Goal: Transaction & Acquisition: Purchase product/service

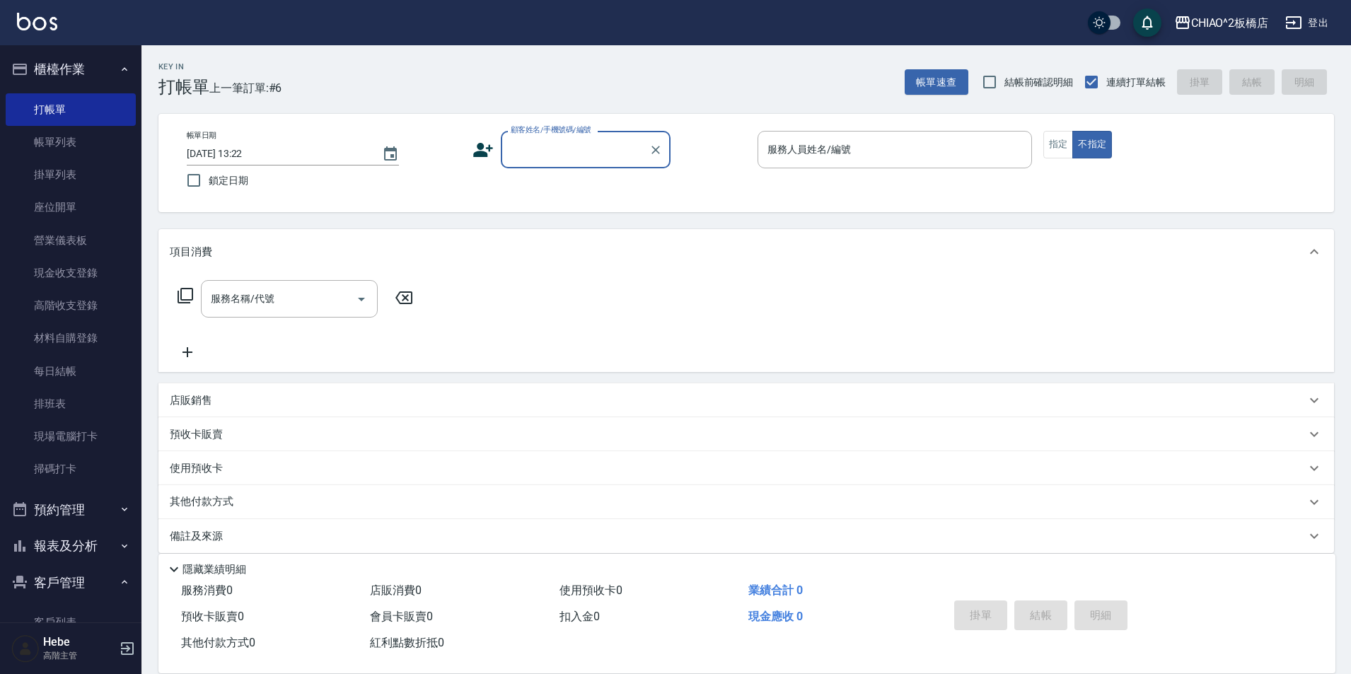
scroll to position [15, 0]
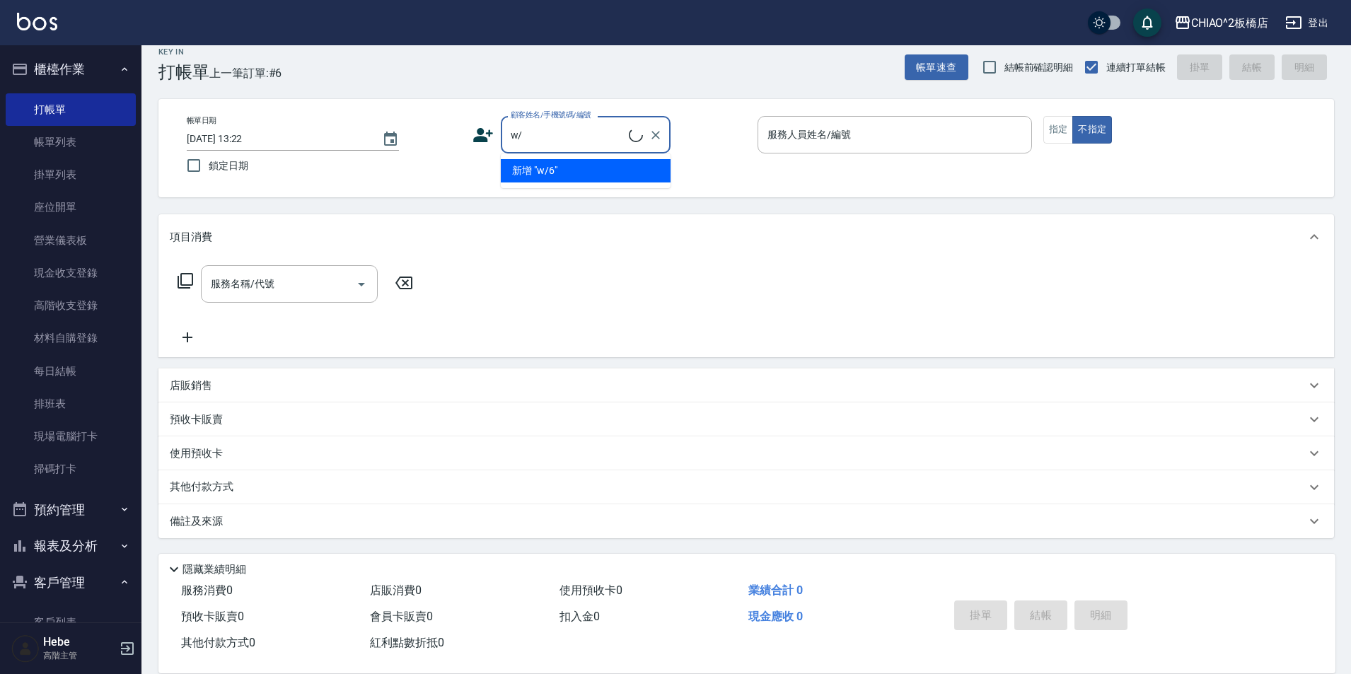
type input "w"
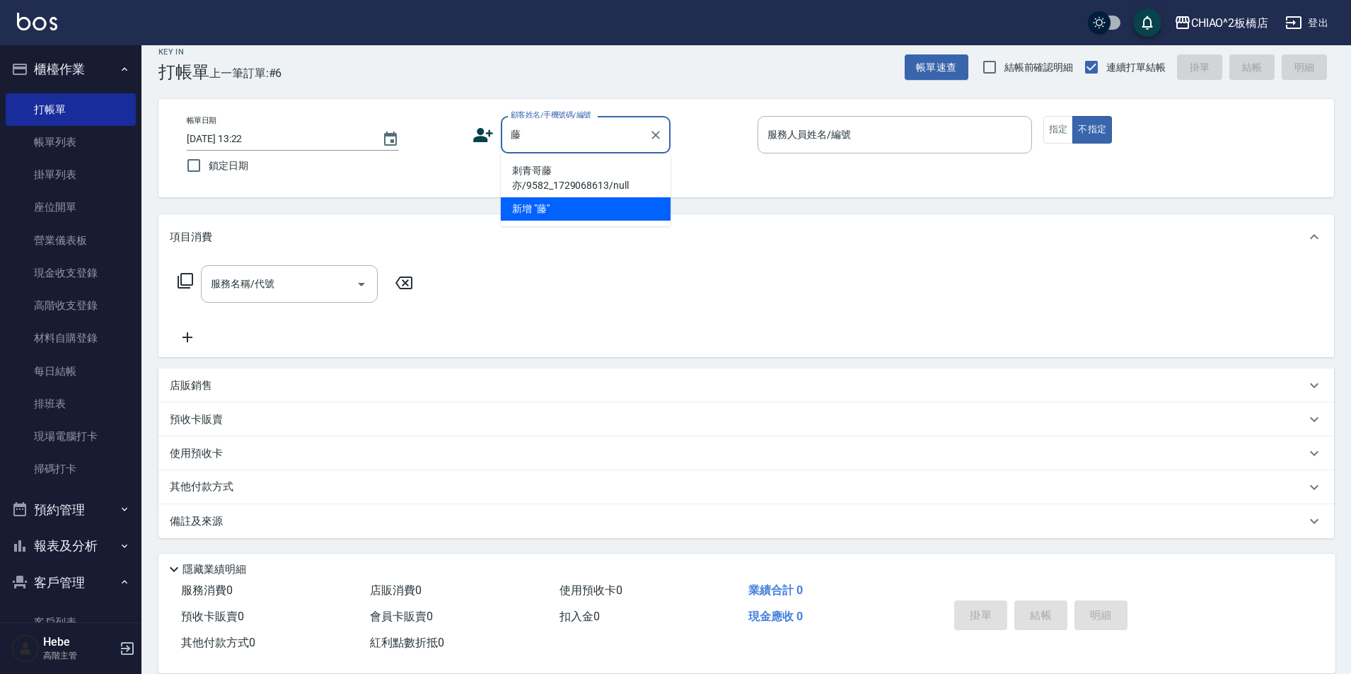
click at [557, 174] on li "刺青哥藤亦/9582_1729068613/null" at bounding box center [586, 178] width 170 height 38
type input "刺青哥藤亦/9582_1729068613/null"
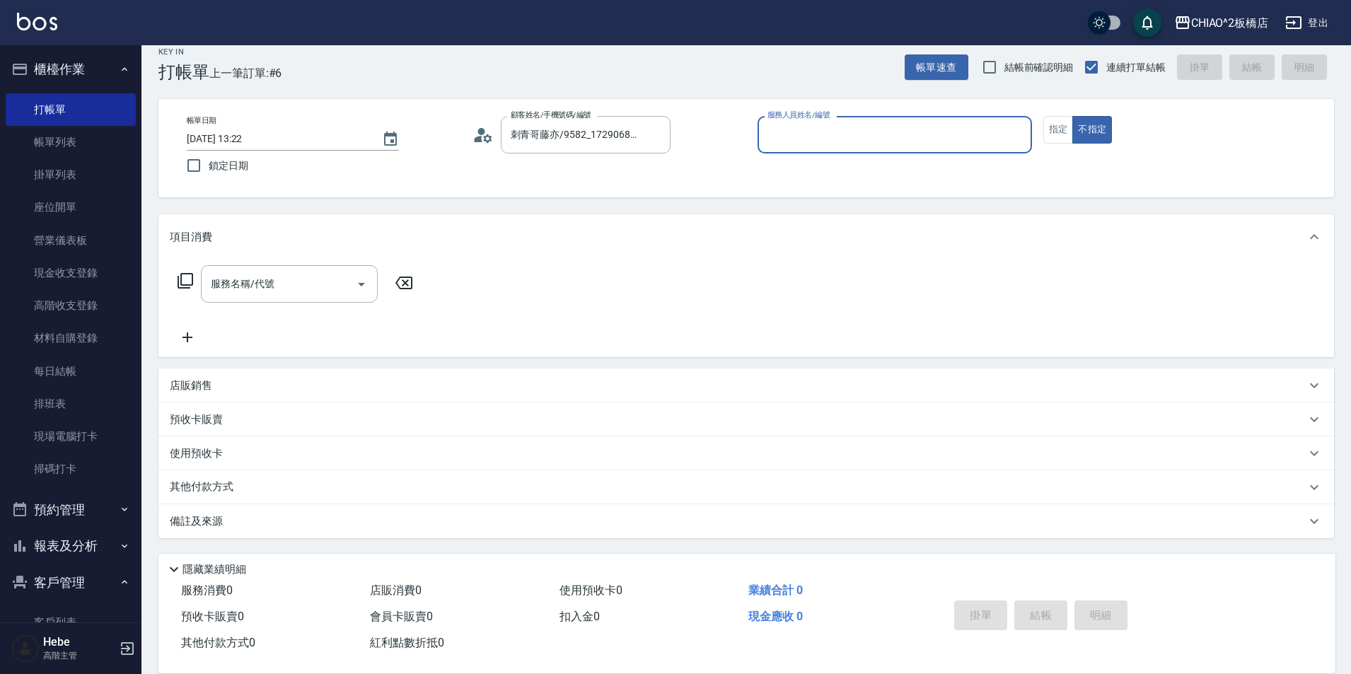
type input "Hebe(無代號)"
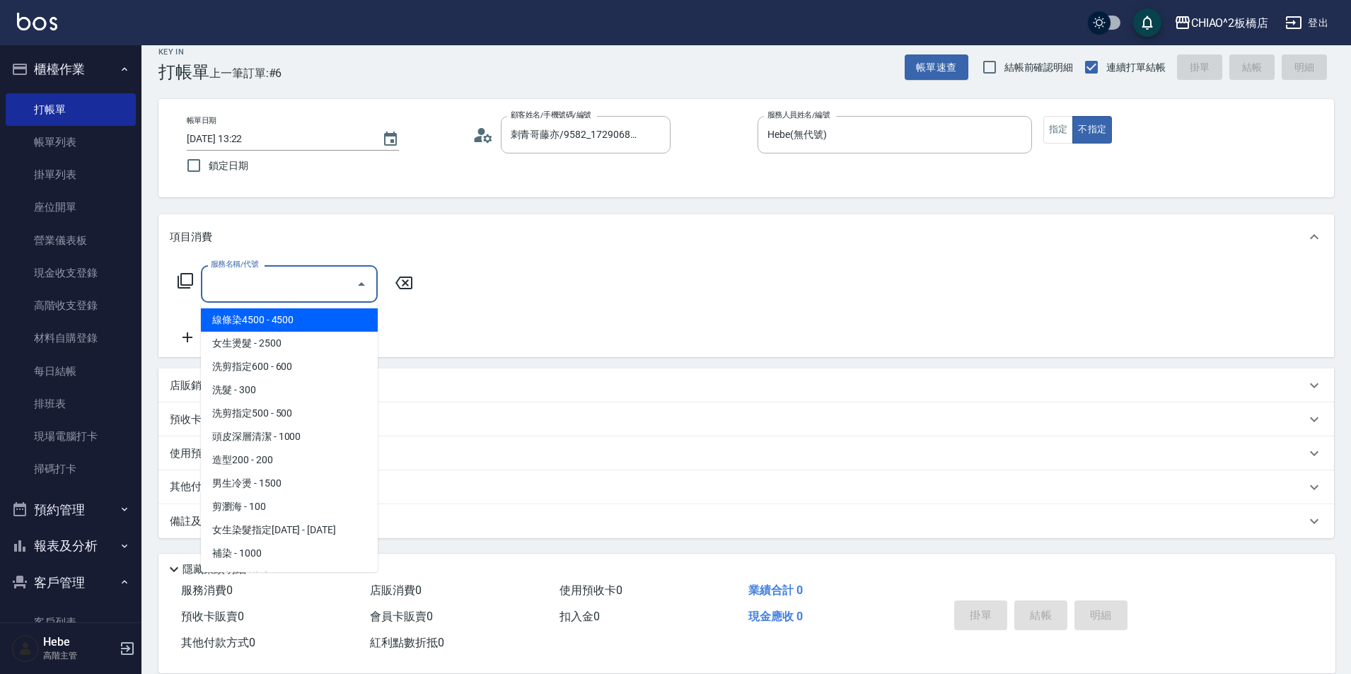
click at [244, 285] on input "服務名稱/代號" at bounding box center [278, 284] width 143 height 25
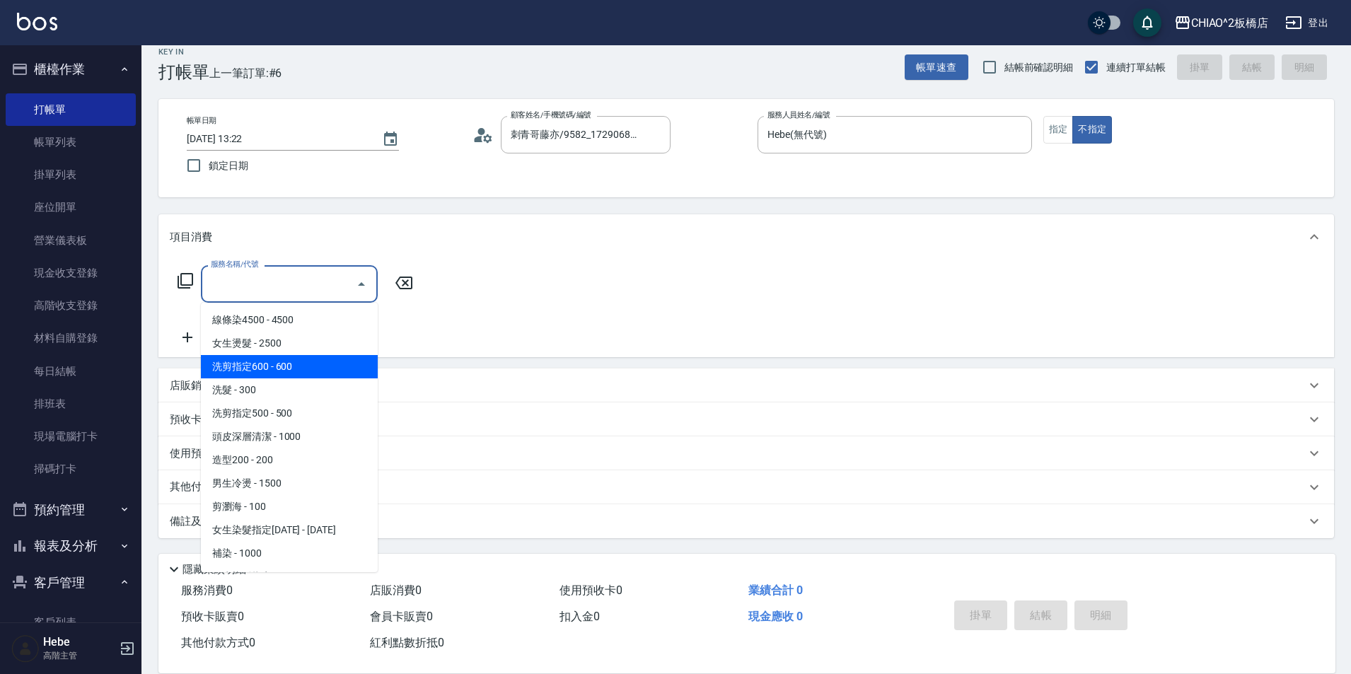
click at [285, 369] on span "洗剪指定600 - 600" at bounding box center [289, 366] width 177 height 23
type input "洗剪指定600(96678)"
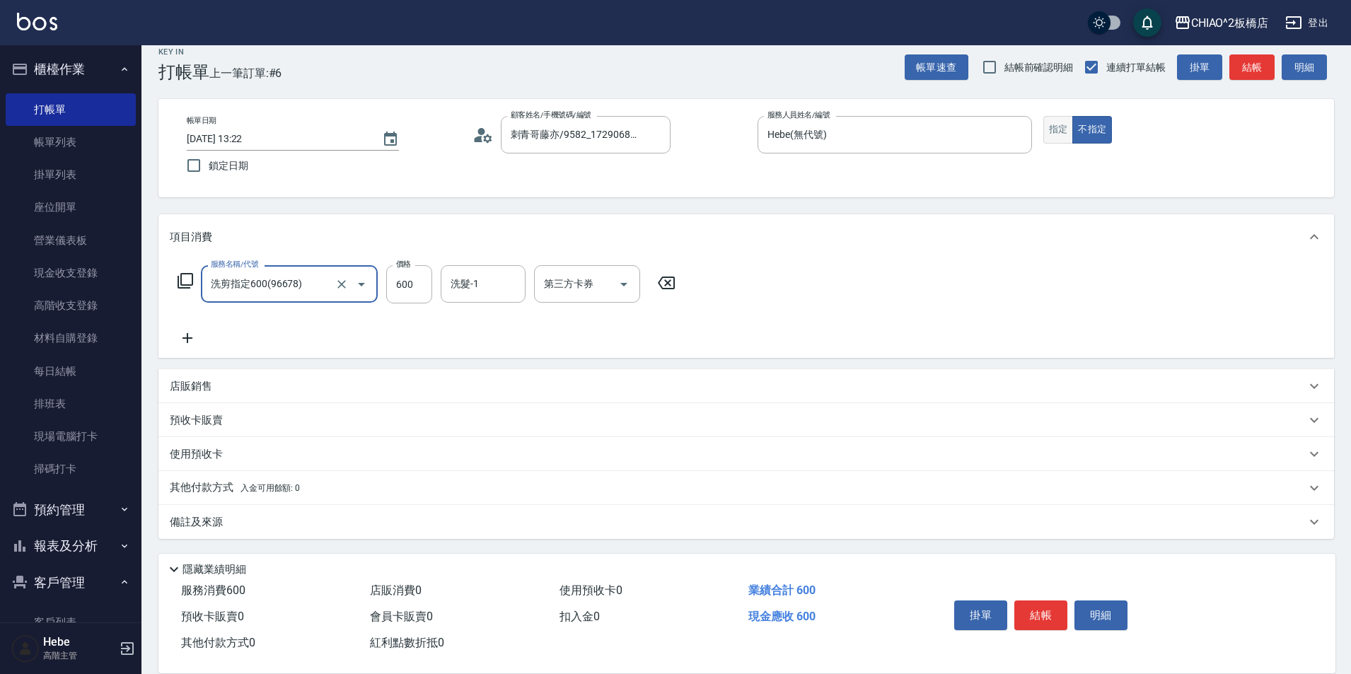
click at [1058, 137] on button "指定" at bounding box center [1059, 130] width 30 height 28
click at [1054, 610] on button "結帳" at bounding box center [1041, 616] width 53 height 30
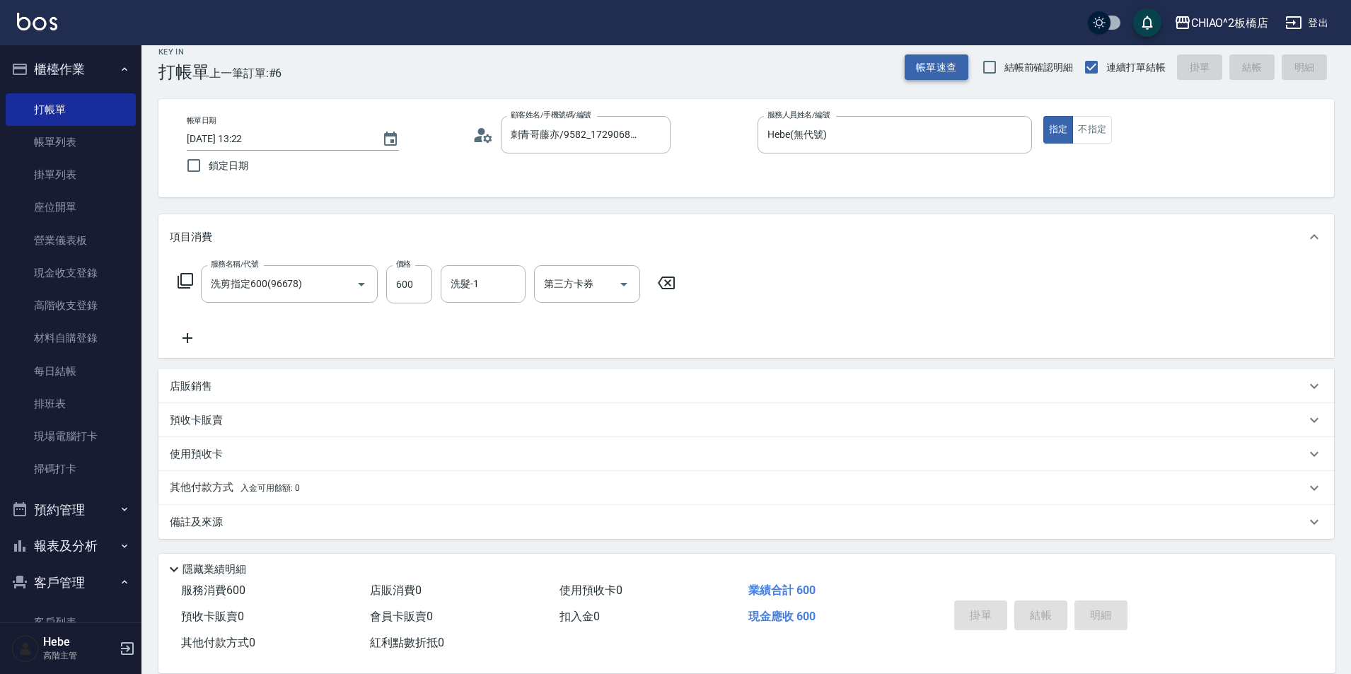
type input "[DATE] 14:33"
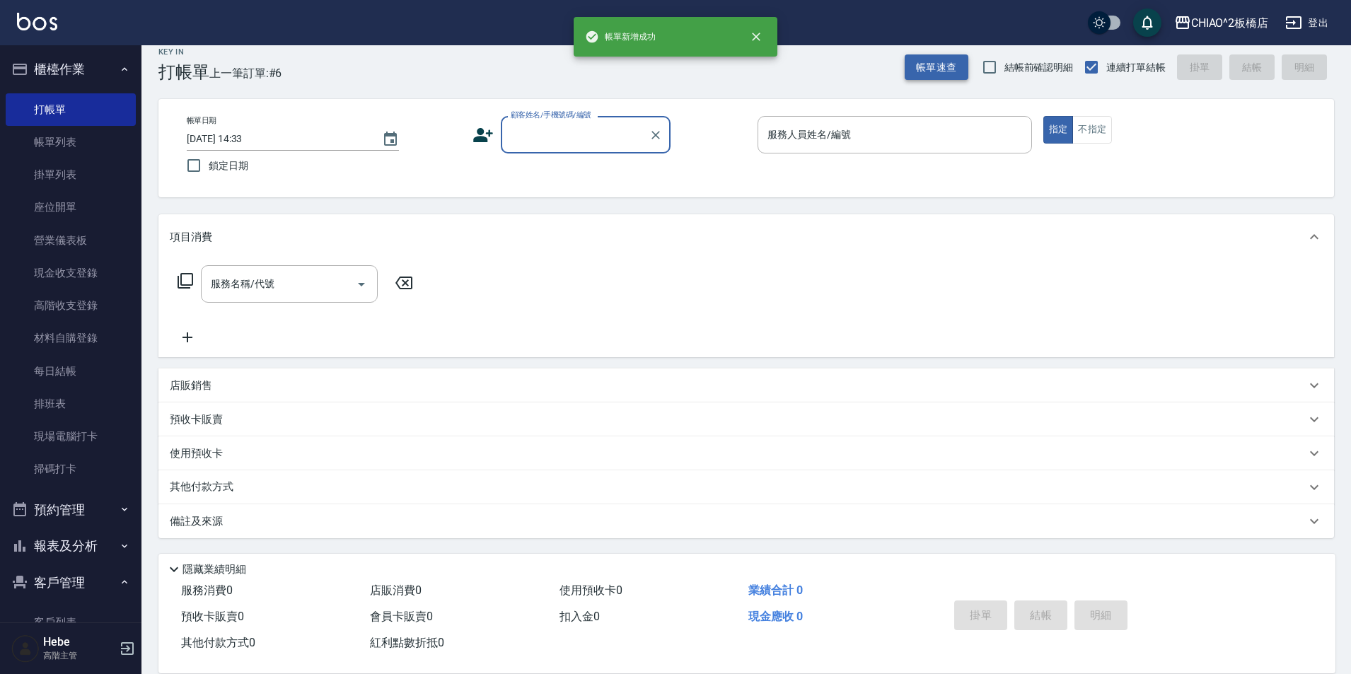
scroll to position [0, 0]
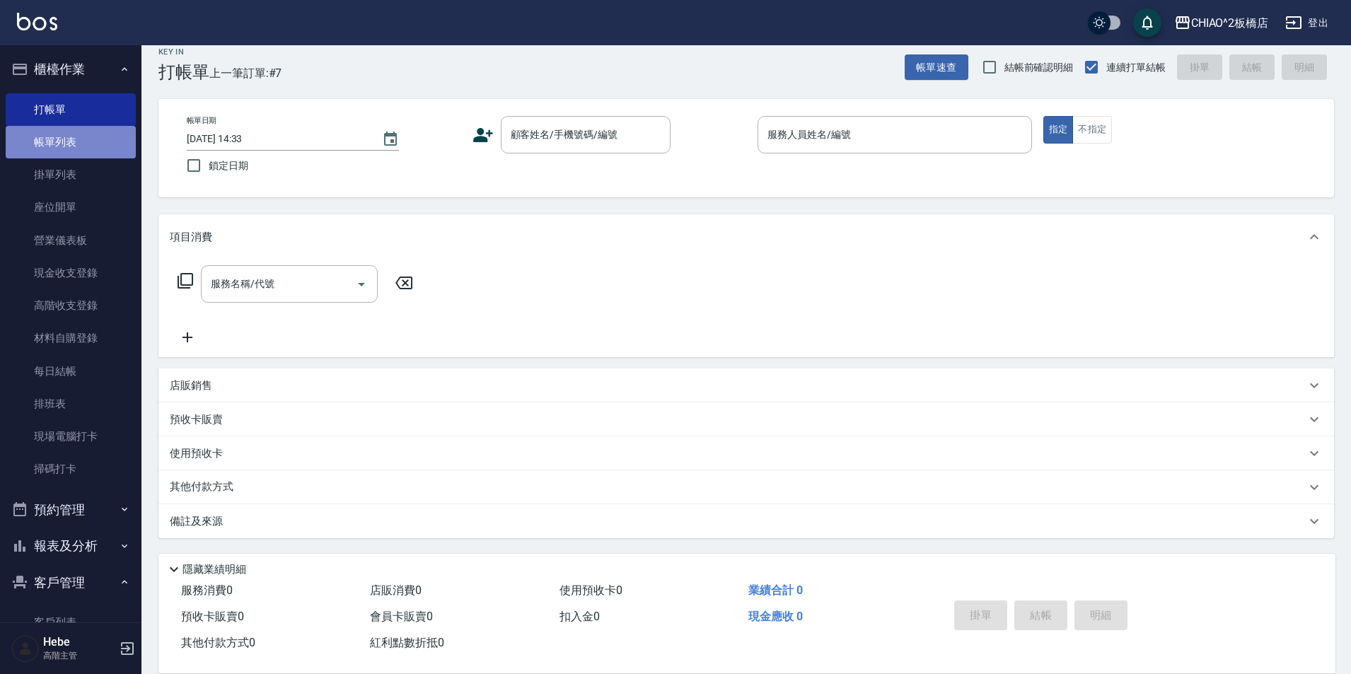
click at [76, 149] on link "帳單列表" at bounding box center [71, 142] width 130 height 33
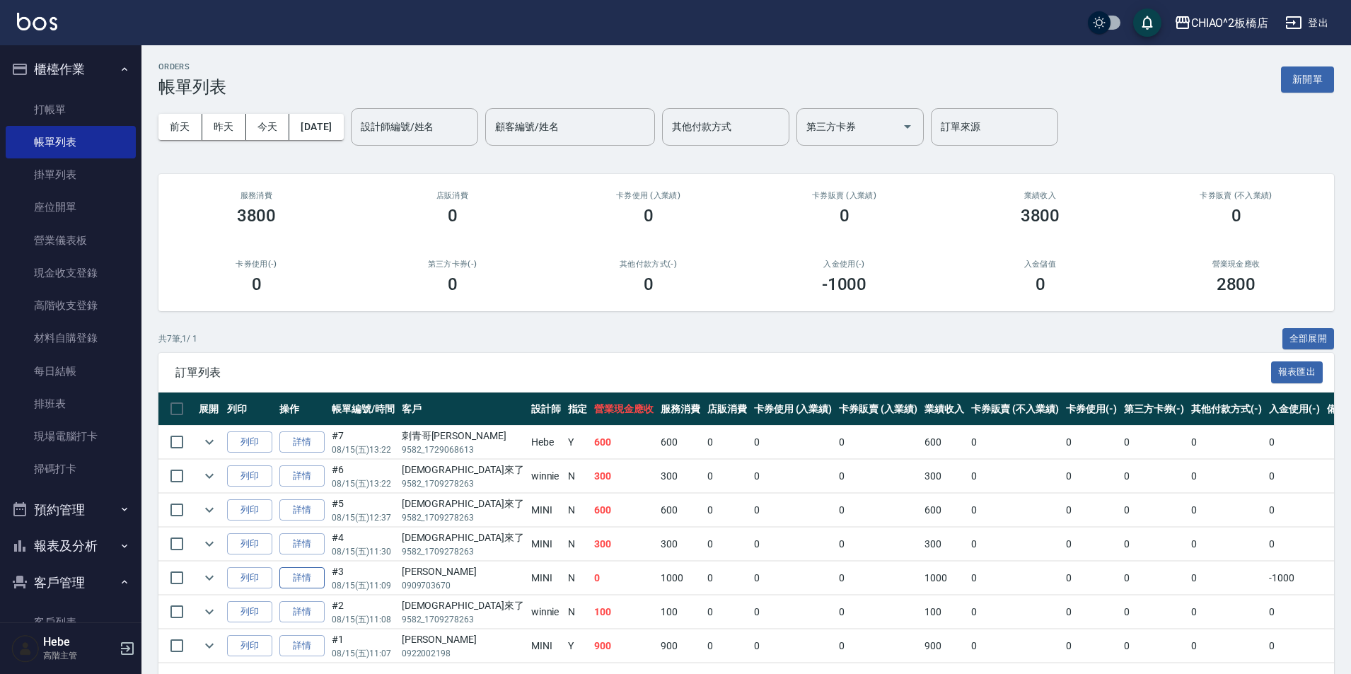
click at [317, 581] on link "詳情" at bounding box center [301, 578] width 45 height 22
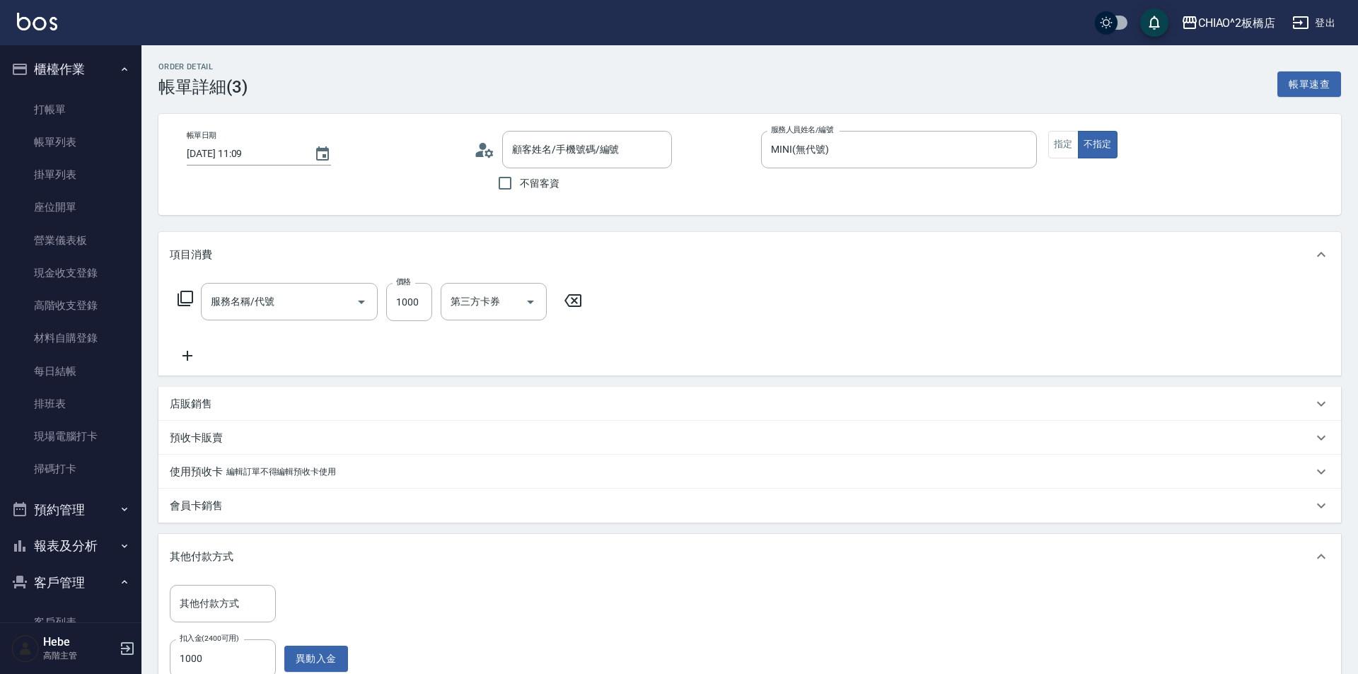
type input "[DATE] 11:09"
type input "MINI(無代號)"
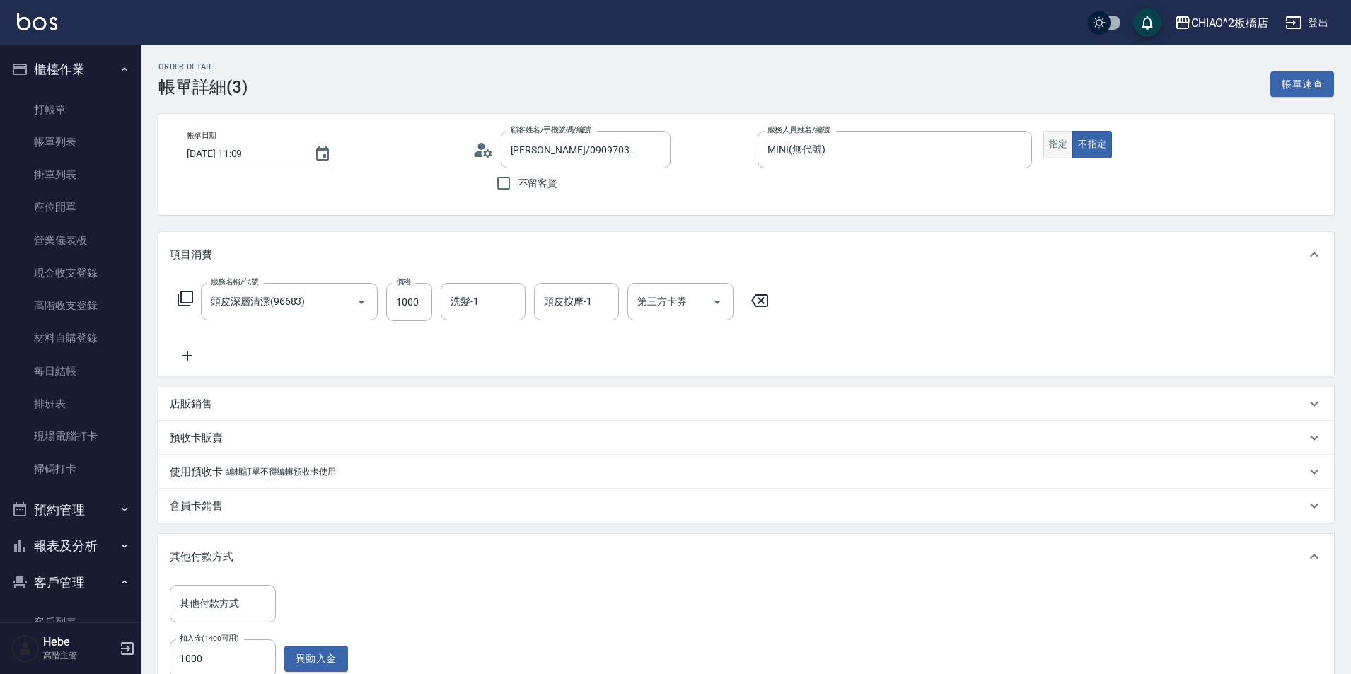
type input "[PERSON_NAME]/0909703670/null"
type input "頭皮深層清潔(96683)"
click at [1061, 154] on button "指定" at bounding box center [1059, 145] width 30 height 28
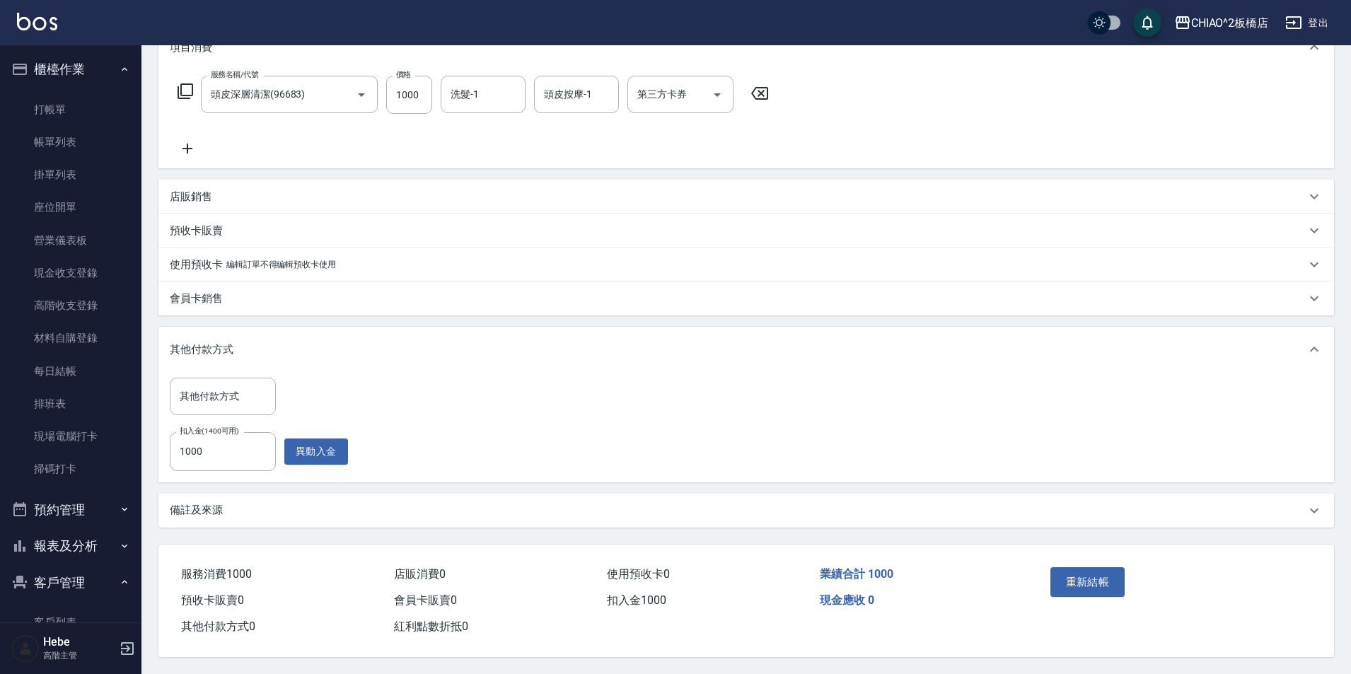
scroll to position [214, 0]
click at [1076, 570] on button "重新結帳" at bounding box center [1088, 582] width 75 height 30
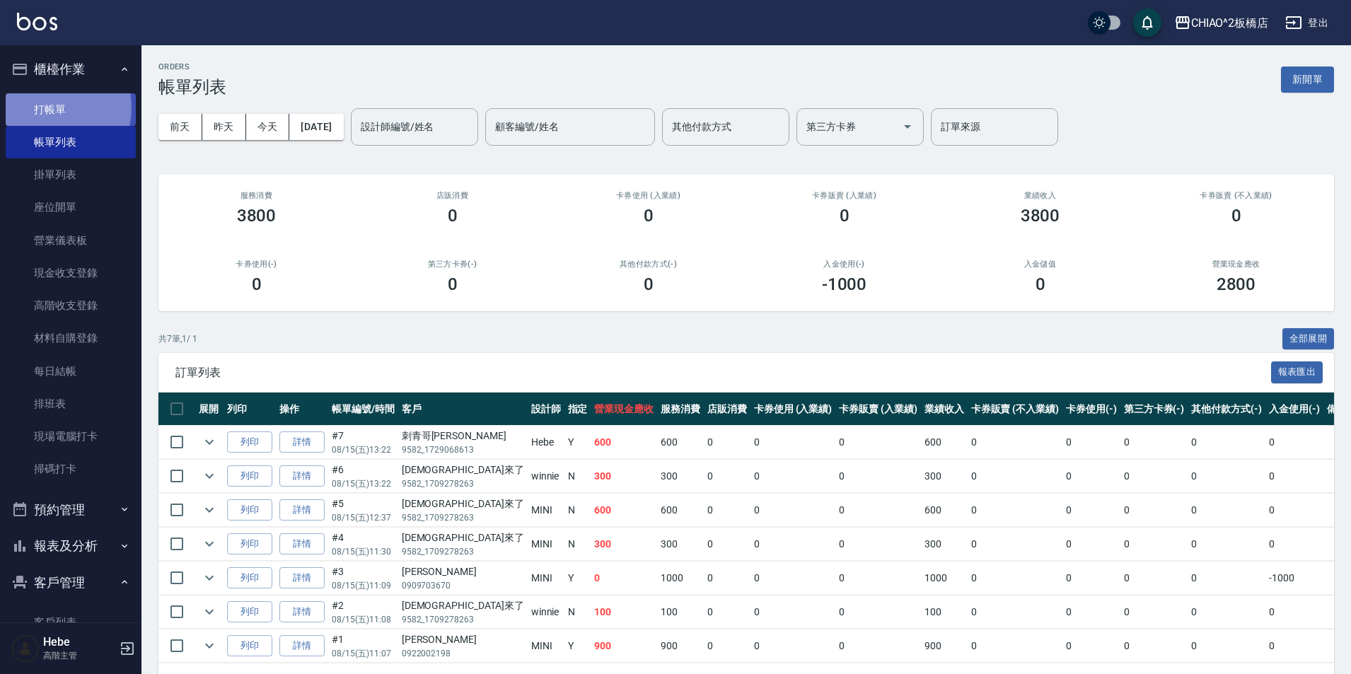
click at [52, 108] on link "打帳單" at bounding box center [71, 109] width 130 height 33
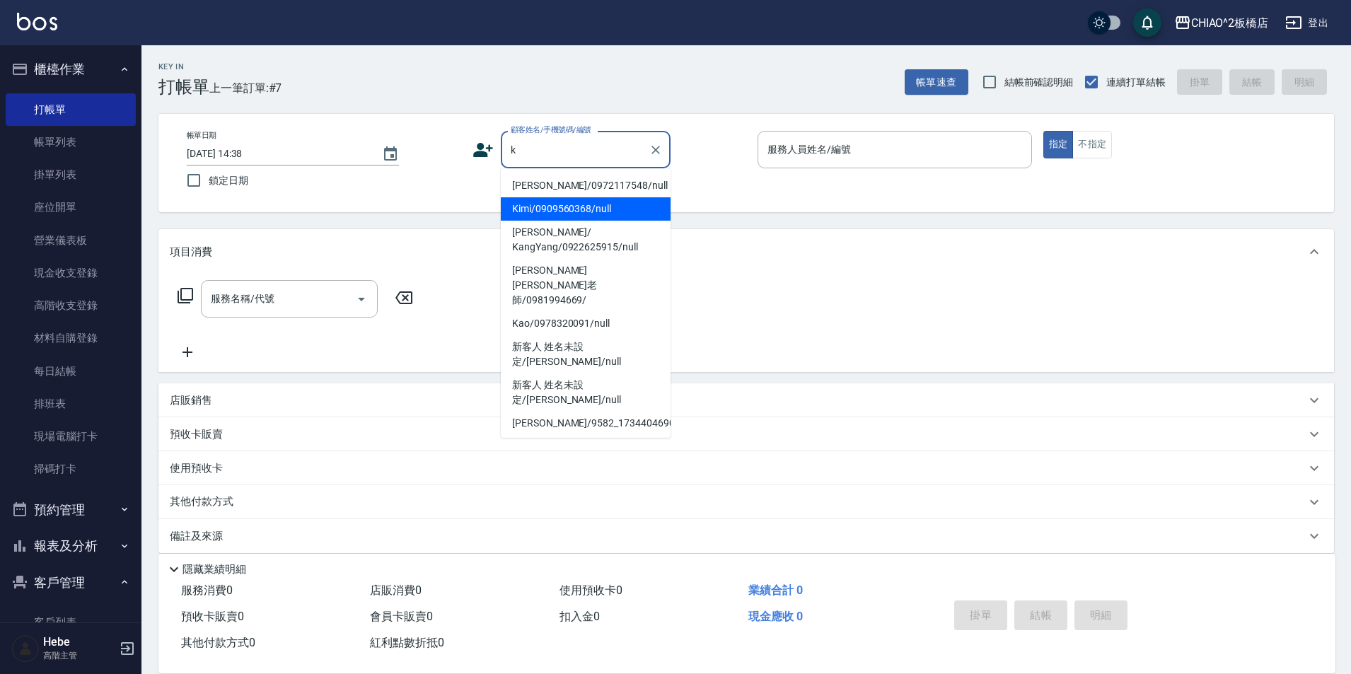
click at [582, 202] on li "Kimi/0909560368/null" at bounding box center [586, 208] width 170 height 23
type input "Kimi/0909560368/null"
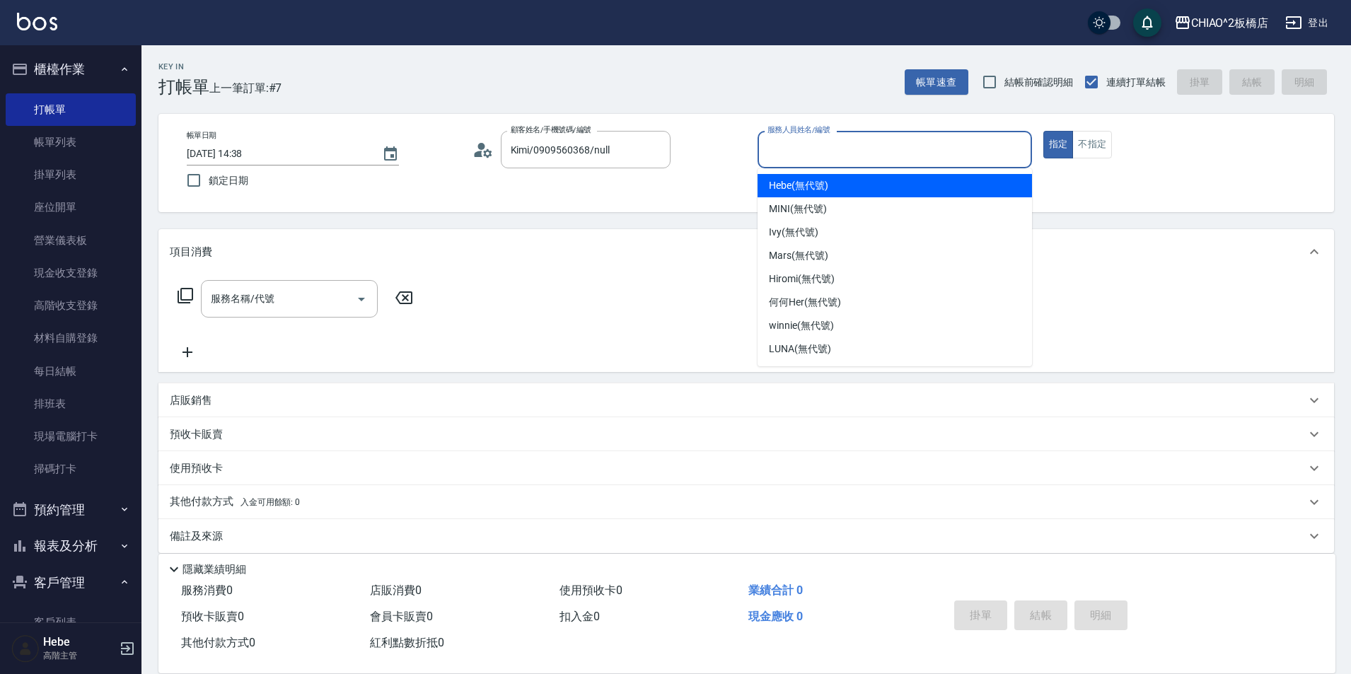
click at [806, 154] on input "服務人員姓名/編號" at bounding box center [895, 149] width 262 height 25
click at [810, 180] on span "Hebe (無代號)" at bounding box center [798, 185] width 59 height 15
type input "Hebe(無代號)"
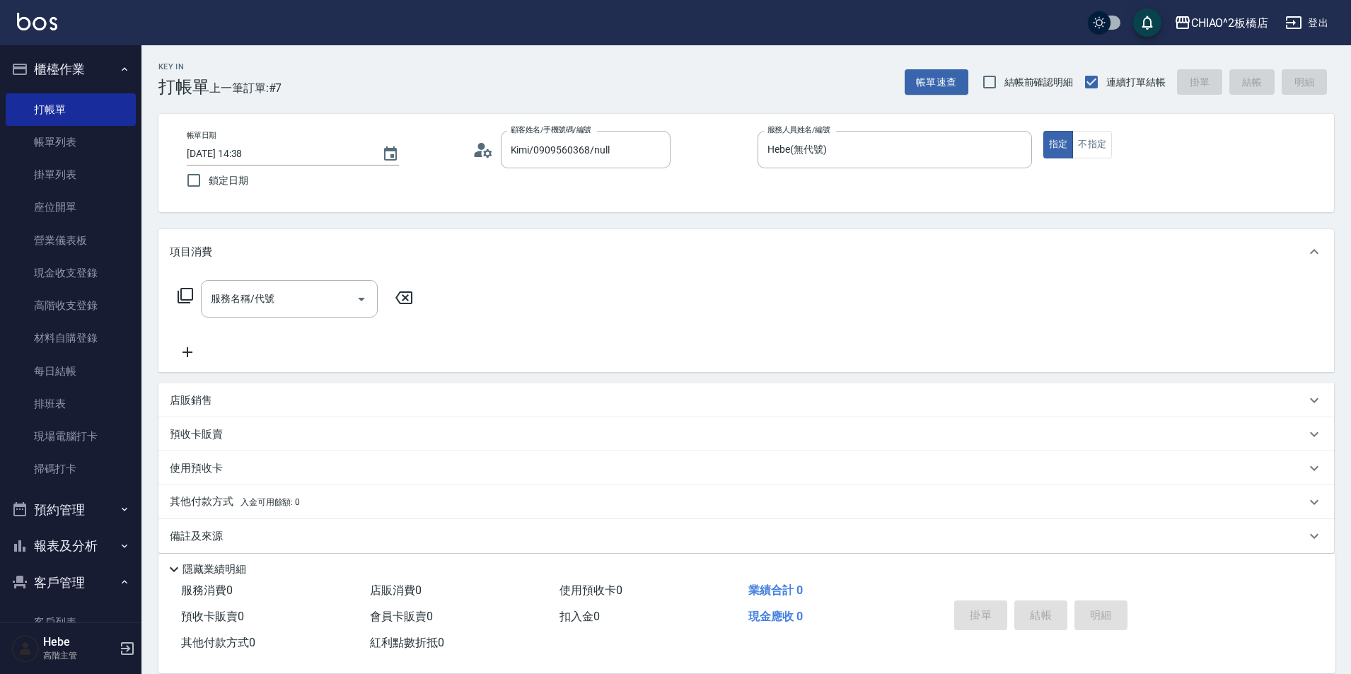
click at [189, 404] on p "店販銷售" at bounding box center [191, 400] width 42 height 15
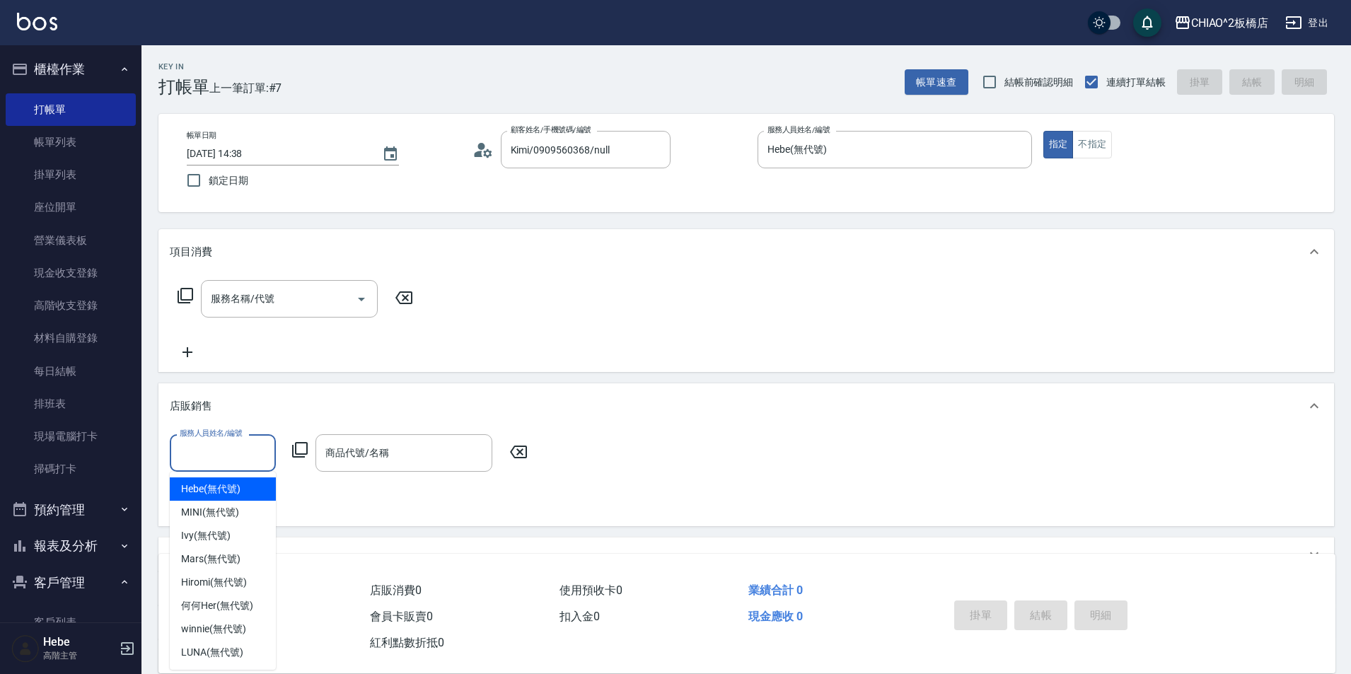
click at [258, 453] on input "服務人員姓名/編號" at bounding box center [222, 453] width 93 height 25
click at [238, 490] on span "Hebe (無代號)" at bounding box center [210, 489] width 59 height 15
type input "Hebe(無代號)"
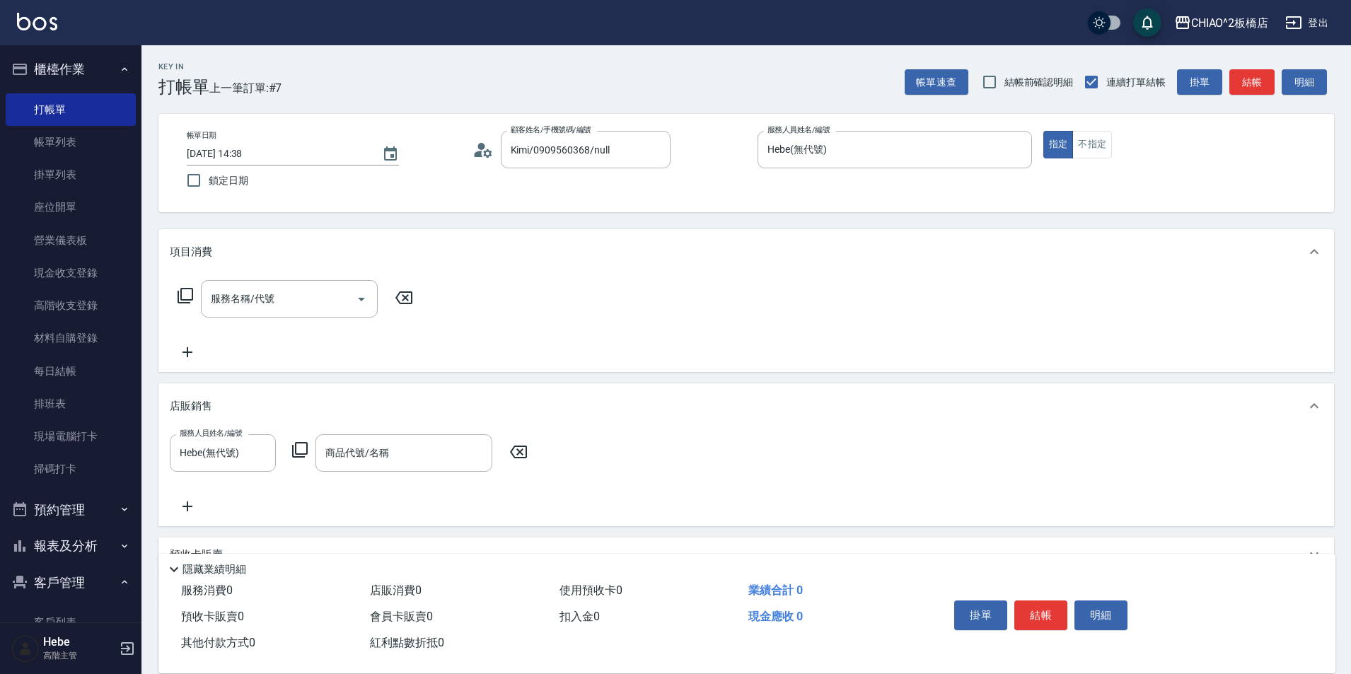
click at [298, 449] on icon at bounding box center [299, 449] width 17 height 17
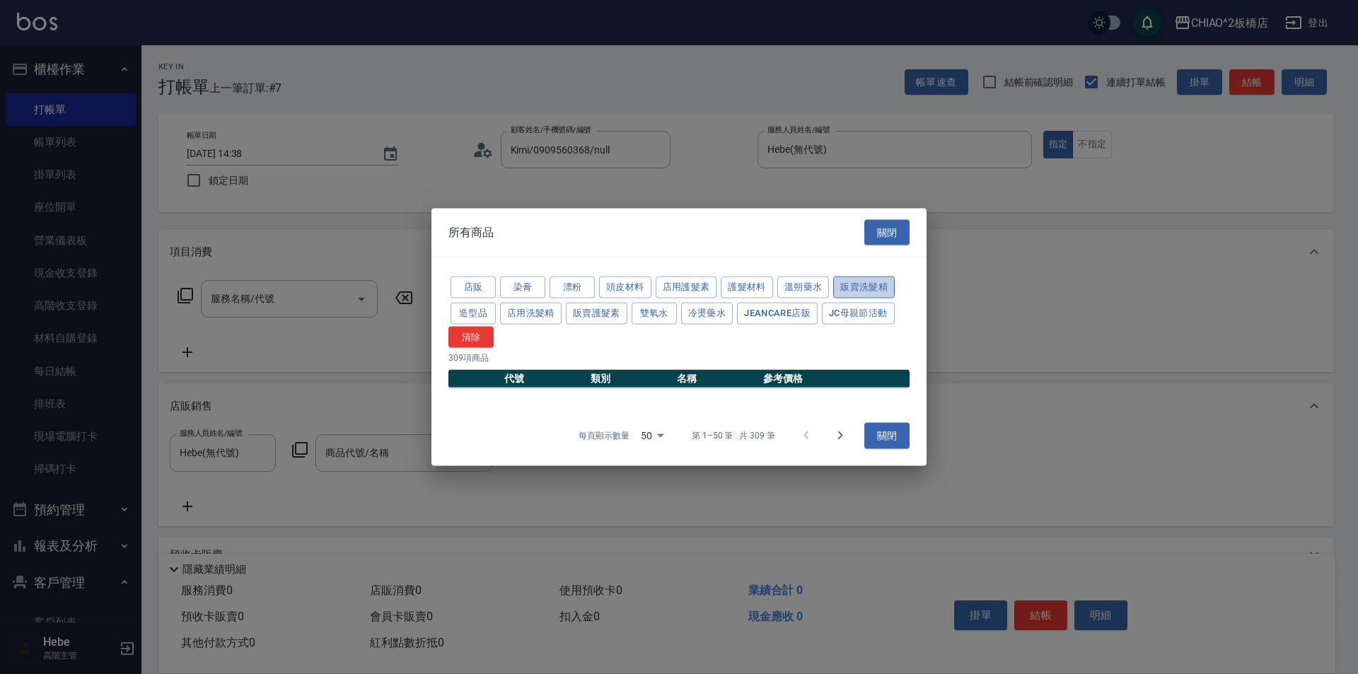
click at [869, 282] on button "販賣洗髮精" at bounding box center [864, 288] width 62 height 22
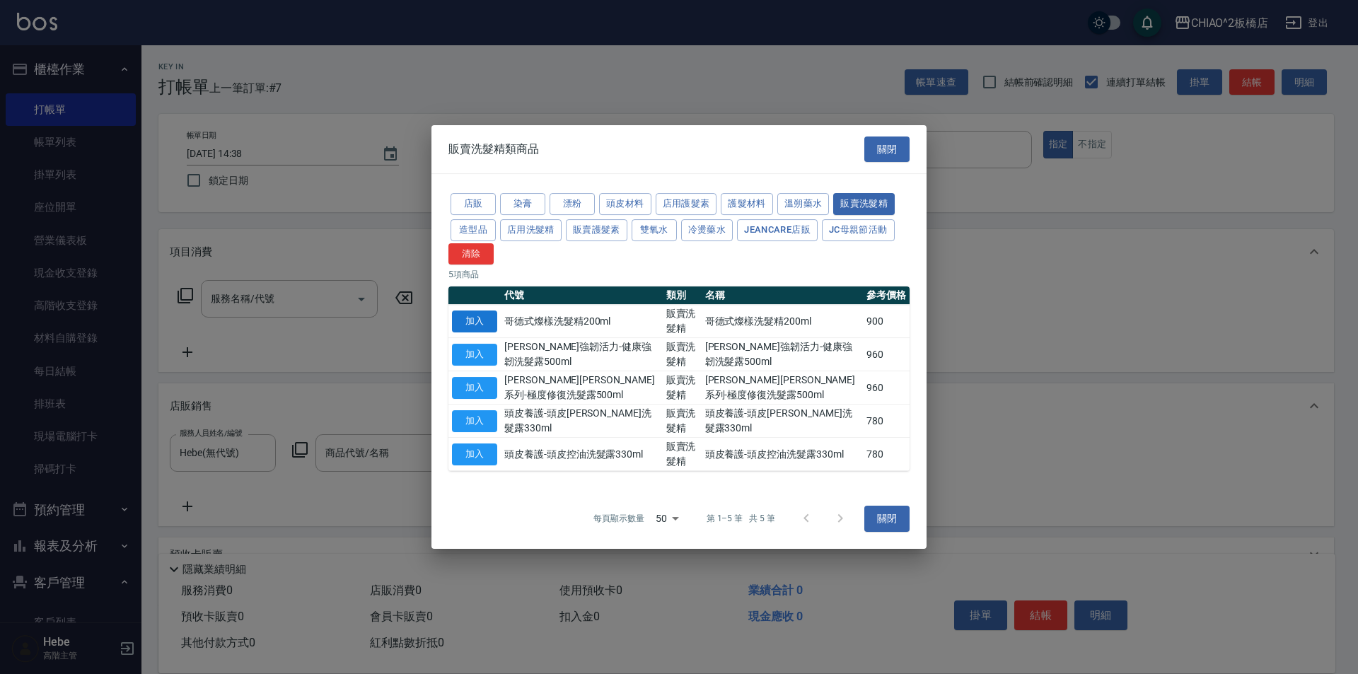
click at [475, 318] on button "加入" at bounding box center [474, 322] width 45 height 22
type input "哥德式燦樣洗髮精200ml"
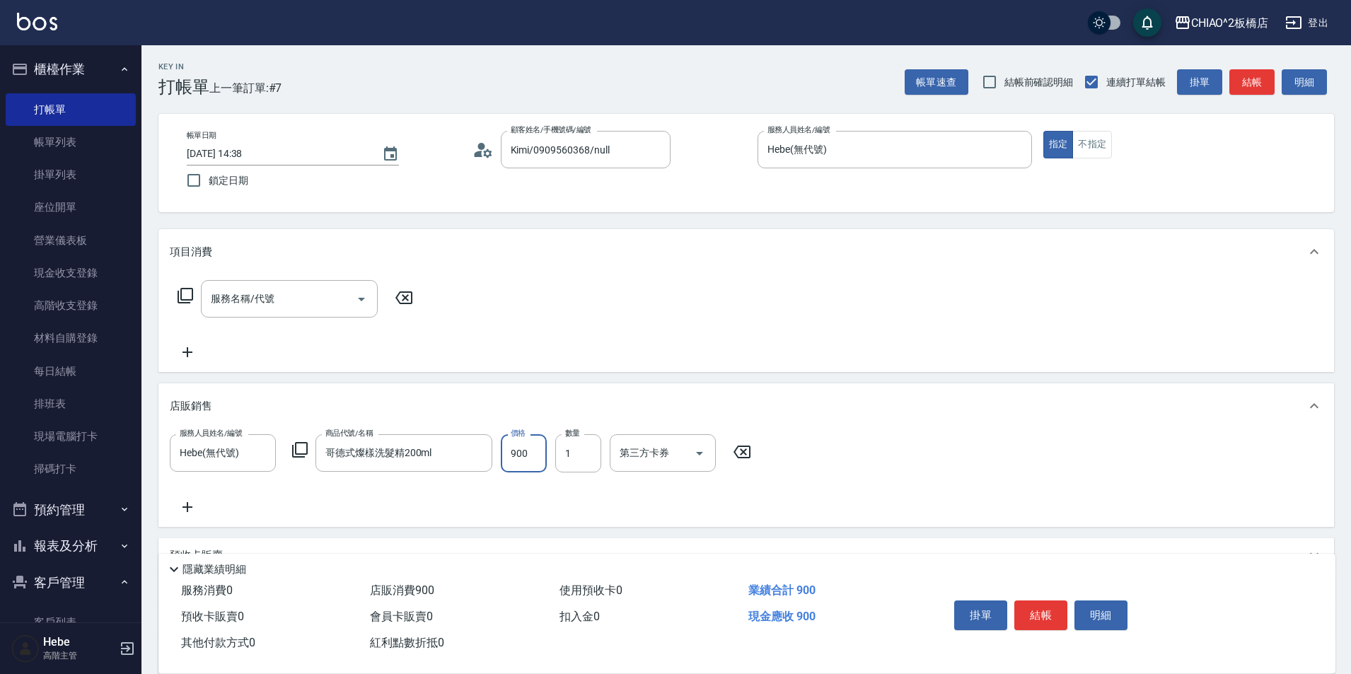
click at [530, 463] on input "900" at bounding box center [524, 453] width 46 height 38
click at [301, 453] on icon at bounding box center [299, 449] width 17 height 17
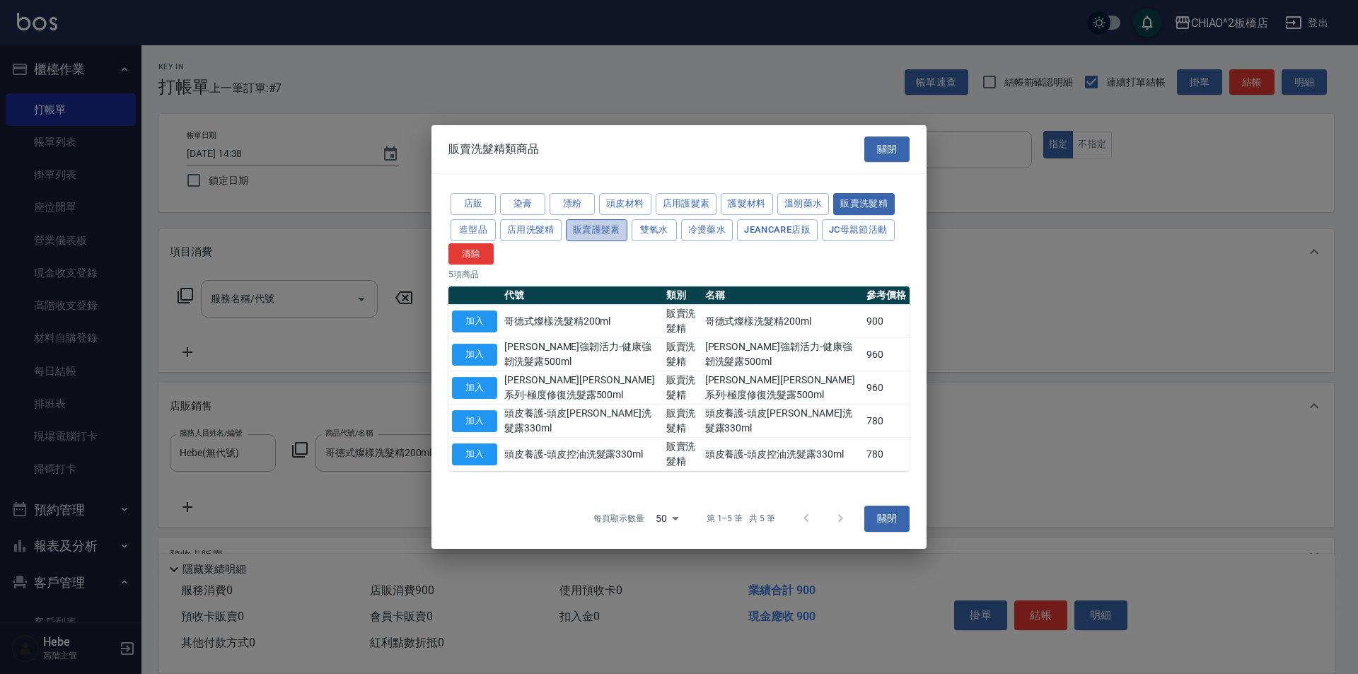
click at [592, 235] on button "販賣護髮素" at bounding box center [597, 230] width 62 height 22
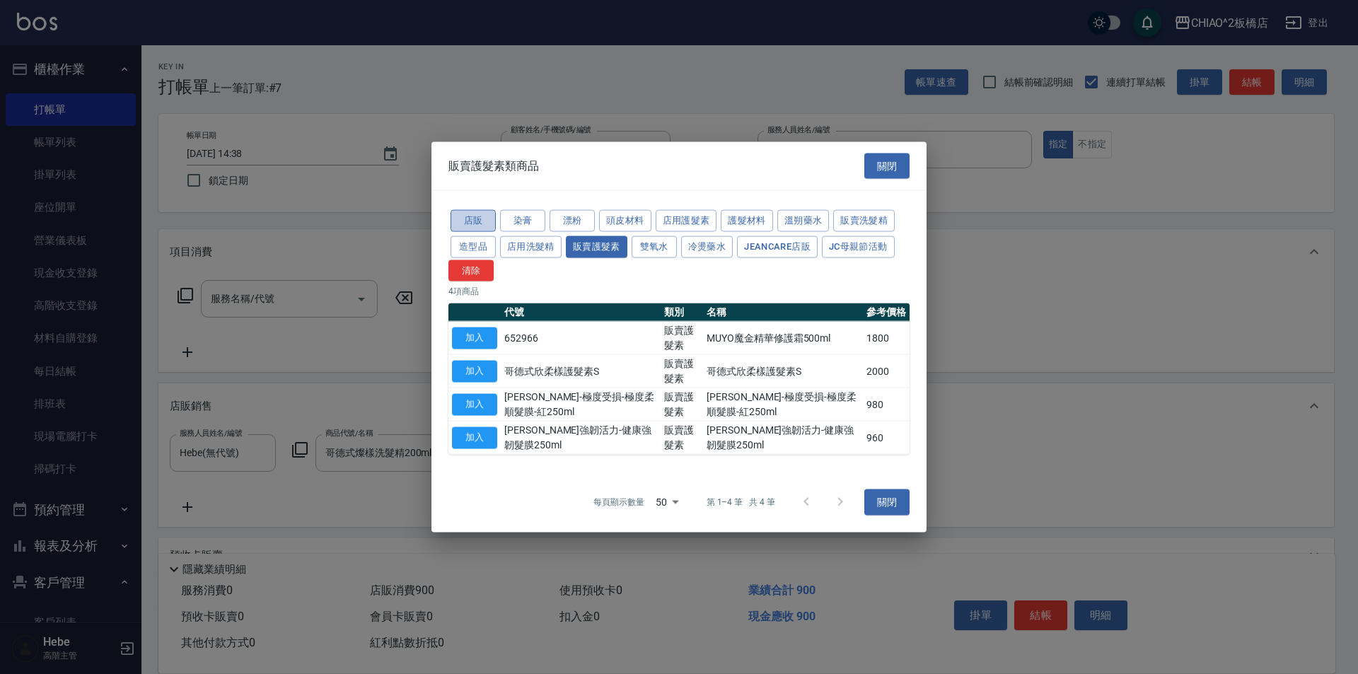
click at [488, 226] on button "店販" at bounding box center [473, 221] width 45 height 22
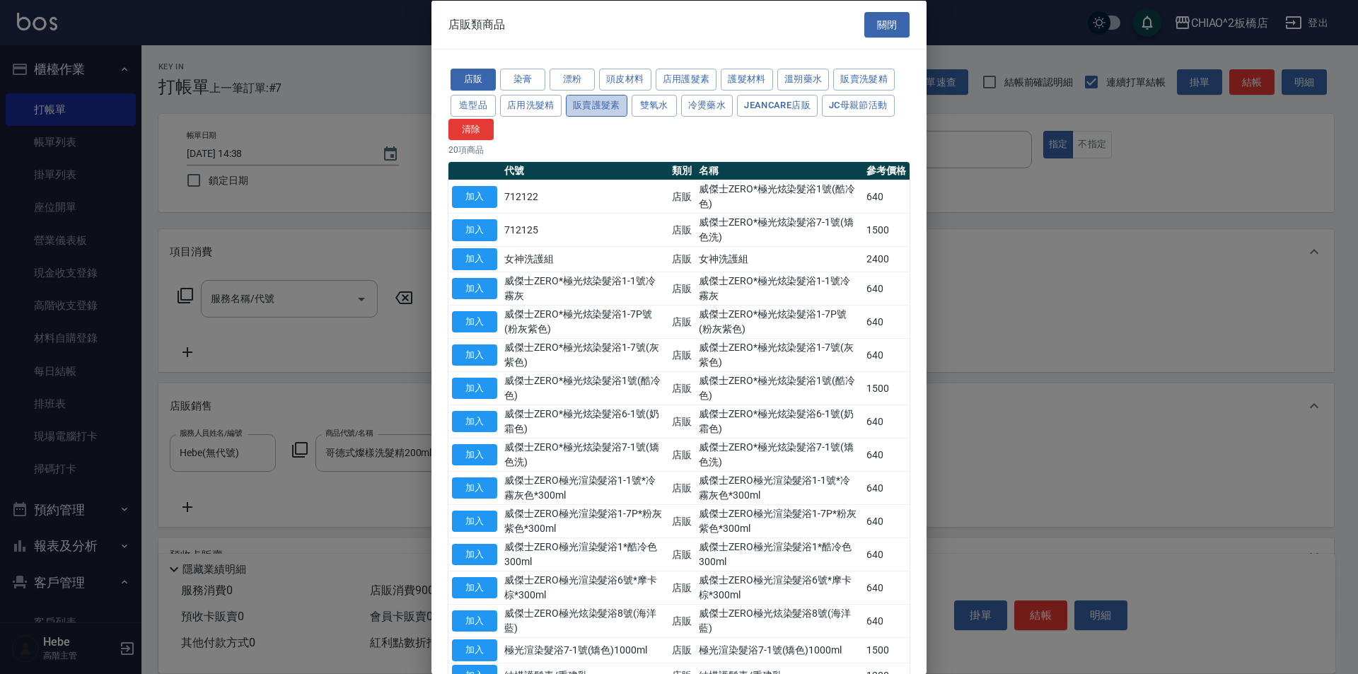
click at [600, 108] on button "販賣護髮素" at bounding box center [597, 105] width 62 height 22
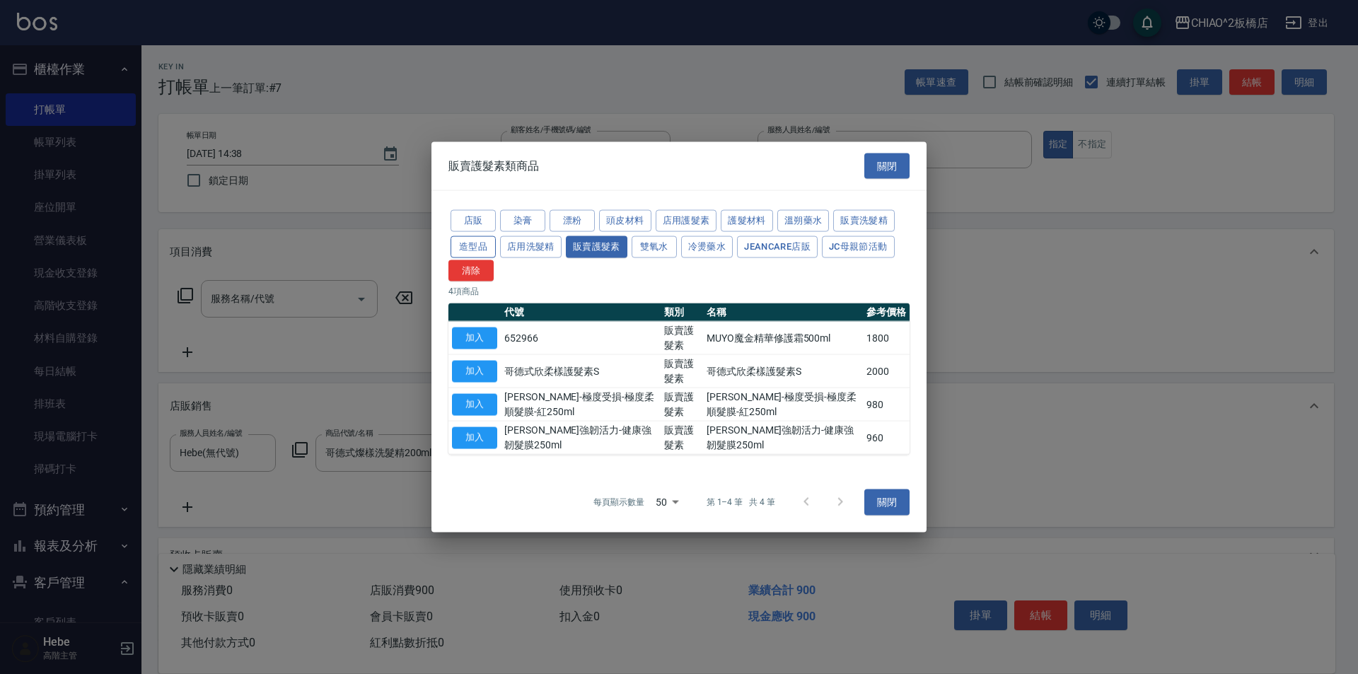
click at [476, 251] on button "造型品" at bounding box center [473, 247] width 45 height 22
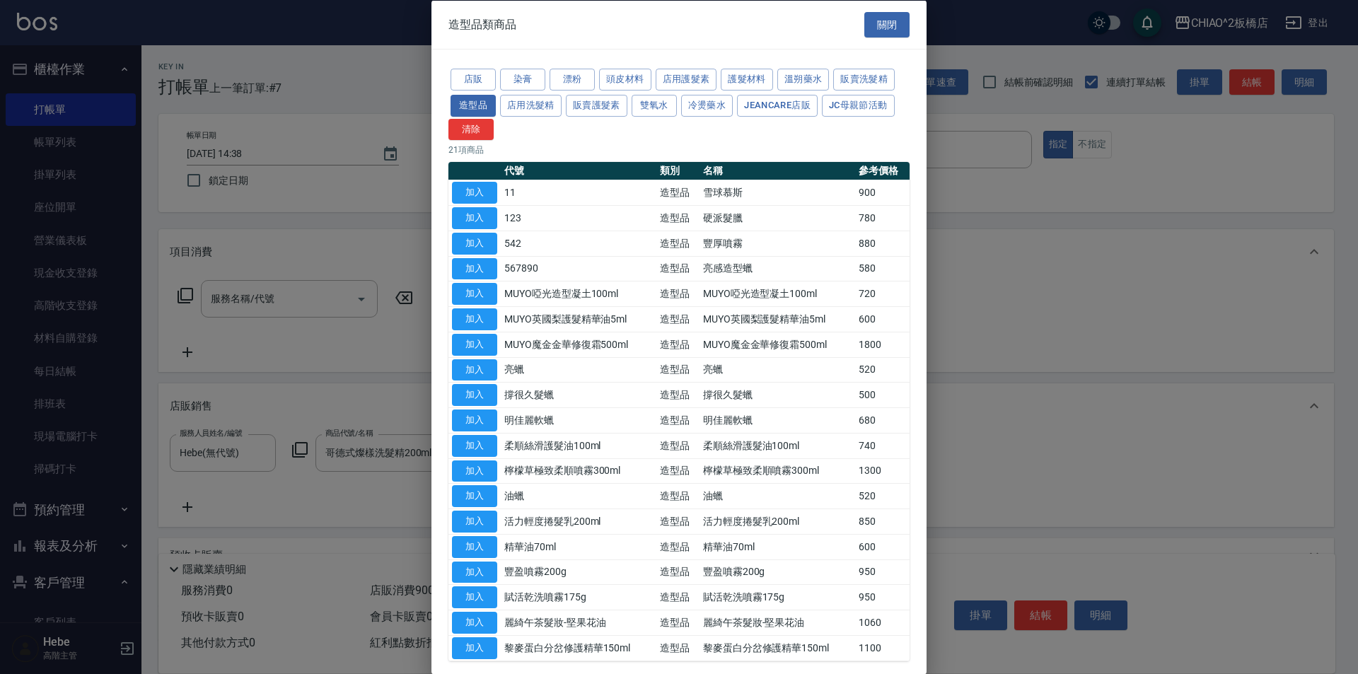
scroll to position [64, 0]
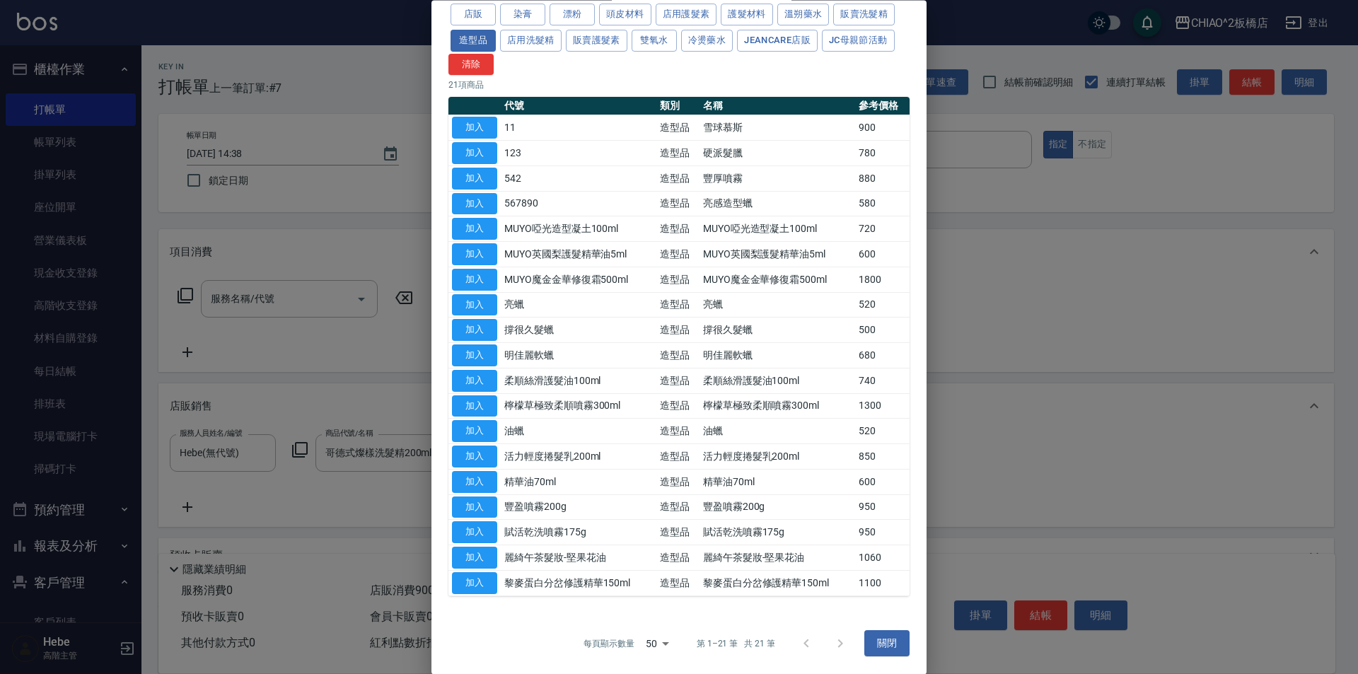
click at [832, 642] on div at bounding box center [824, 644] width 68 height 34
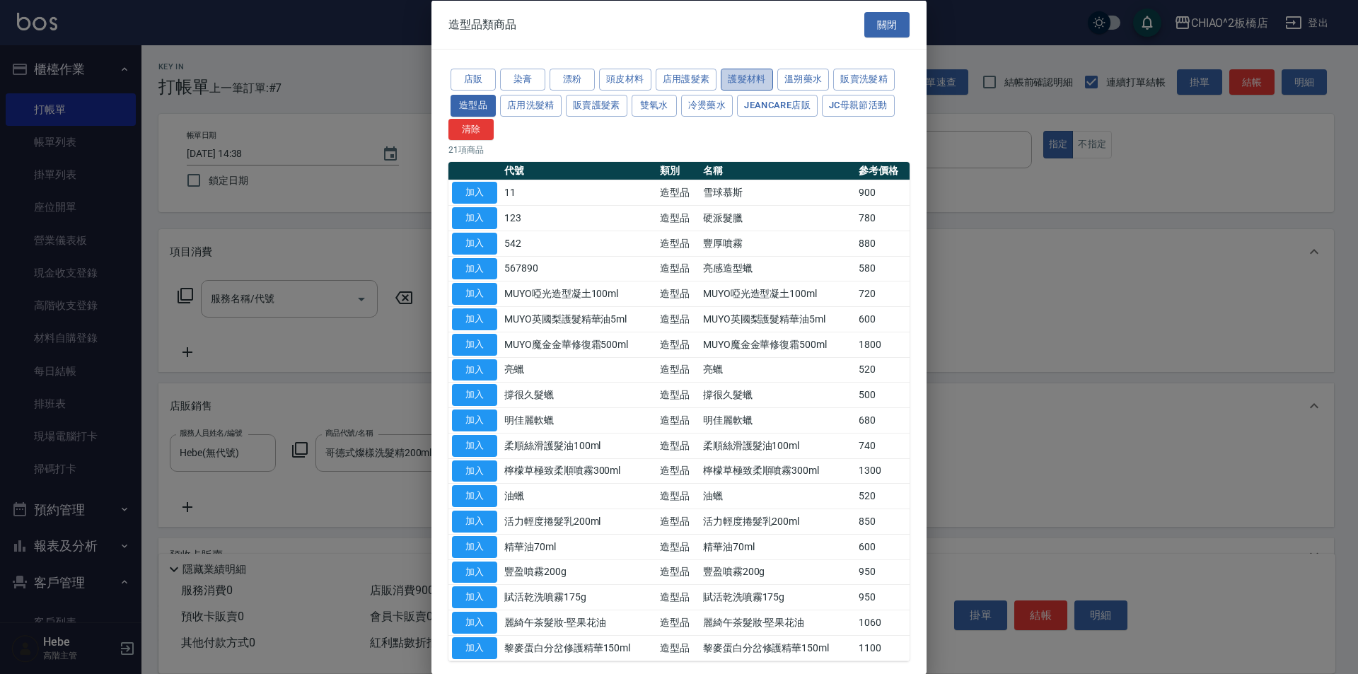
click at [739, 76] on button "護髮材料" at bounding box center [747, 80] width 52 height 22
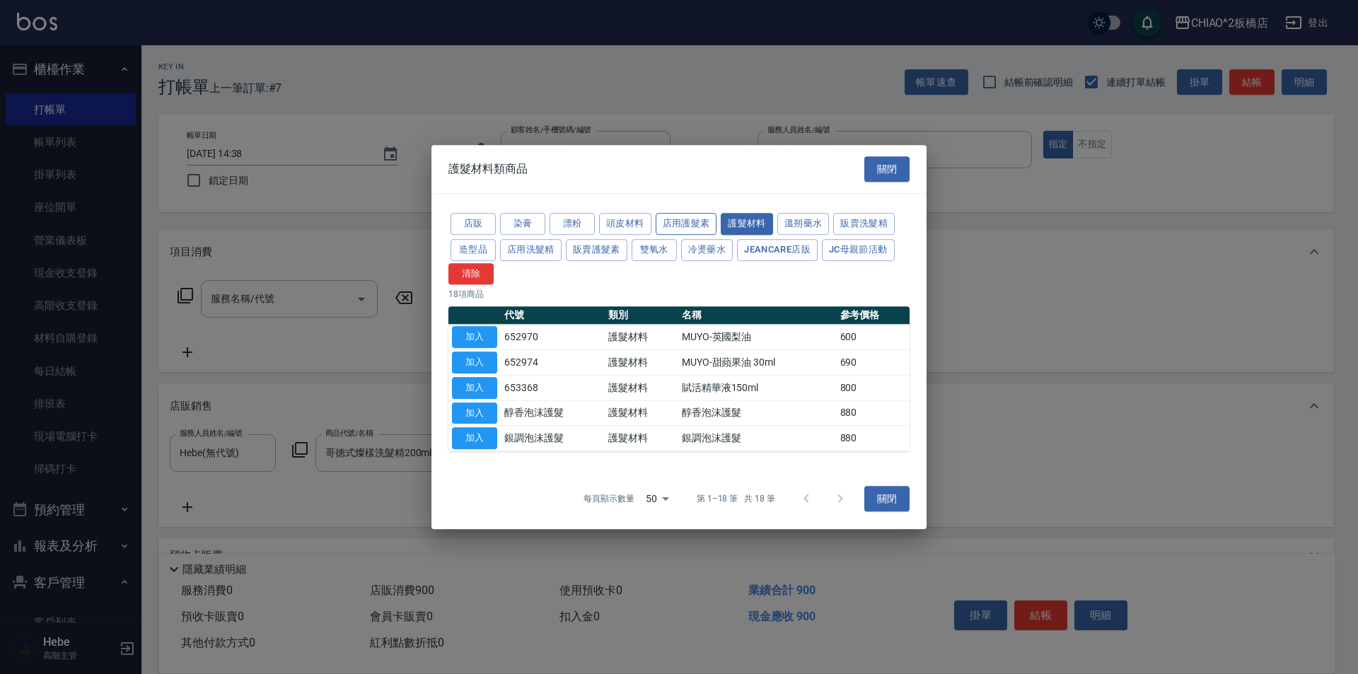
click at [664, 225] on button "店用護髮素" at bounding box center [687, 224] width 62 height 22
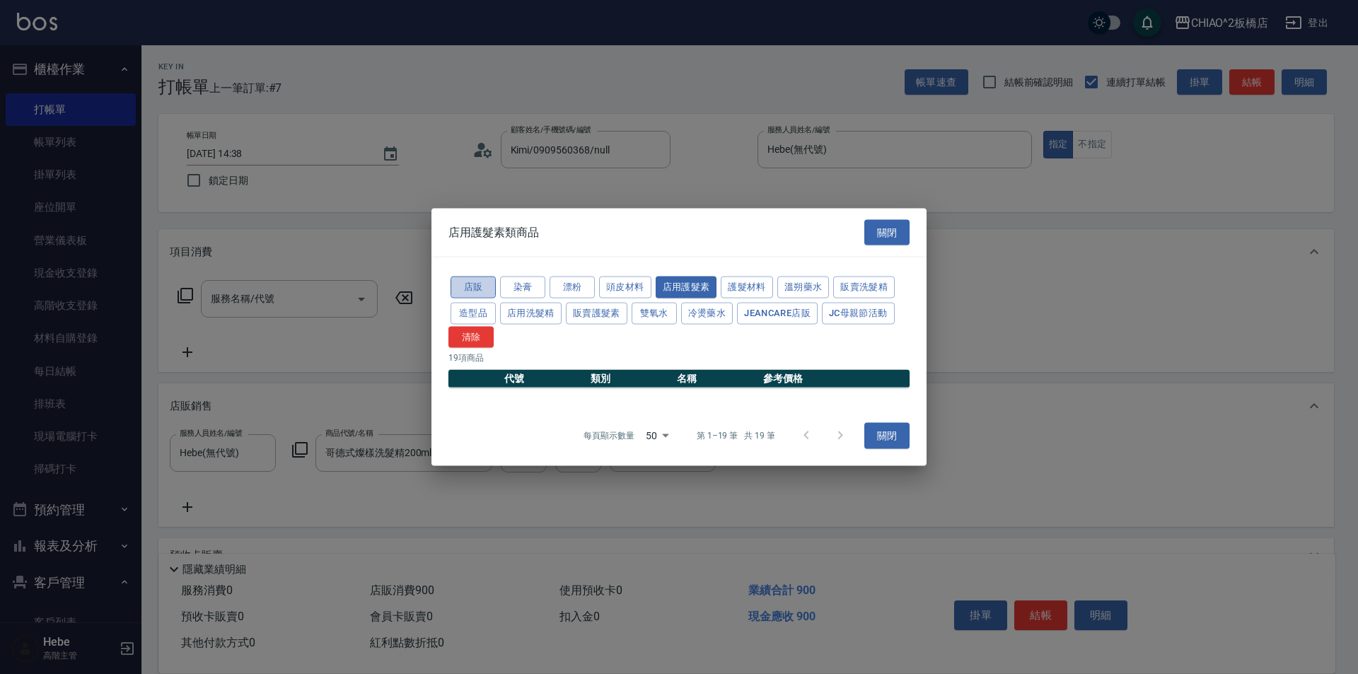
click at [478, 291] on button "店販" at bounding box center [473, 288] width 45 height 22
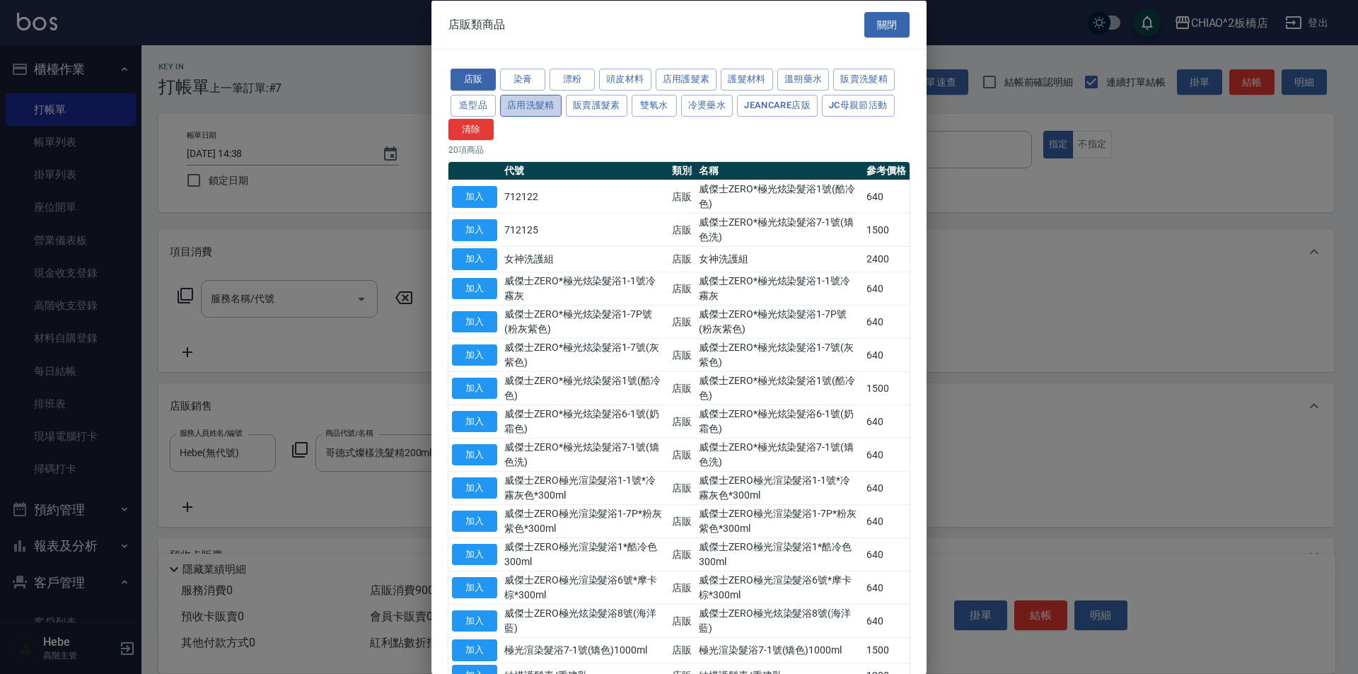
click at [525, 109] on button "店用洗髮精" at bounding box center [531, 105] width 62 height 22
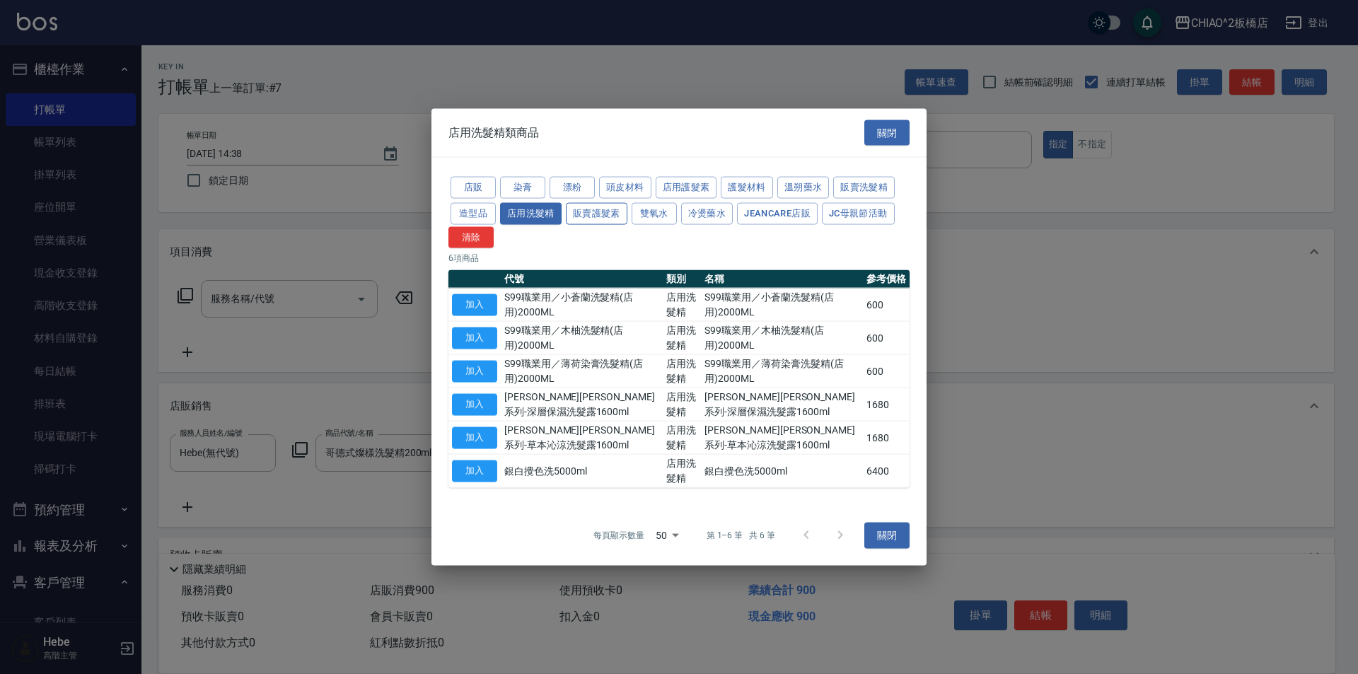
click at [596, 217] on button "販賣護髮素" at bounding box center [597, 213] width 62 height 22
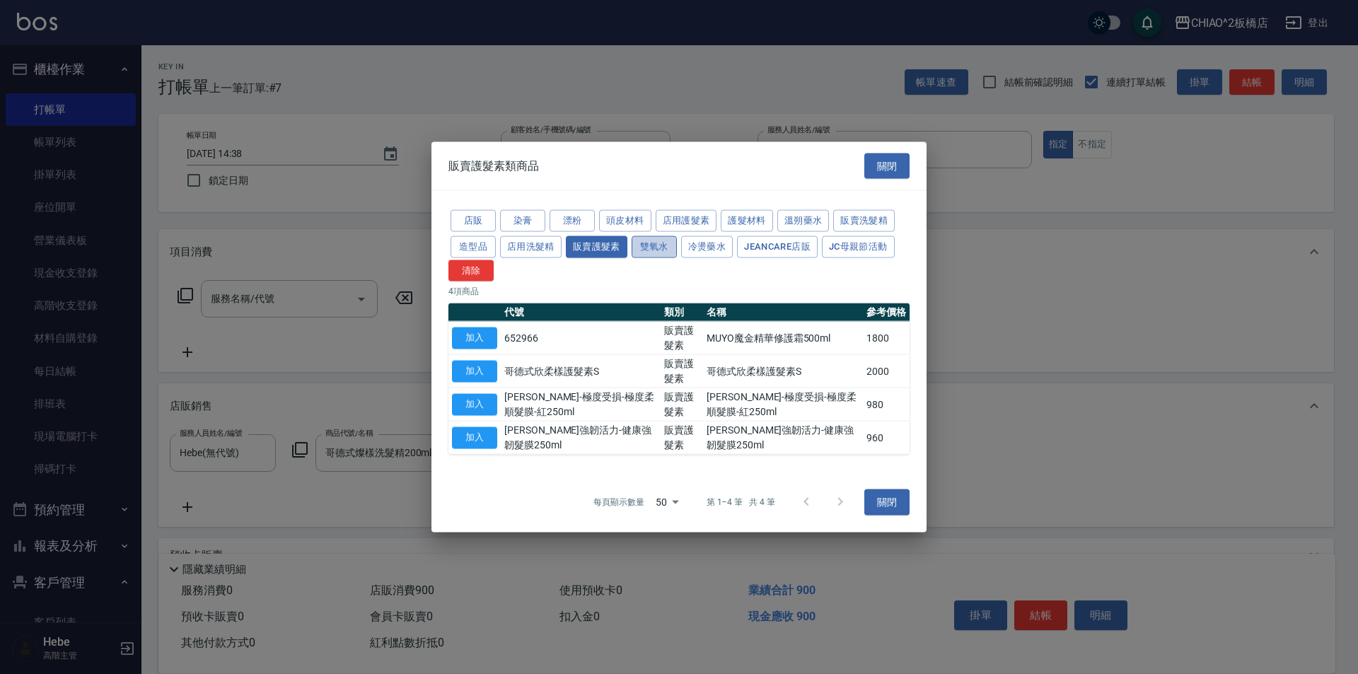
click at [662, 246] on button "雙氧水" at bounding box center [654, 247] width 45 height 22
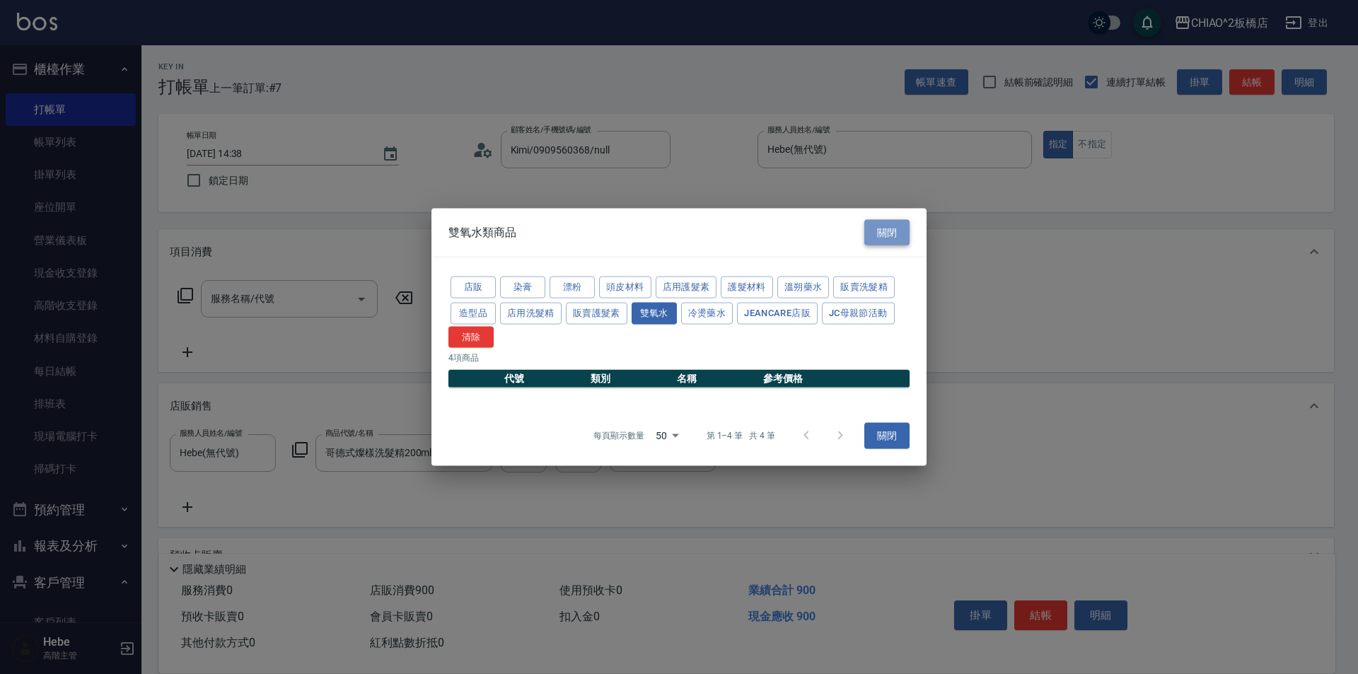
click at [899, 241] on button "關閉" at bounding box center [887, 232] width 45 height 26
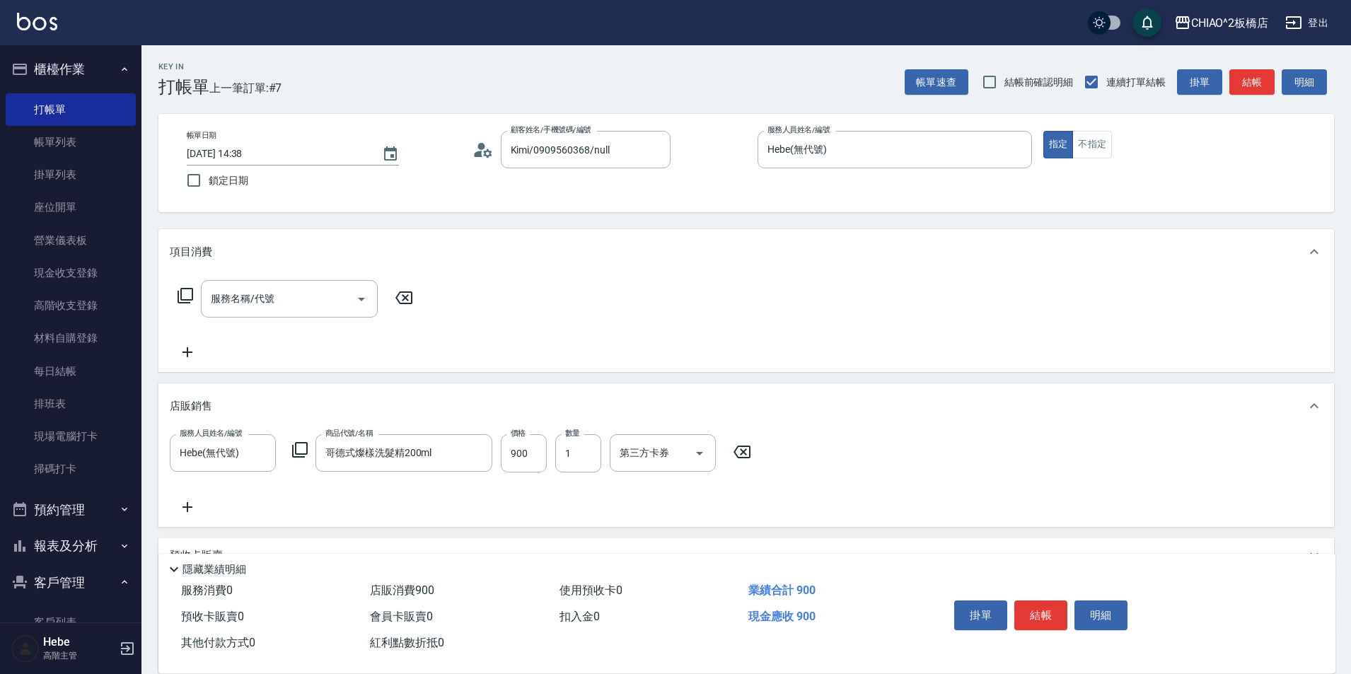
click at [743, 451] on icon at bounding box center [742, 452] width 17 height 13
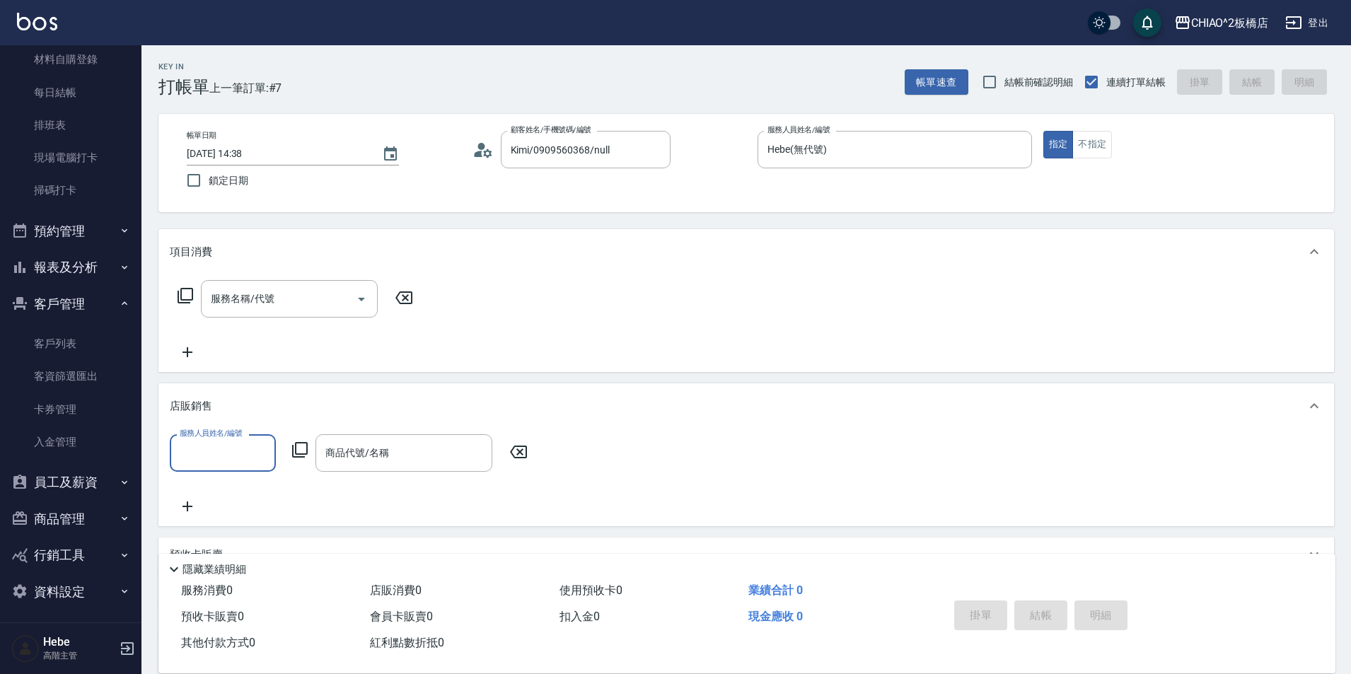
scroll to position [283, 0]
click at [87, 512] on button "商品管理" at bounding box center [71, 515] width 130 height 37
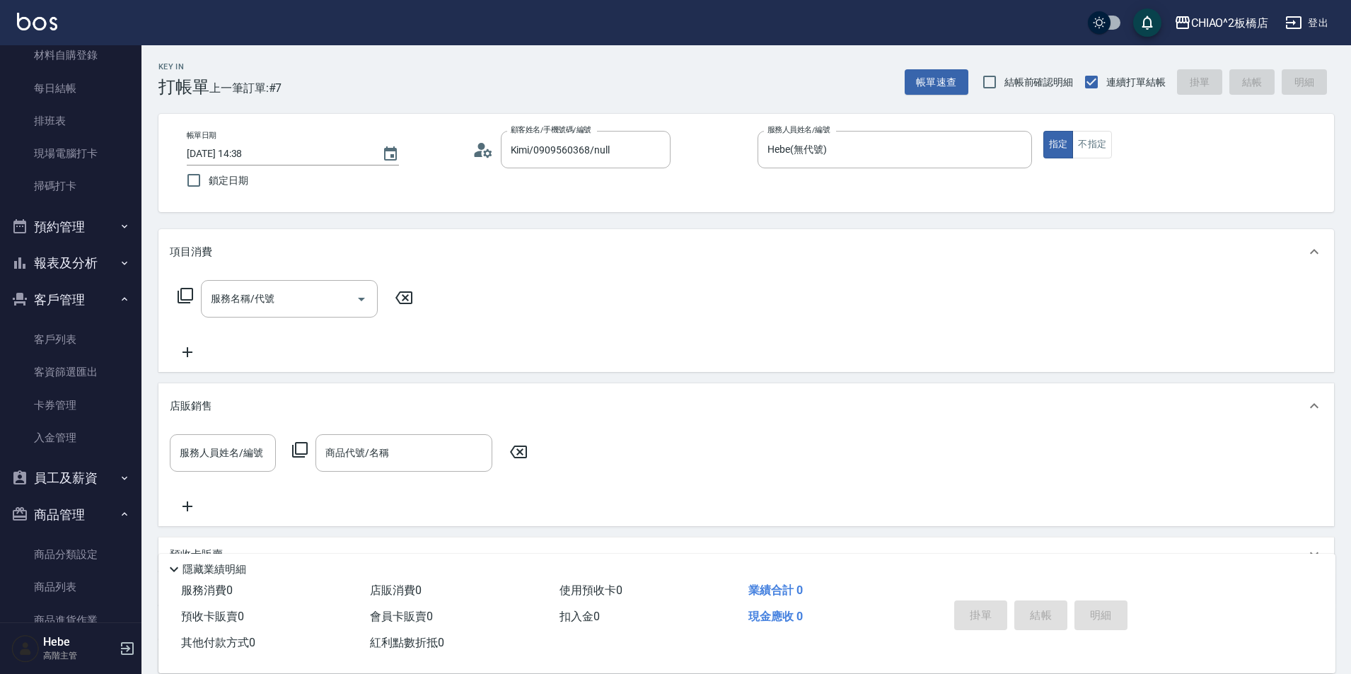
scroll to position [354, 0]
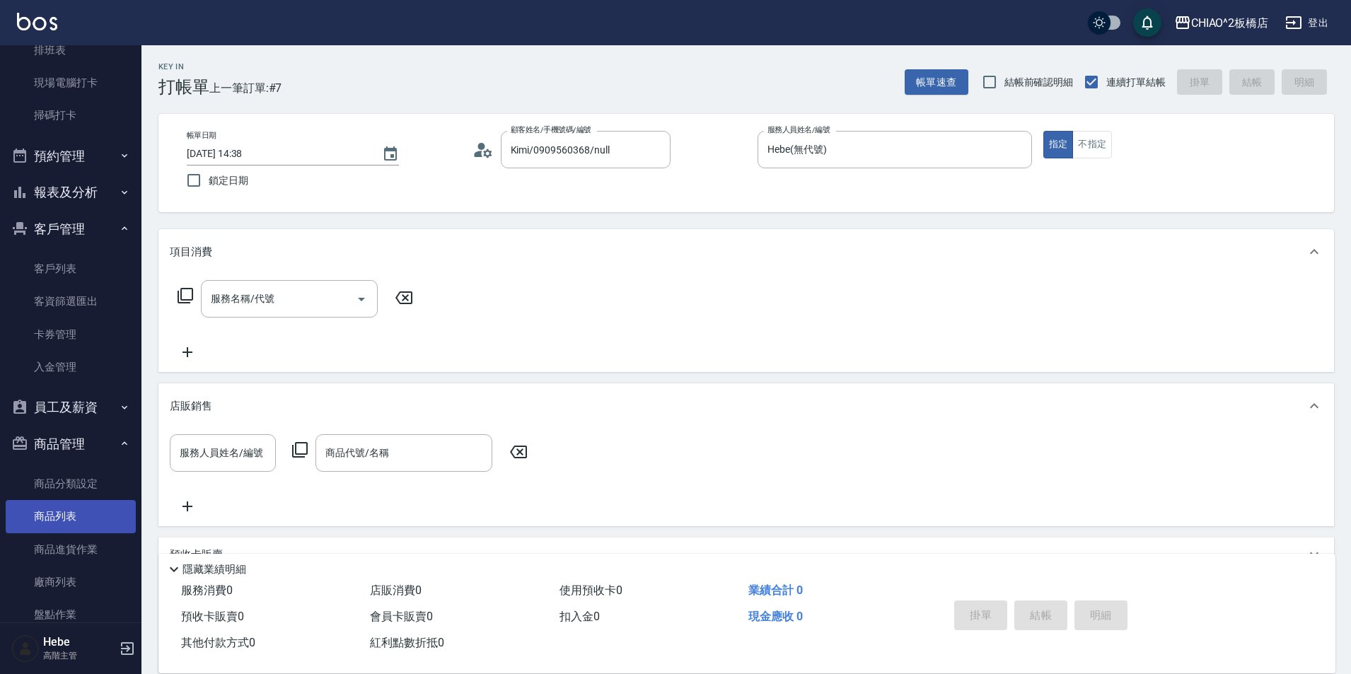
click at [93, 515] on link "商品列表" at bounding box center [71, 516] width 130 height 33
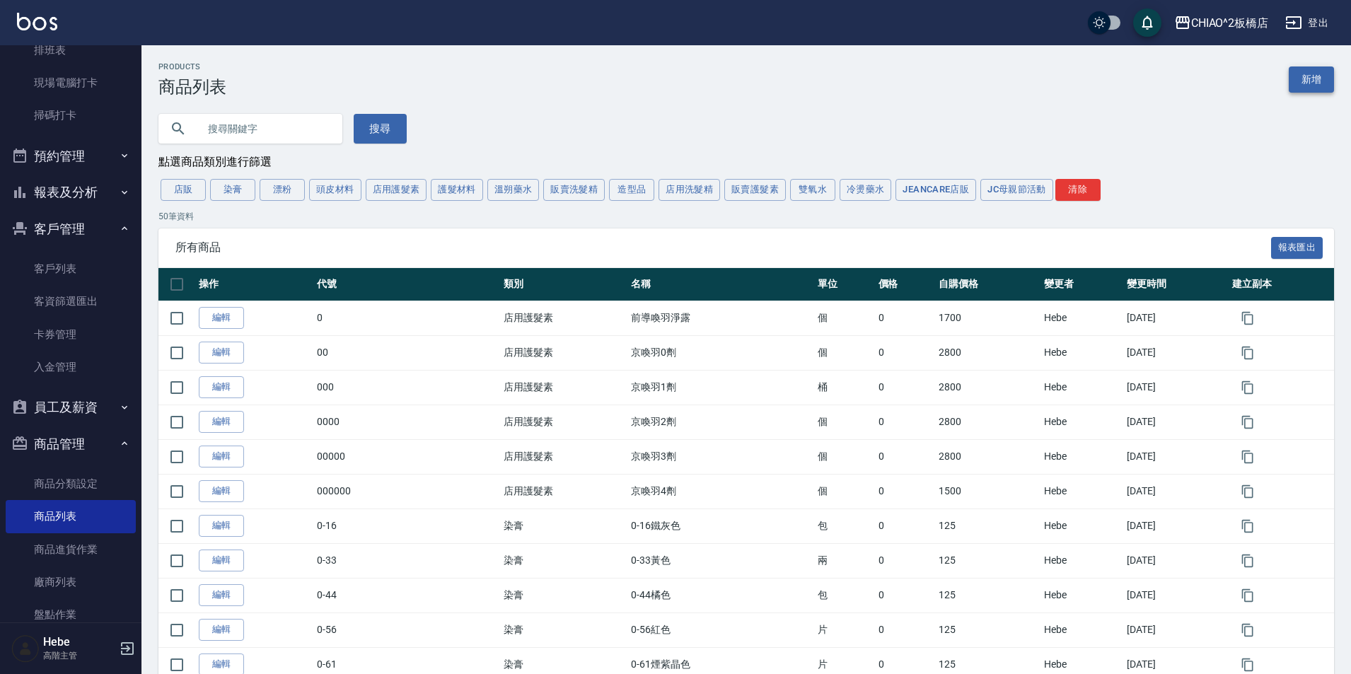
click at [1328, 79] on link "新增" at bounding box center [1311, 80] width 45 height 26
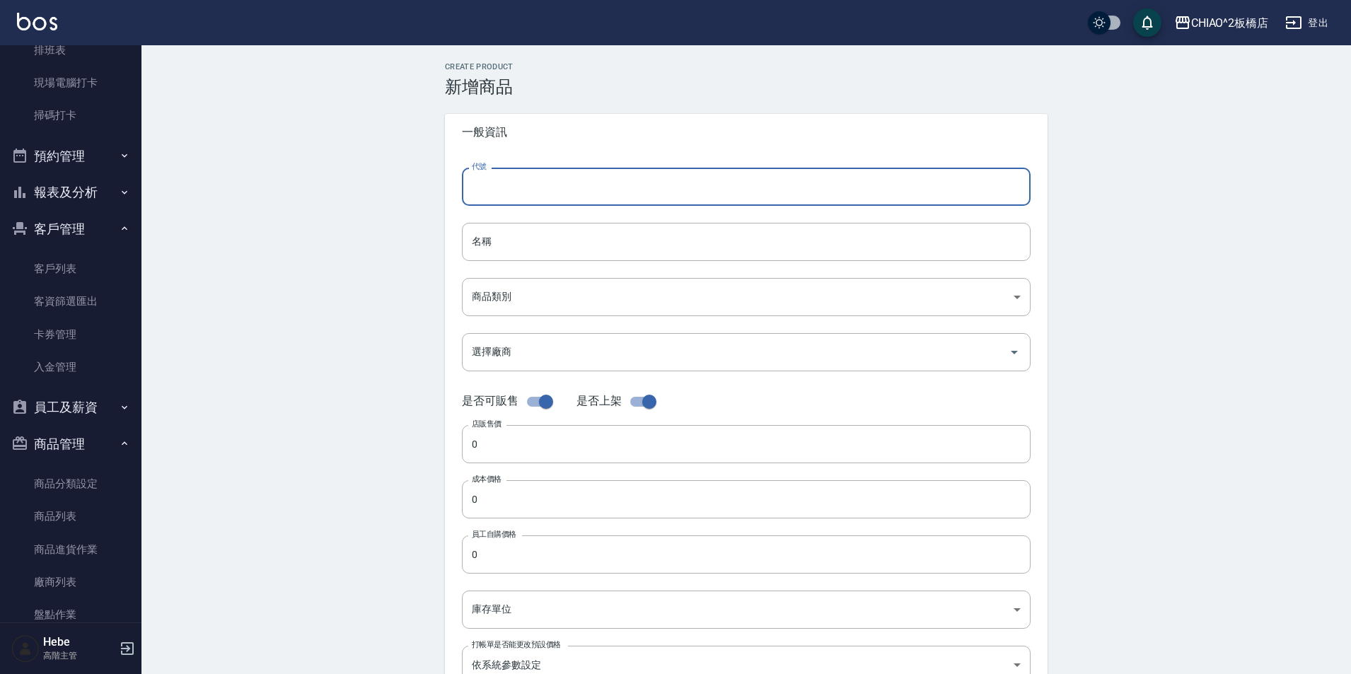
click at [574, 180] on input "代號" at bounding box center [746, 187] width 569 height 38
drag, startPoint x: 572, startPoint y: 185, endPoint x: 465, endPoint y: 181, distance: 107.6
click at [465, 181] on input "絲柔大罐洗髮精" at bounding box center [746, 187] width 569 height 38
type input "絲柔大罐洗髮精"
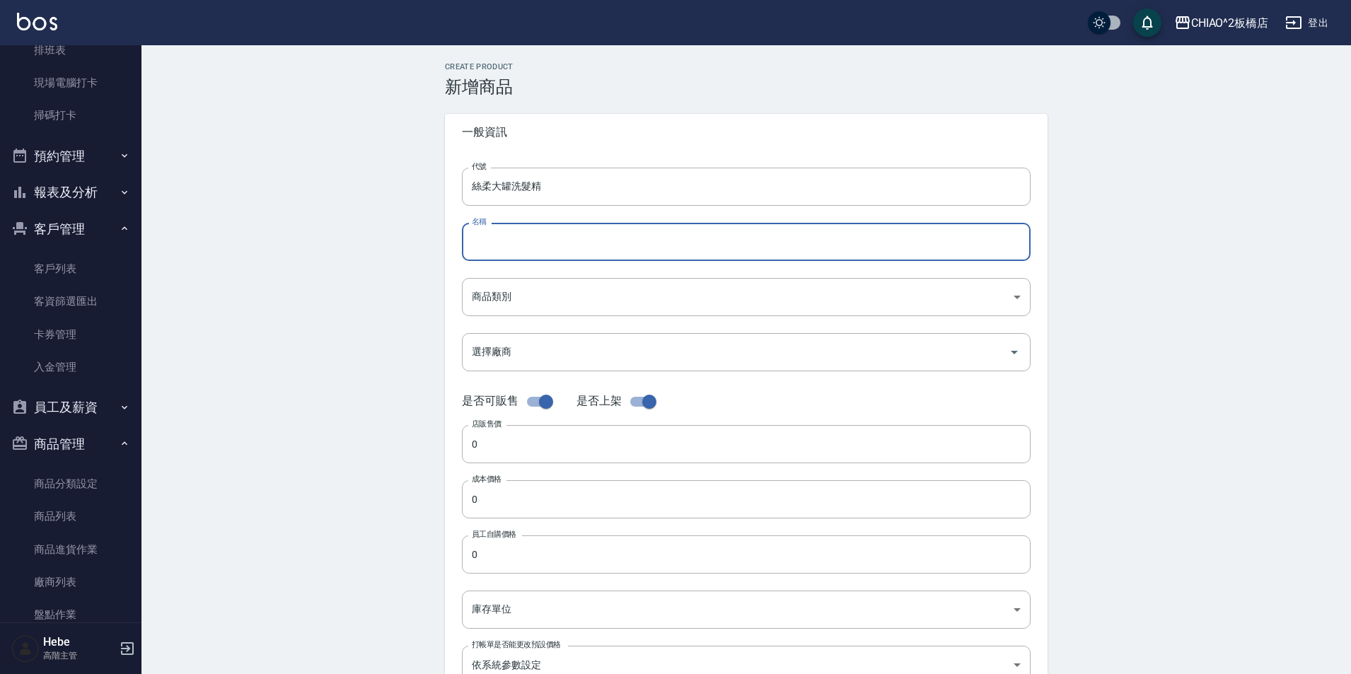
paste input "絲柔大罐洗髮精"
type input "絲柔大罐洗髮精"
click at [528, 301] on body "CHIAO^2板橋店 登出 櫃檯作業 打帳單 帳單列表 掛單列表 座位開單 營業儀表板 現金收支登錄 高階收支登錄 材料自購登錄 每日結帳 排班表 現場電腦打…" at bounding box center [675, 488] width 1351 height 976
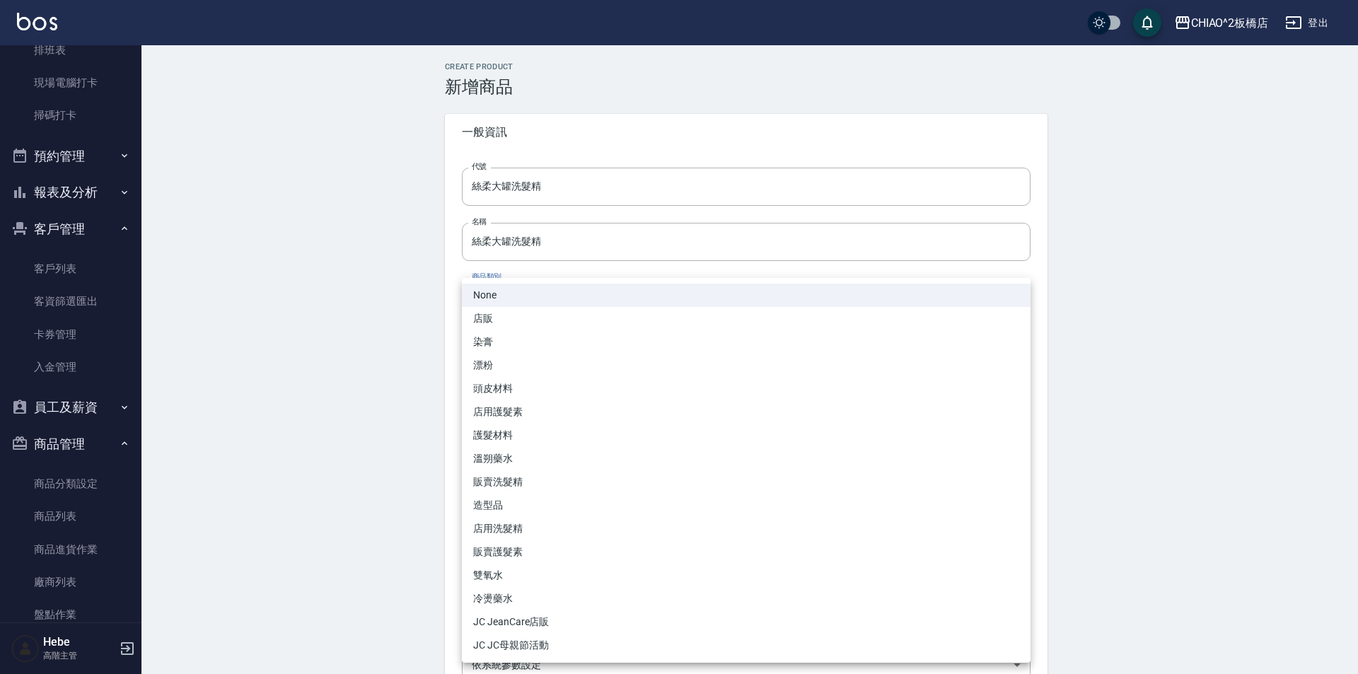
click at [533, 483] on li "販賣洗髮精" at bounding box center [746, 481] width 569 height 23
type input "b9351925-b2ef-4429-9e78-63ea6c24df0b"
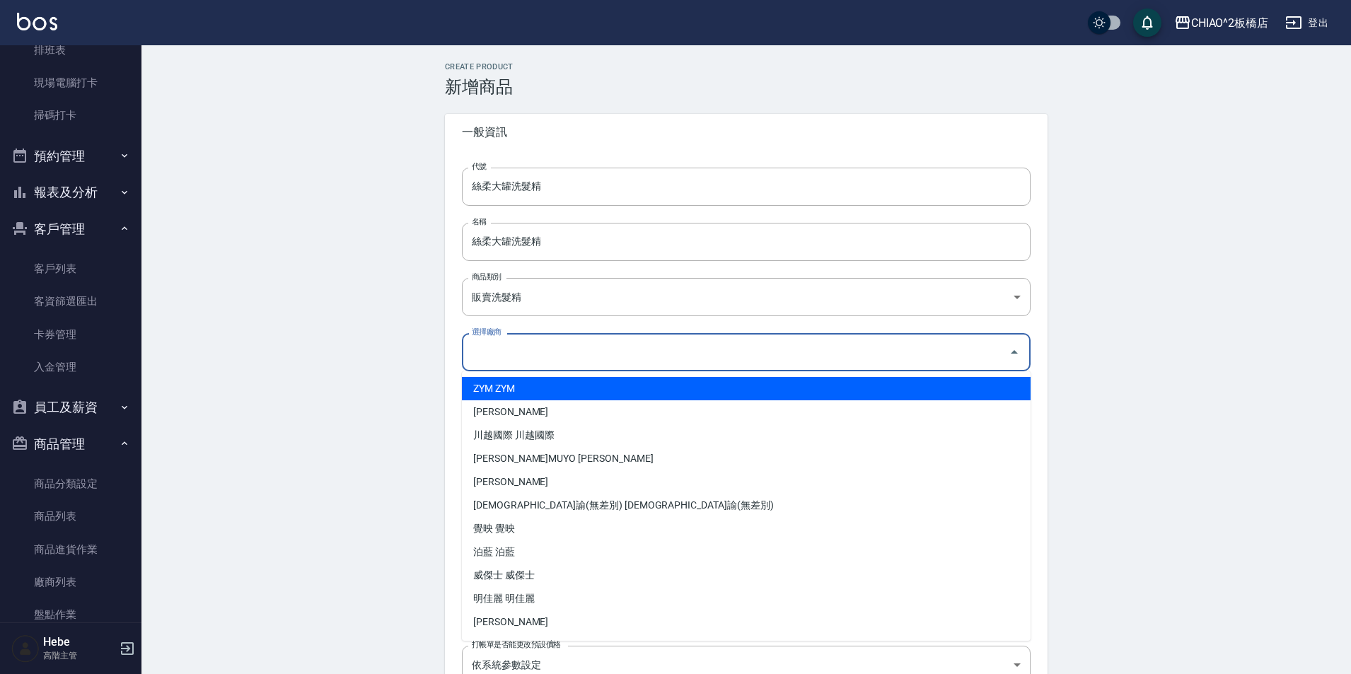
click at [527, 359] on input "選擇廠商" at bounding box center [735, 352] width 535 height 25
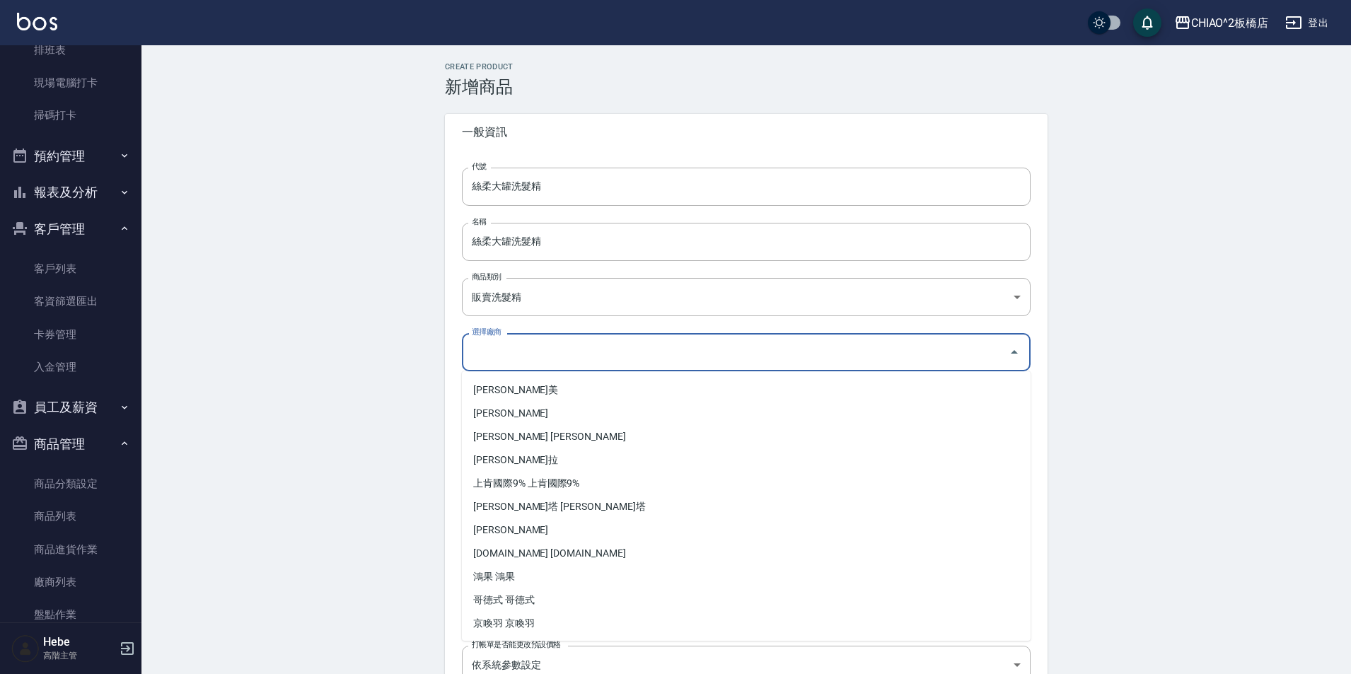
scroll to position [279, 0]
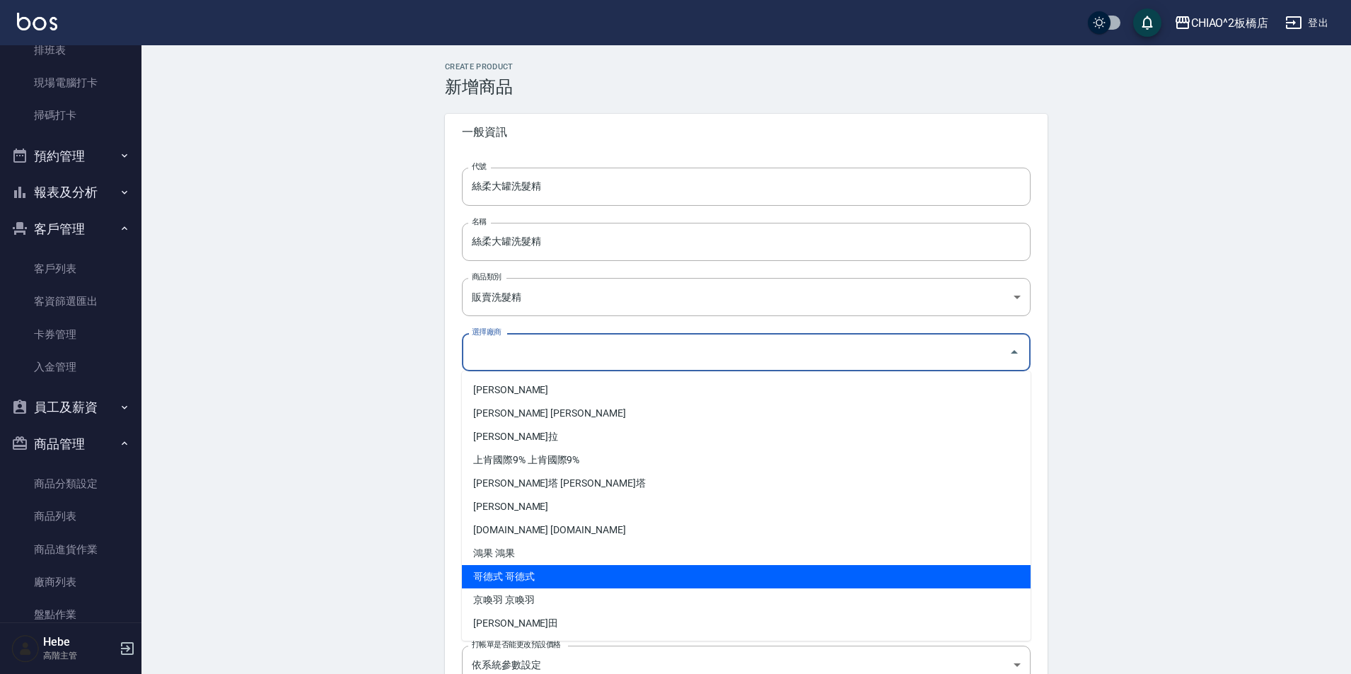
click at [528, 579] on li "哥德式 哥德式" at bounding box center [746, 576] width 569 height 23
type input "哥德式 哥德式"
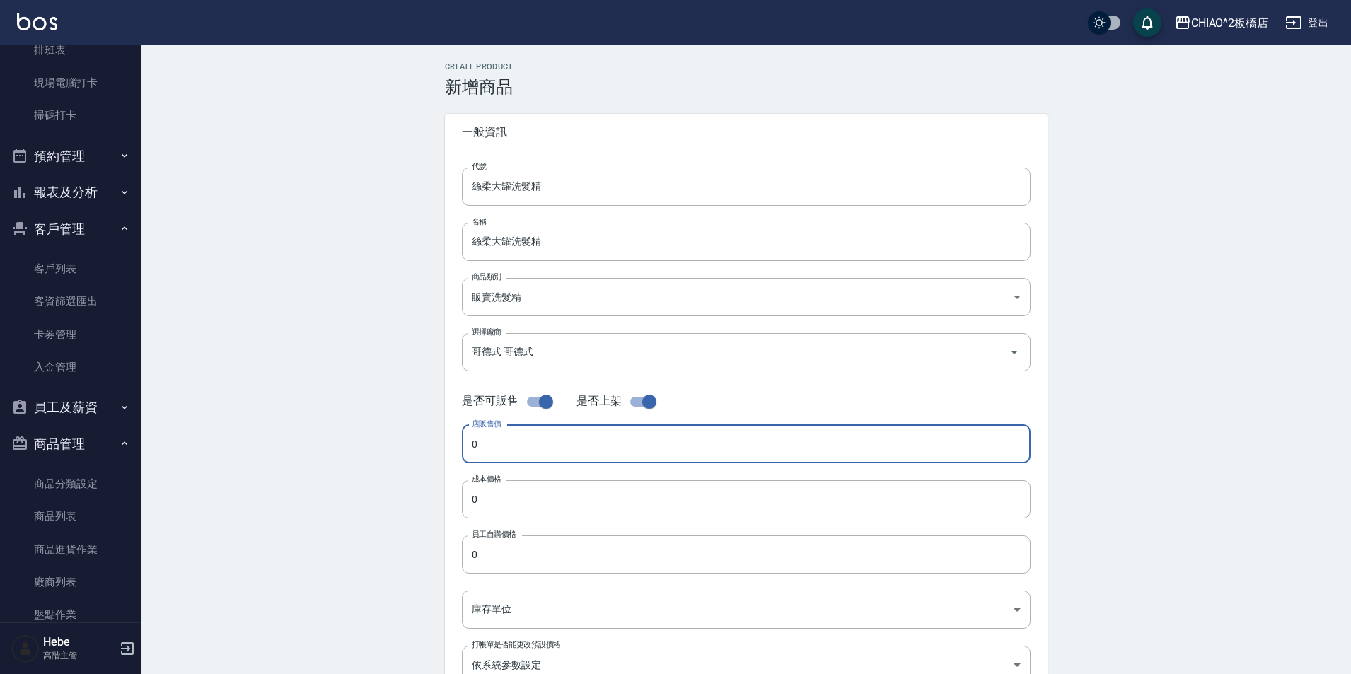
click at [564, 446] on input "0" at bounding box center [746, 444] width 569 height 38
type input "2200"
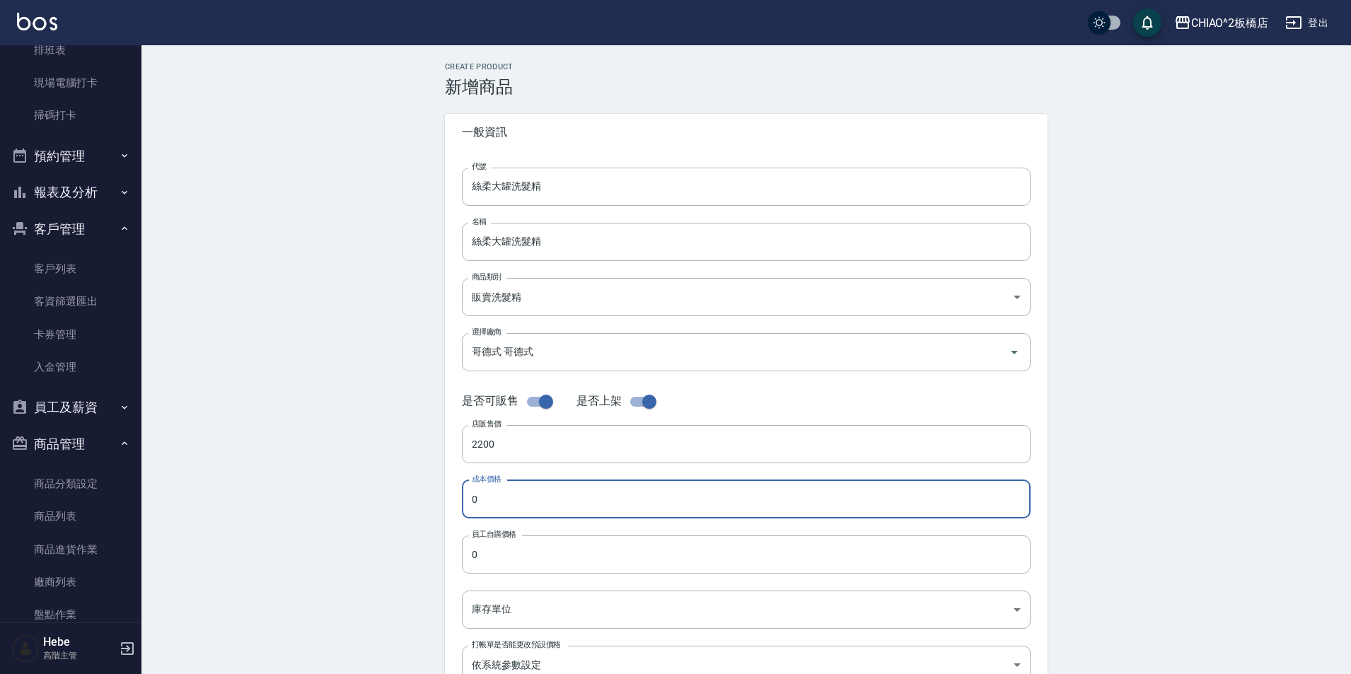
click at [548, 507] on input "0" at bounding box center [746, 499] width 569 height 38
type input "1100"
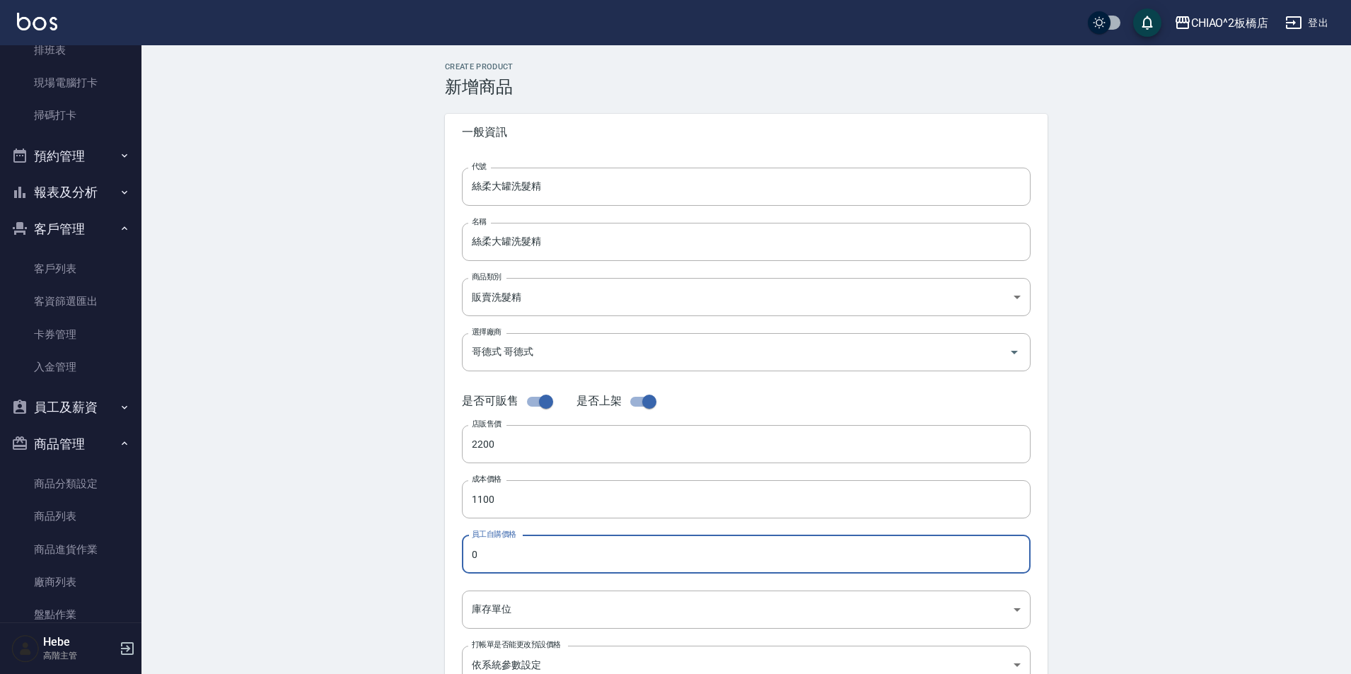
click at [545, 558] on input "0" at bounding box center [746, 555] width 569 height 38
type input "1100"
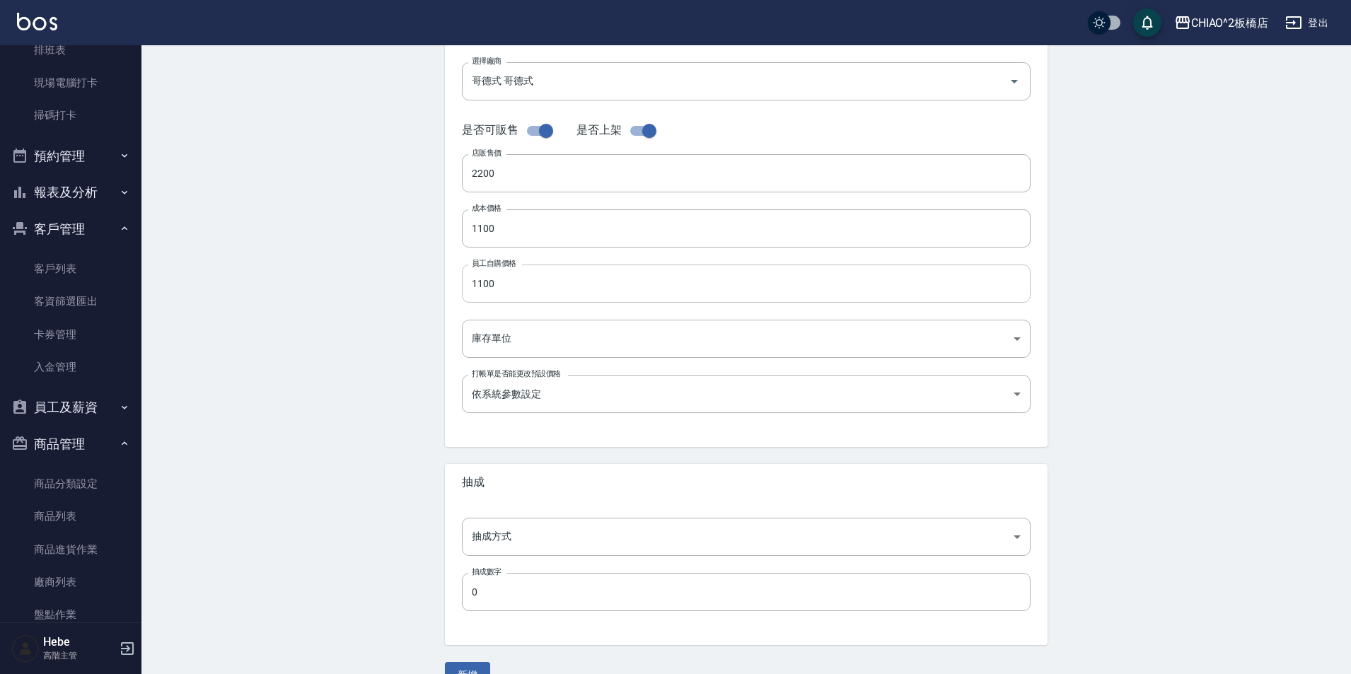
scroll to position [283, 0]
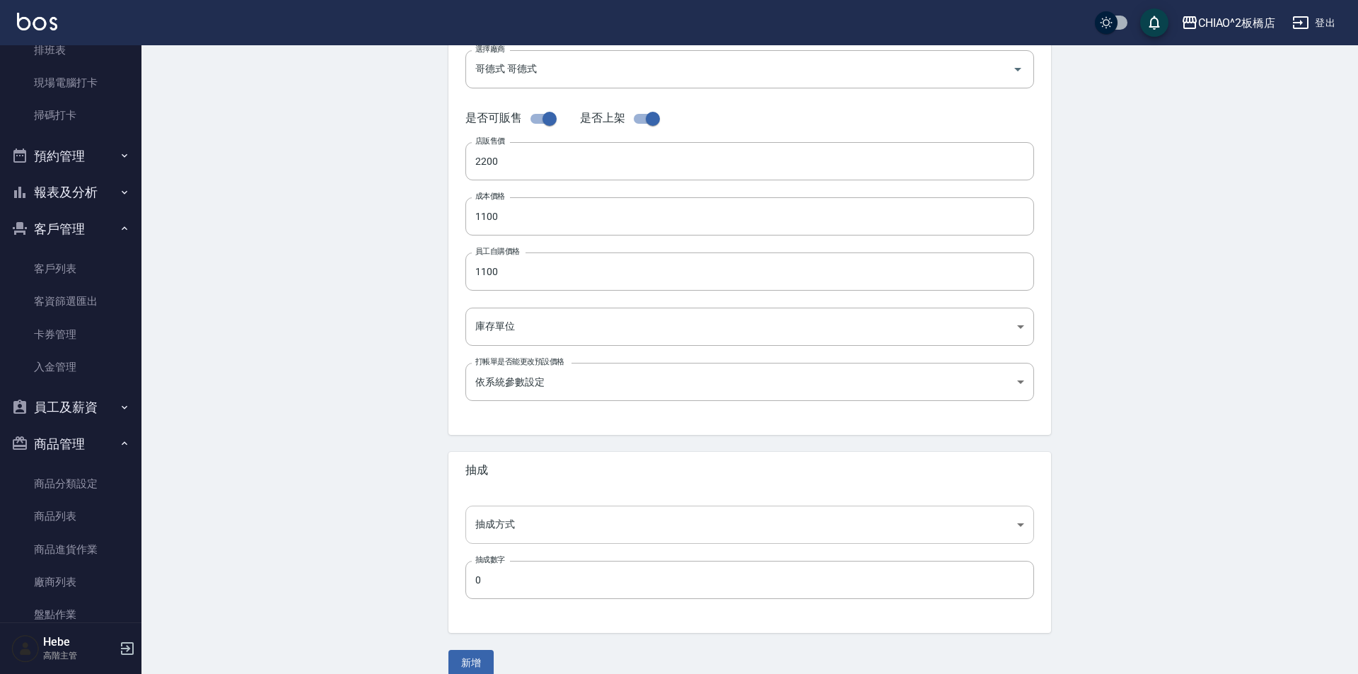
click at [550, 529] on body "CHIAO^2板橋店 登出 櫃檯作業 打帳單 帳單列表 掛單列表 座位開單 營業儀表板 現金收支登錄 高階收支登錄 材料自購登錄 每日結帳 排班表 現場電腦打…" at bounding box center [679, 205] width 1358 height 976
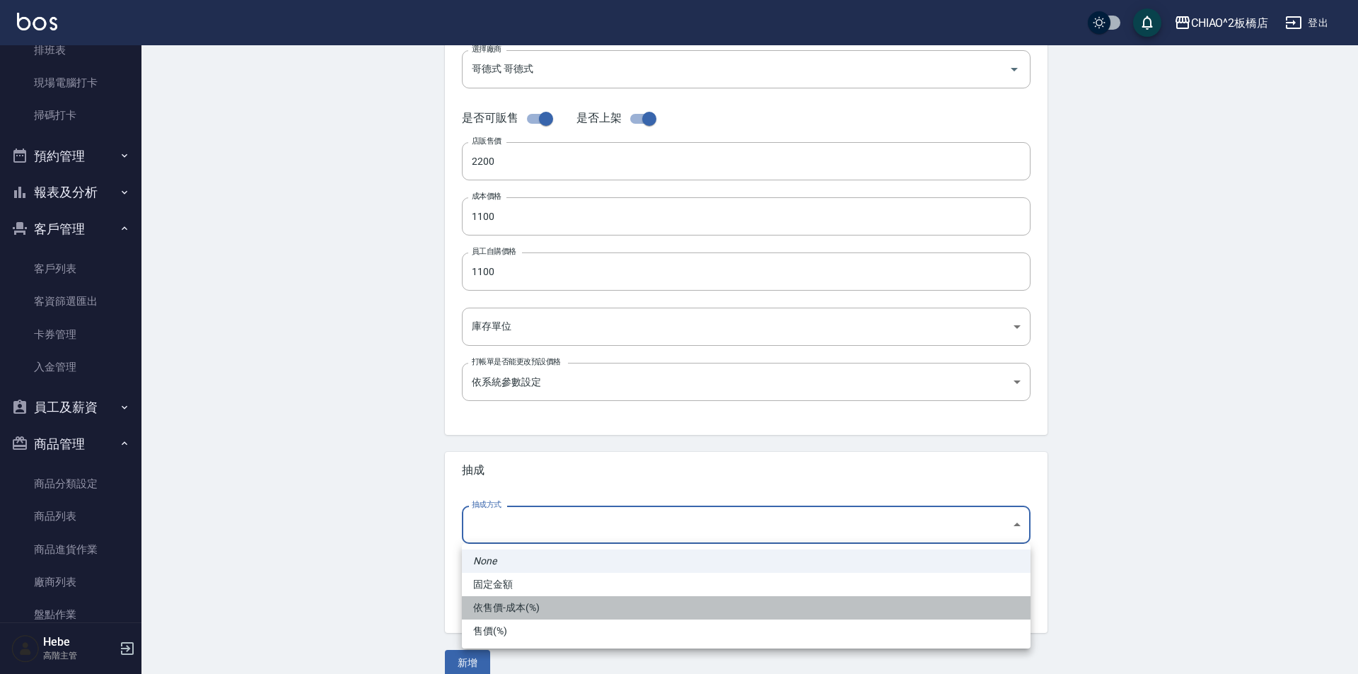
click at [561, 605] on li "依售價-成本(%)" at bounding box center [746, 607] width 569 height 23
type input "byCost"
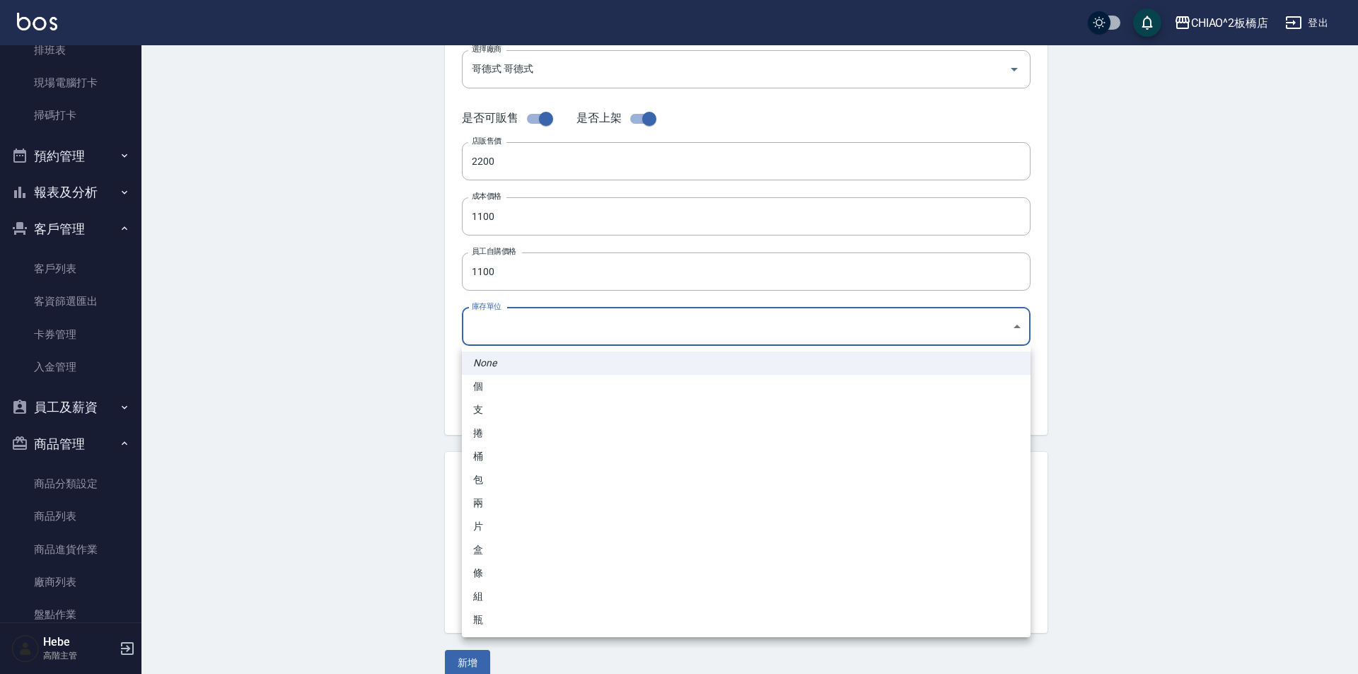
click at [553, 320] on body "CHIAO^2板橋店 登出 櫃檯作業 打帳單 帳單列表 掛單列表 座位開單 營業儀表板 現金收支登錄 高階收支登錄 材料自購登錄 每日結帳 排班表 現場電腦打…" at bounding box center [679, 205] width 1358 height 976
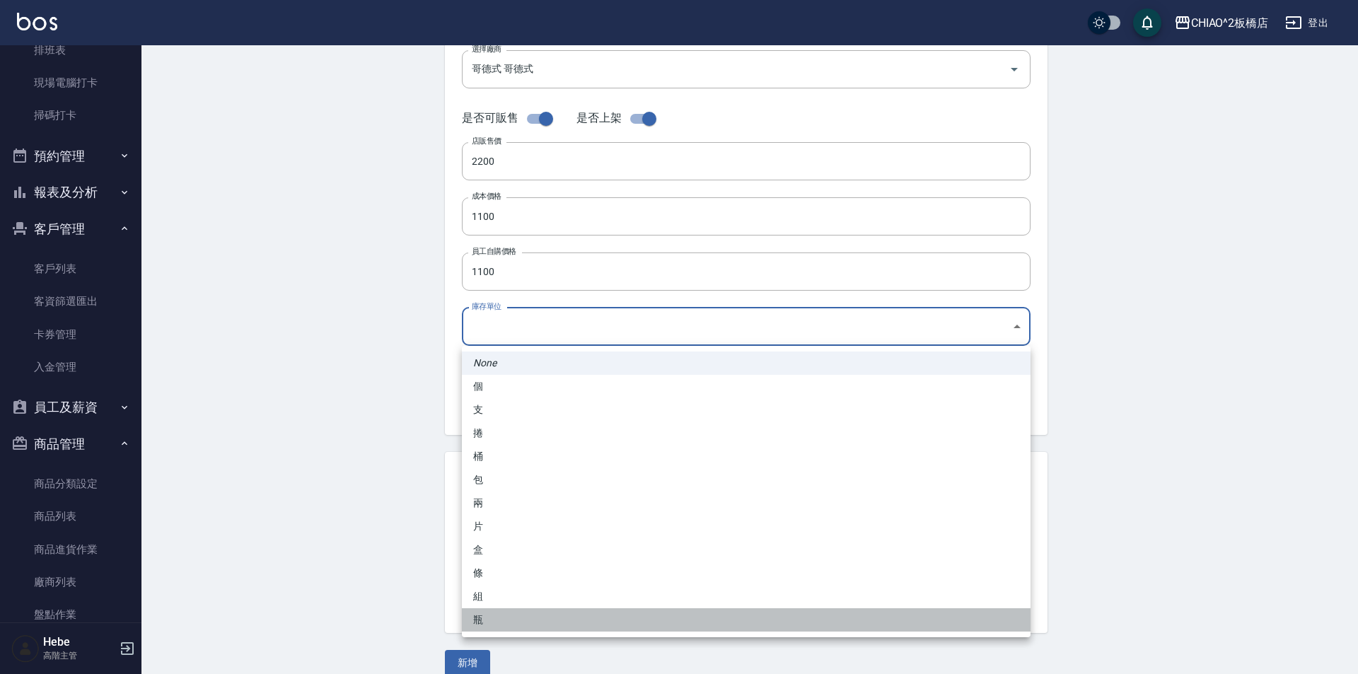
click at [494, 620] on li "瓶" at bounding box center [746, 619] width 569 height 23
type input "瓶"
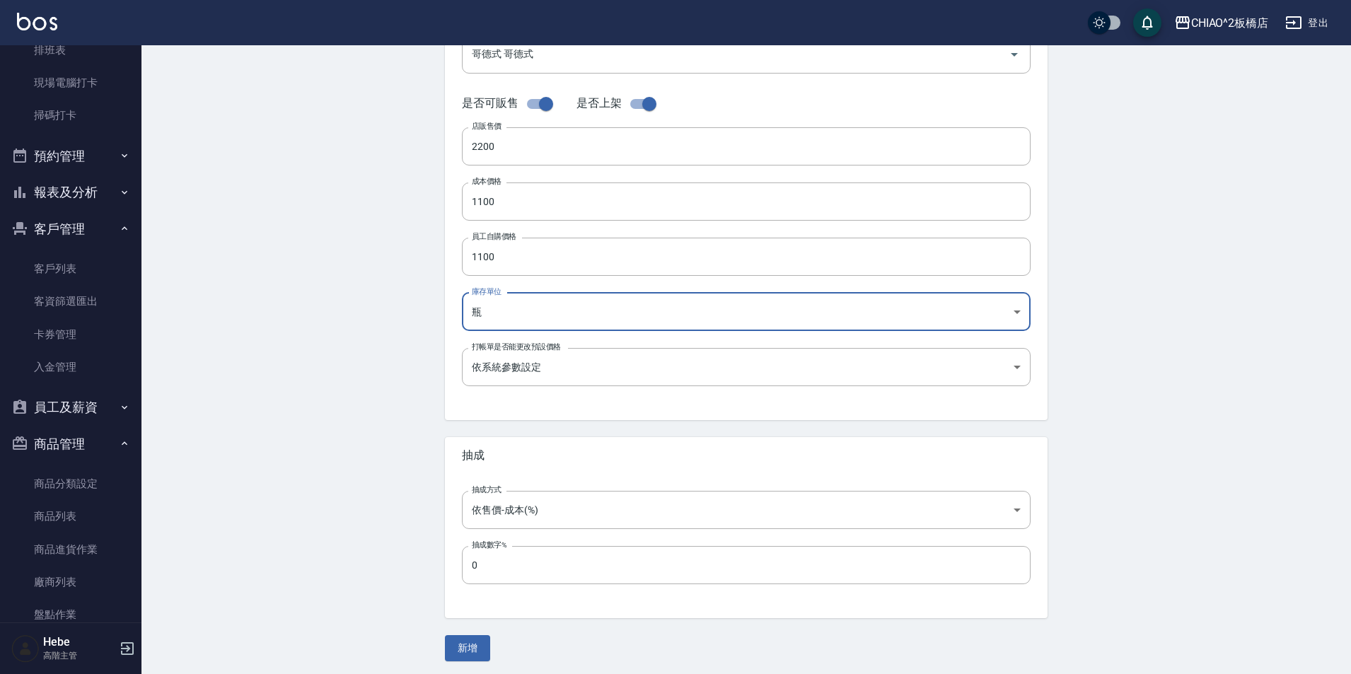
scroll to position [302, 0]
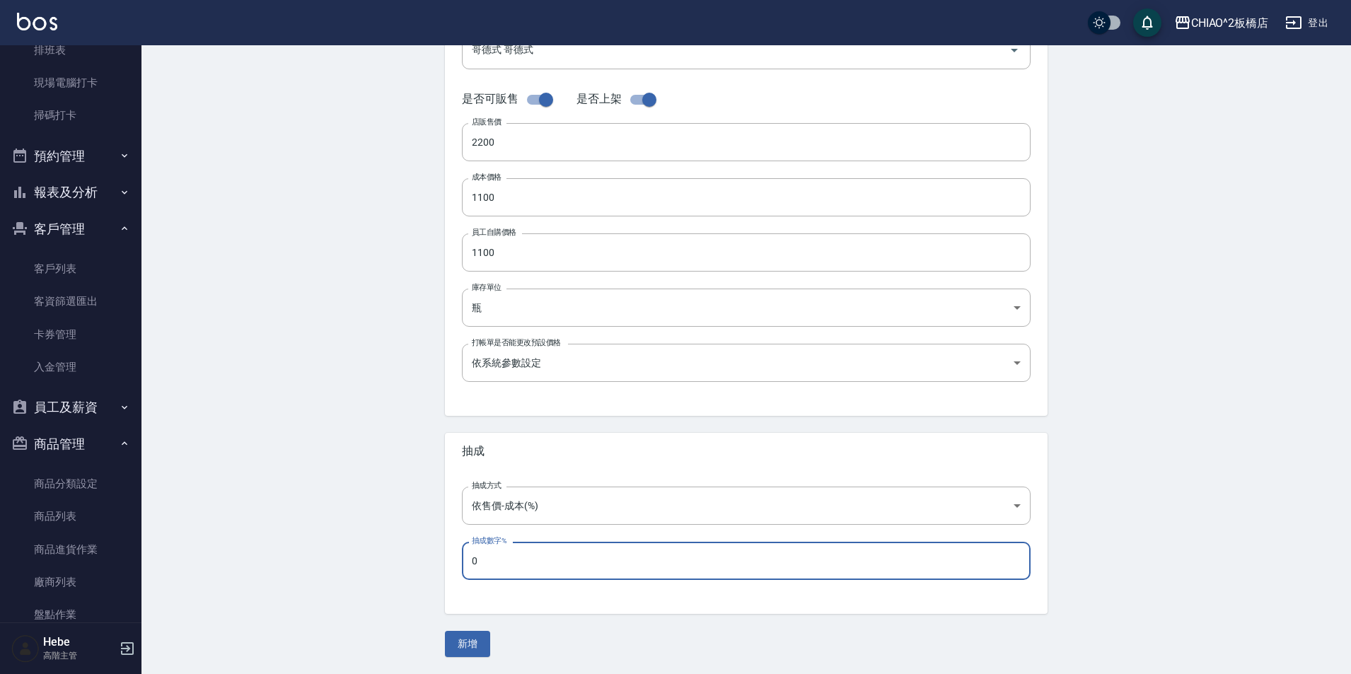
click at [508, 564] on input "0" at bounding box center [746, 561] width 569 height 38
type input "70"
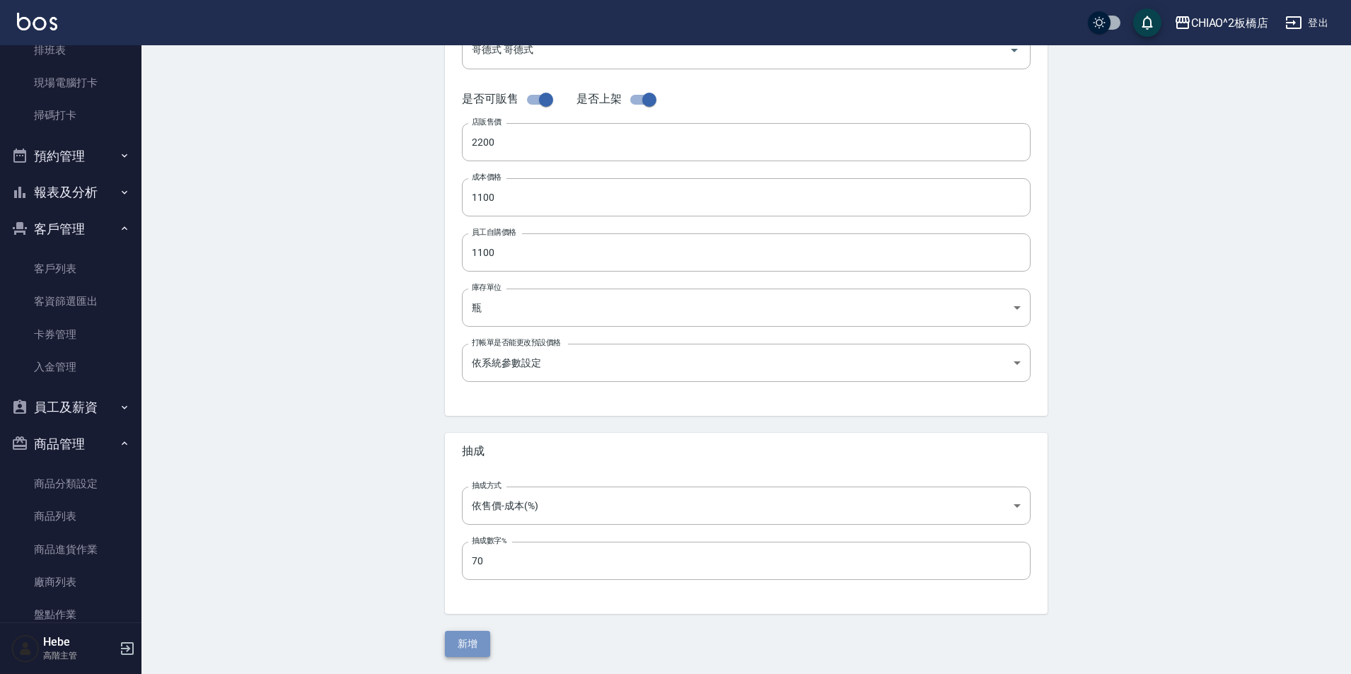
click at [473, 640] on button "新增" at bounding box center [467, 644] width 45 height 26
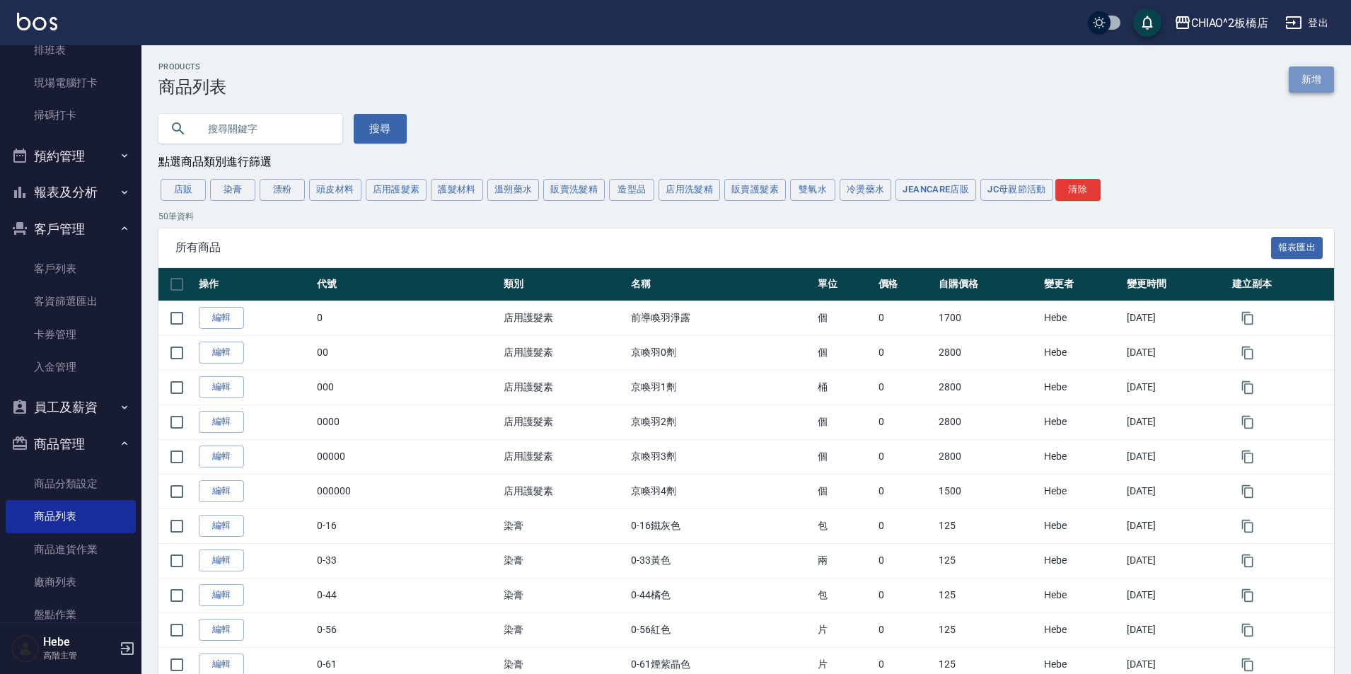
click at [1312, 81] on link "新增" at bounding box center [1311, 80] width 45 height 26
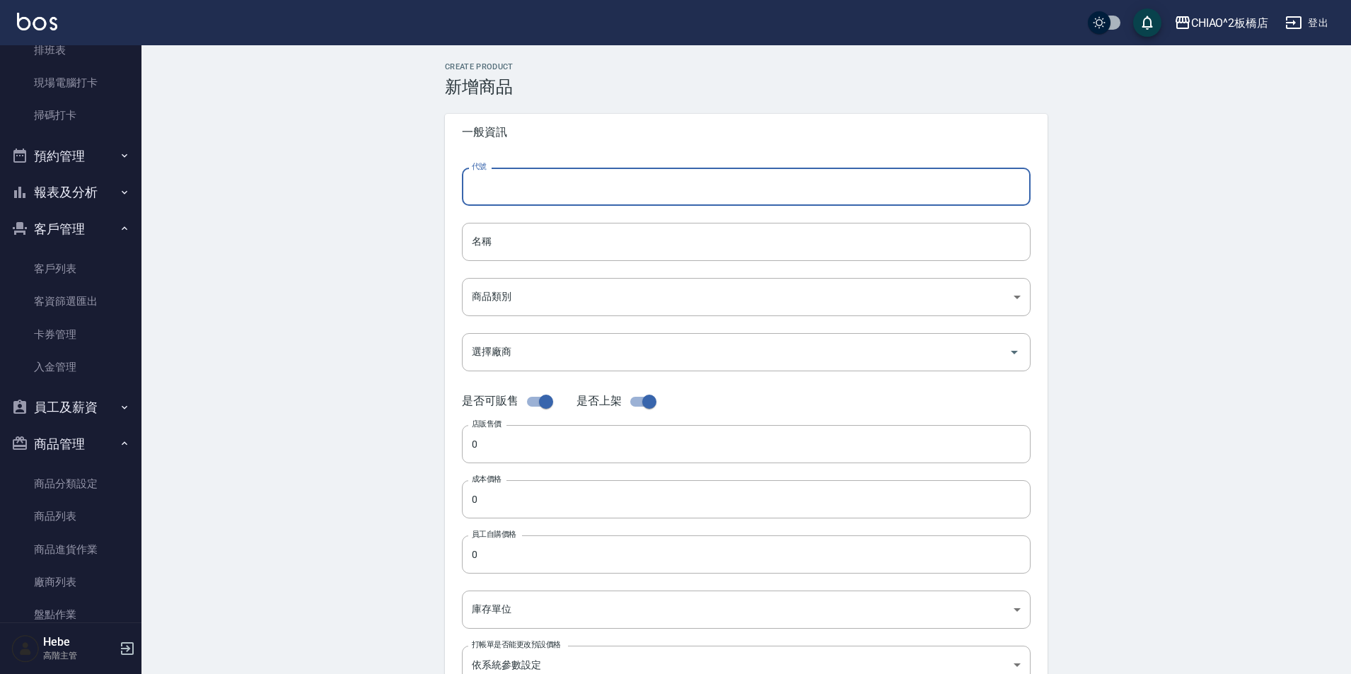
click at [613, 180] on input "代號" at bounding box center [746, 187] width 569 height 38
drag, startPoint x: 587, startPoint y: 183, endPoint x: 468, endPoint y: 192, distance: 119.3
click at [468, 192] on input "哥德式4劑" at bounding box center [746, 187] width 569 height 38
type input "哥德式4劑"
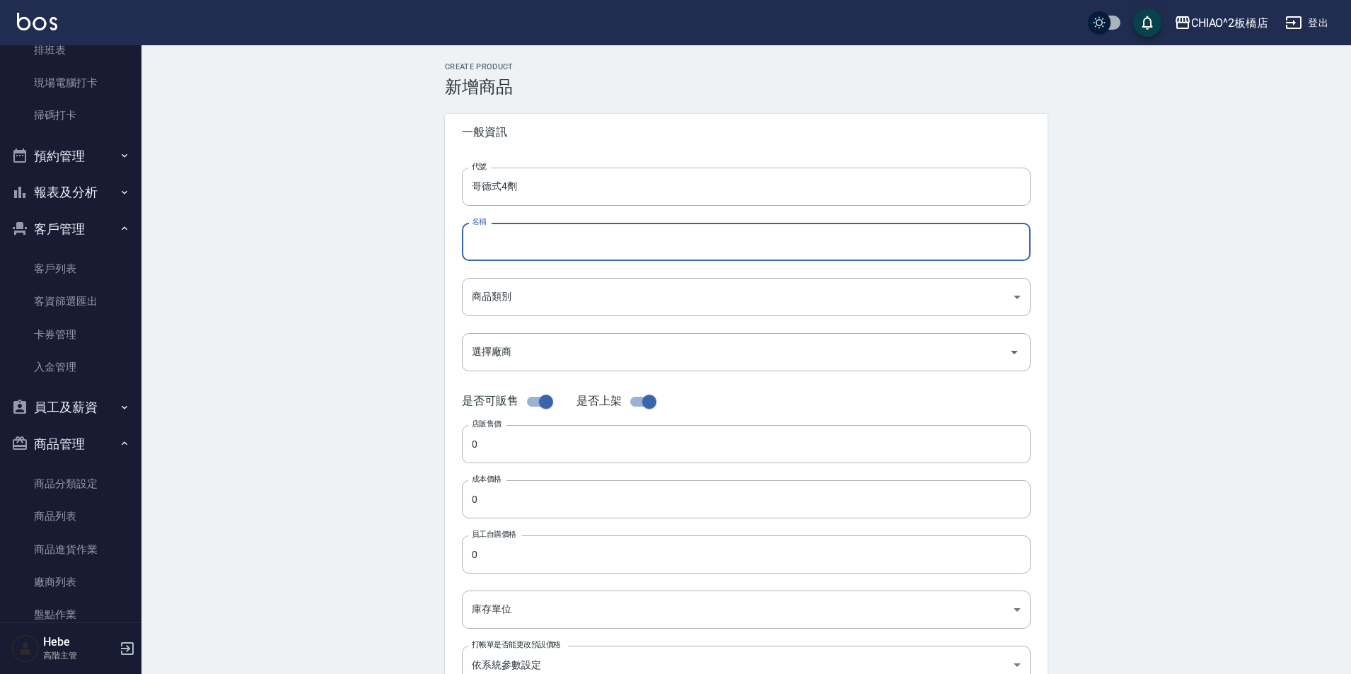
paste input "哥德式4劑"
type input "哥德式4劑"
click at [565, 303] on body "CHIAO^2板橋店 登出 櫃檯作業 打帳單 帳單列表 掛單列表 座位開單 營業儀表板 現金收支登錄 高階收支登錄 材料自購登錄 每日結帳 排班表 現場電腦打…" at bounding box center [675, 488] width 1351 height 976
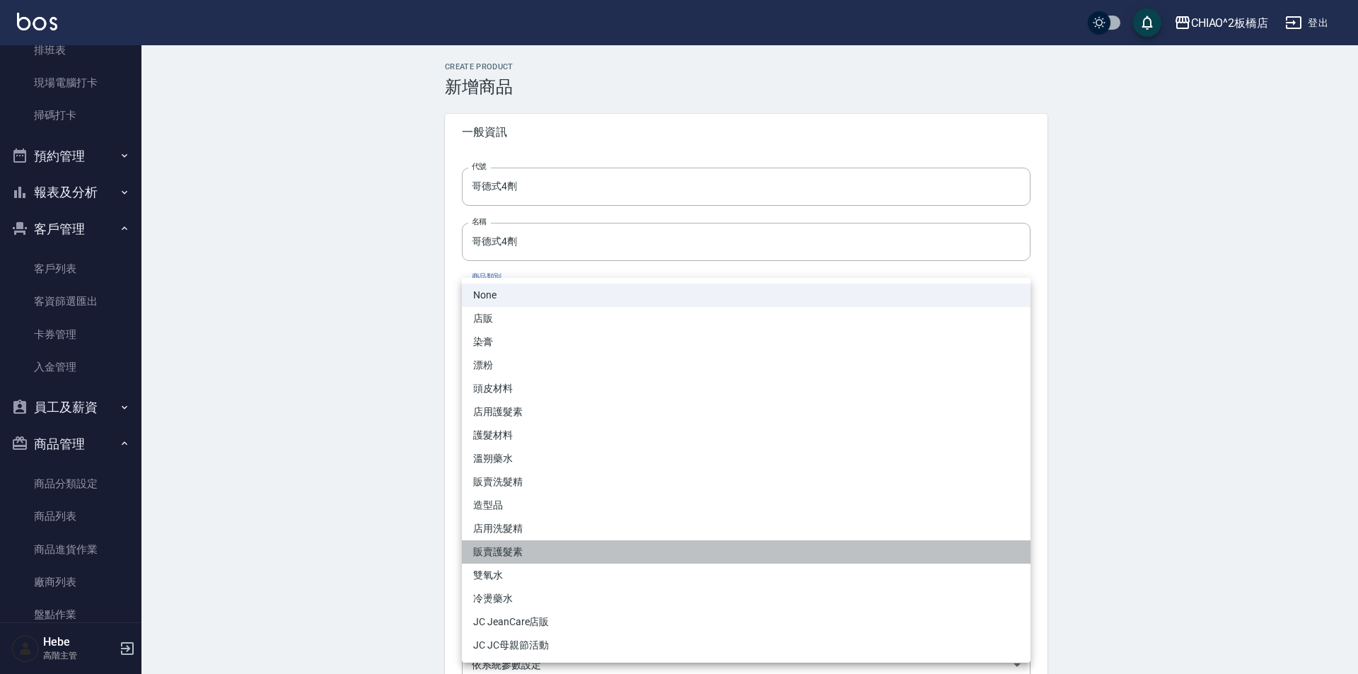
click at [555, 549] on li "販賣護髮素" at bounding box center [746, 552] width 569 height 23
type input "e9ac8db5-e883-4c52-85fc-1b08348d5551"
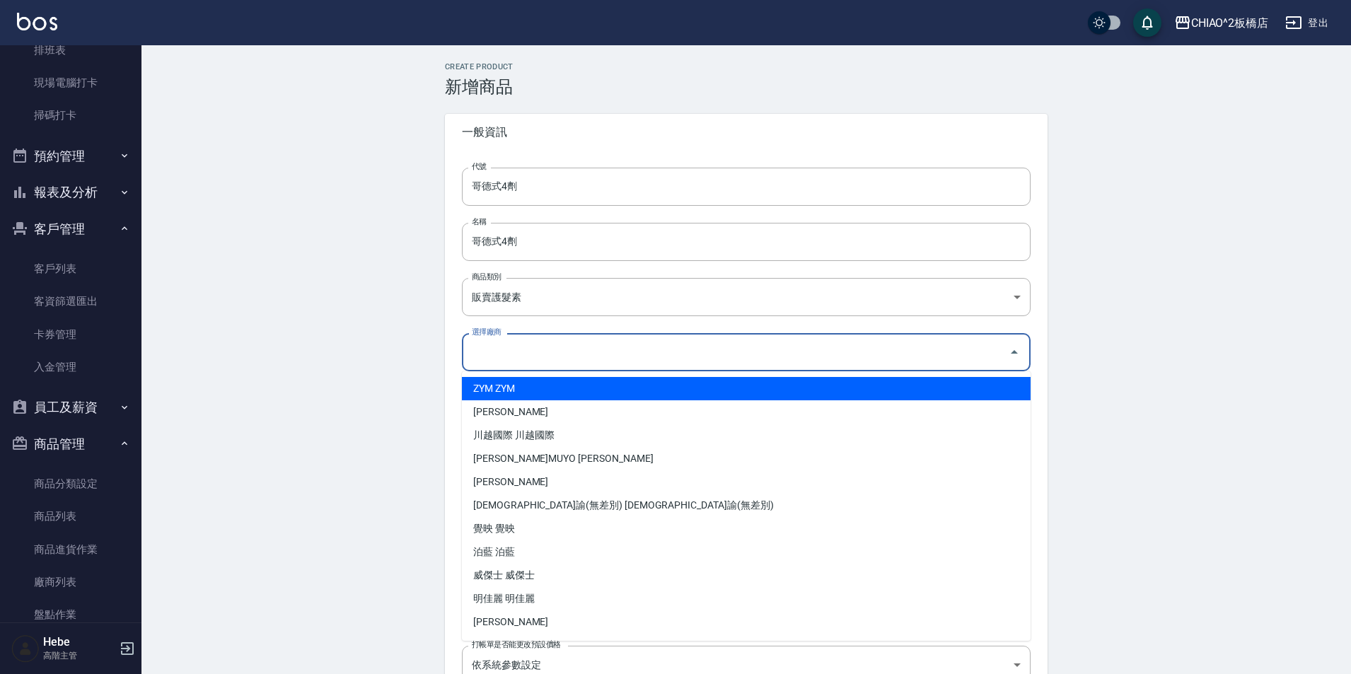
click at [538, 352] on input "選擇廠商" at bounding box center [735, 352] width 535 height 25
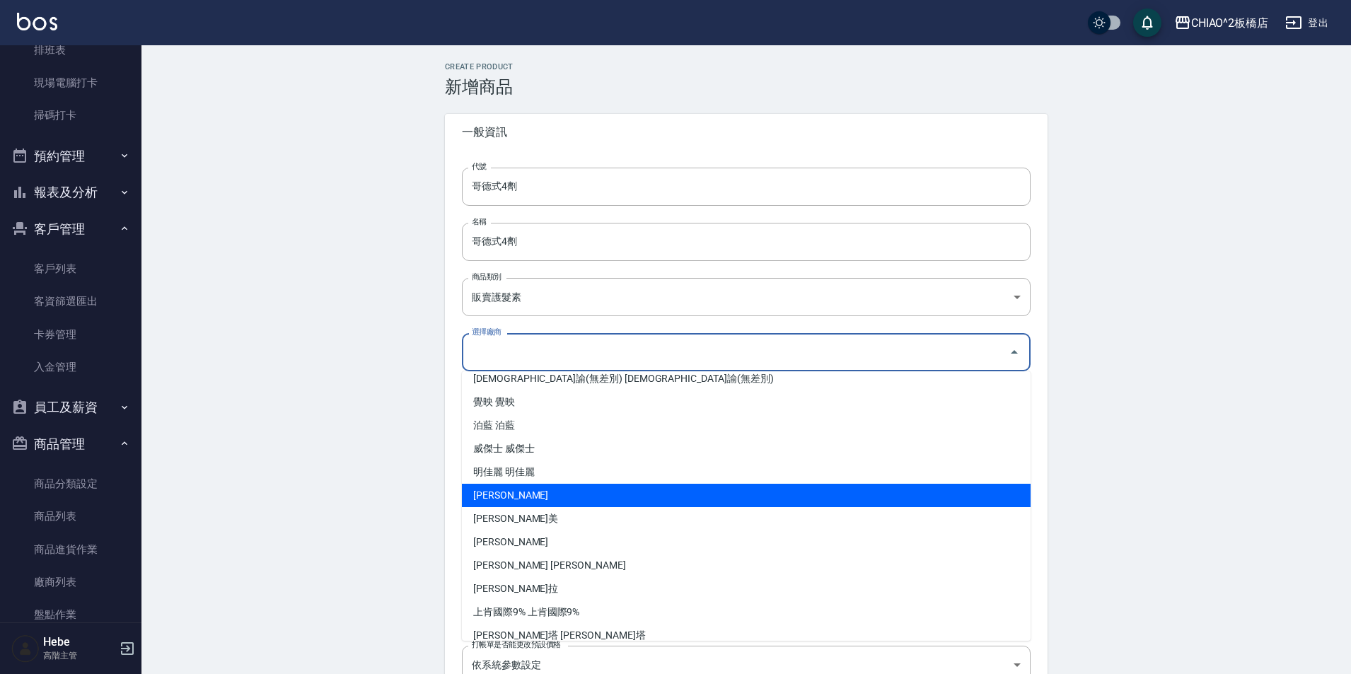
scroll to position [279, 0]
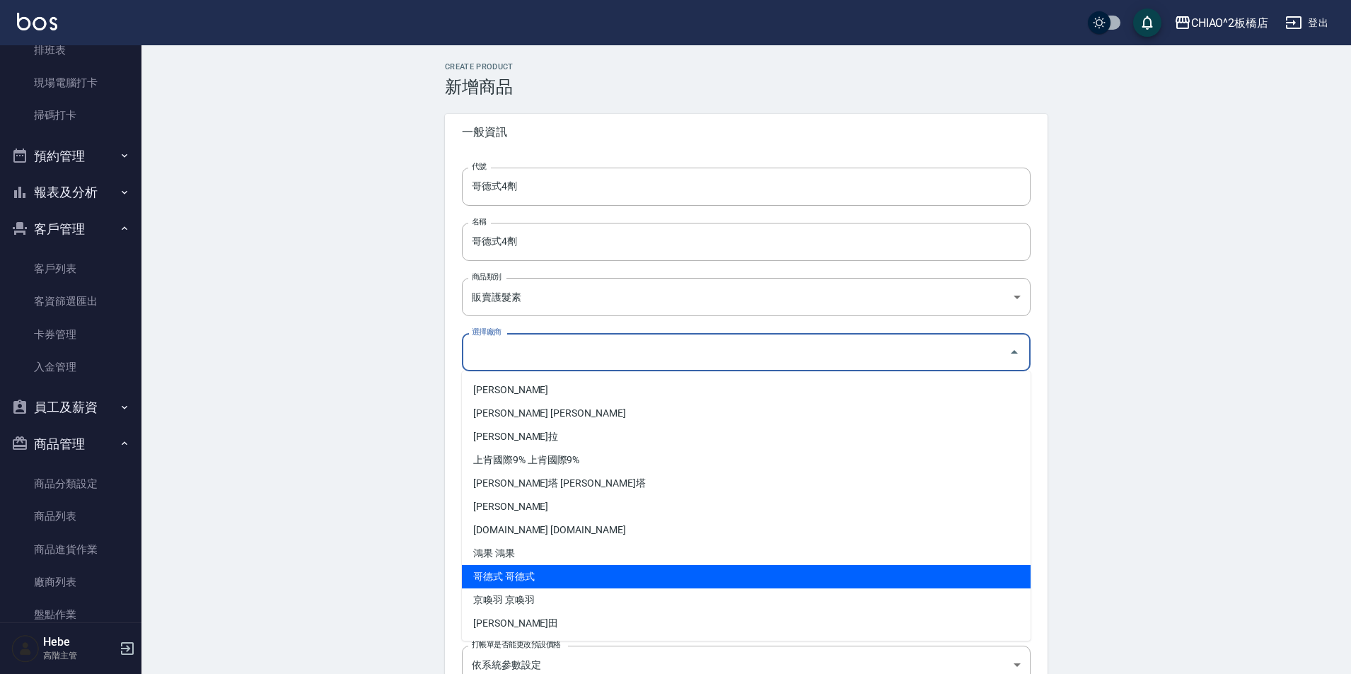
click at [534, 582] on li "哥德式 哥德式" at bounding box center [746, 576] width 569 height 23
type input "哥德式 哥德式"
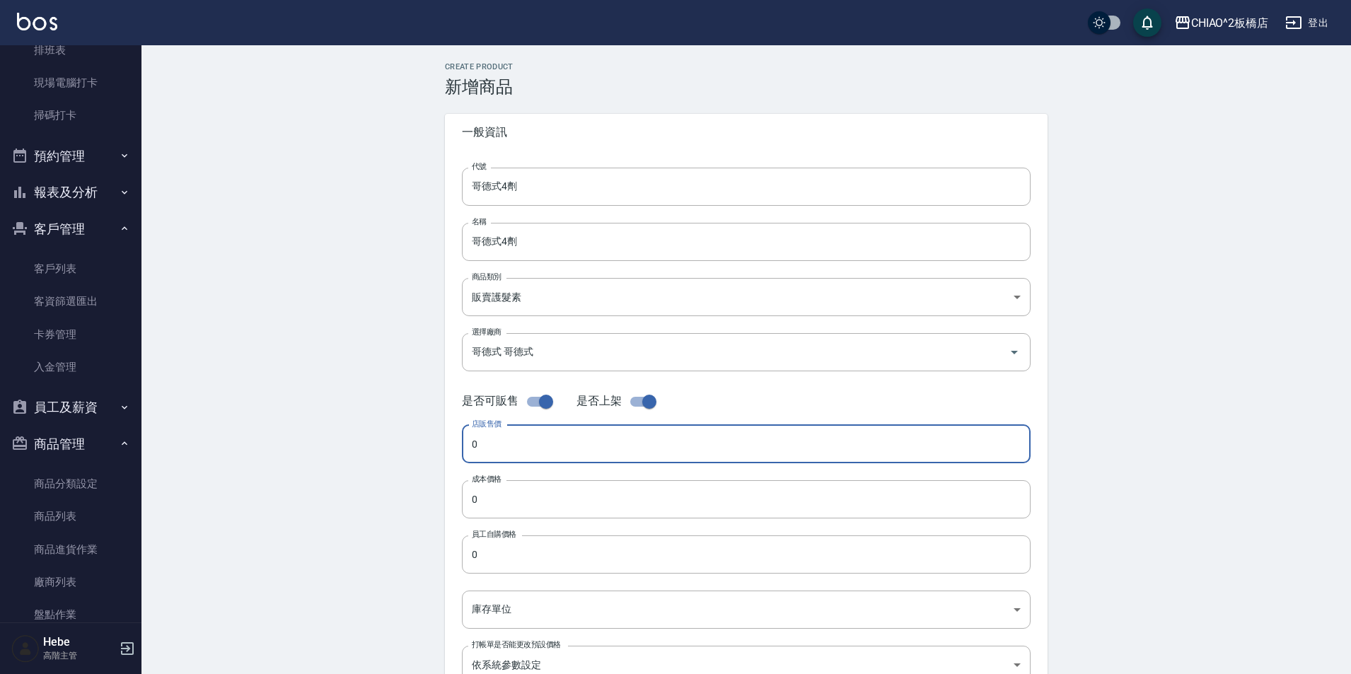
click at [538, 444] on input "0" at bounding box center [746, 444] width 569 height 38
type input "300"
click at [513, 499] on input "0" at bounding box center [746, 499] width 569 height 38
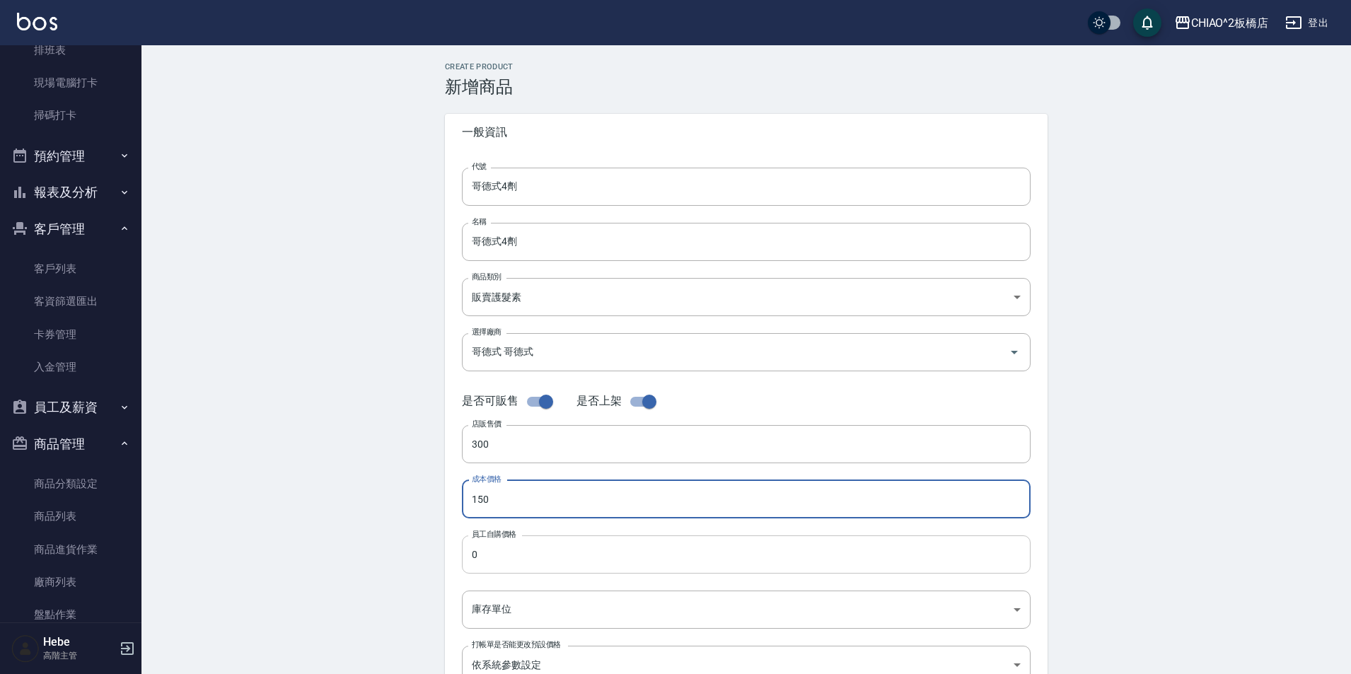
type input "150"
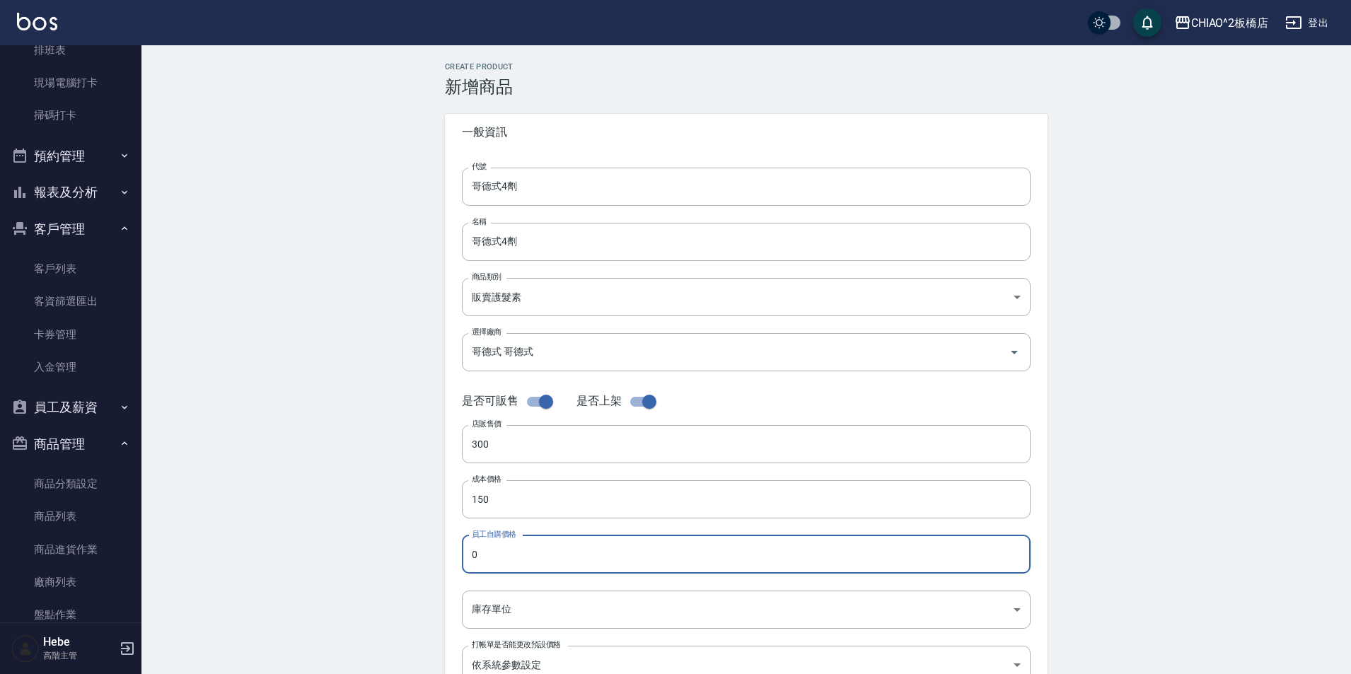
click at [506, 543] on input "0" at bounding box center [746, 555] width 569 height 38
type input "150"
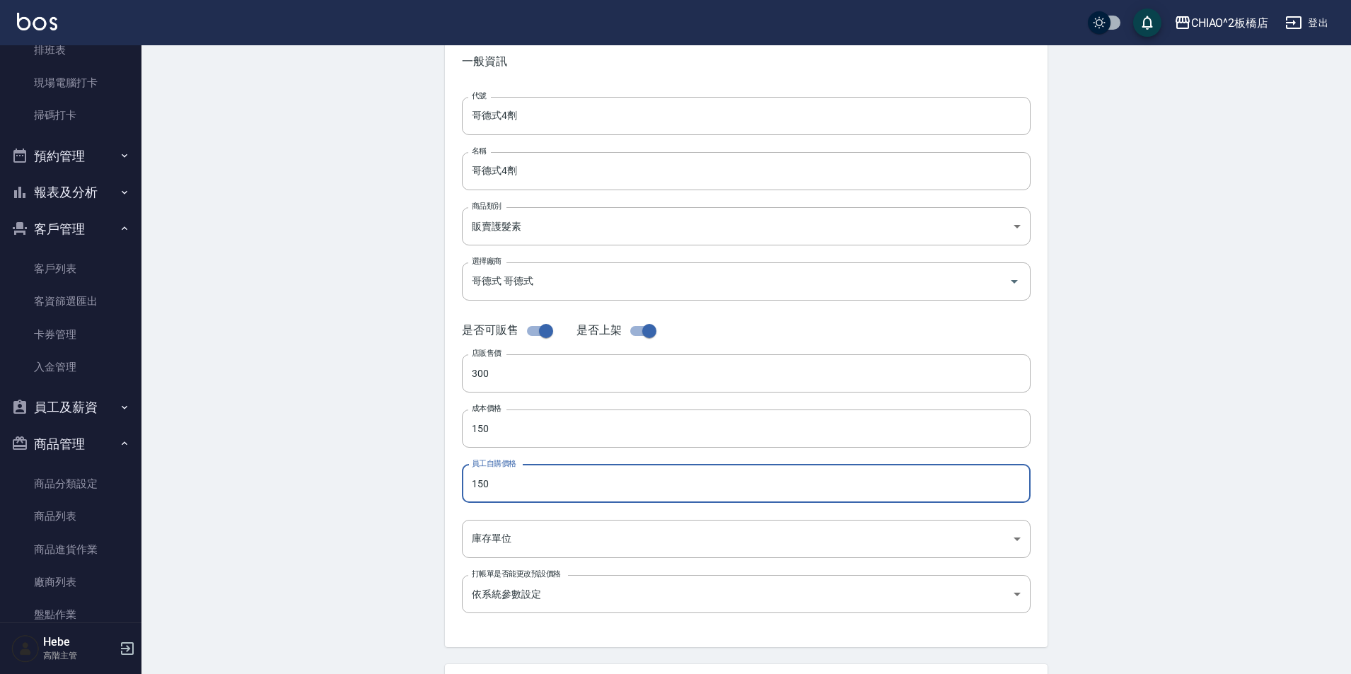
scroll to position [141, 0]
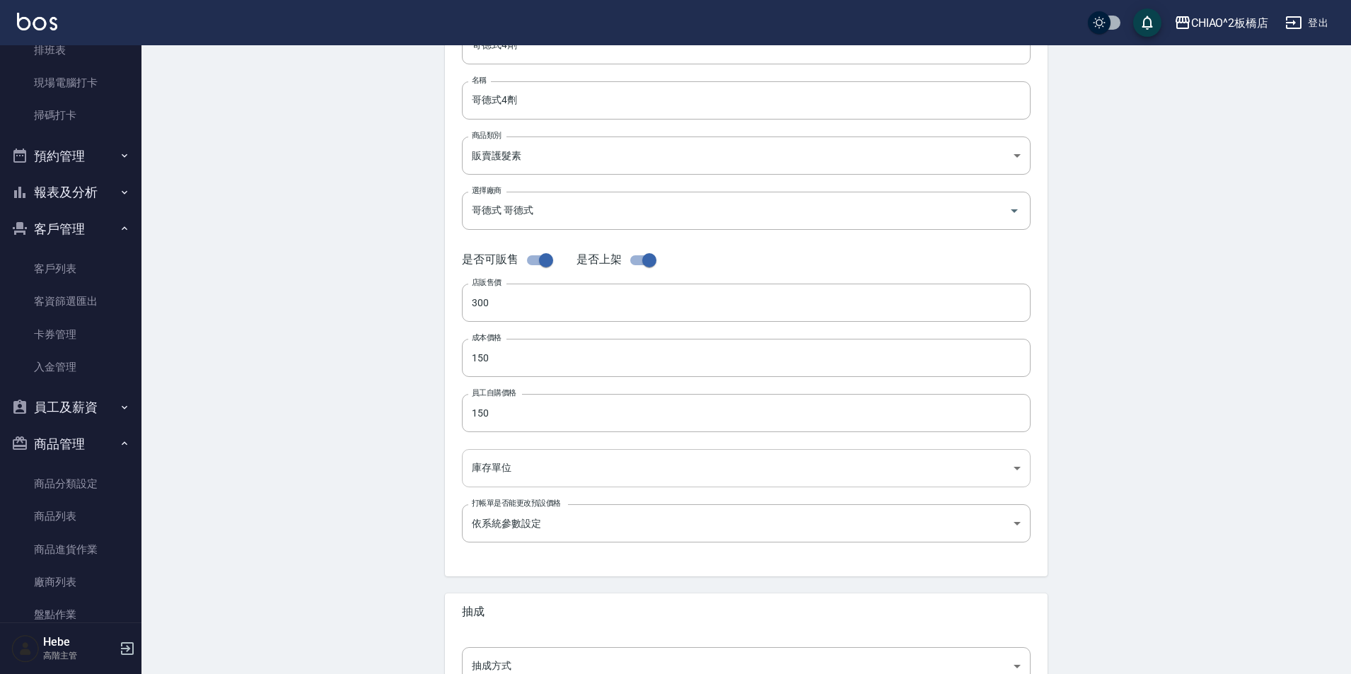
click at [516, 461] on body "CHIAO^2板橋店 登出 櫃檯作業 打帳單 帳單列表 掛單列表 座位開單 營業儀表板 現金收支登錄 高階收支登錄 材料自購登錄 每日結帳 排班表 現場電腦打…" at bounding box center [675, 347] width 1351 height 976
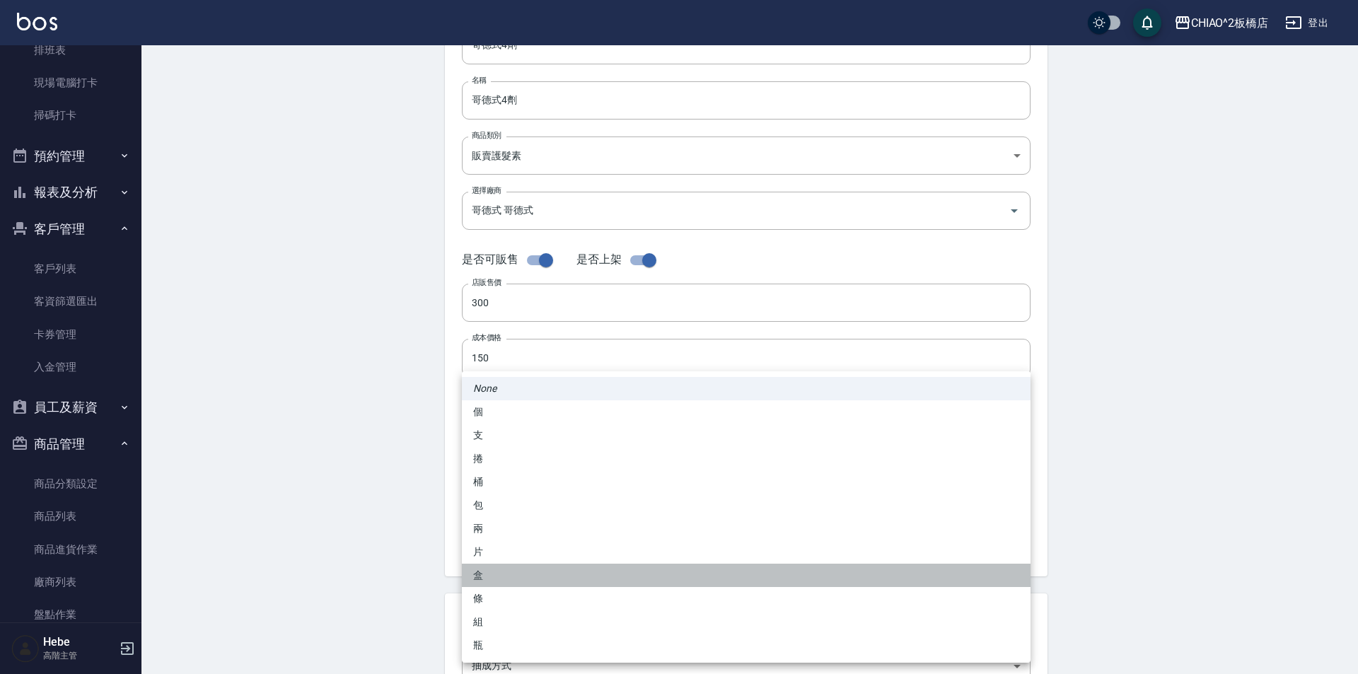
click at [503, 576] on li "盒" at bounding box center [746, 575] width 569 height 23
type input "盒"
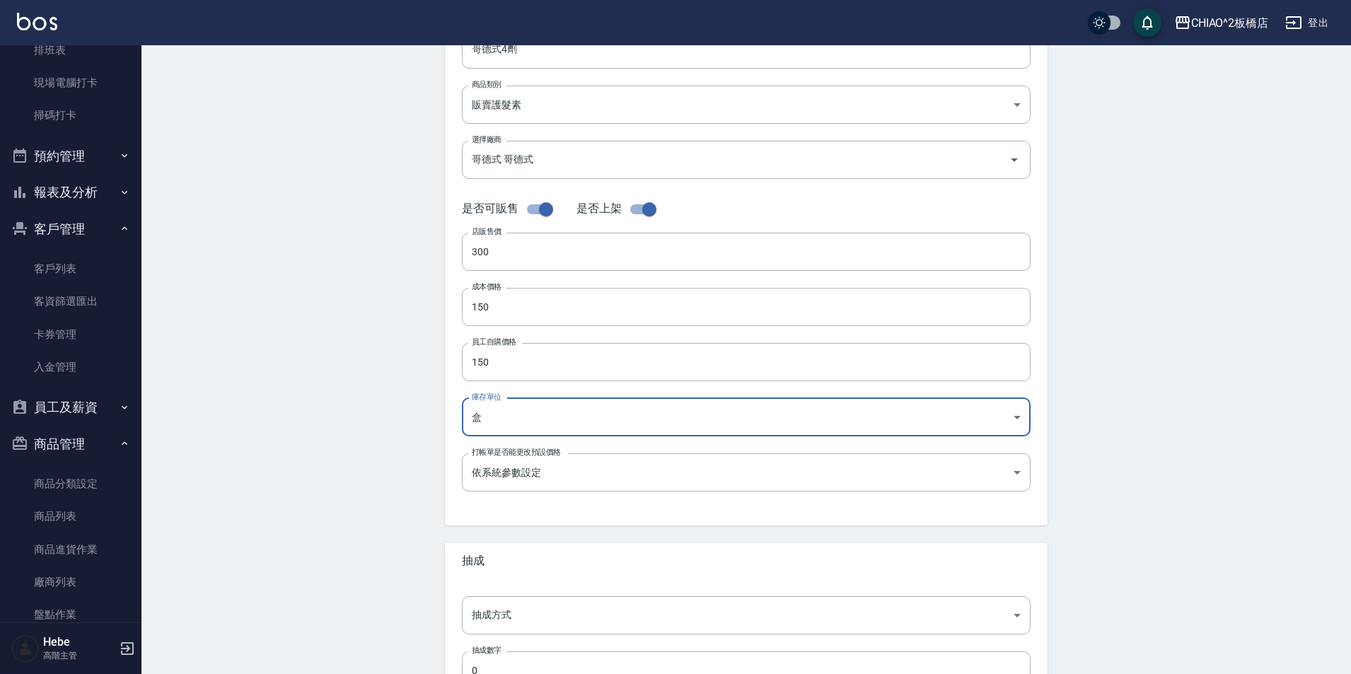
scroll to position [283, 0]
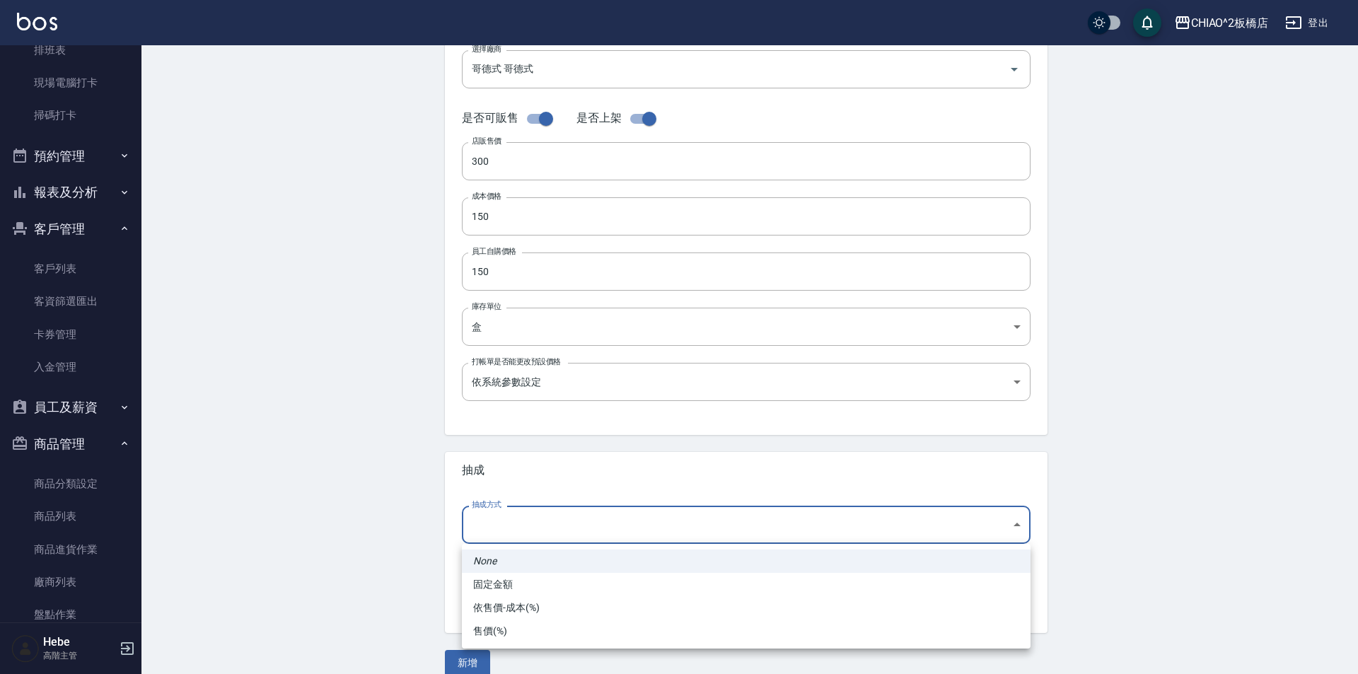
click at [495, 531] on body "CHIAO^2板橋店 登出 櫃檯作業 打帳單 帳單列表 掛單列表 座位開單 營業儀表板 現金收支登錄 高階收支登錄 材料自購登錄 每日結帳 排班表 現場電腦打…" at bounding box center [679, 205] width 1358 height 976
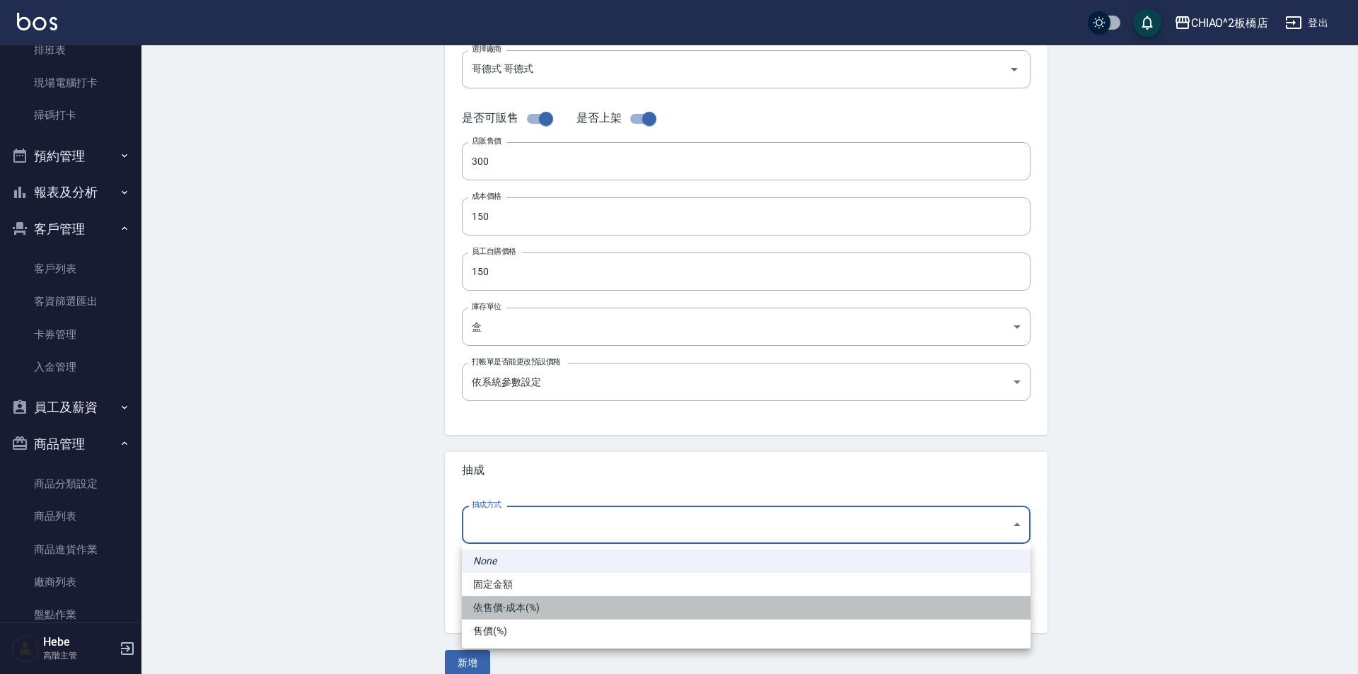
click at [503, 610] on li "依售價-成本(%)" at bounding box center [746, 607] width 569 height 23
type input "byCost"
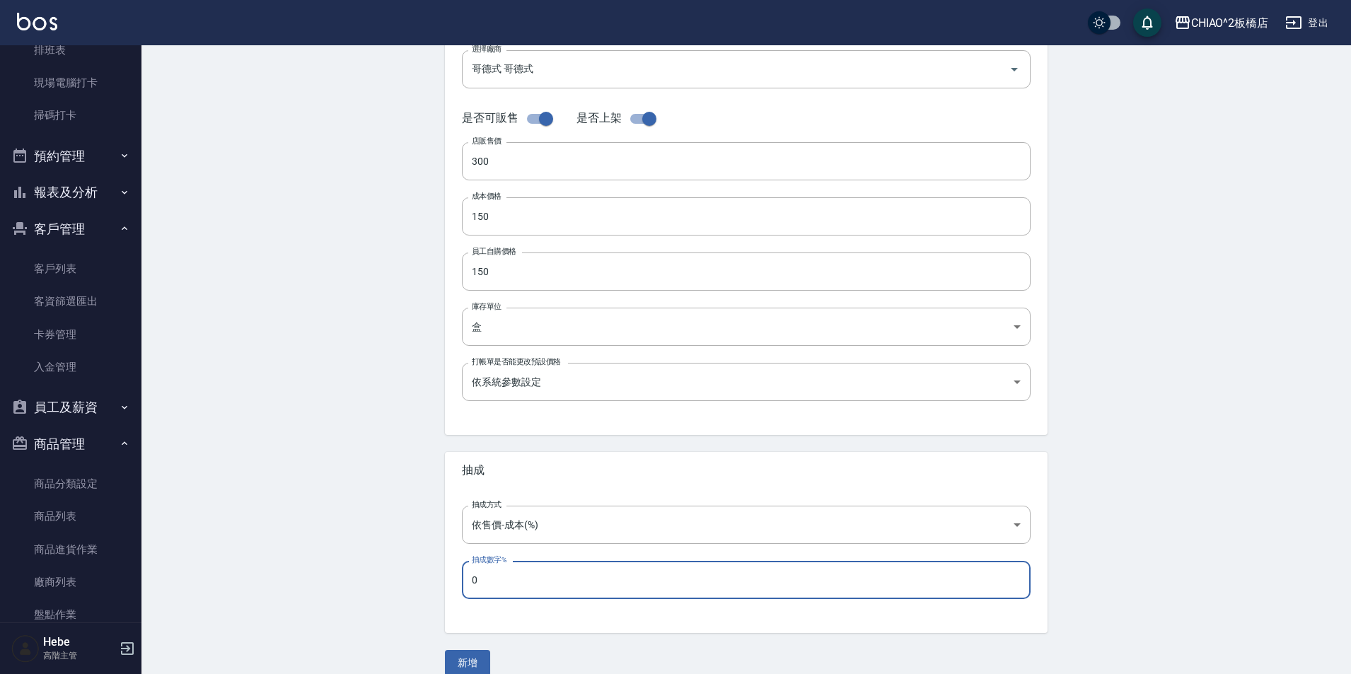
click at [503, 574] on input "0" at bounding box center [746, 580] width 569 height 38
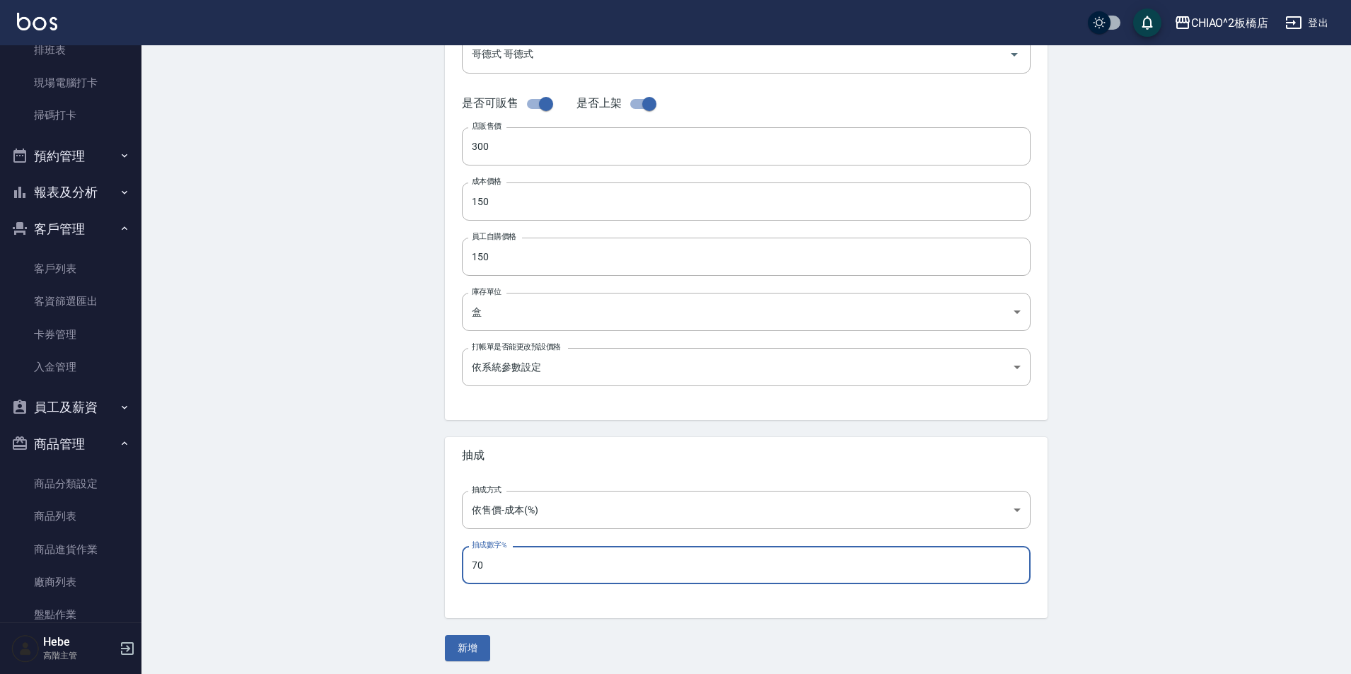
scroll to position [302, 0]
type input "70"
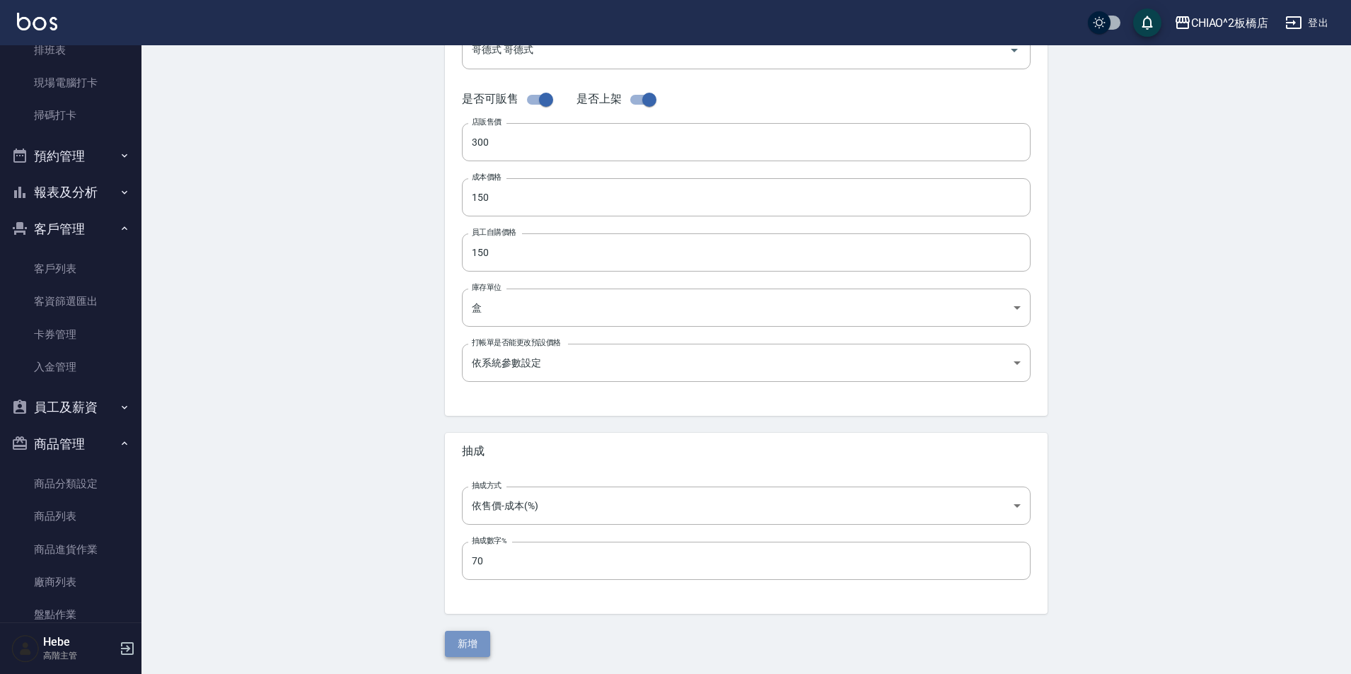
click at [468, 644] on button "新增" at bounding box center [467, 644] width 45 height 26
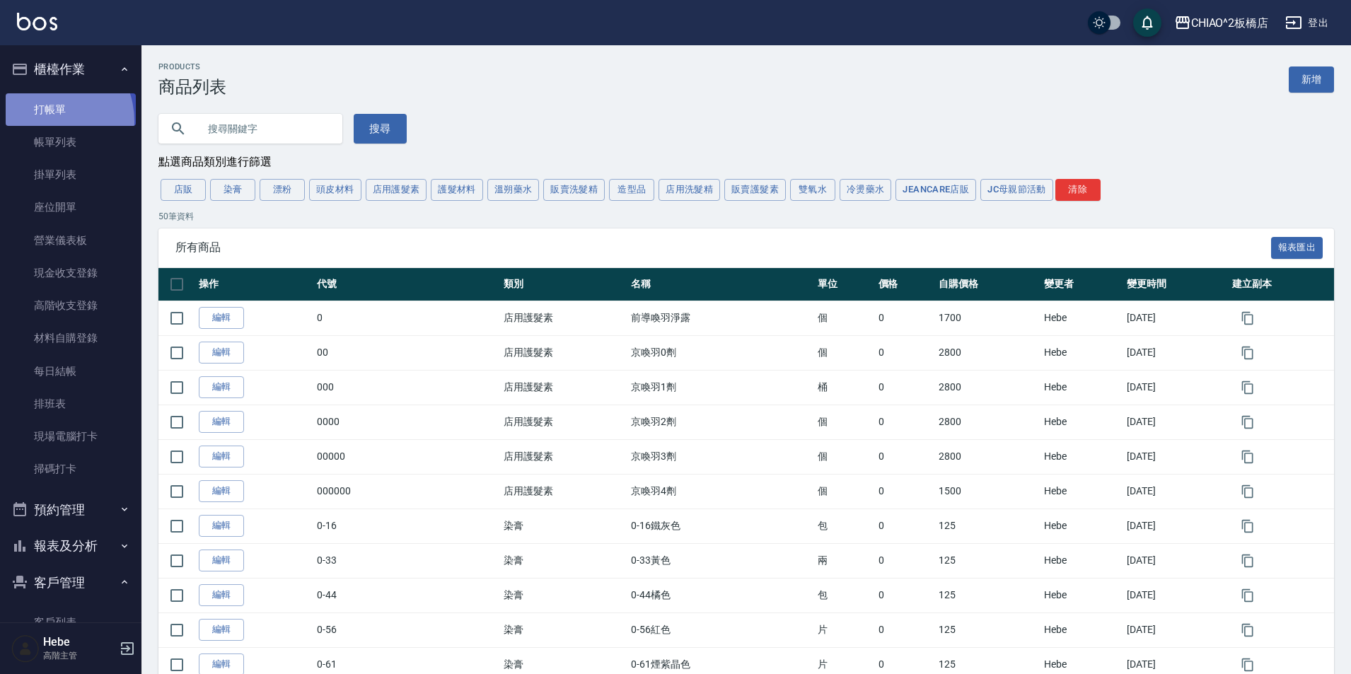
click at [42, 121] on link "打帳單" at bounding box center [71, 109] width 130 height 33
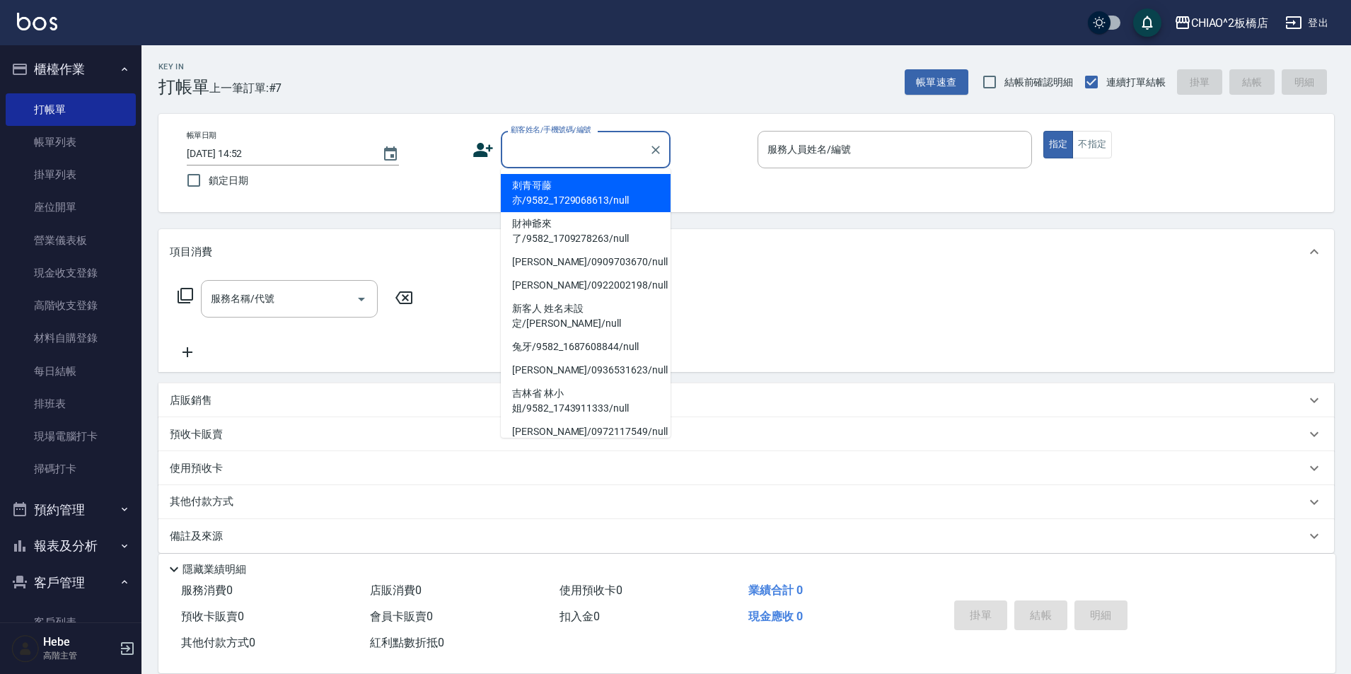
click at [553, 153] on input "顧客姓名/手機號碼/編號" at bounding box center [575, 149] width 136 height 25
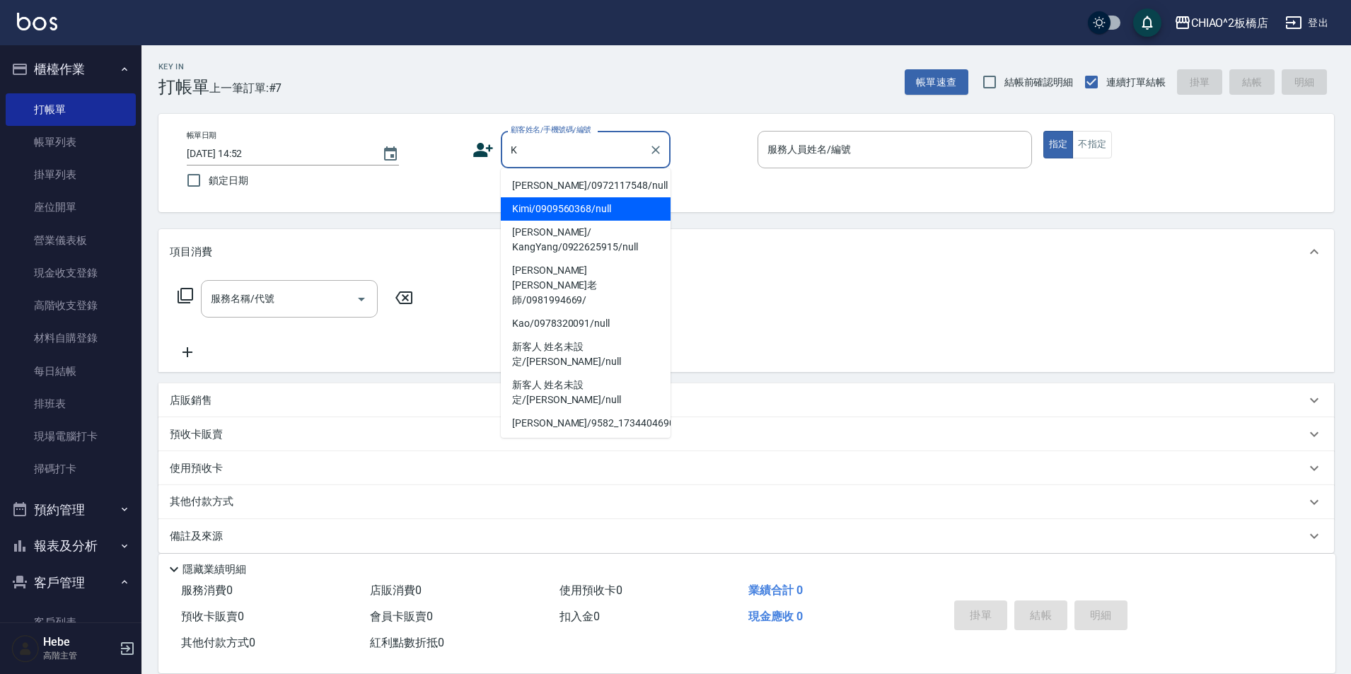
click at [562, 206] on li "Kimi/0909560368/null" at bounding box center [586, 208] width 170 height 23
type input "Kimi/0909560368/null"
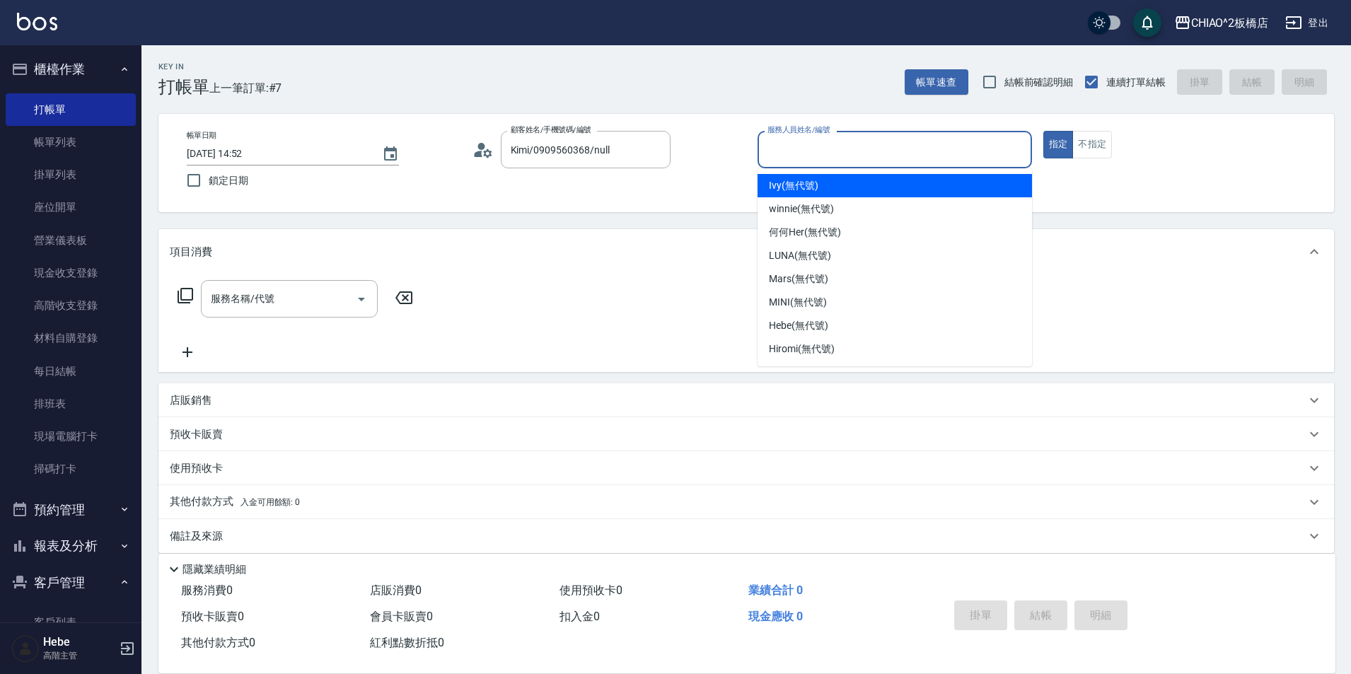
click at [789, 150] on input "服務人員姓名/編號" at bounding box center [895, 149] width 262 height 25
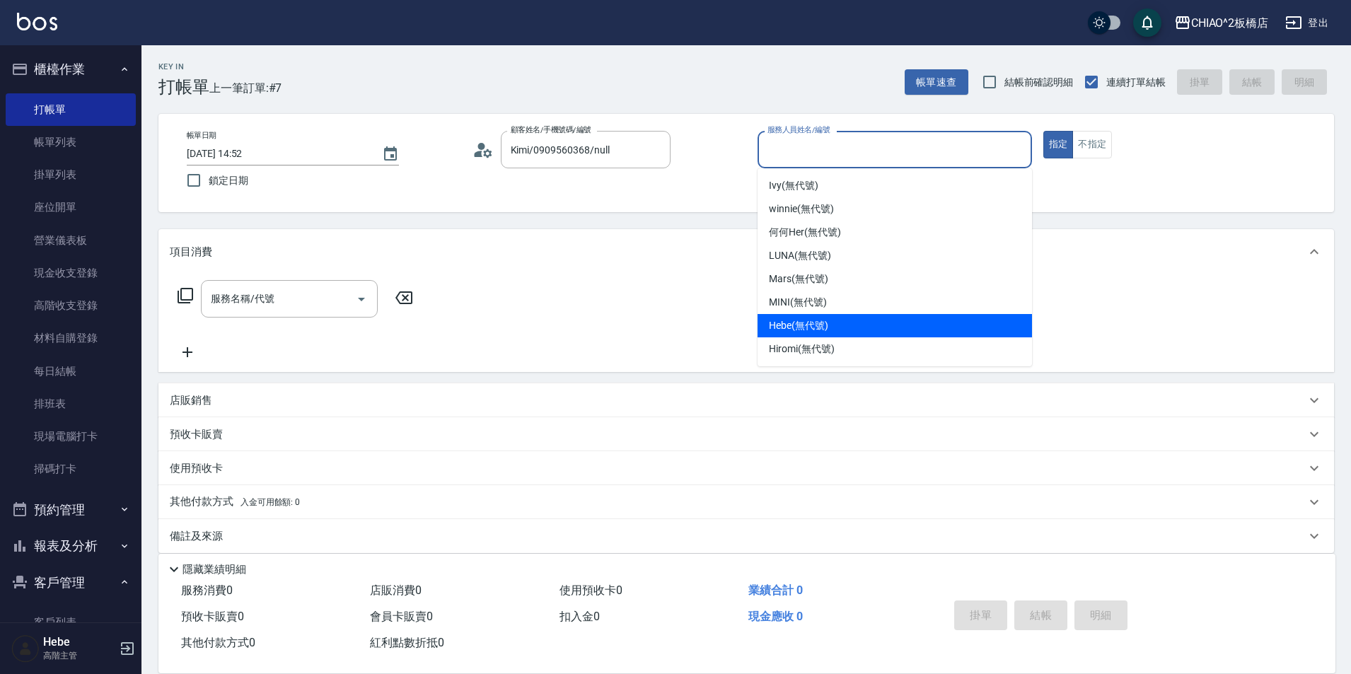
click at [783, 323] on span "Hebe (無代號)" at bounding box center [798, 325] width 59 height 15
type input "Hebe(無代號)"
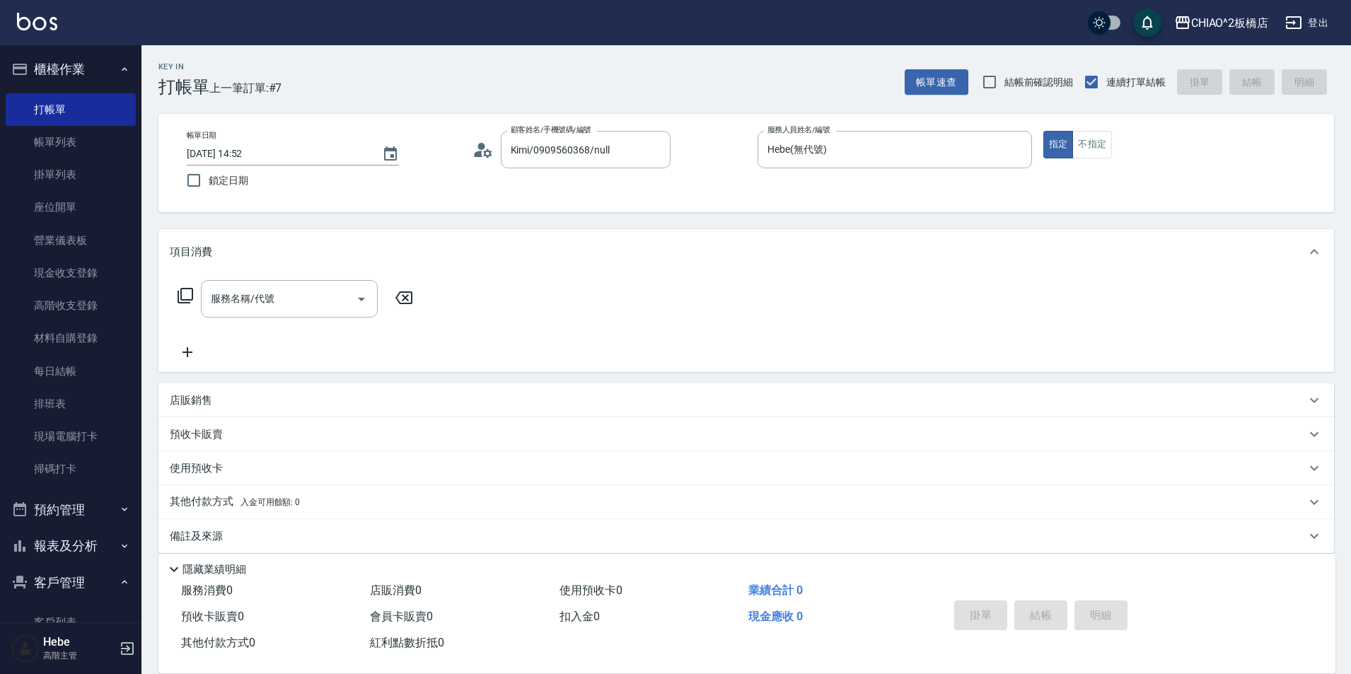
click at [185, 403] on p "店販銷售" at bounding box center [191, 400] width 42 height 15
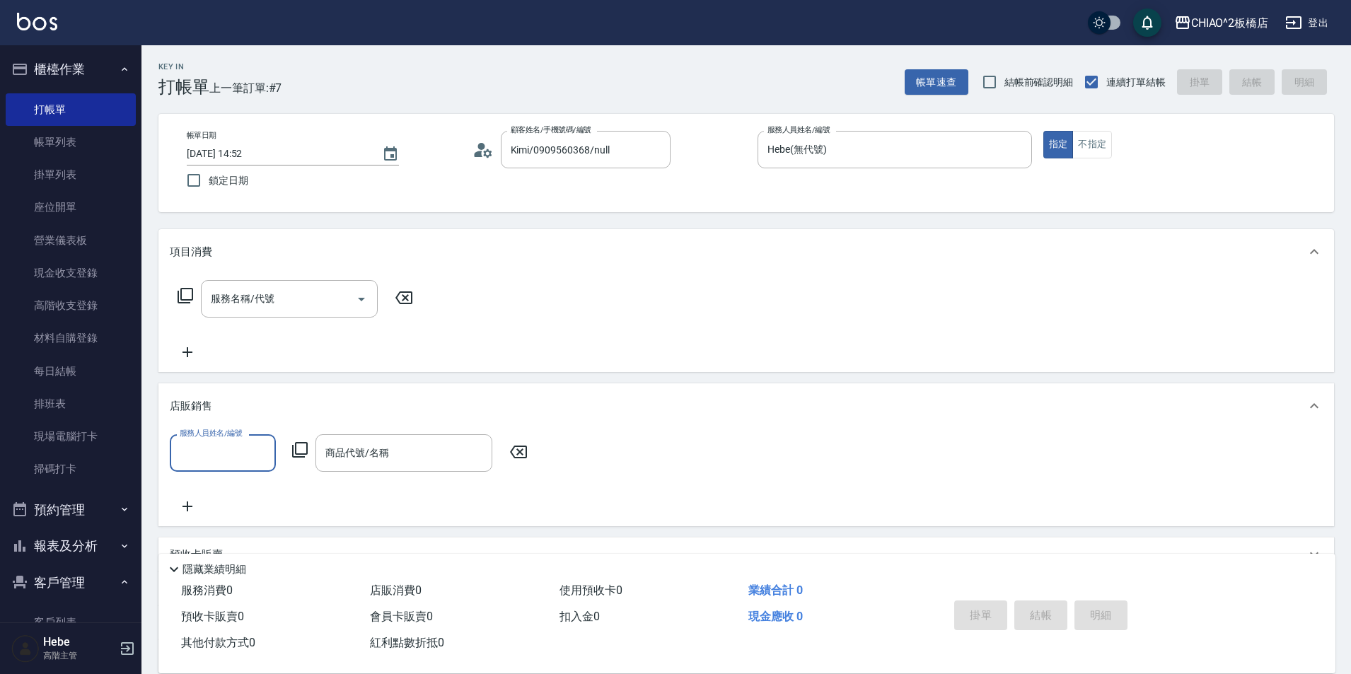
scroll to position [71, 0]
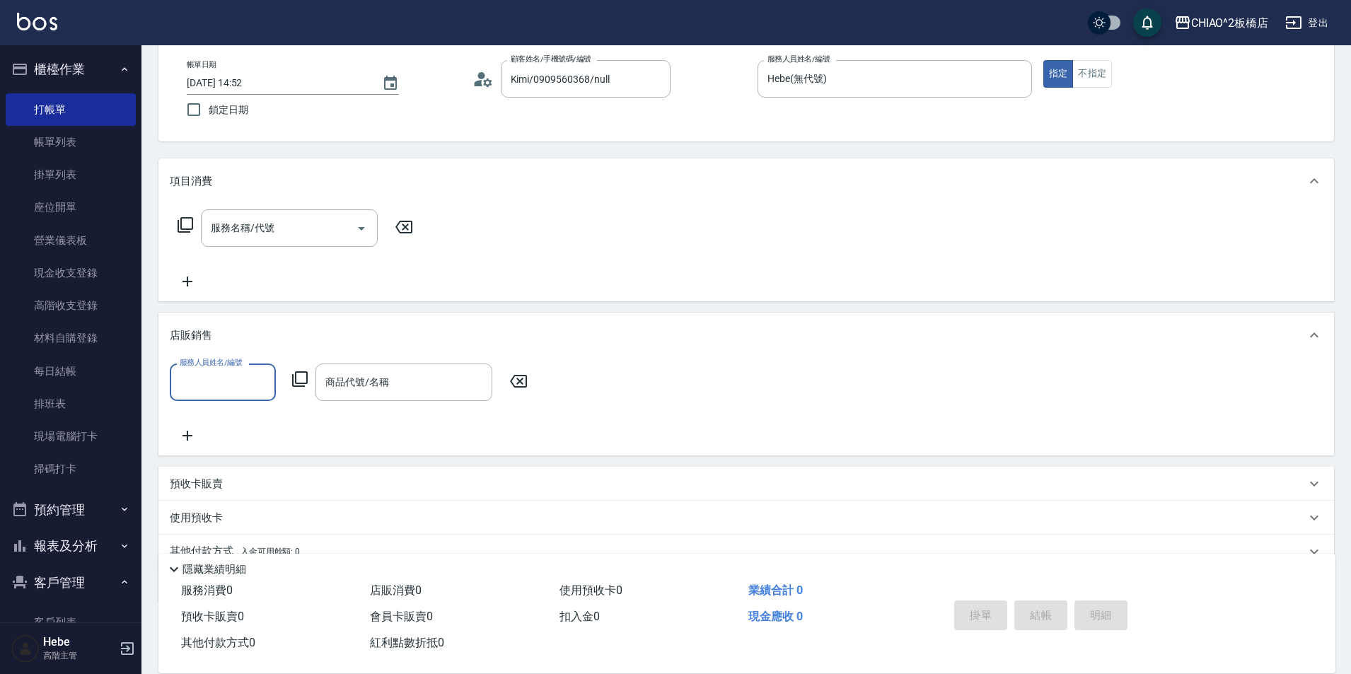
click at [229, 382] on input "服務人員姓名/編號" at bounding box center [222, 382] width 93 height 25
click at [215, 556] on span "Hebe (無代號)" at bounding box center [210, 558] width 59 height 15
type input "Hebe(無代號)"
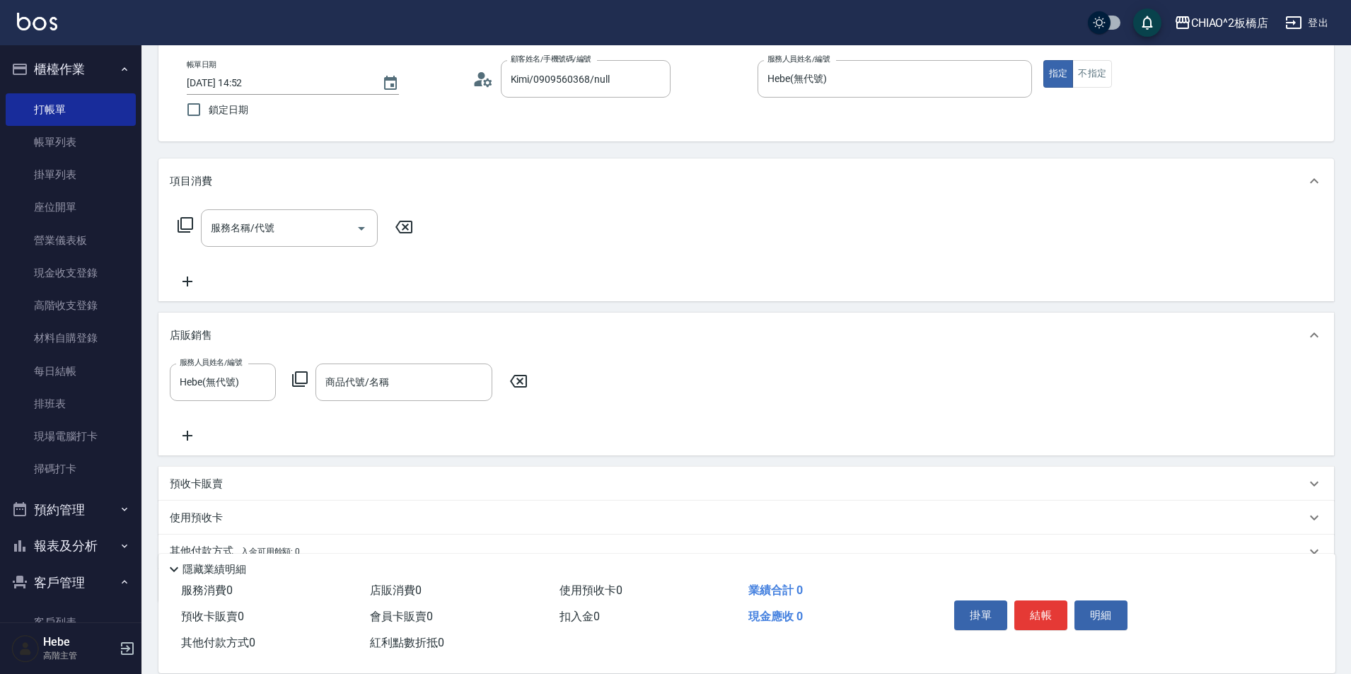
click at [304, 381] on icon at bounding box center [299, 379] width 17 height 17
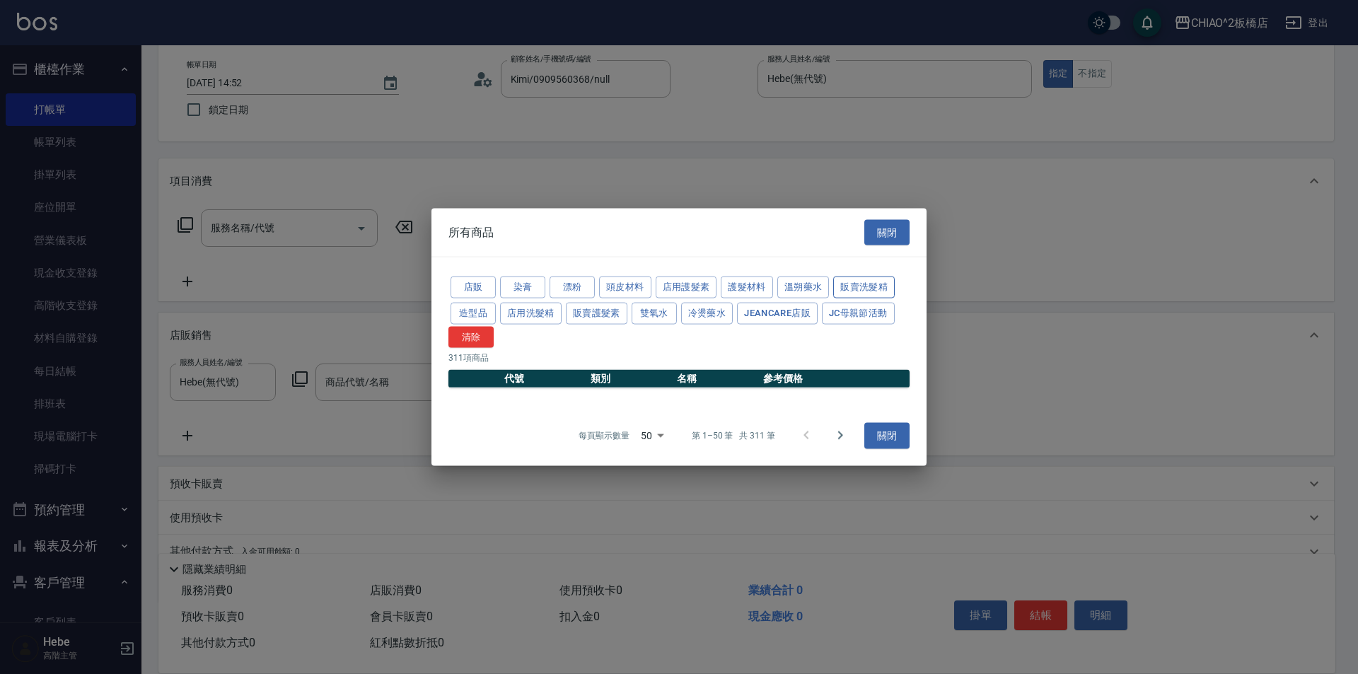
click at [848, 291] on button "販賣洗髮精" at bounding box center [864, 288] width 62 height 22
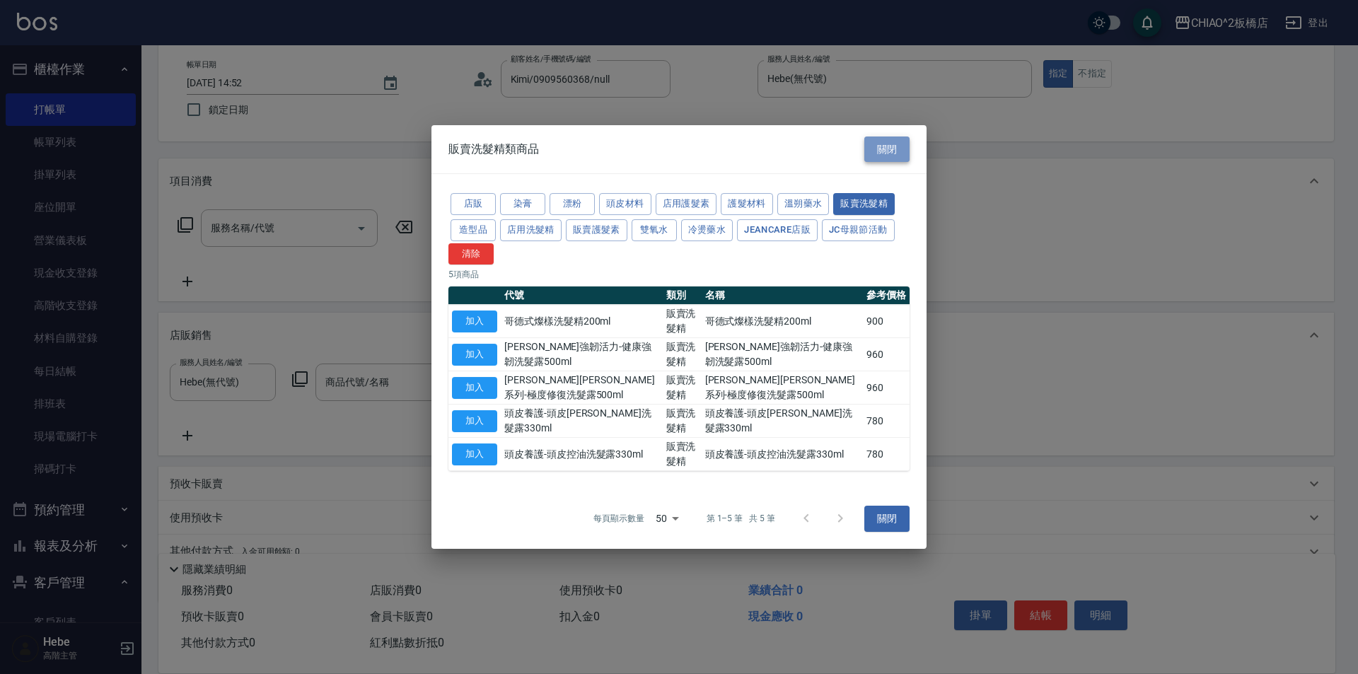
click at [883, 146] on button "關閉" at bounding box center [887, 150] width 45 height 26
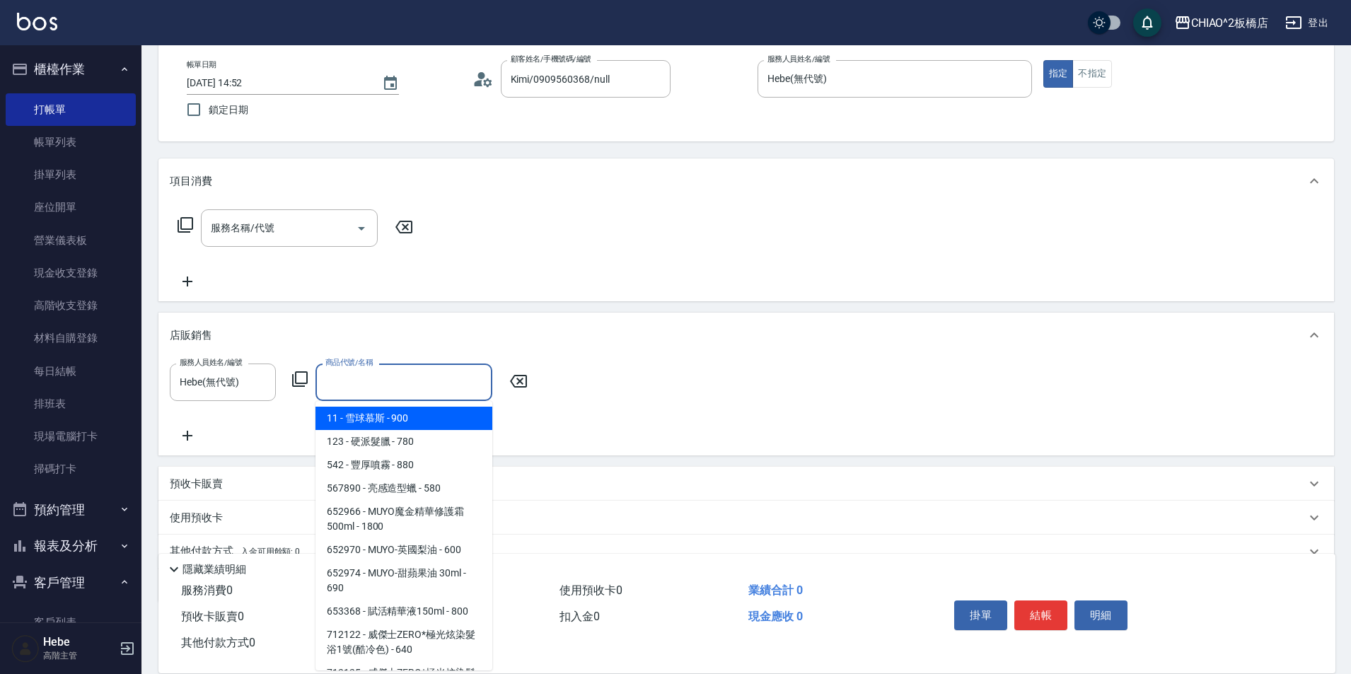
click at [357, 381] on input "商品代號/名稱" at bounding box center [404, 382] width 164 height 25
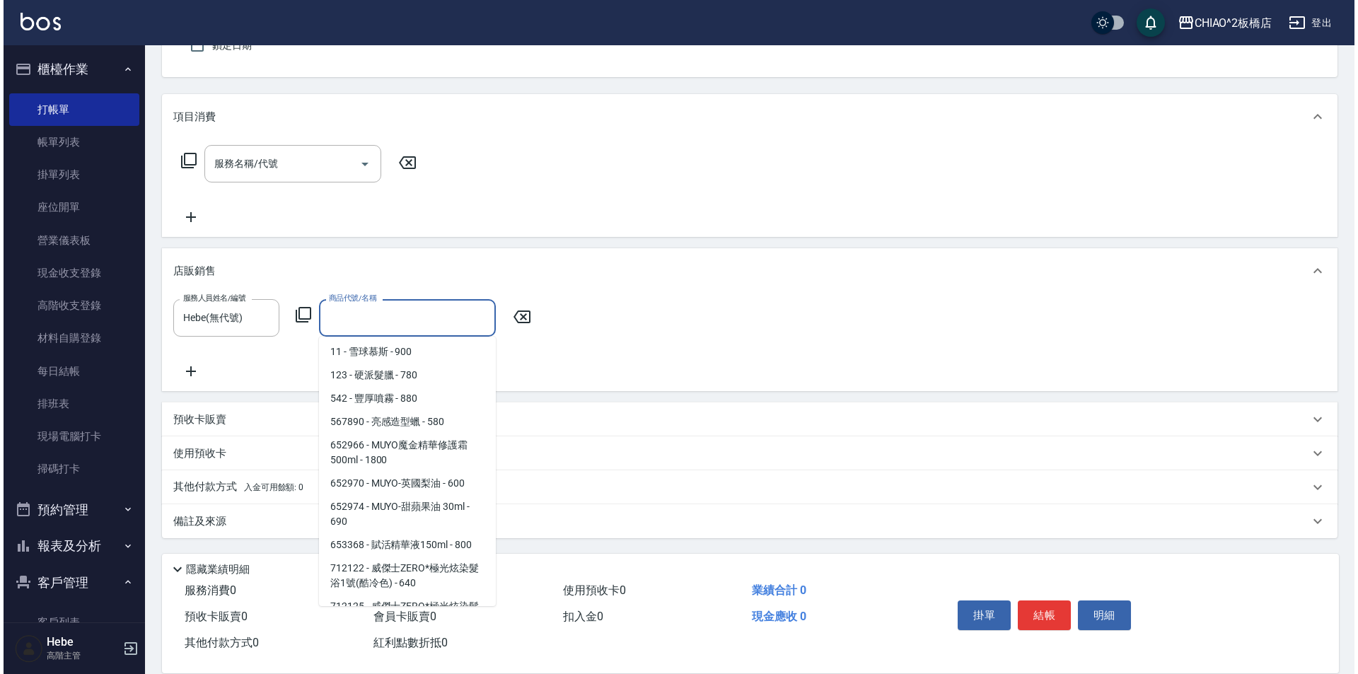
scroll to position [0, 0]
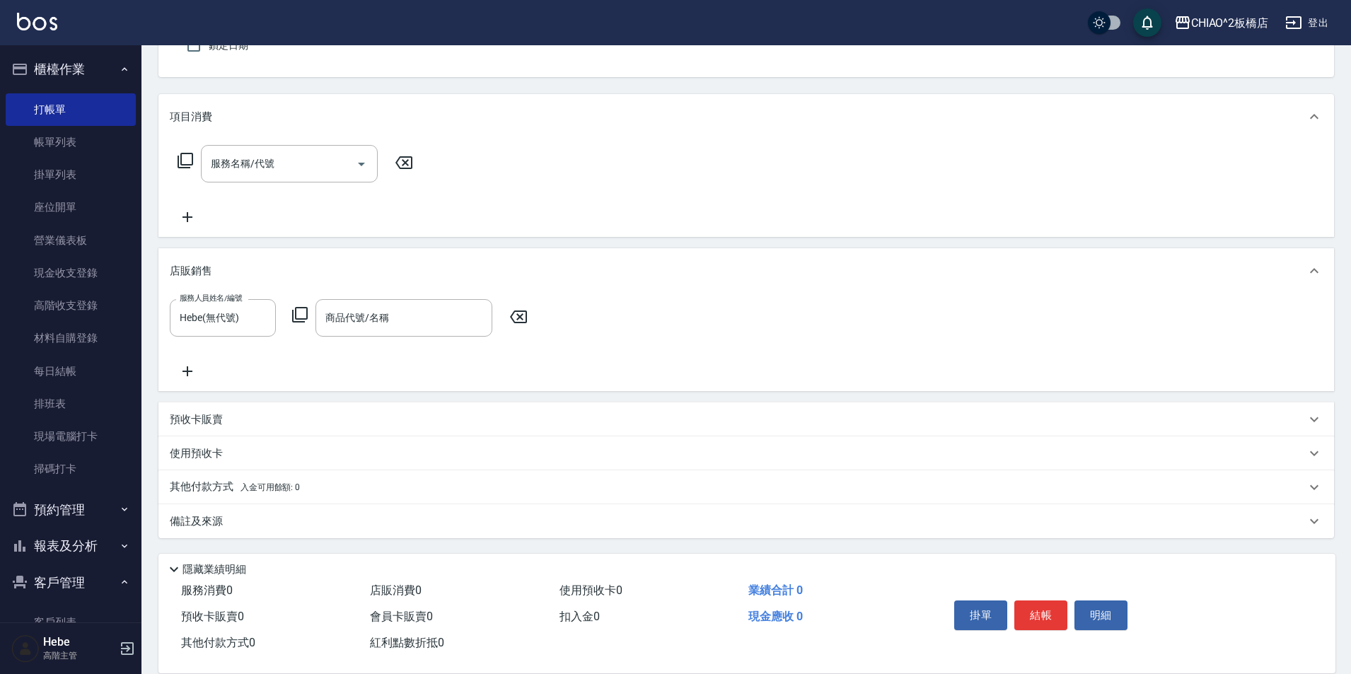
click at [297, 311] on icon at bounding box center [299, 314] width 17 height 17
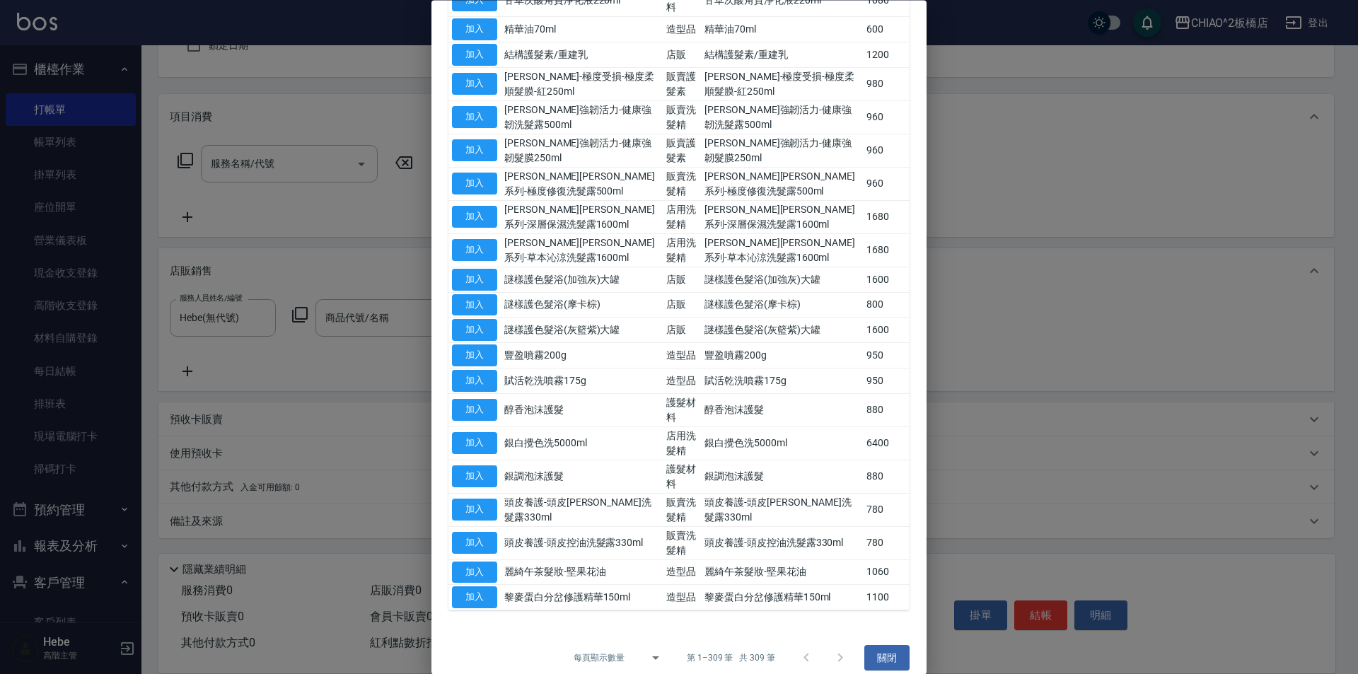
scroll to position [1745, 0]
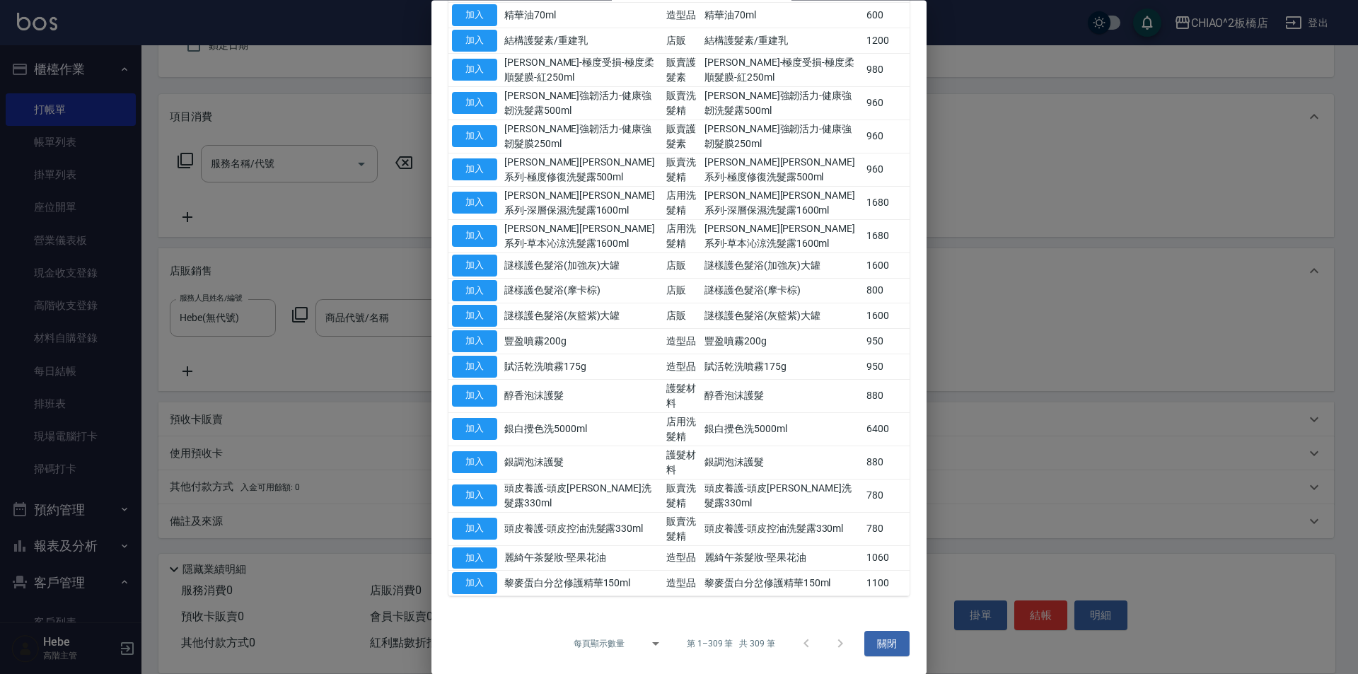
click at [828, 642] on div at bounding box center [824, 645] width 68 height 34
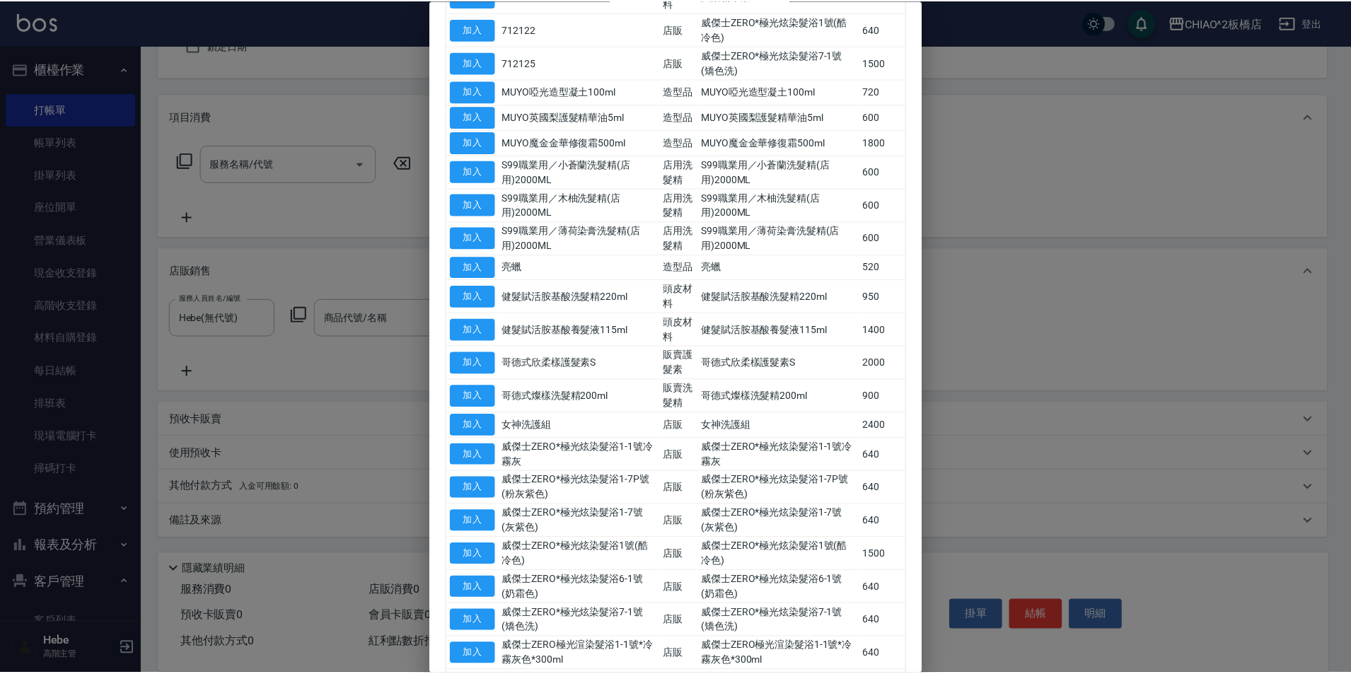
scroll to position [0, 0]
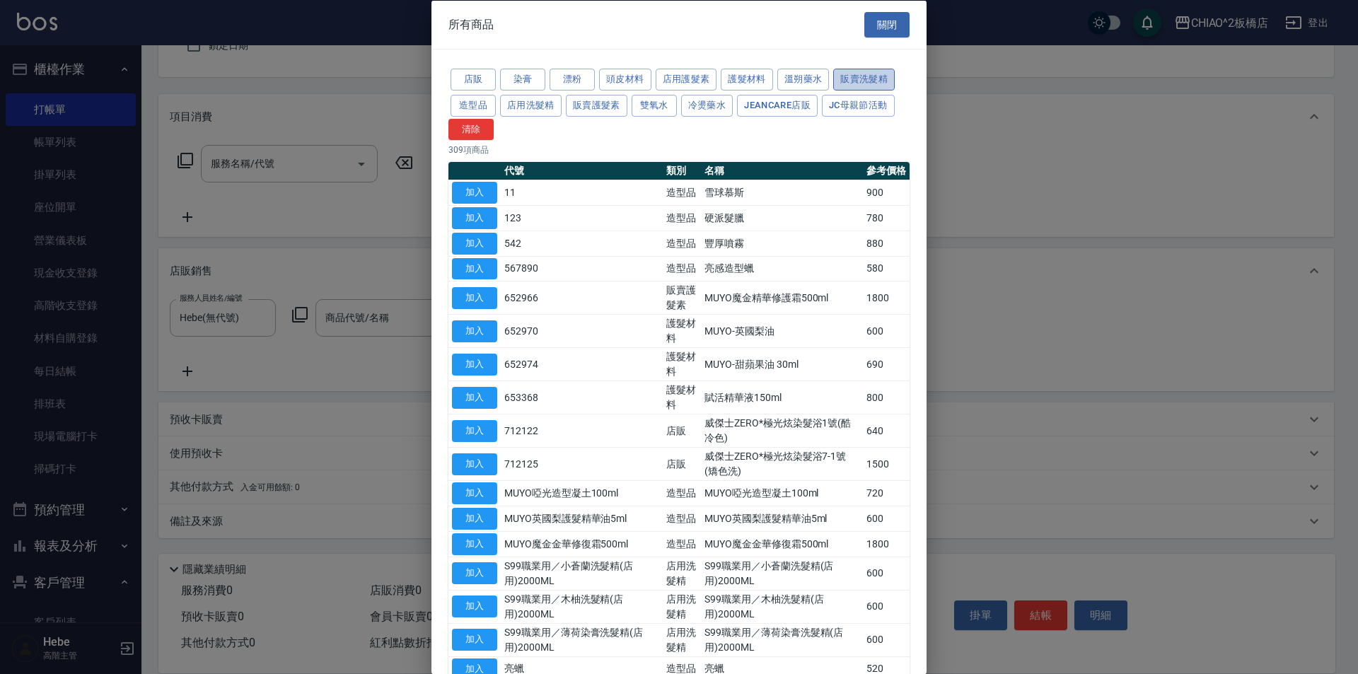
click at [853, 83] on button "販賣洗髮精" at bounding box center [864, 80] width 62 height 22
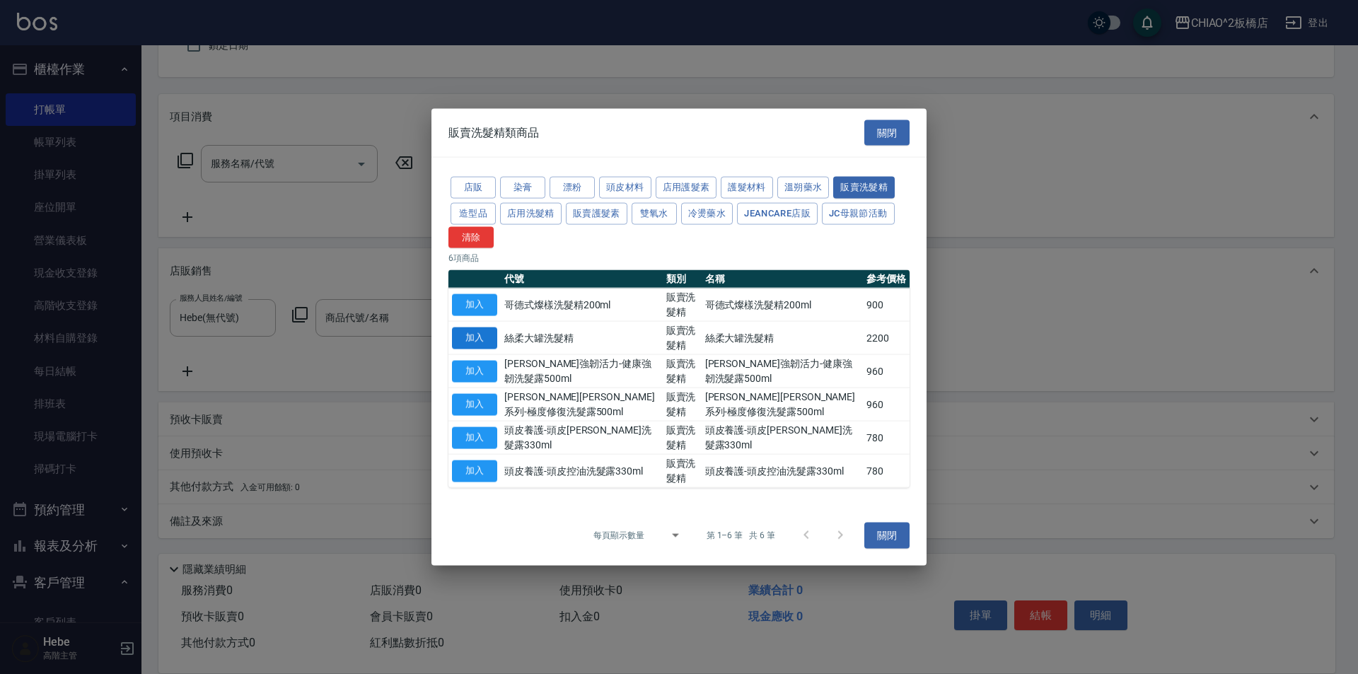
click at [484, 340] on button "加入" at bounding box center [474, 338] width 45 height 22
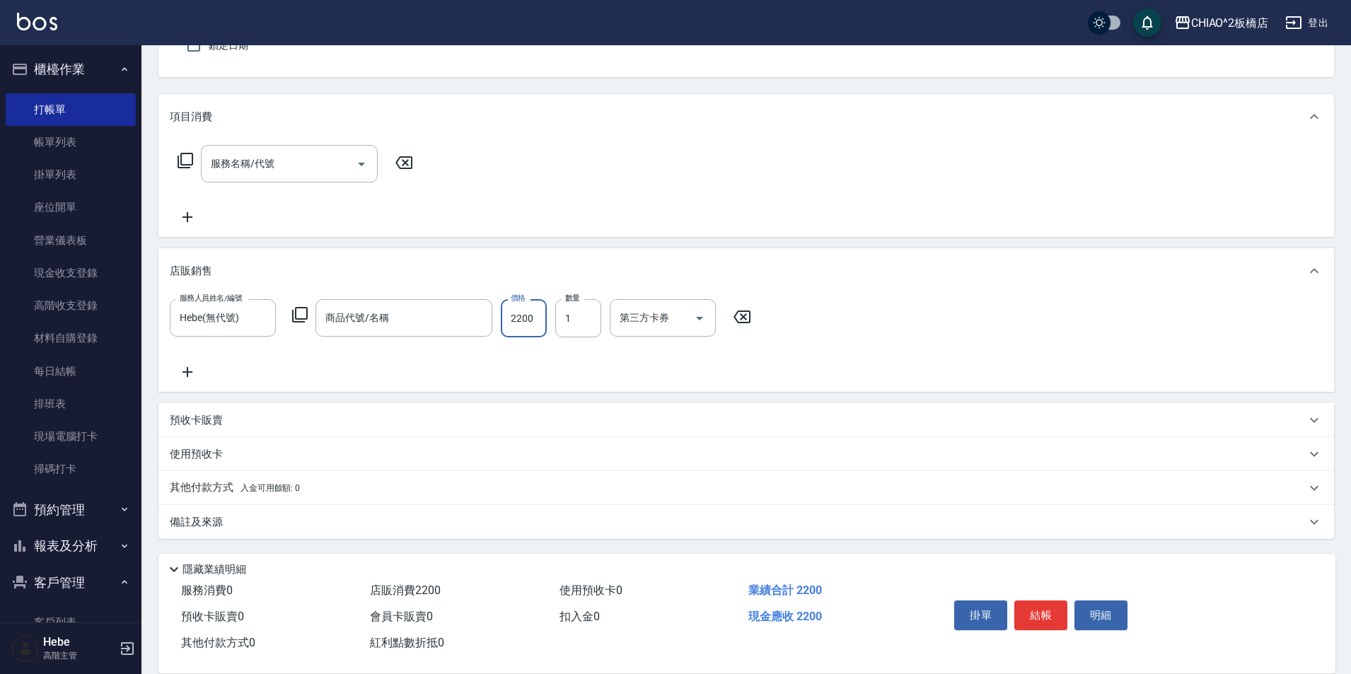
click at [533, 320] on input "2200" at bounding box center [524, 318] width 46 height 38
drag, startPoint x: 533, startPoint y: 320, endPoint x: 502, endPoint y: 323, distance: 32.0
click at [502, 323] on input "2200" at bounding box center [524, 318] width 46 height 38
click at [538, 321] on input "2200" at bounding box center [524, 318] width 46 height 38
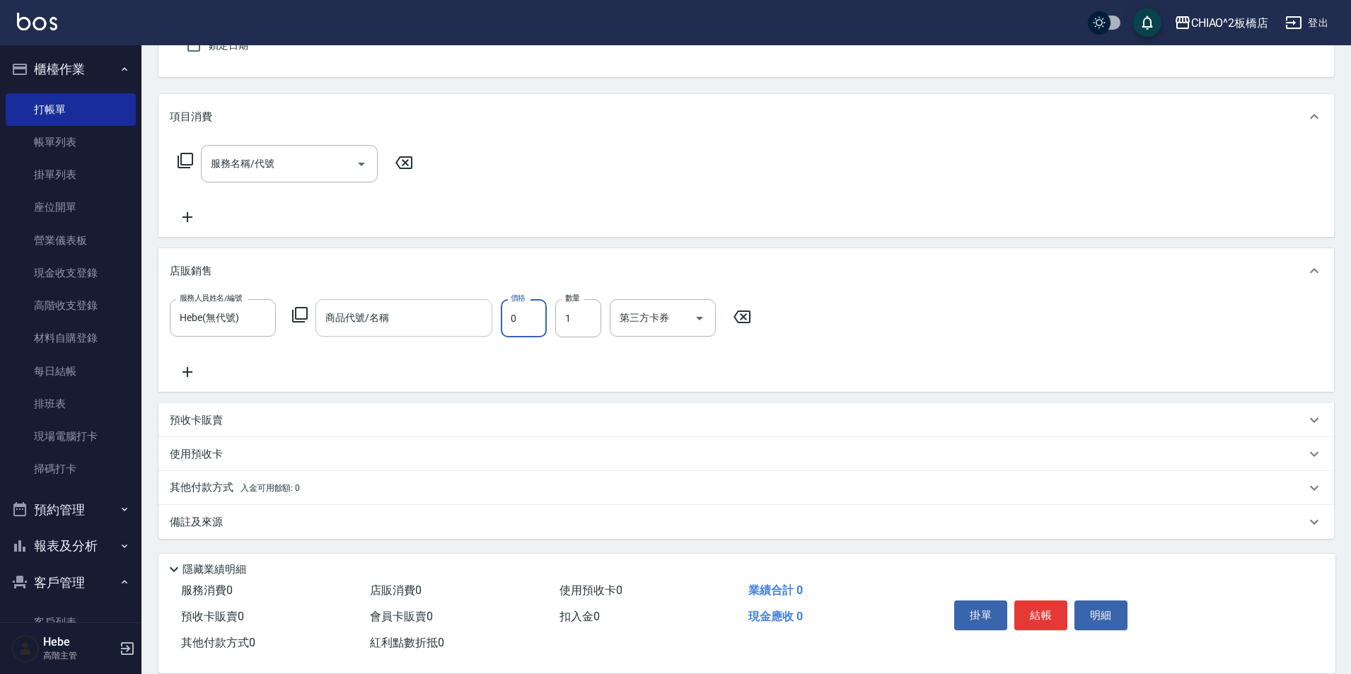
type input "0"
click at [414, 324] on input "商品代號/名稱" at bounding box center [404, 318] width 164 height 25
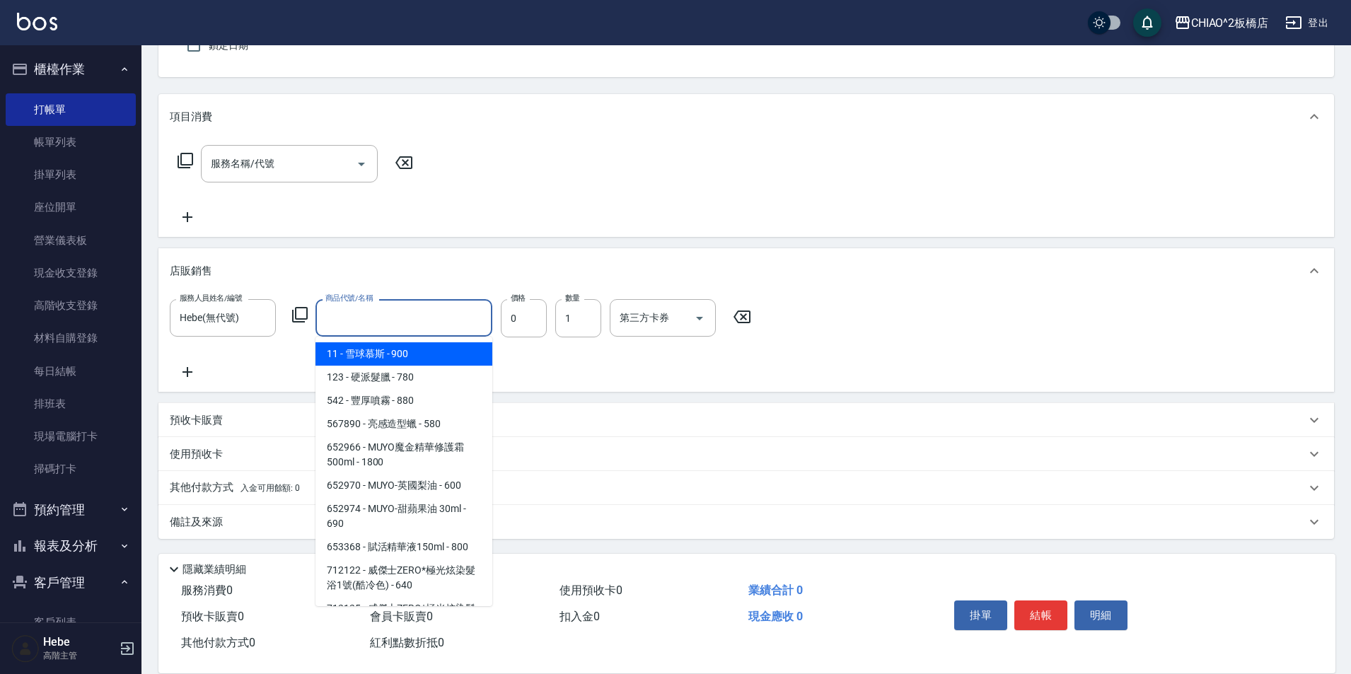
click at [295, 316] on icon at bounding box center [300, 315] width 16 height 16
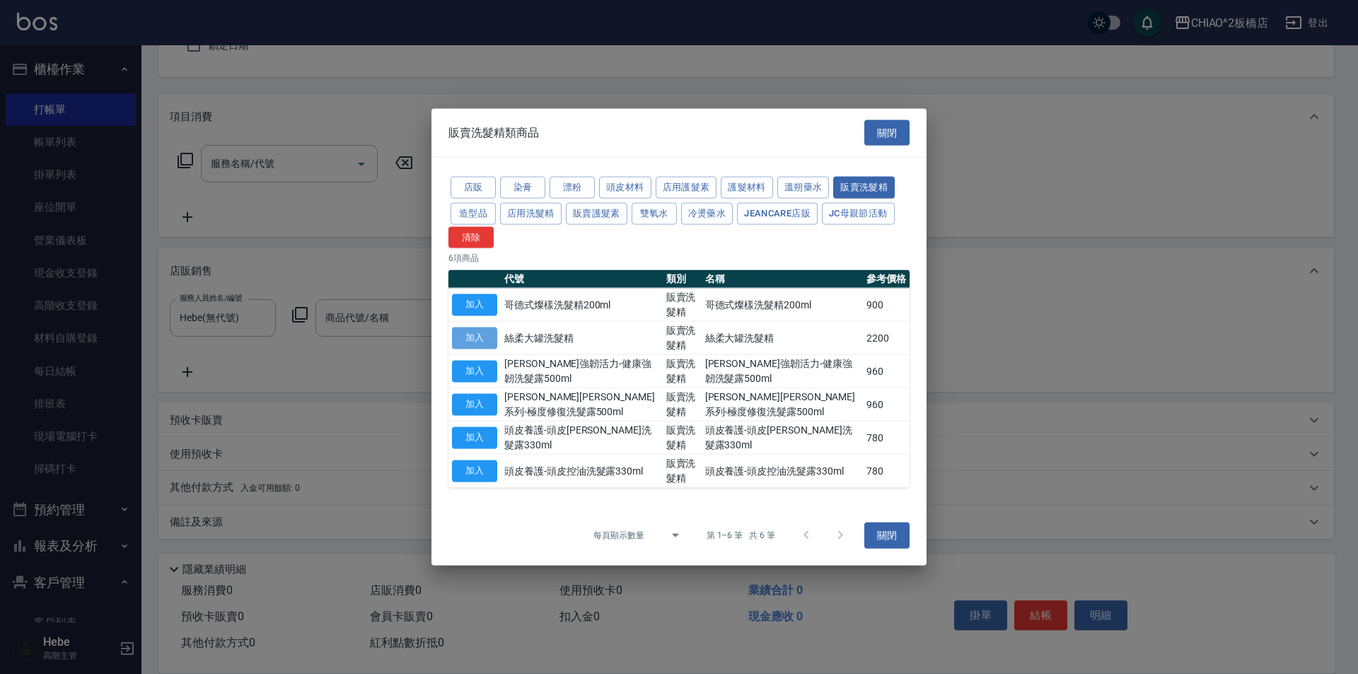
click at [492, 342] on button "加入" at bounding box center [474, 338] width 45 height 22
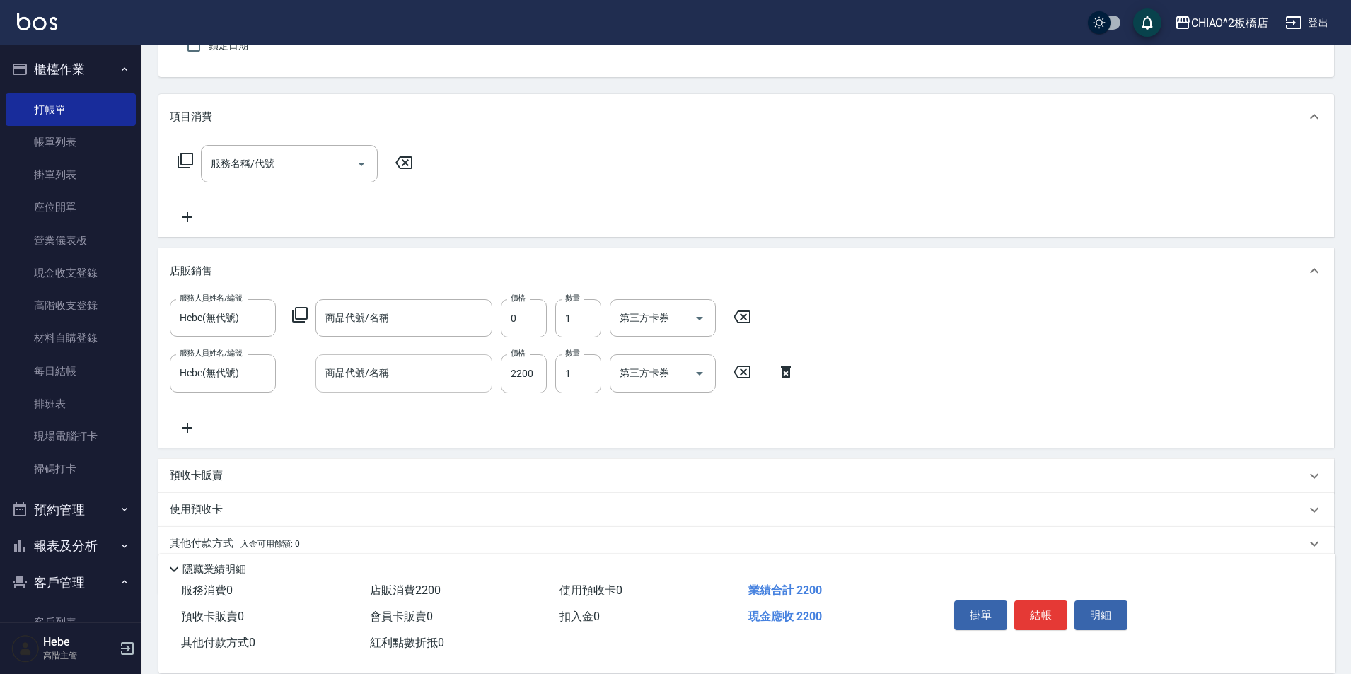
click at [456, 366] on input "商品代號/名稱" at bounding box center [404, 373] width 164 height 25
click at [739, 319] on icon at bounding box center [741, 316] width 35 height 17
click at [514, 318] on icon at bounding box center [518, 316] width 35 height 17
click at [518, 318] on icon at bounding box center [518, 316] width 35 height 17
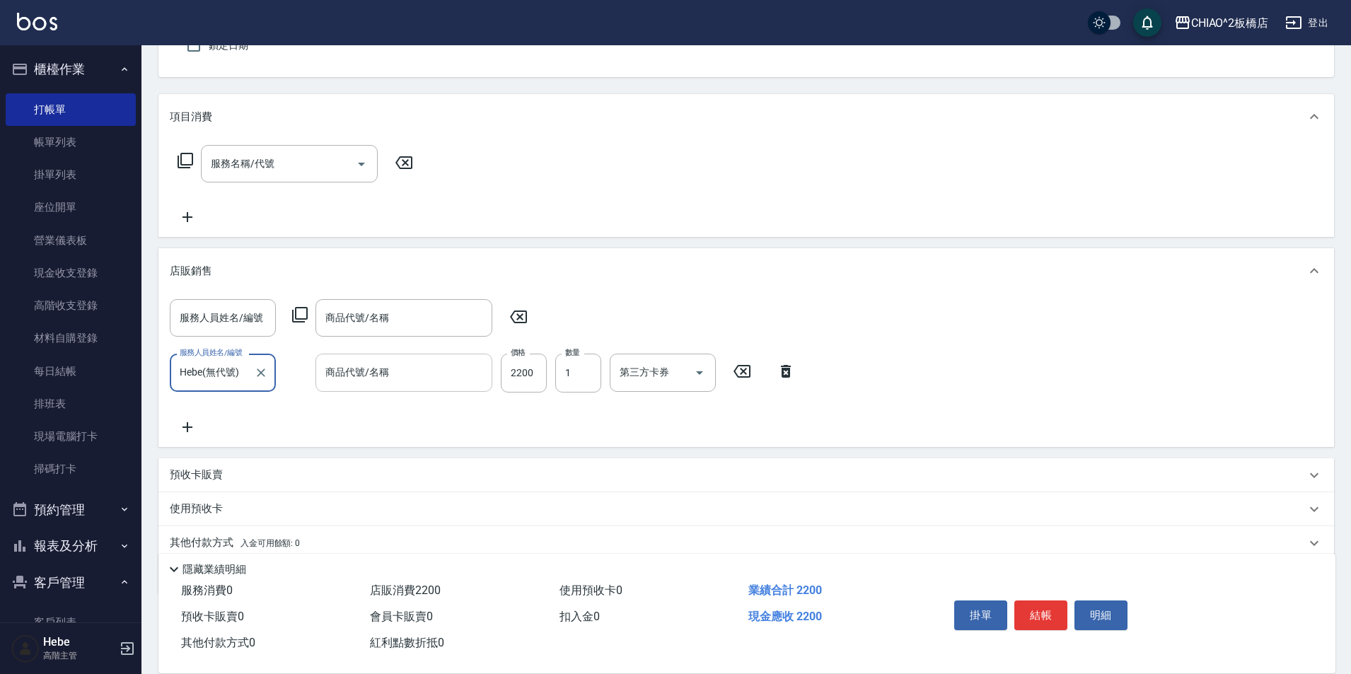
click at [415, 375] on input "商品代號/名稱" at bounding box center [404, 372] width 164 height 25
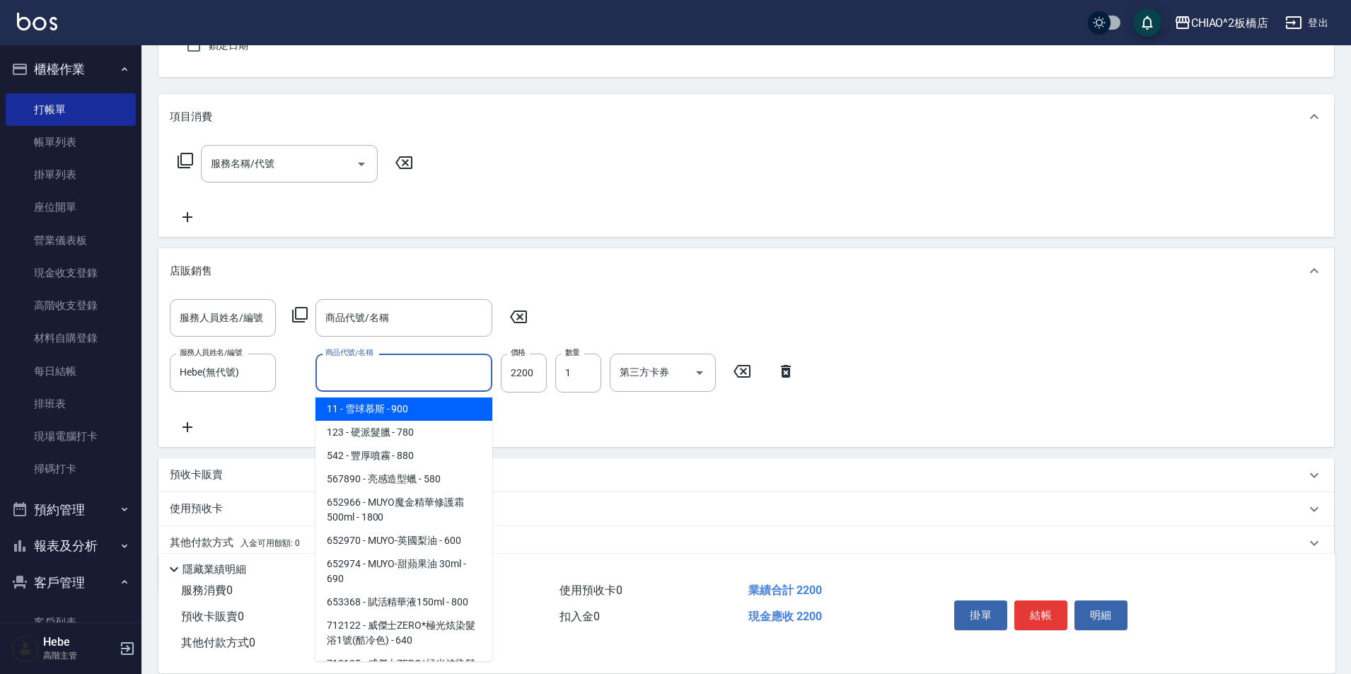
click at [782, 374] on icon at bounding box center [786, 371] width 10 height 13
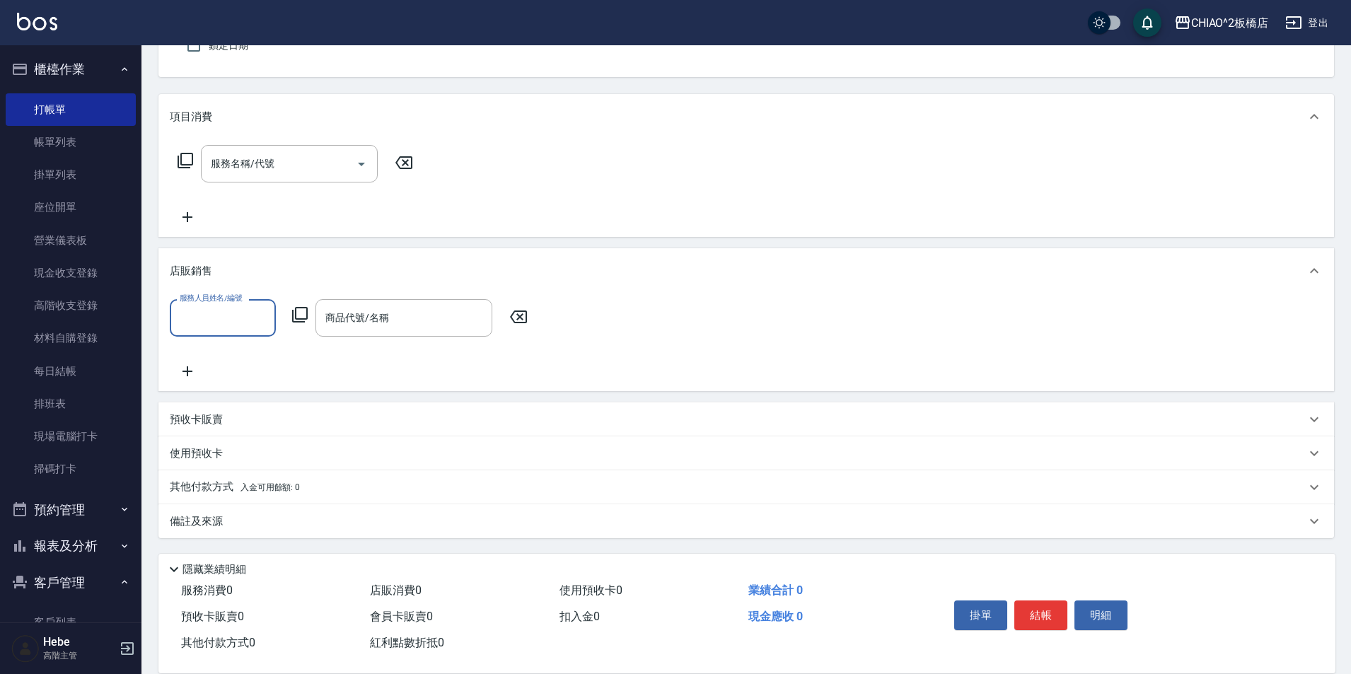
click at [231, 317] on input "服務人員姓名/編號" at bounding box center [222, 318] width 93 height 25
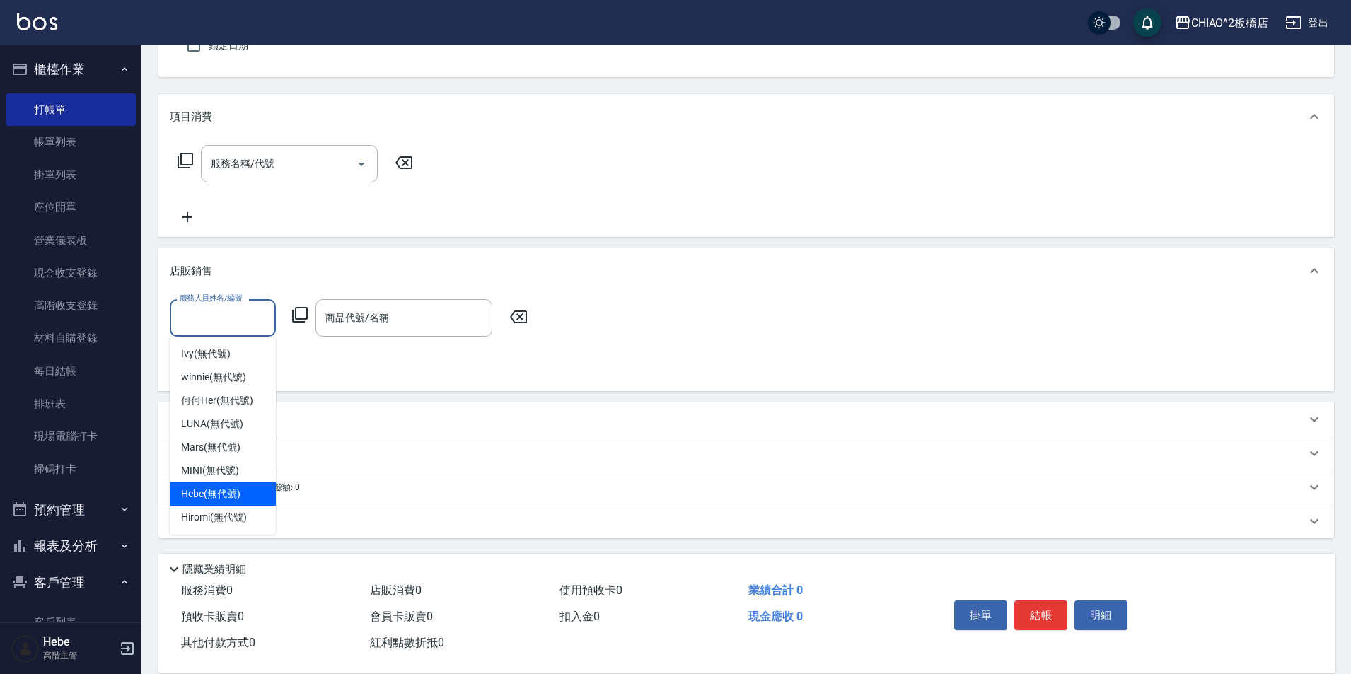
click at [225, 497] on span "Hebe (無代號)" at bounding box center [210, 494] width 59 height 15
type input "Hebe(無代號)"
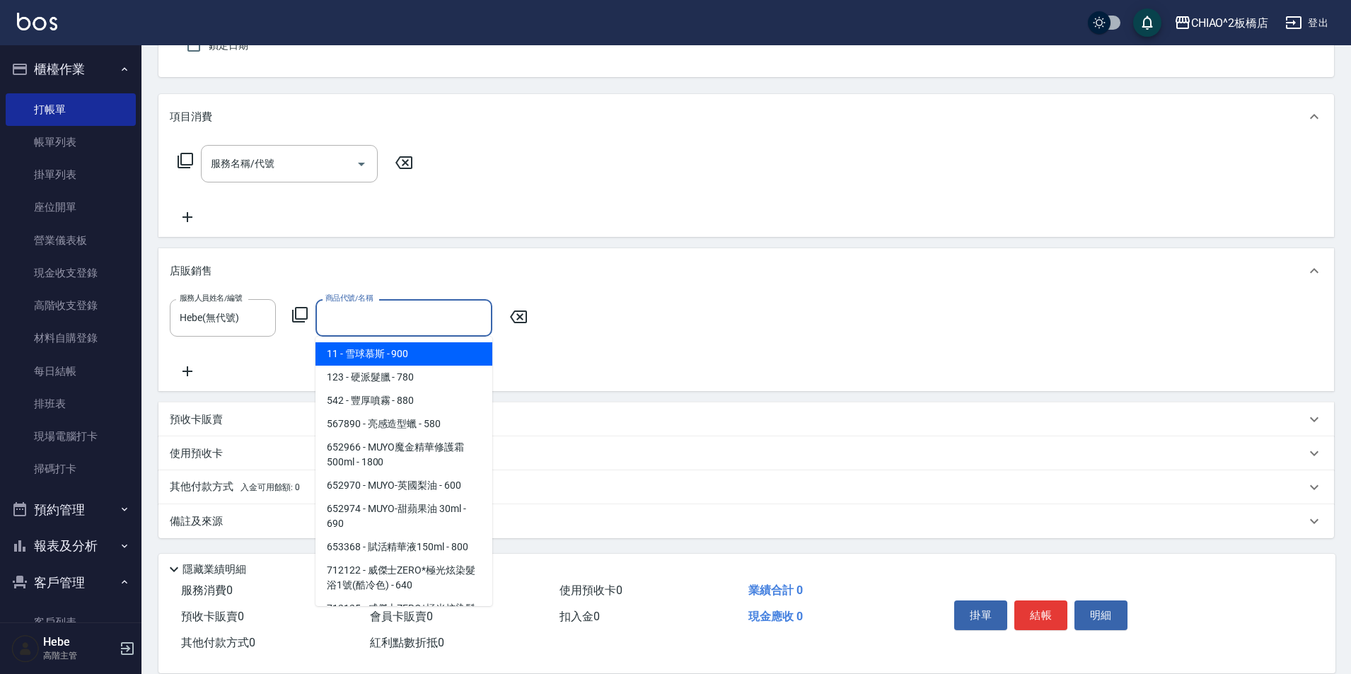
click at [381, 321] on input "商品代號/名稱" at bounding box center [404, 318] width 164 height 25
click at [300, 317] on icon at bounding box center [299, 314] width 17 height 17
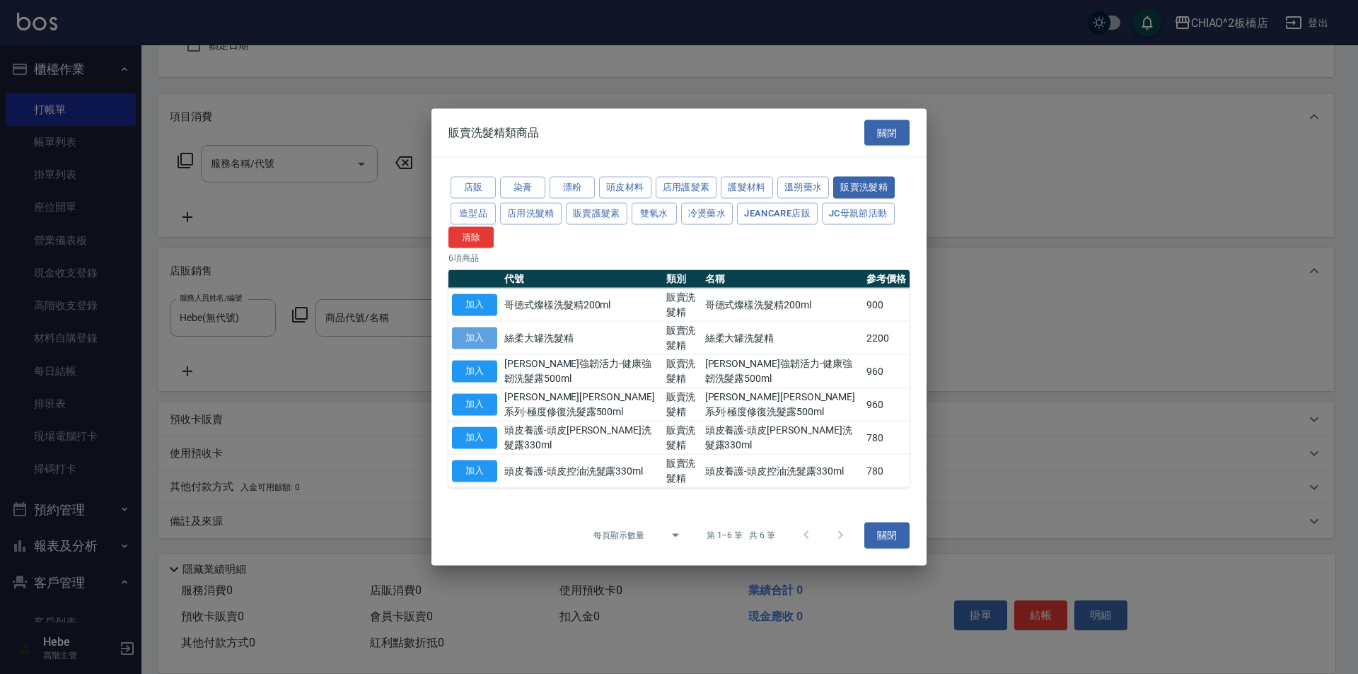
click at [477, 339] on button "加入" at bounding box center [474, 338] width 45 height 22
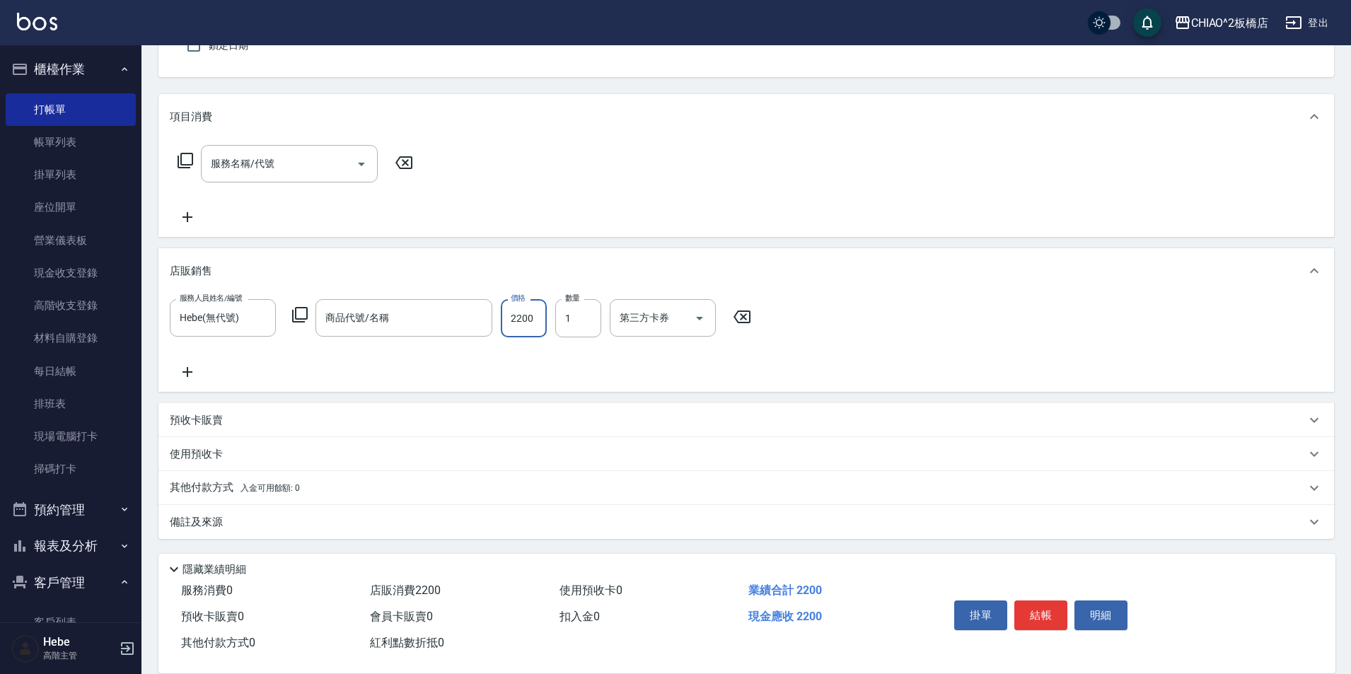
click at [537, 318] on input "2200" at bounding box center [524, 318] width 46 height 38
click at [528, 326] on input "2200" at bounding box center [524, 318] width 46 height 38
click at [538, 323] on input "2200" at bounding box center [524, 318] width 46 height 38
type input "1980"
click at [185, 374] on icon at bounding box center [187, 372] width 35 height 17
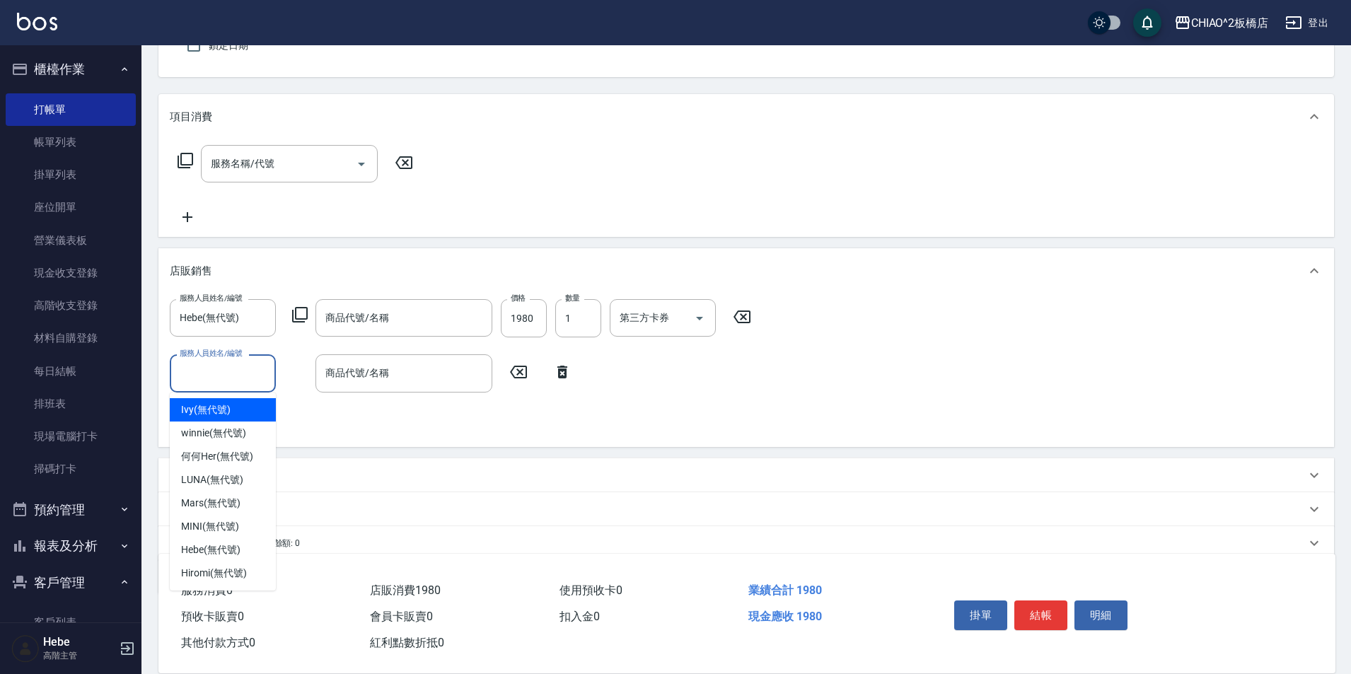
click at [202, 377] on input "服務人員姓名/編號" at bounding box center [222, 373] width 93 height 25
click at [215, 554] on span "Hebe (無代號)" at bounding box center [210, 550] width 59 height 15
type input "Hebe(無代號)"
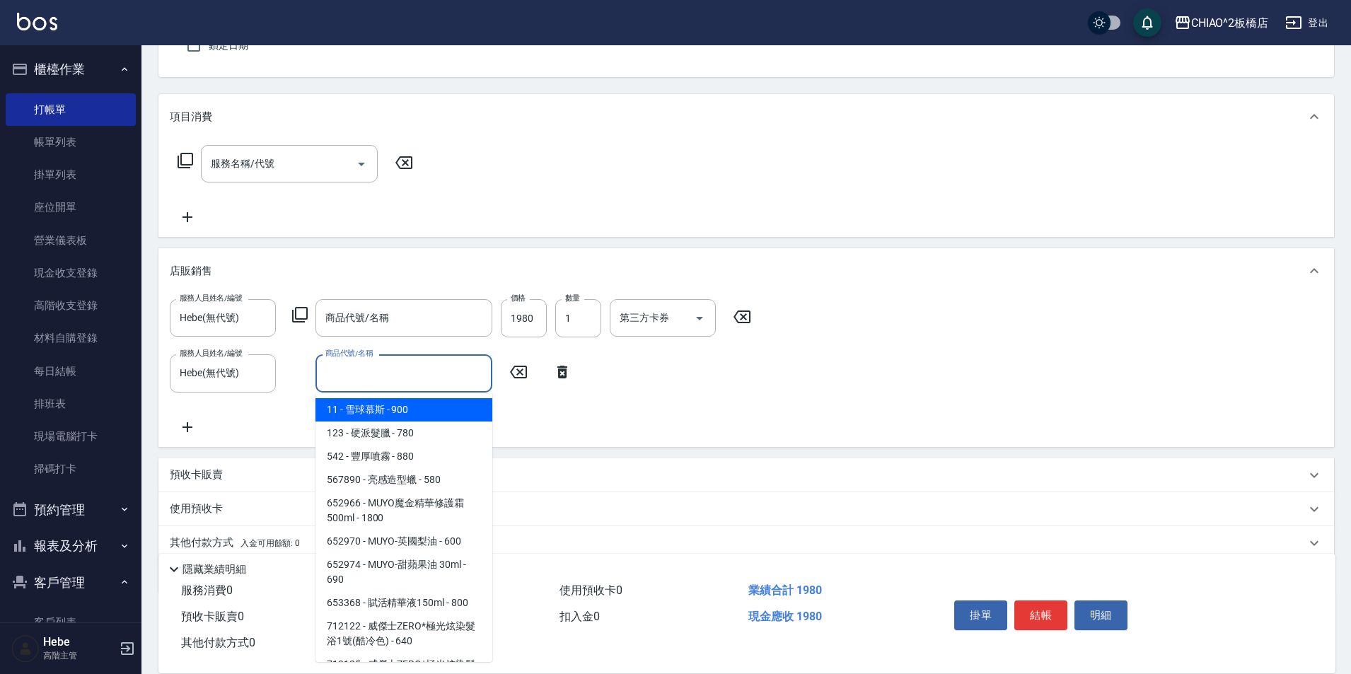
click at [363, 376] on input "商品代號/名稱" at bounding box center [404, 373] width 164 height 25
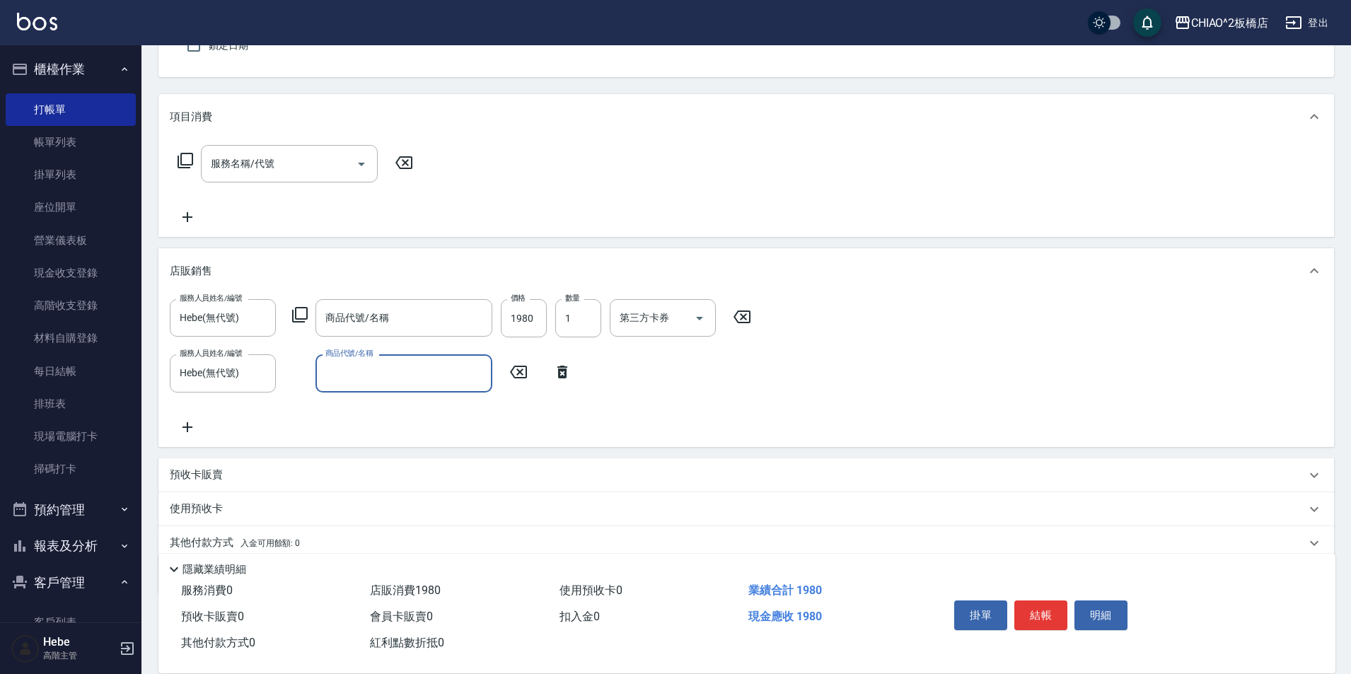
click at [367, 375] on input "商品代號/名稱" at bounding box center [404, 373] width 164 height 25
click at [344, 361] on input "商品代號/名稱" at bounding box center [404, 373] width 164 height 25
click at [305, 313] on icon at bounding box center [299, 314] width 17 height 17
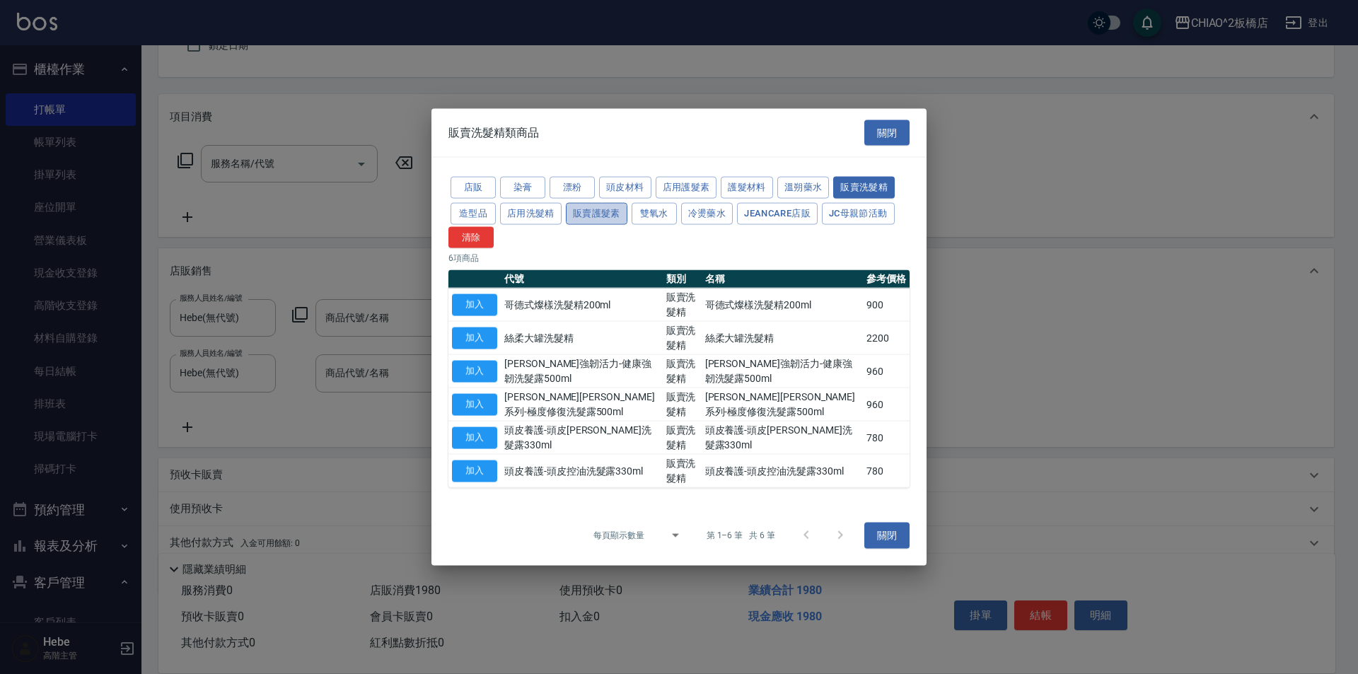
click at [587, 216] on button "販賣護髮素" at bounding box center [597, 213] width 62 height 22
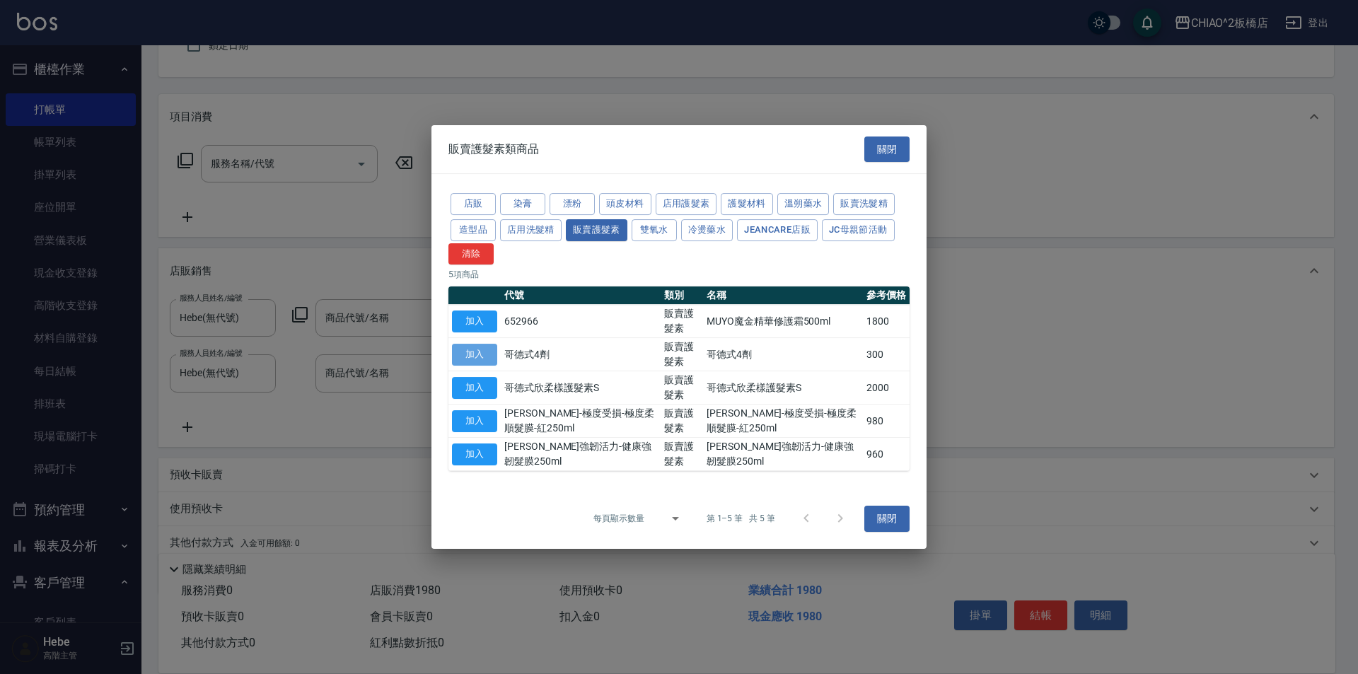
click at [479, 355] on button "加入" at bounding box center [474, 355] width 45 height 22
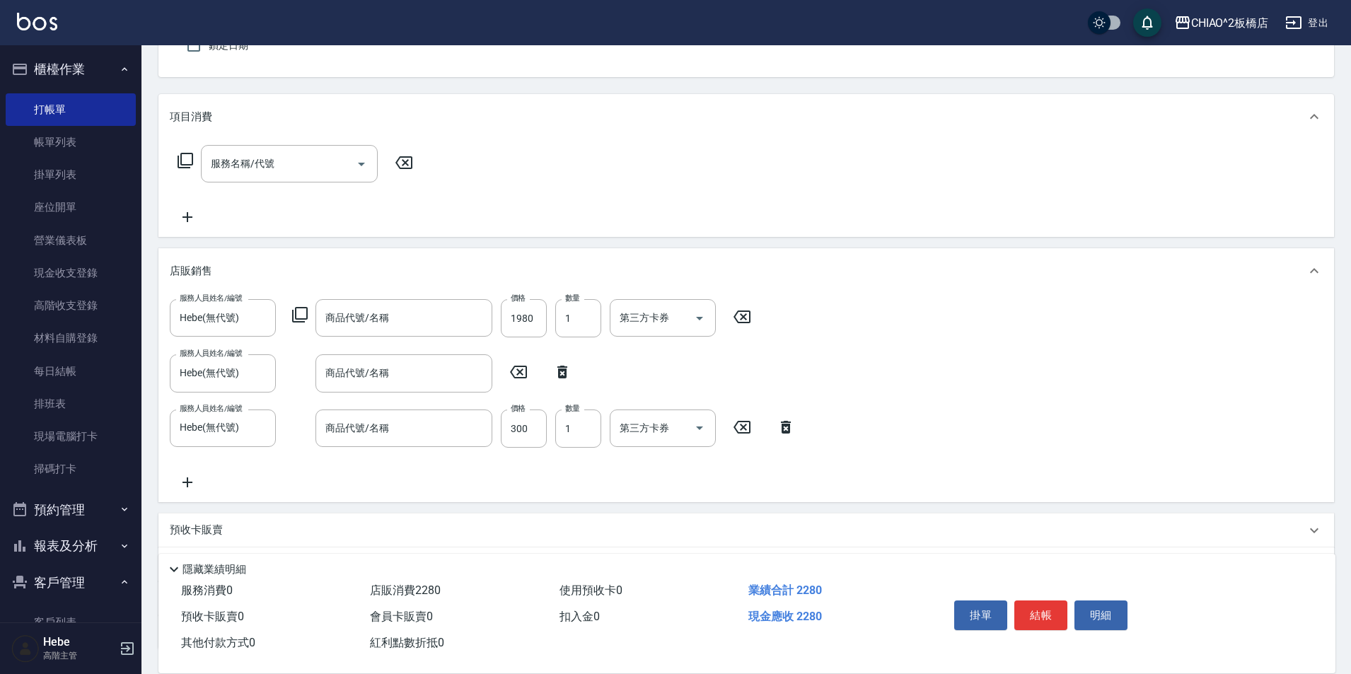
click at [523, 371] on icon at bounding box center [518, 372] width 35 height 17
click at [561, 375] on icon at bounding box center [562, 372] width 35 height 17
type input "Hebe(無代號)"
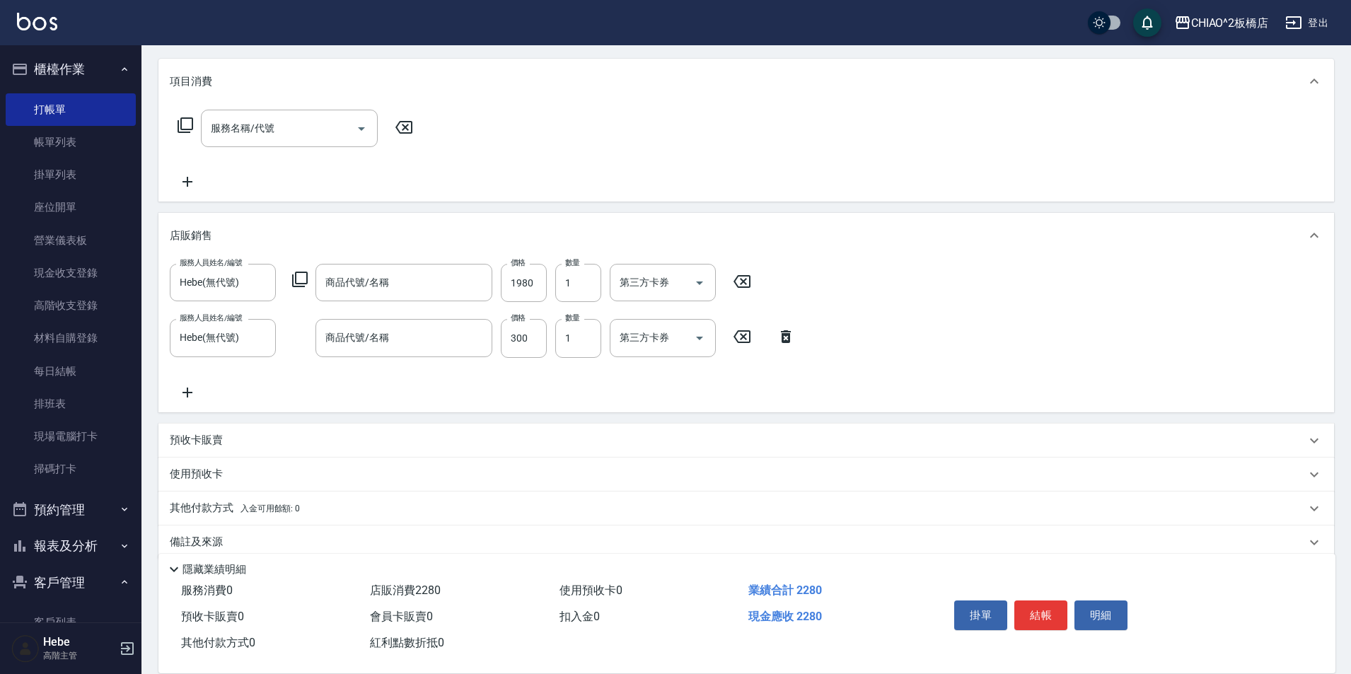
scroll to position [192, 0]
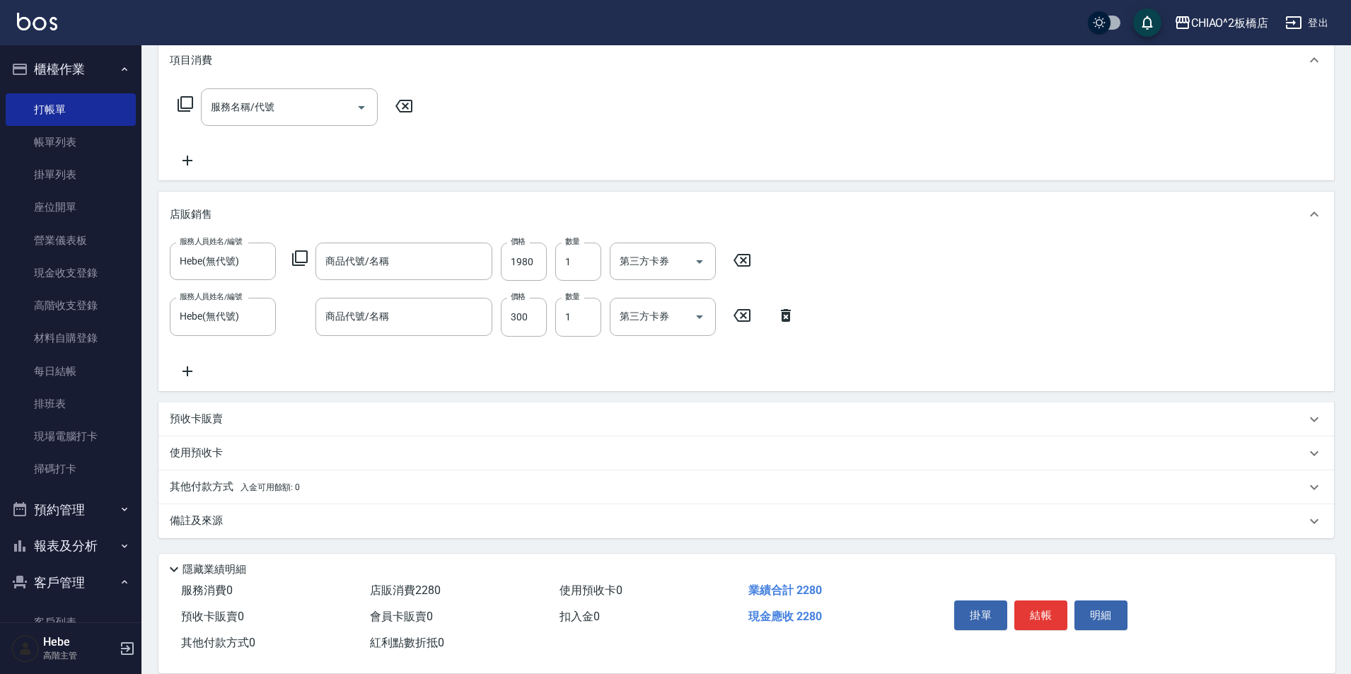
click at [267, 481] on p "其他付款方式 入金可用餘額: 0" at bounding box center [235, 488] width 130 height 16
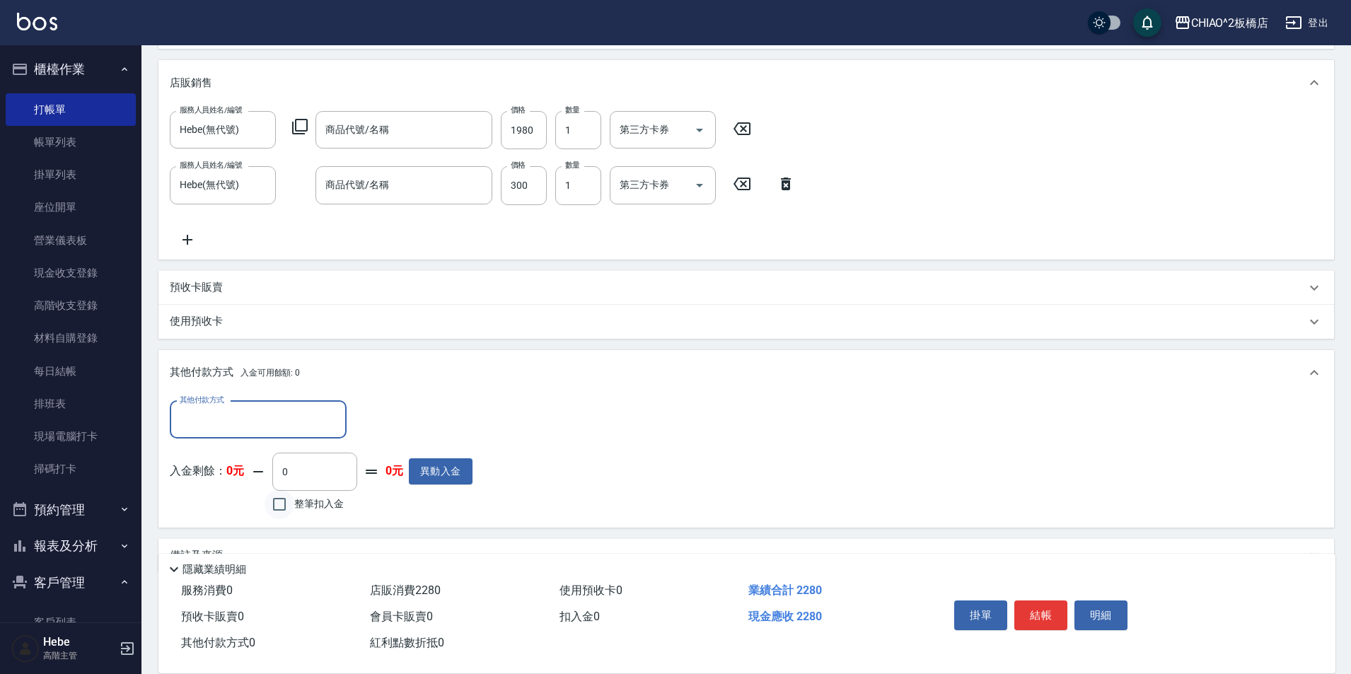
scroll to position [333, 0]
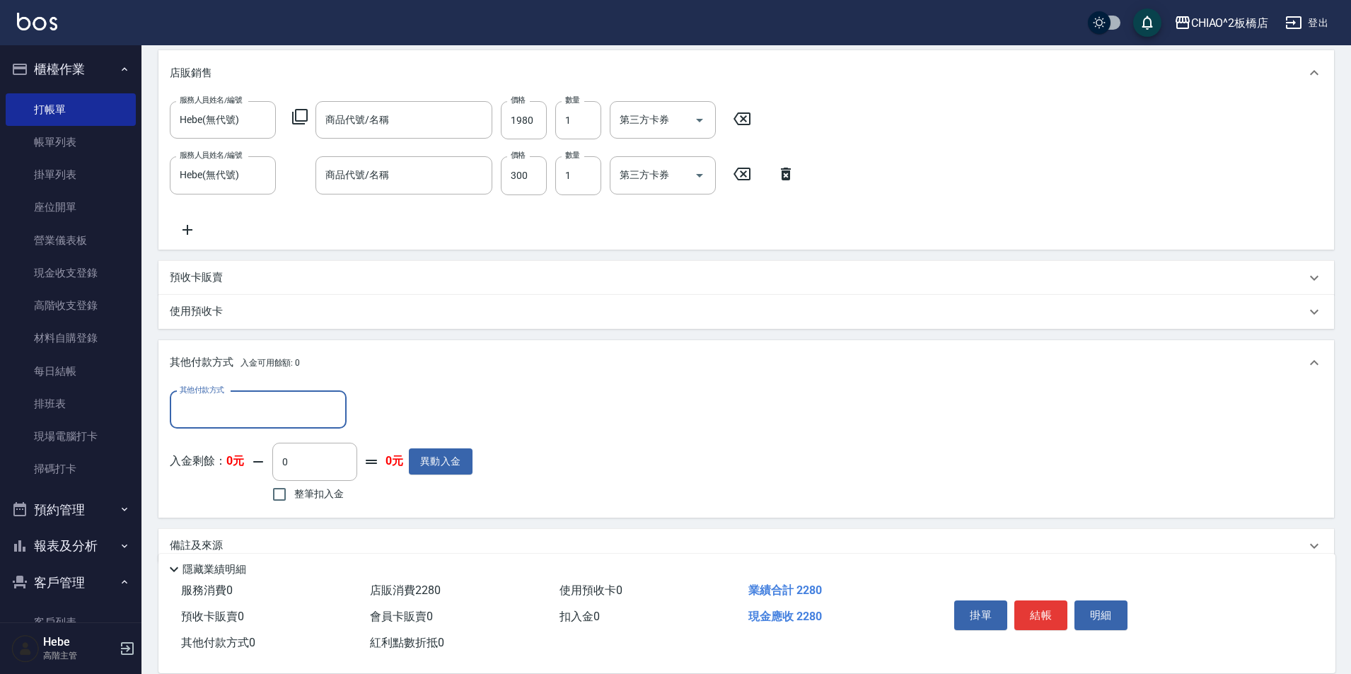
click at [274, 419] on input "其他付款方式" at bounding box center [258, 410] width 164 height 25
click at [269, 497] on span "轉帳" at bounding box center [258, 492] width 177 height 23
type input "轉帳"
type input "2280"
click at [1048, 608] on button "結帳" at bounding box center [1041, 616] width 53 height 30
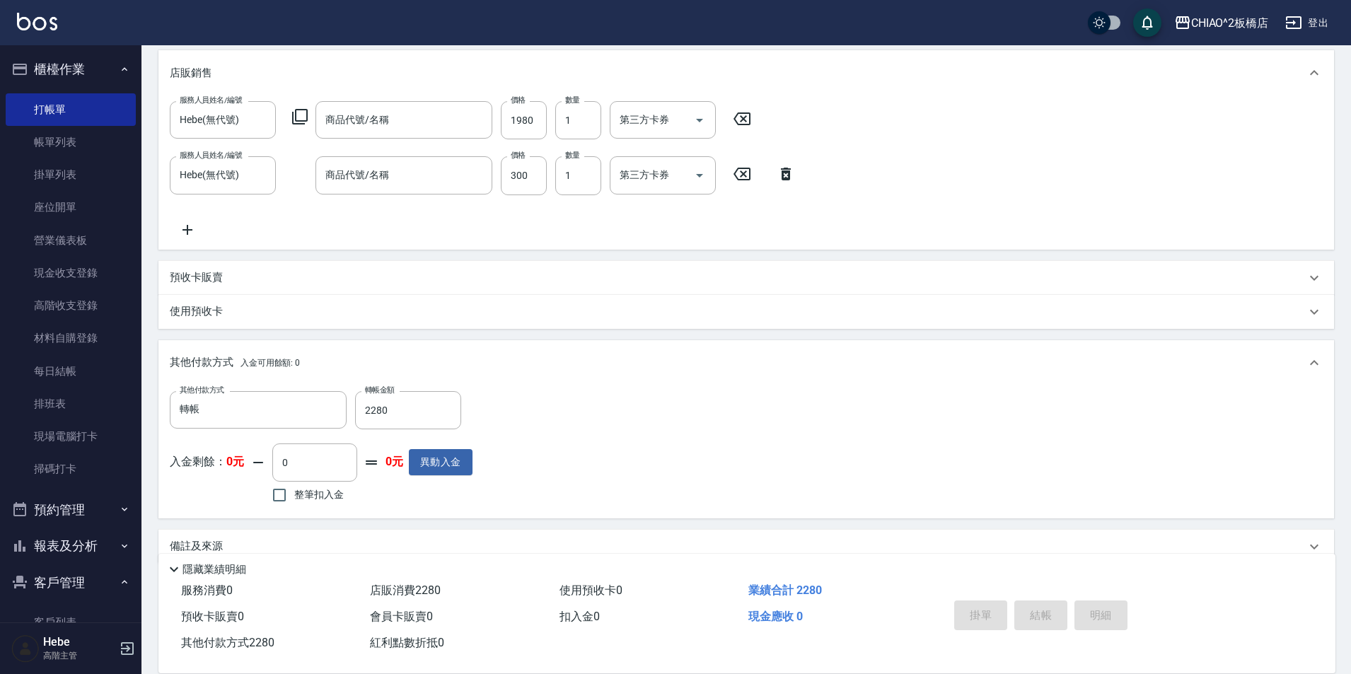
type input "[DATE] 14:56"
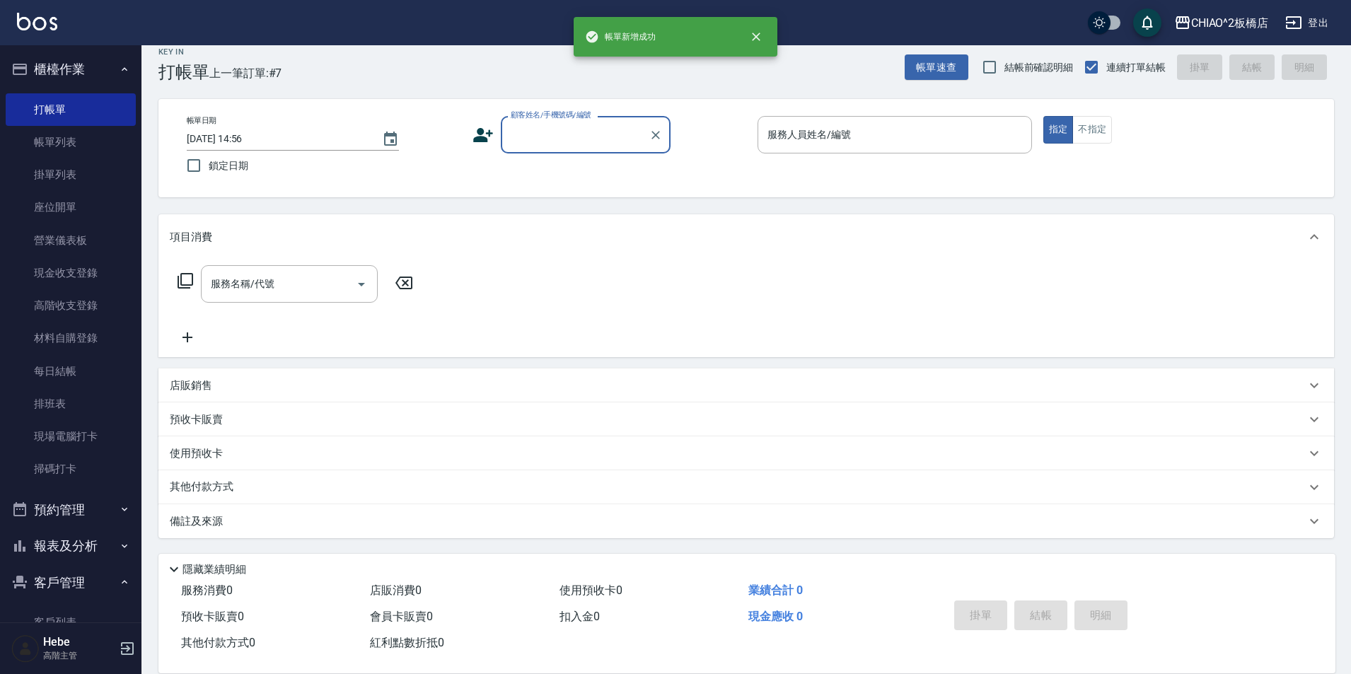
scroll to position [0, 0]
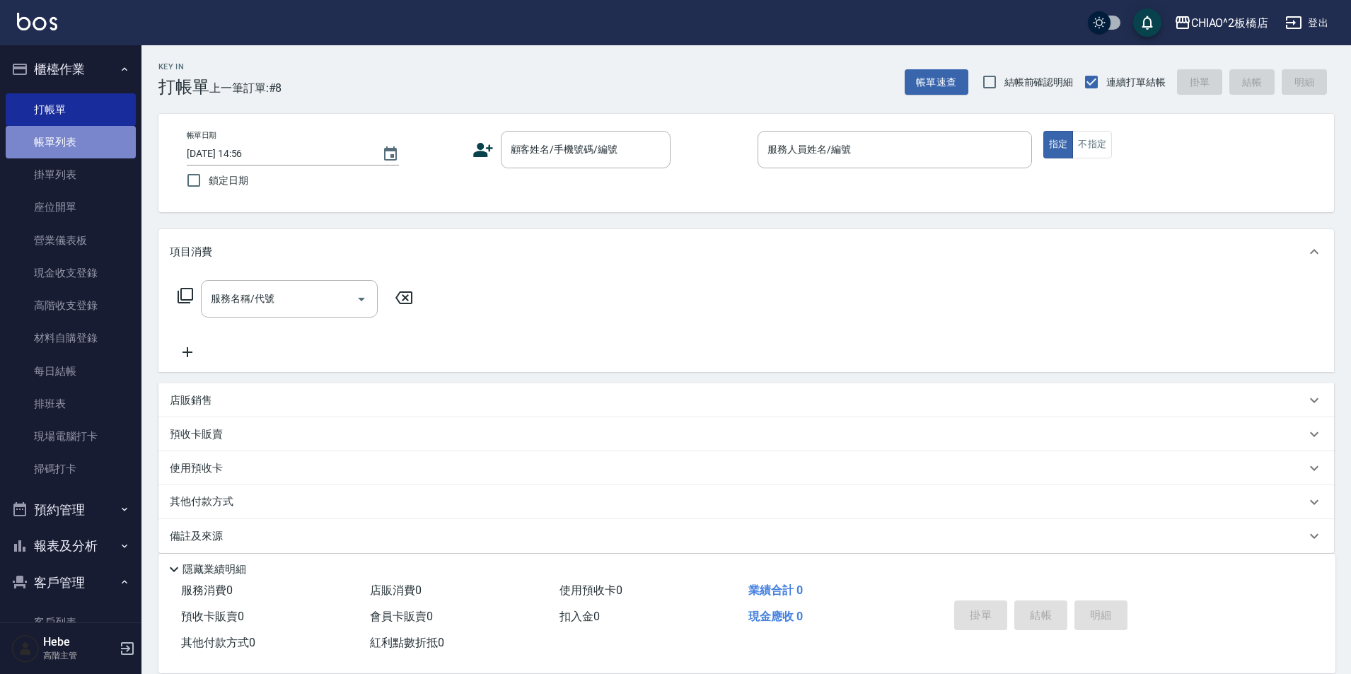
click at [76, 140] on link "帳單列表" at bounding box center [71, 142] width 130 height 33
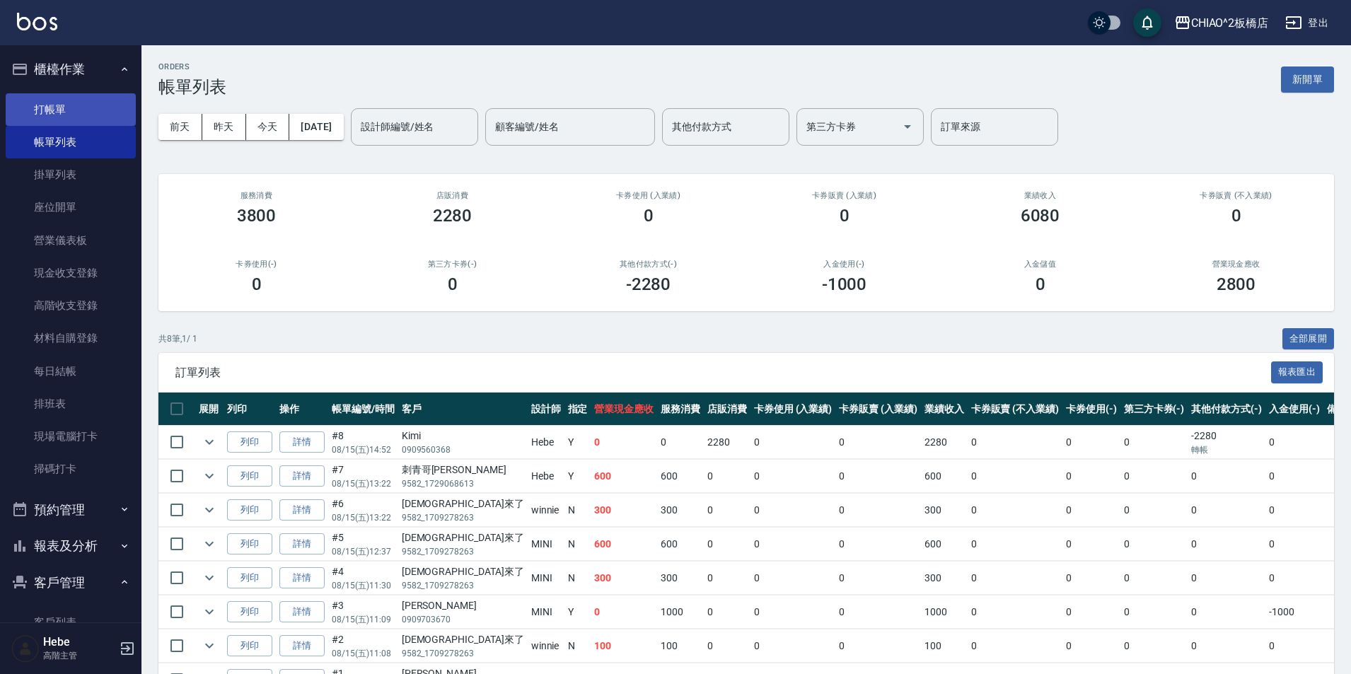
click at [76, 117] on link "打帳單" at bounding box center [71, 109] width 130 height 33
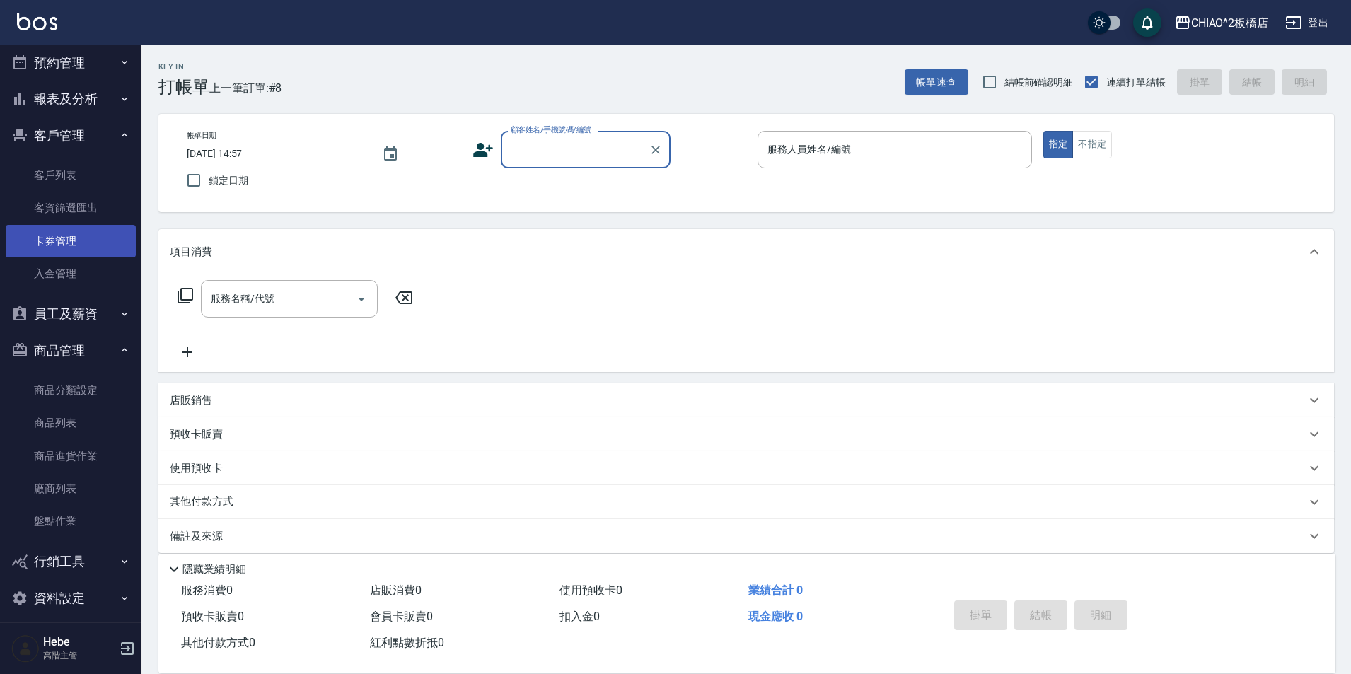
scroll to position [458, 0]
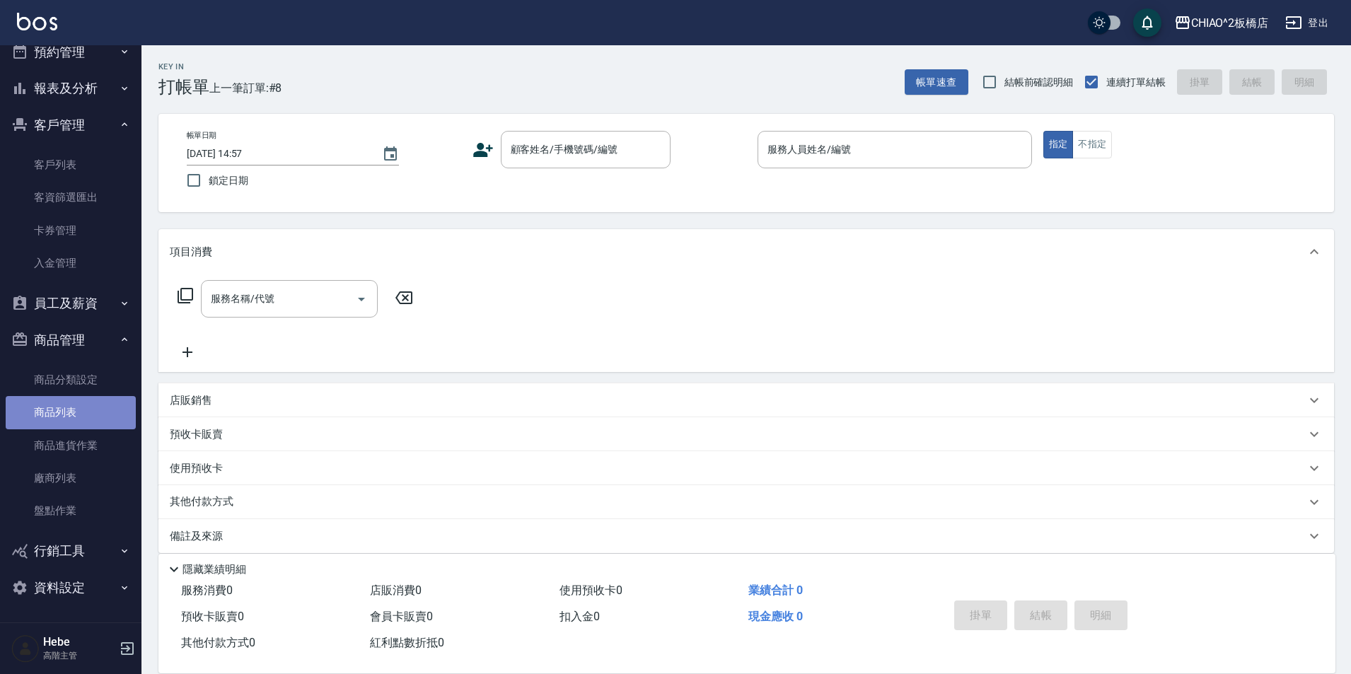
click at [72, 411] on link "商品列表" at bounding box center [71, 412] width 130 height 33
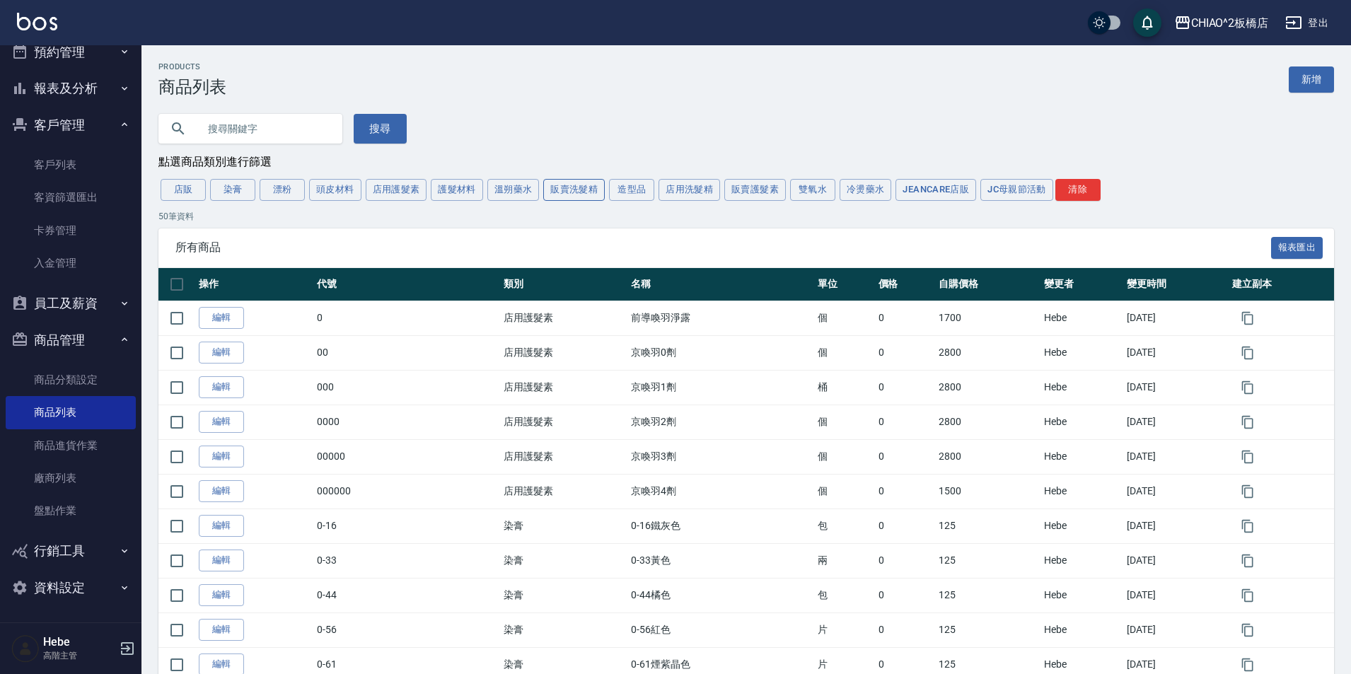
click at [562, 193] on button "販賣洗髮精" at bounding box center [574, 190] width 62 height 22
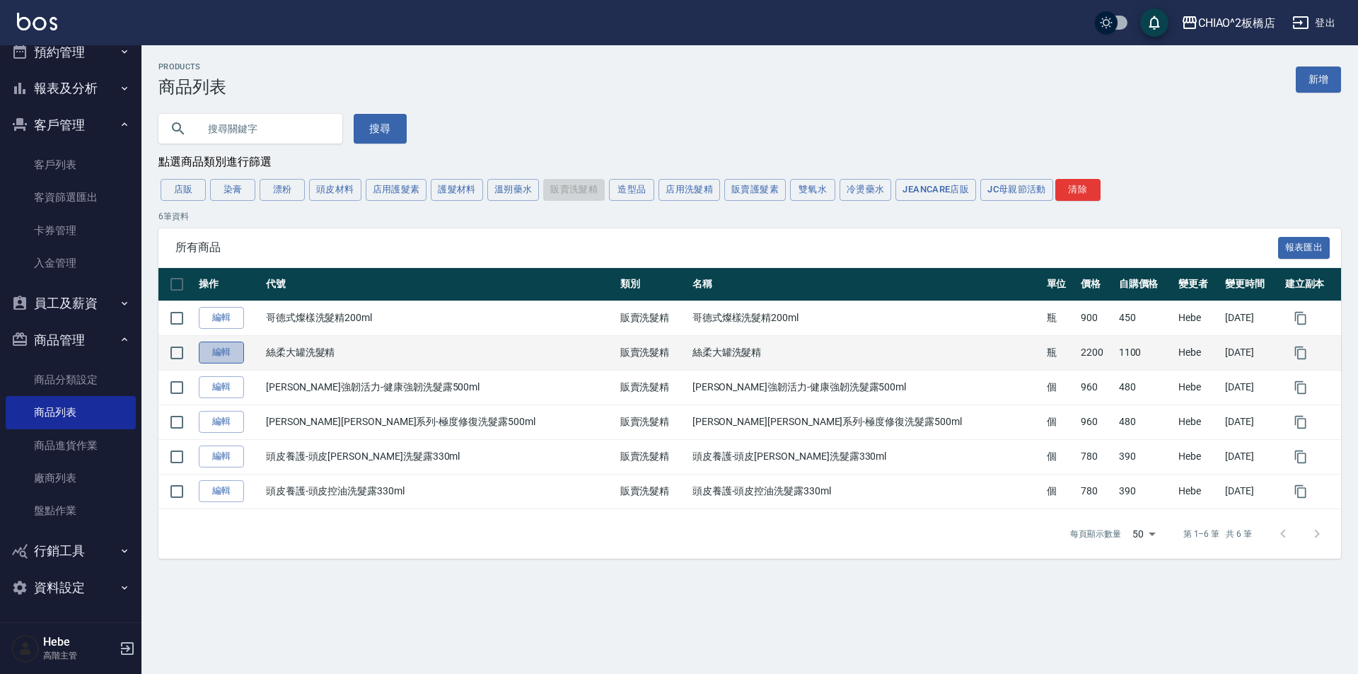
click at [217, 362] on link "編輯" at bounding box center [221, 353] width 45 height 22
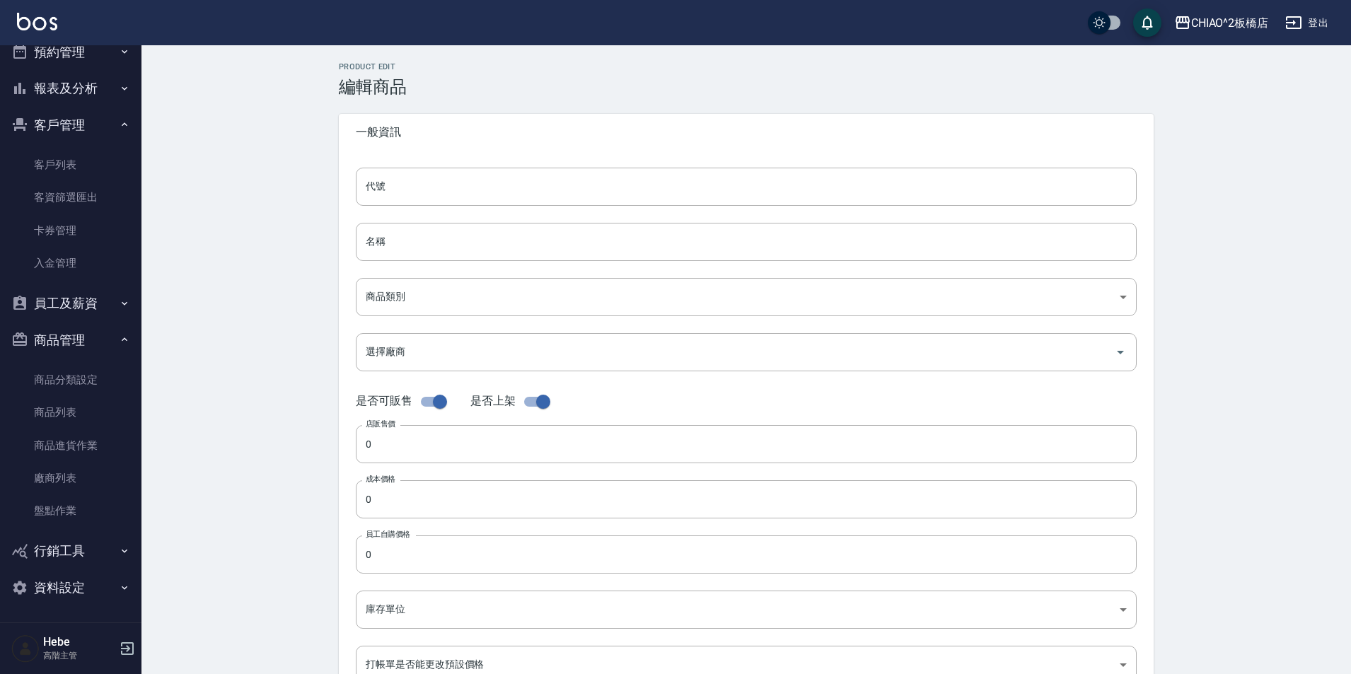
type input "絲柔大罐洗髮精"
type input "b9351925-b2ef-4429-9e78-63ea6c24df0b"
type input "哥德式 哥德式"
type input "2200"
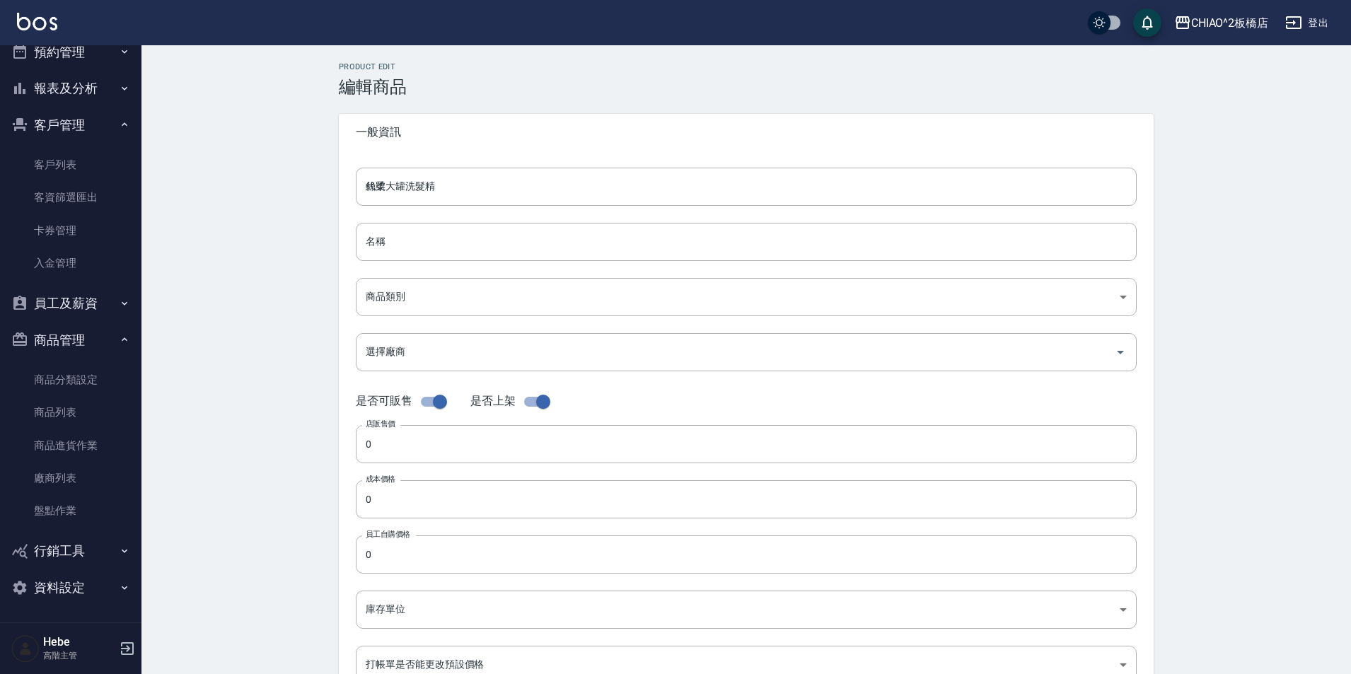
type input "1100"
type input "瓶"
type input "UNSET"
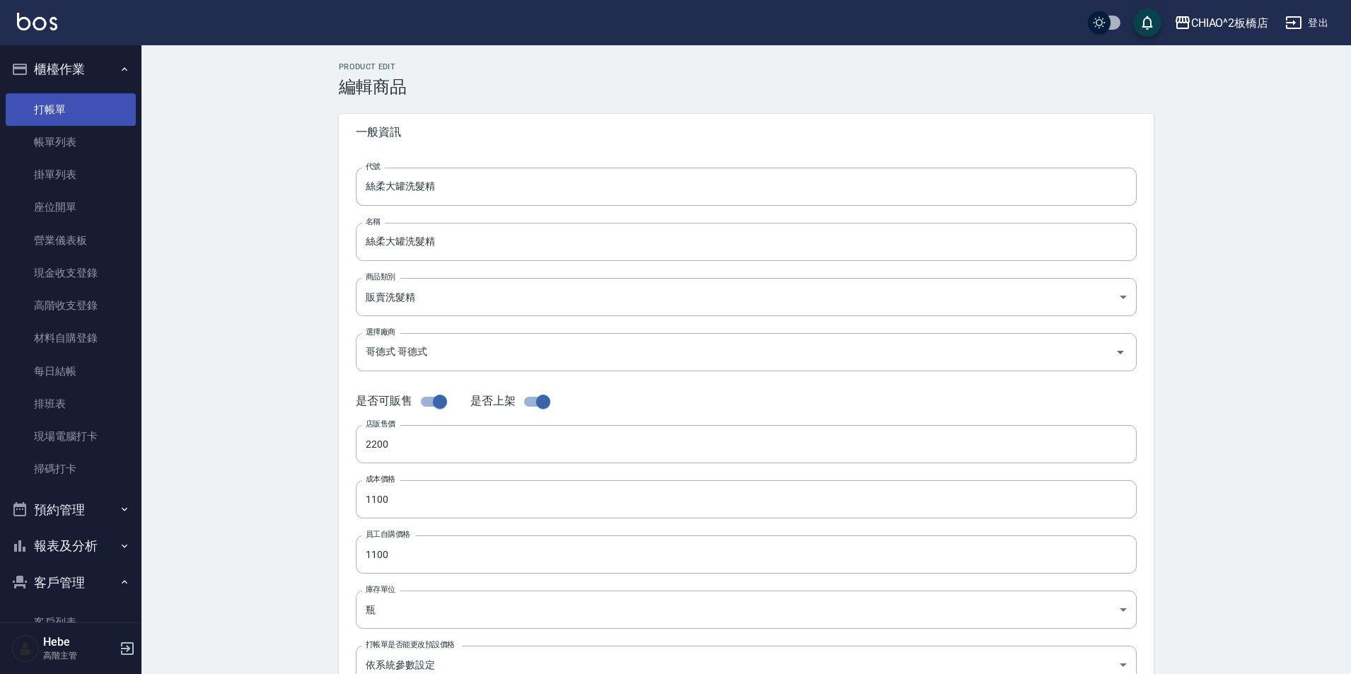
click at [69, 107] on link "打帳單" at bounding box center [71, 109] width 130 height 33
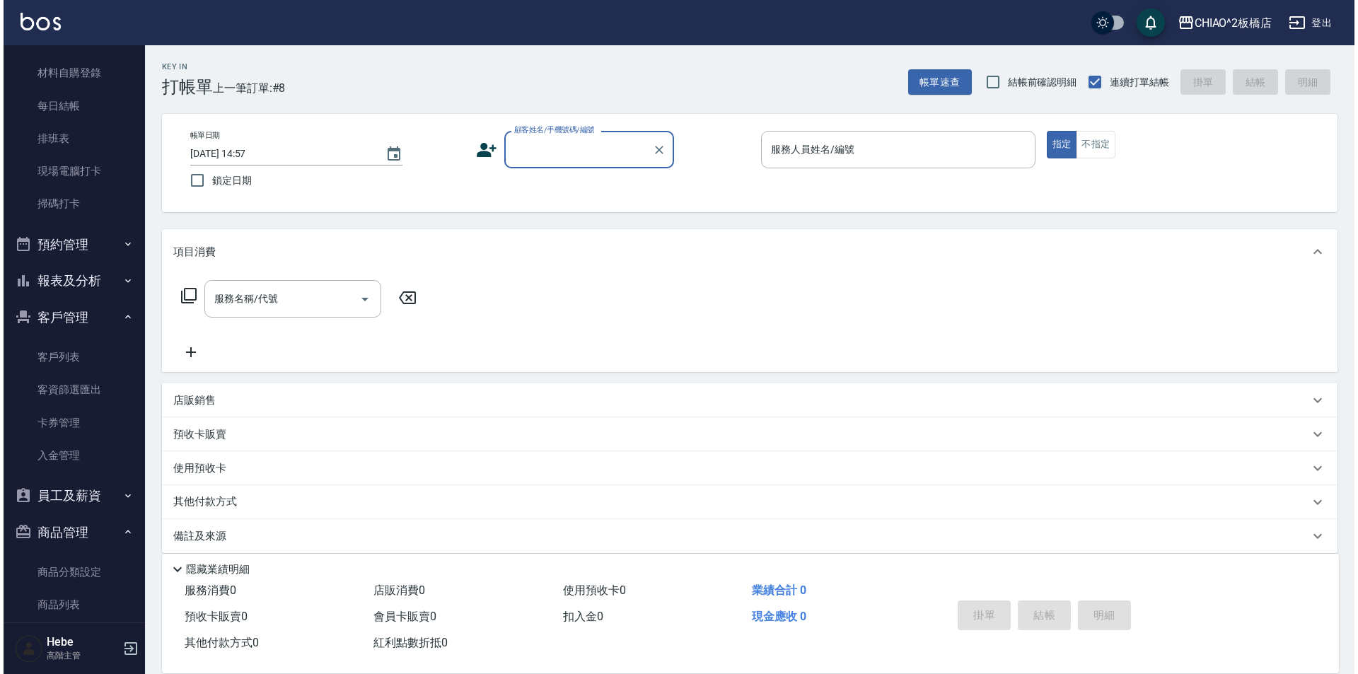
scroll to position [354, 0]
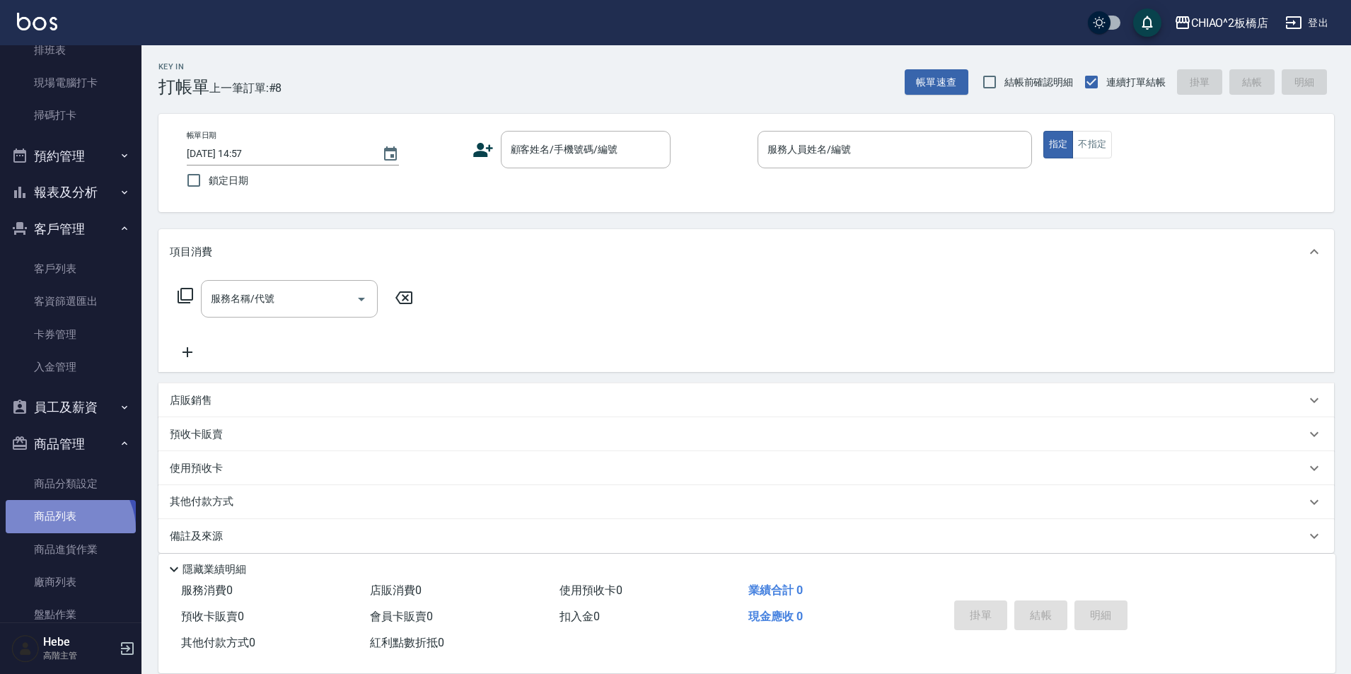
click at [67, 529] on link "商品列表" at bounding box center [71, 516] width 130 height 33
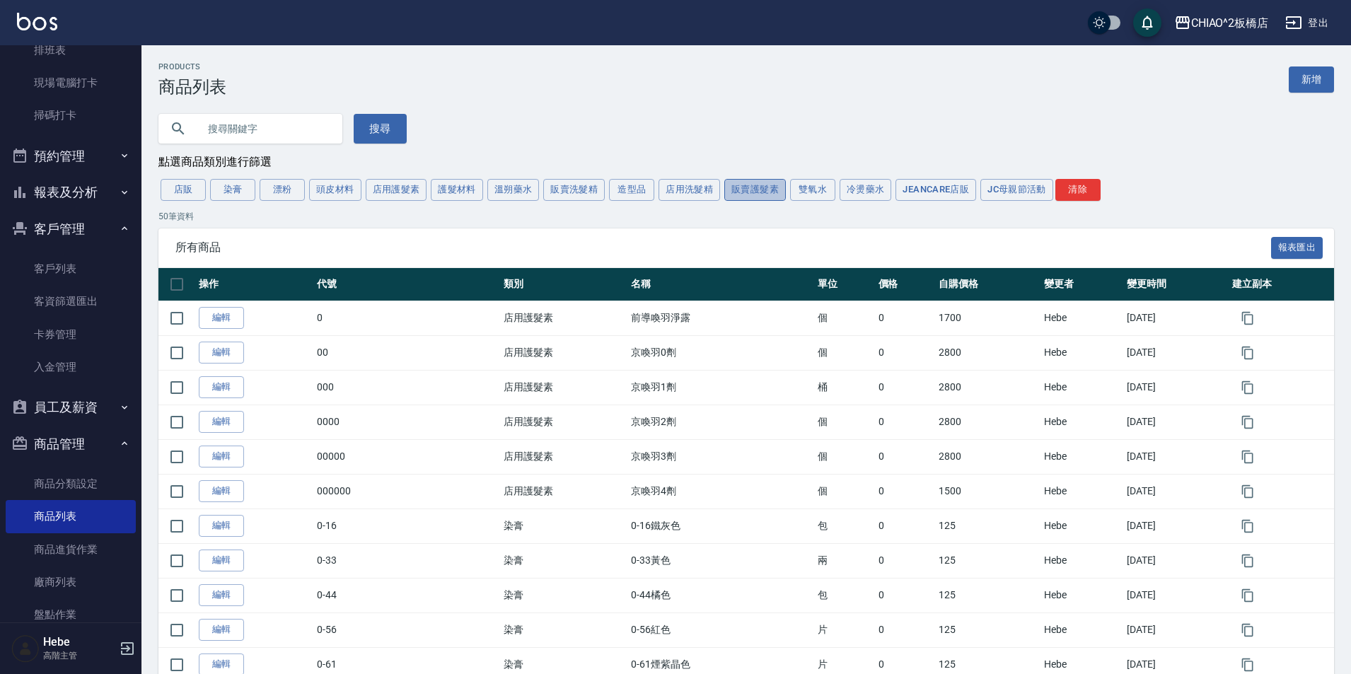
click at [763, 194] on button "販賣護髮素" at bounding box center [755, 190] width 62 height 22
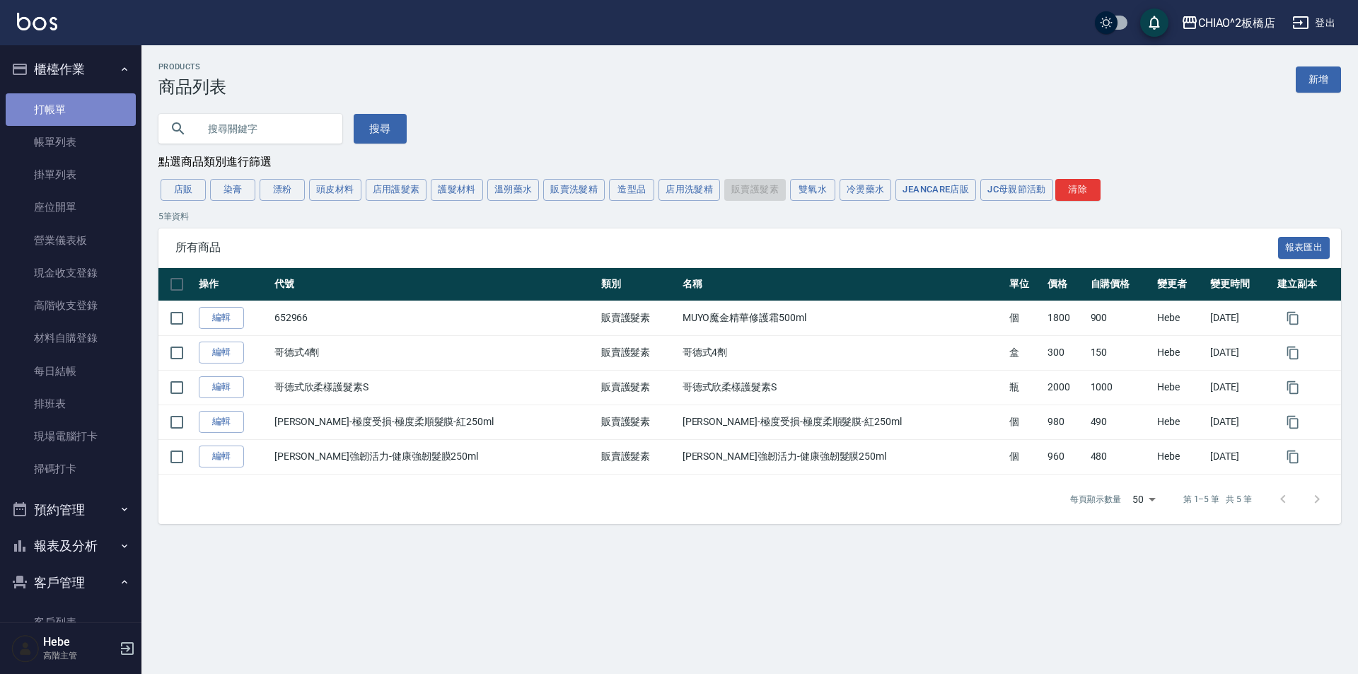
click at [87, 102] on link "打帳單" at bounding box center [71, 109] width 130 height 33
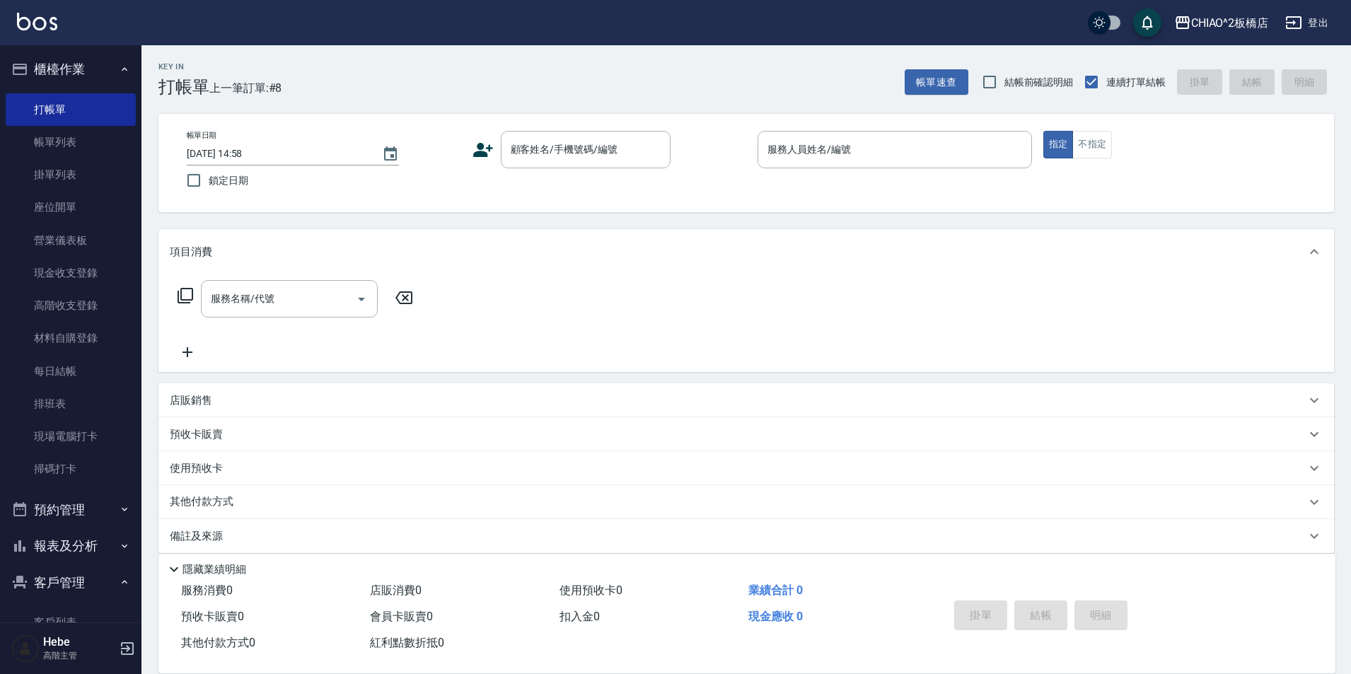
click at [212, 393] on div "店販銷售" at bounding box center [738, 400] width 1136 height 15
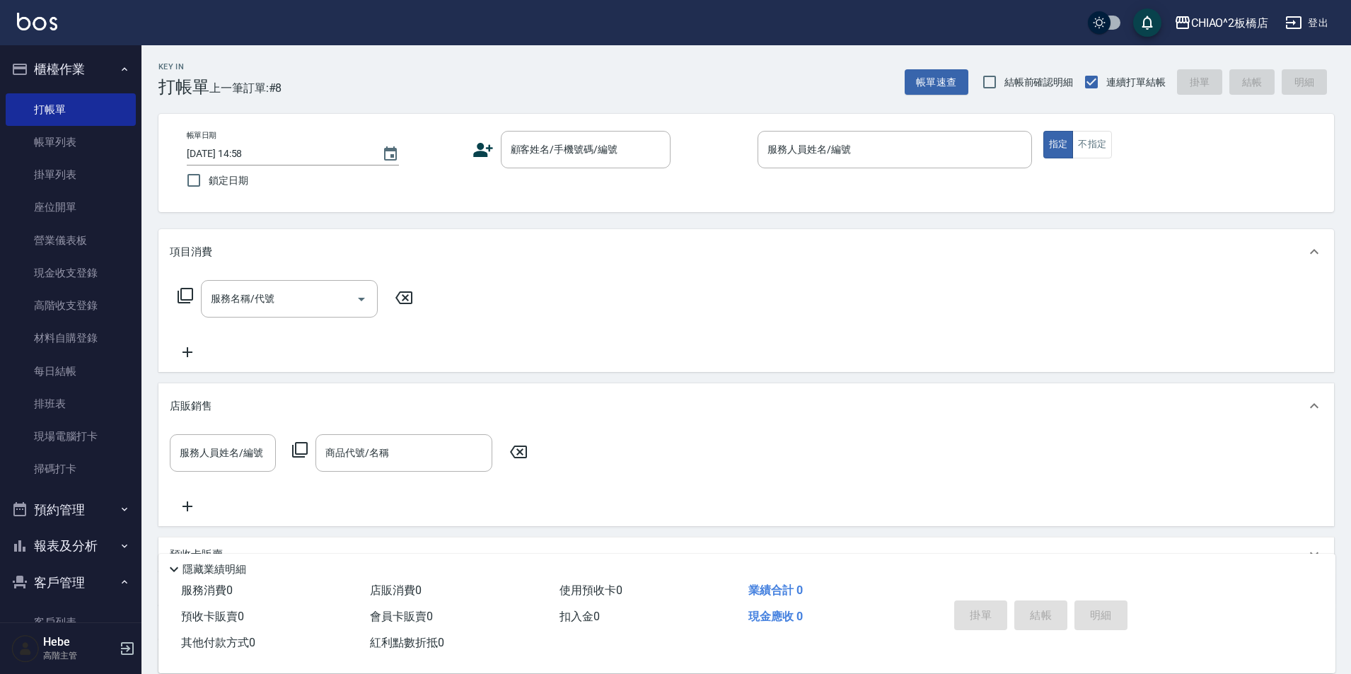
click at [303, 451] on icon at bounding box center [299, 449] width 17 height 17
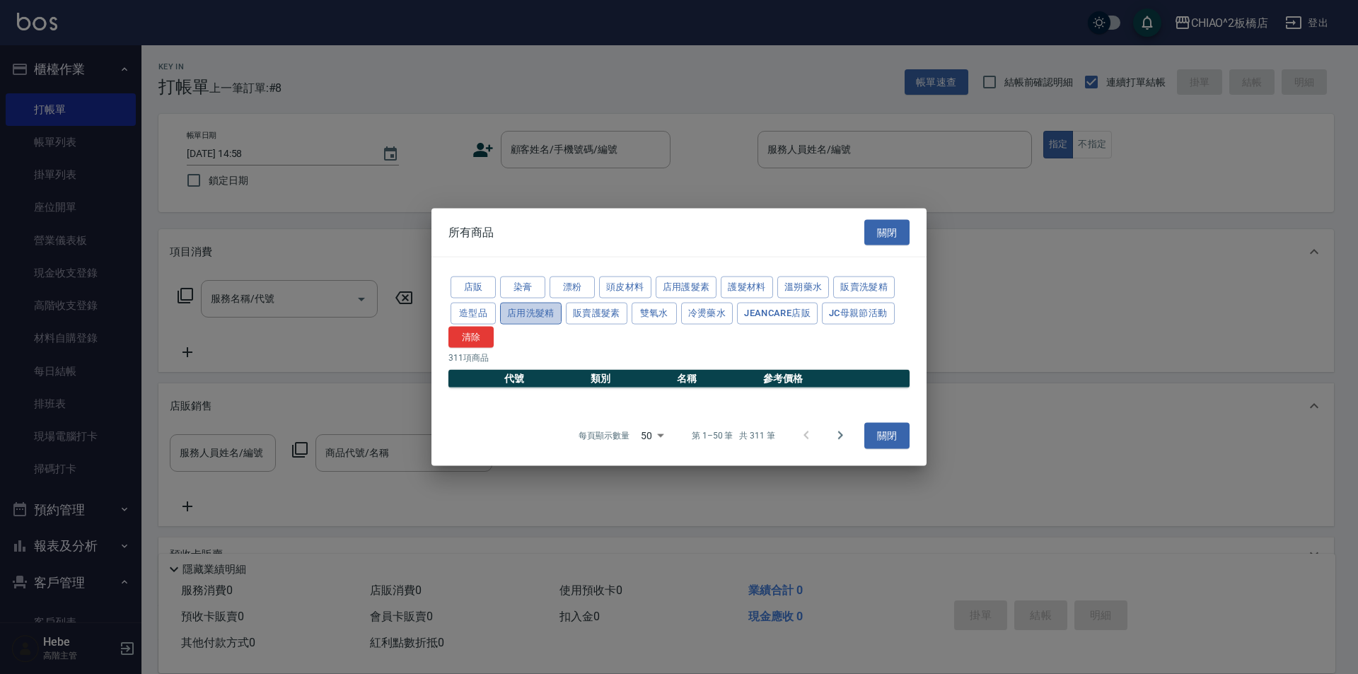
click at [535, 306] on button "店用洗髮精" at bounding box center [531, 313] width 62 height 22
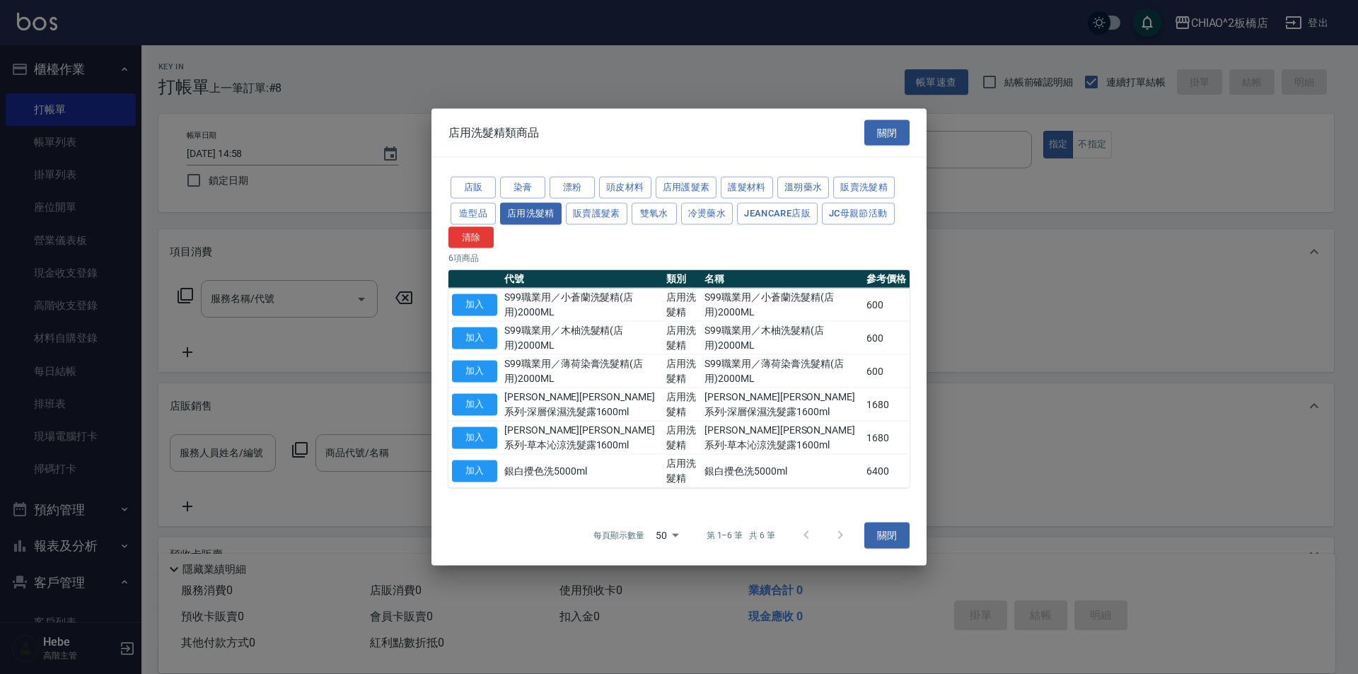
click at [572, 305] on td "S99職業用／小蒼蘭洗髮精(店用)2000ML" at bounding box center [582, 304] width 162 height 33
click at [463, 300] on button "加入" at bounding box center [474, 305] width 45 height 22
type input "S99職業用／小蒼蘭洗髮精(店用)2000ML"
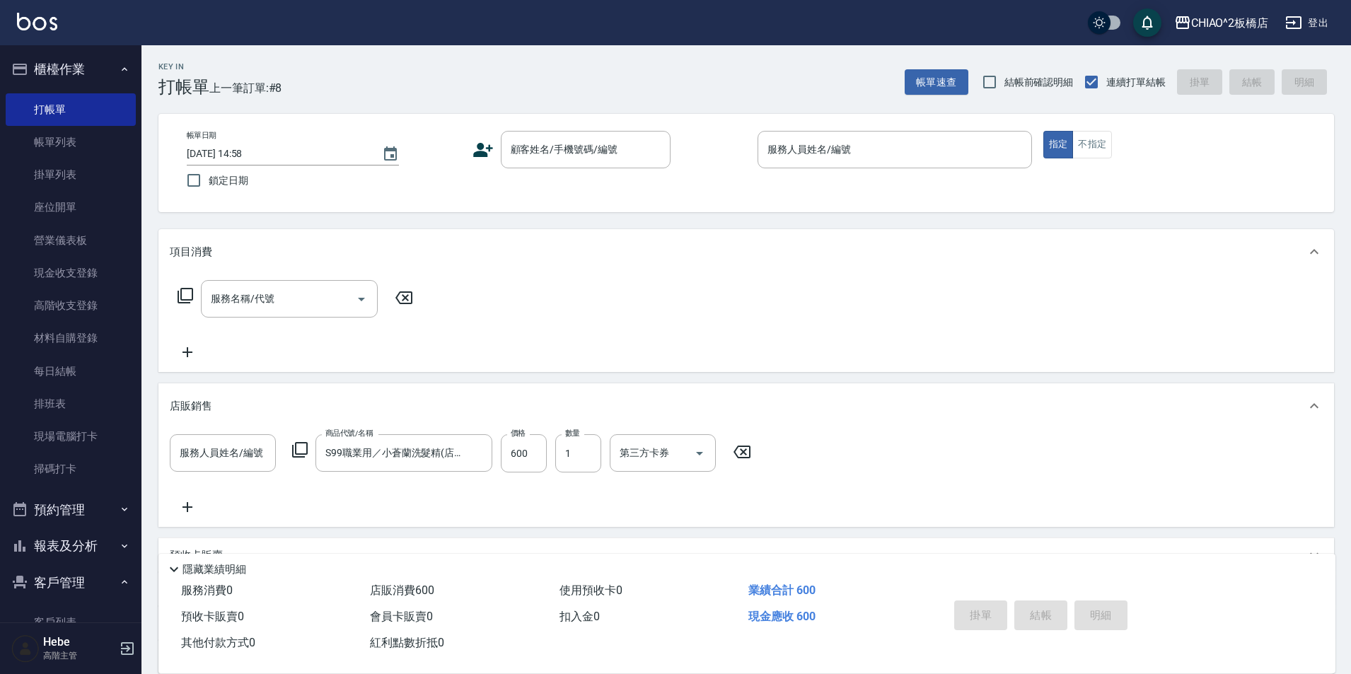
click at [745, 453] on icon at bounding box center [742, 452] width 17 height 13
click at [521, 454] on icon at bounding box center [518, 452] width 17 height 13
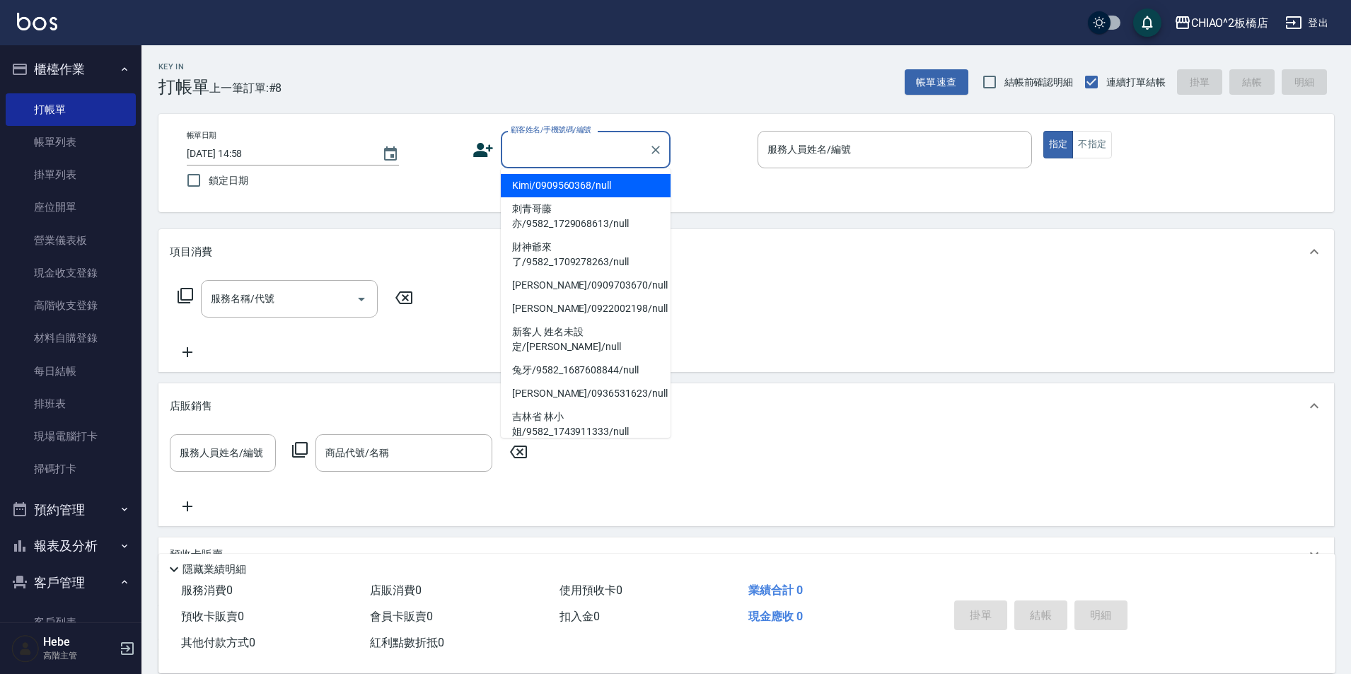
click at [616, 146] on input "顧客姓名/手機號碼/編號" at bounding box center [575, 149] width 136 height 25
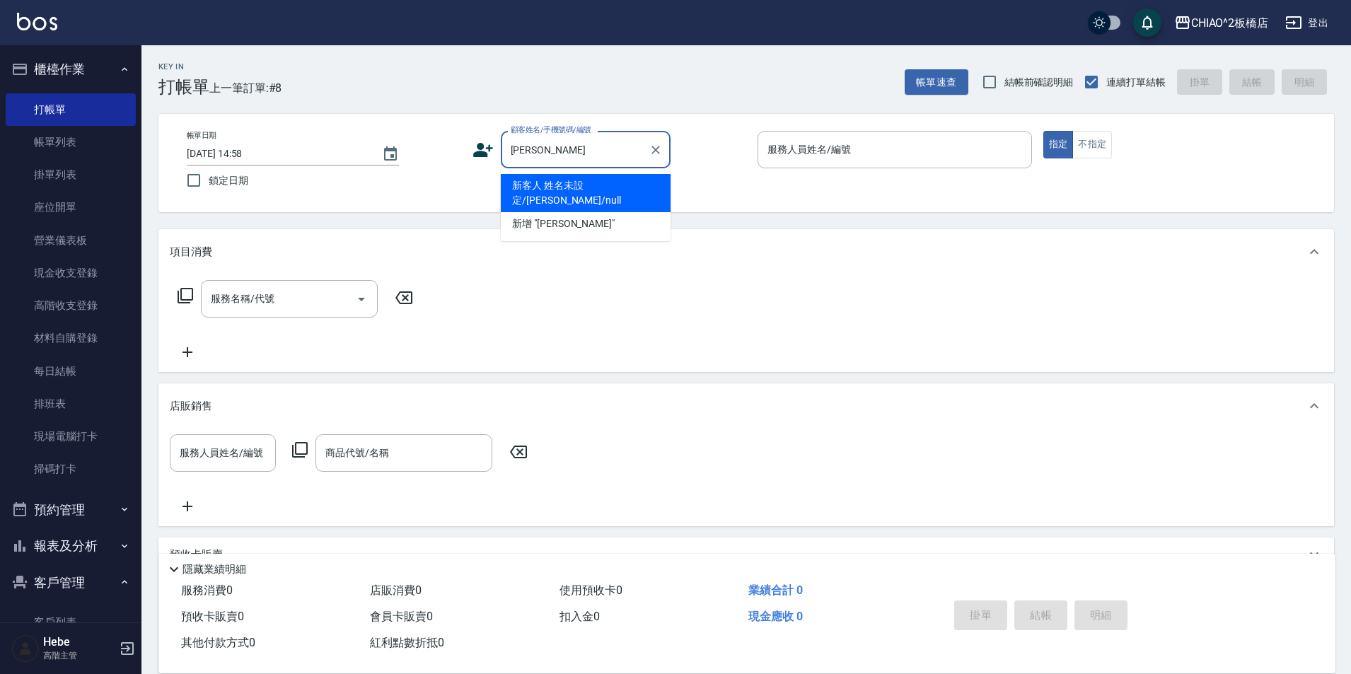
click at [534, 188] on li "新客人 姓名未設定/[PERSON_NAME]/null" at bounding box center [586, 193] width 170 height 38
type input "新客人 姓名未設定/[PERSON_NAME]/null"
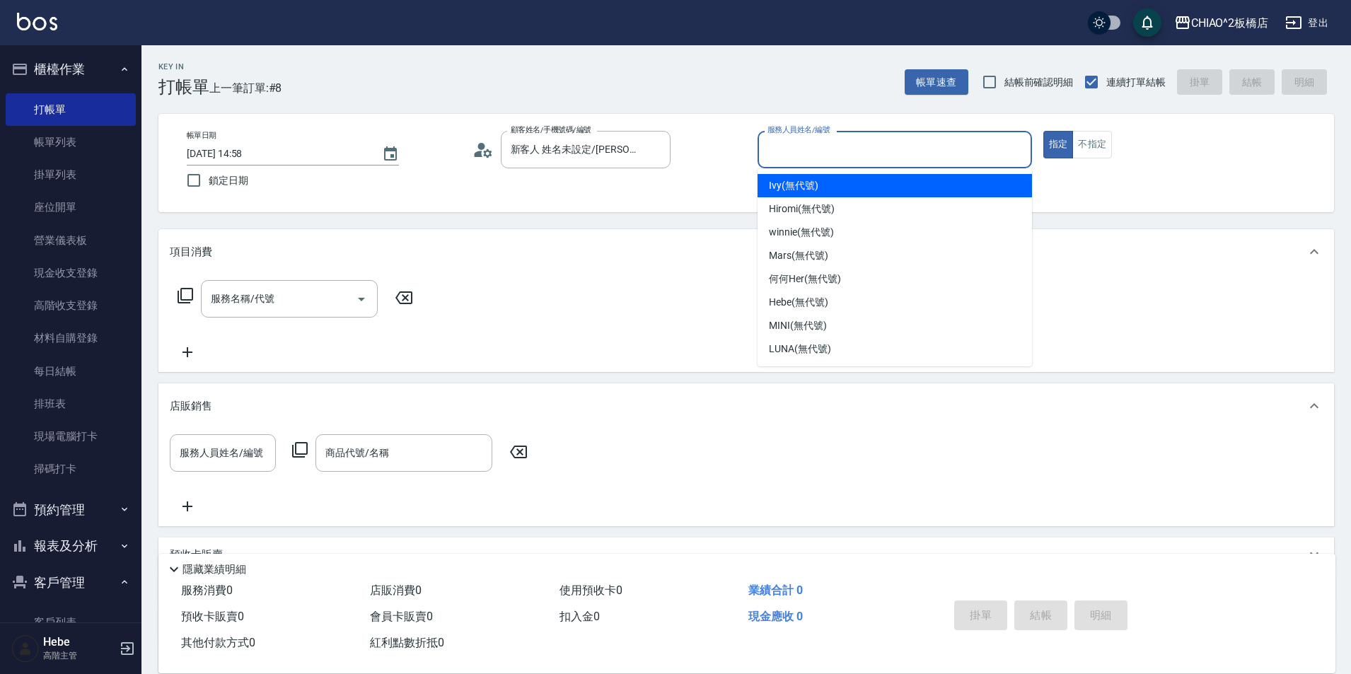
click at [837, 153] on input "服務人員姓名/編號" at bounding box center [895, 149] width 262 height 25
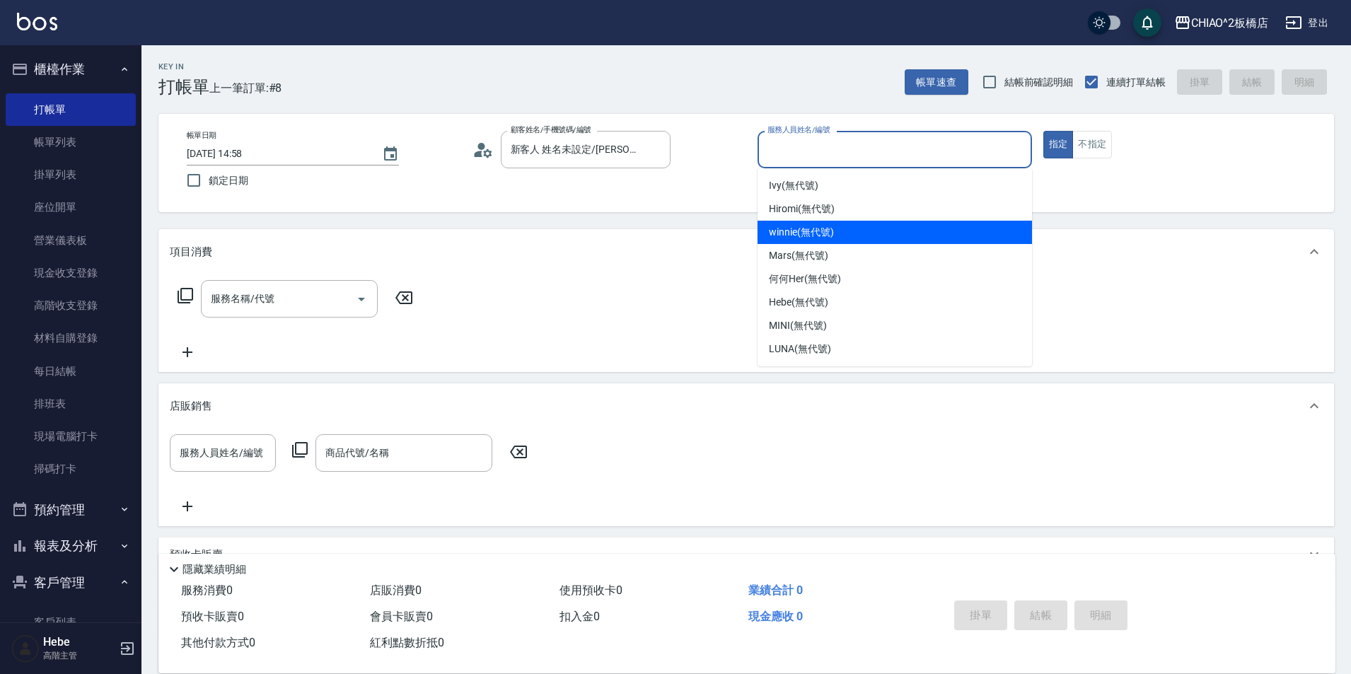
click at [837, 230] on div "winnie (無代號)" at bounding box center [895, 232] width 274 height 23
type input "winnie(無代號)"
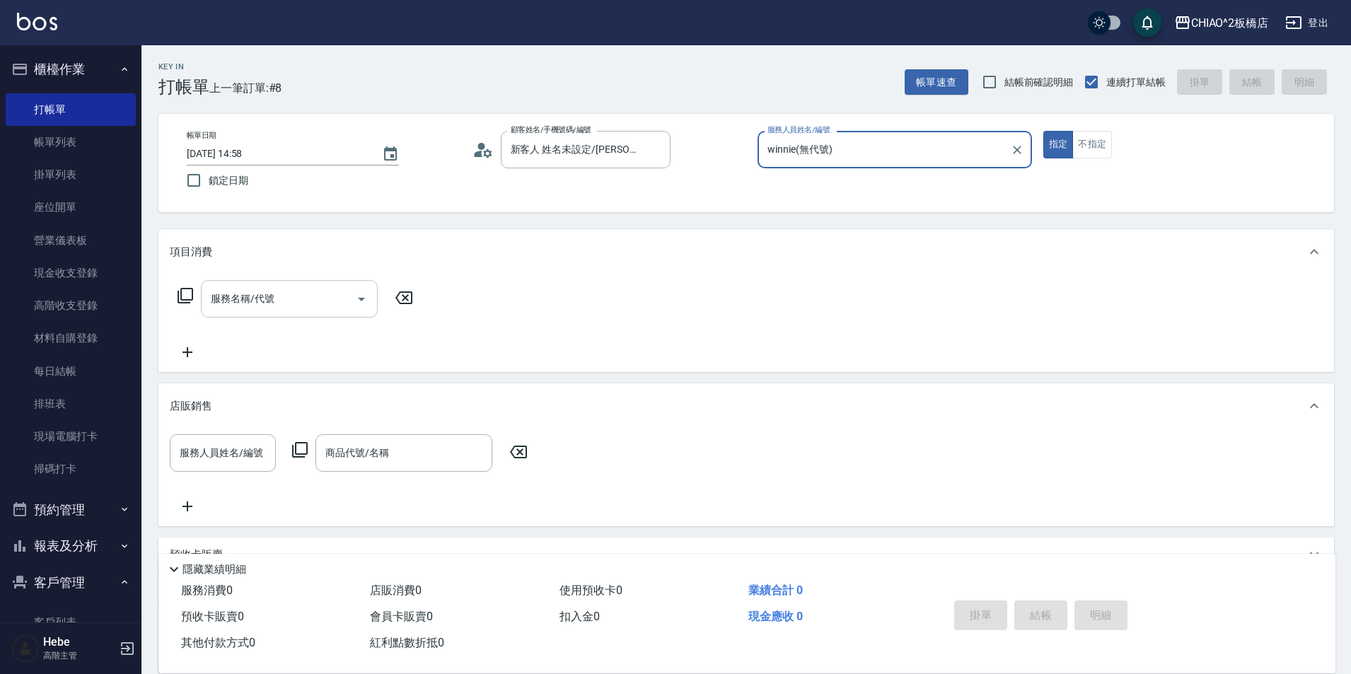
click at [272, 311] on input "服務名稱/代號" at bounding box center [278, 299] width 143 height 25
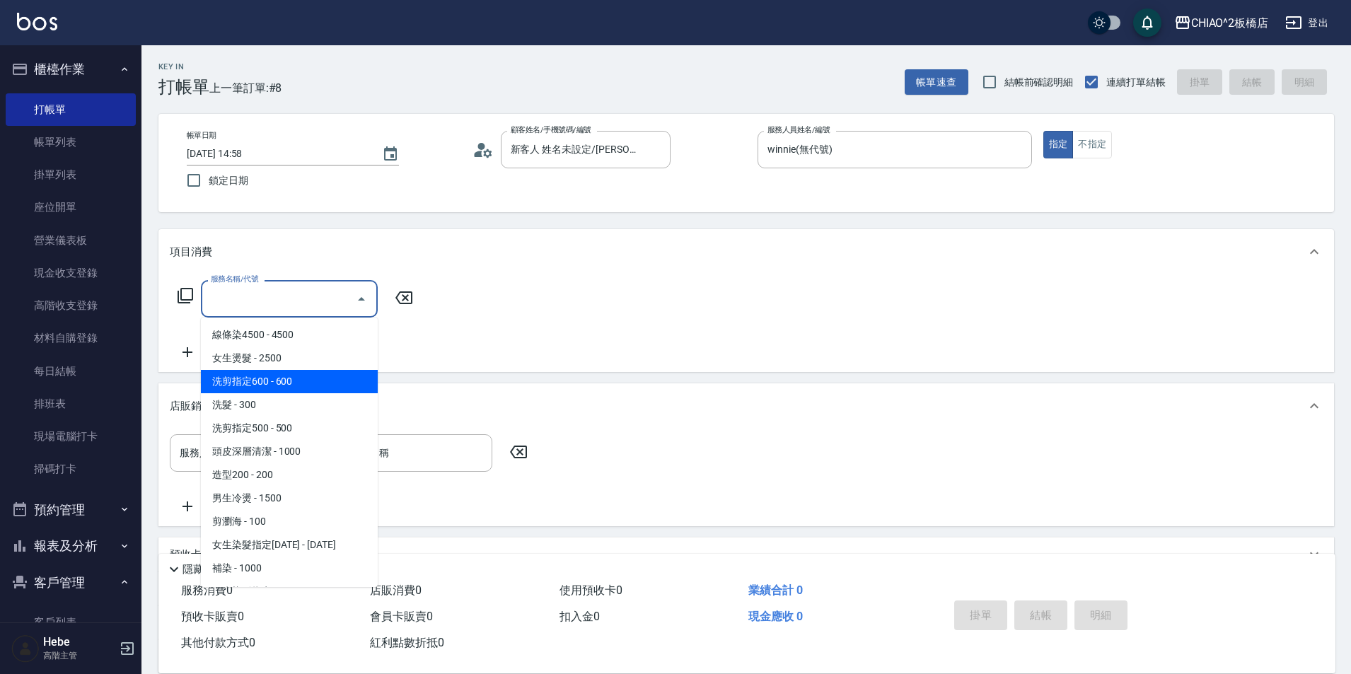
click at [294, 371] on span "洗剪指定600 - 600" at bounding box center [289, 381] width 177 height 23
type input "洗剪指定600(96678)"
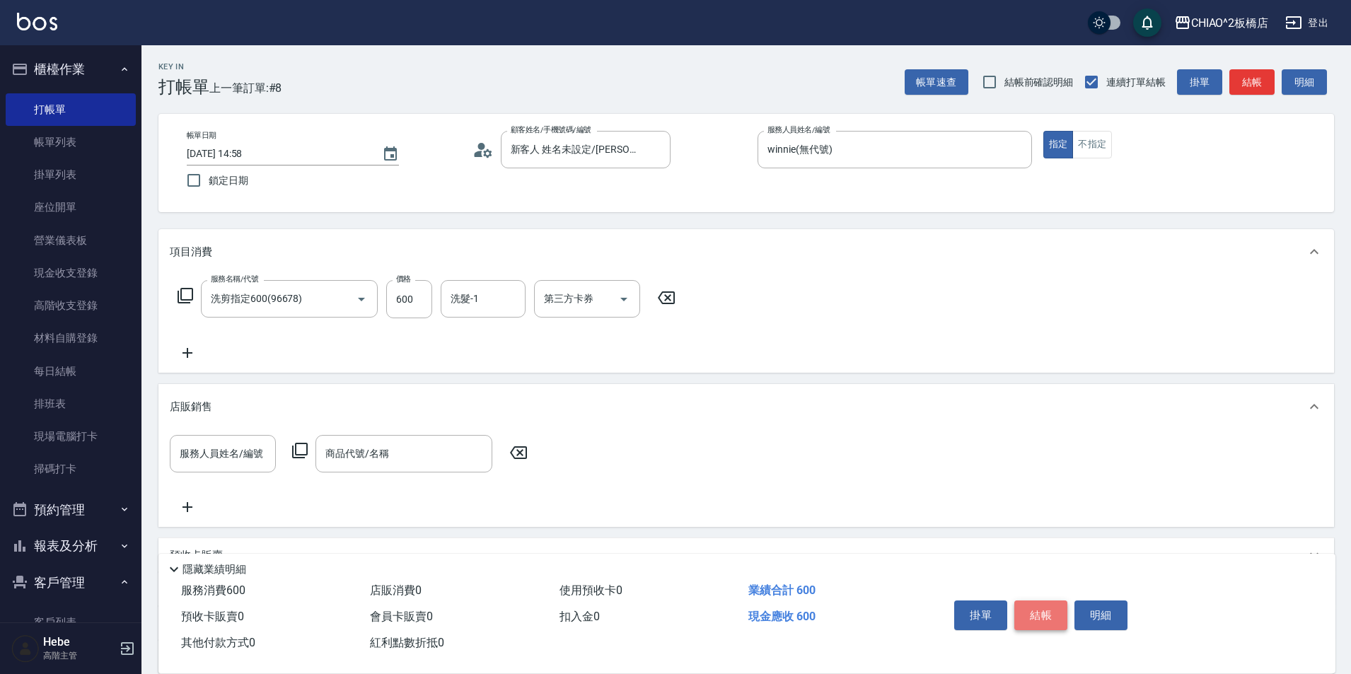
click at [1044, 612] on button "結帳" at bounding box center [1041, 616] width 53 height 30
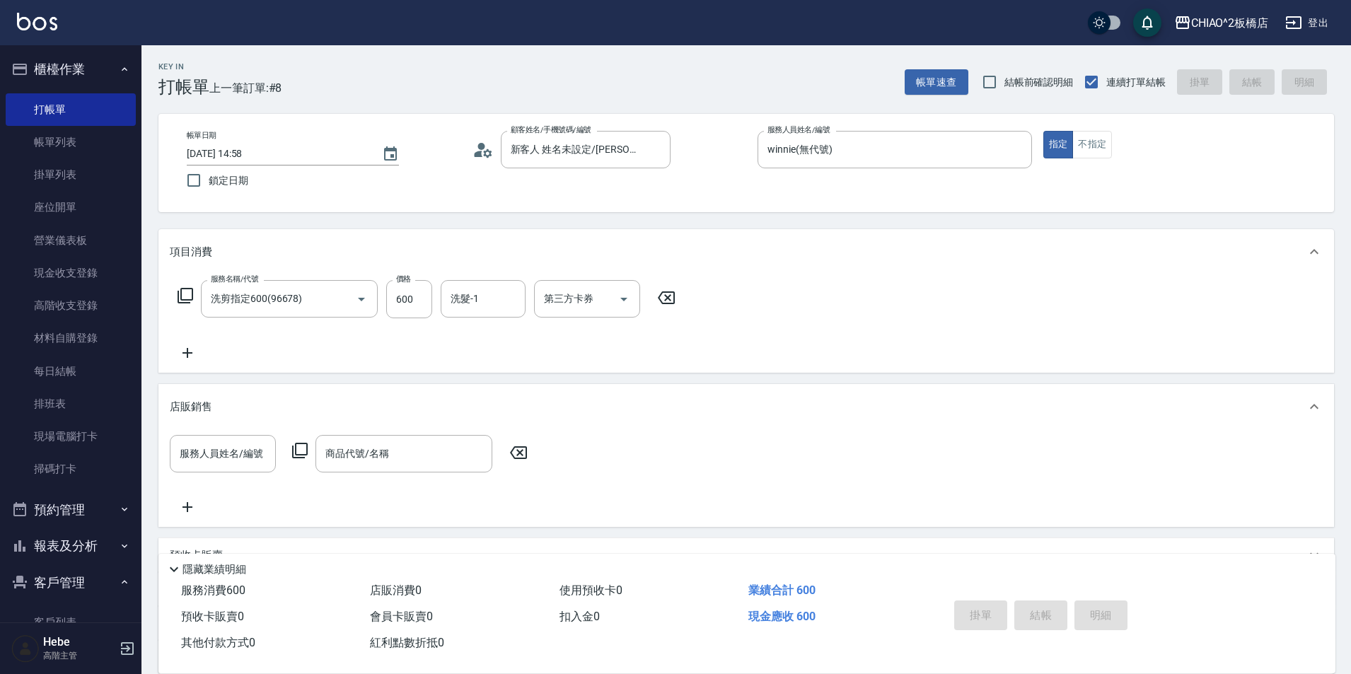
type input "[DATE] 14:59"
